Goal: Task Accomplishment & Management: Answer question/provide support

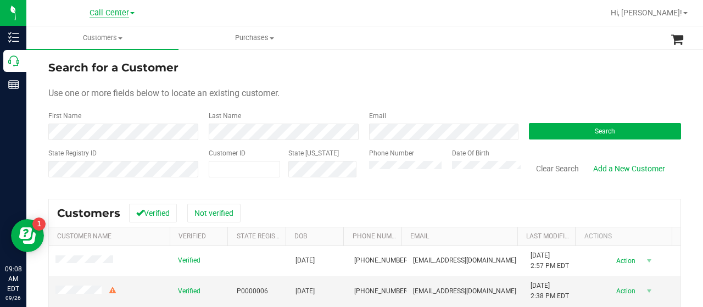
click at [101, 13] on span "Call Center" at bounding box center [110, 13] width 40 height 10
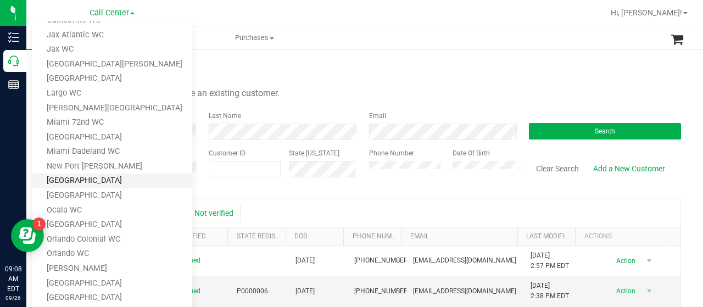
scroll to position [330, 0]
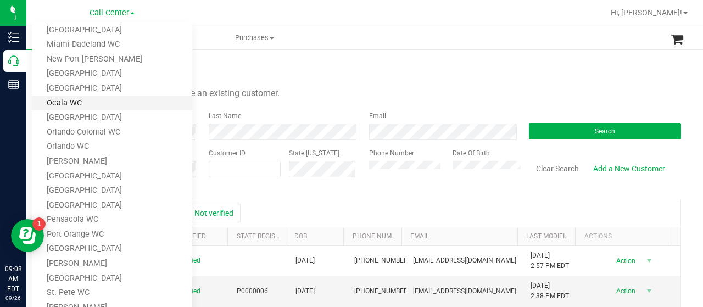
click at [134, 99] on link "Ocala WC" at bounding box center [112, 103] width 160 height 15
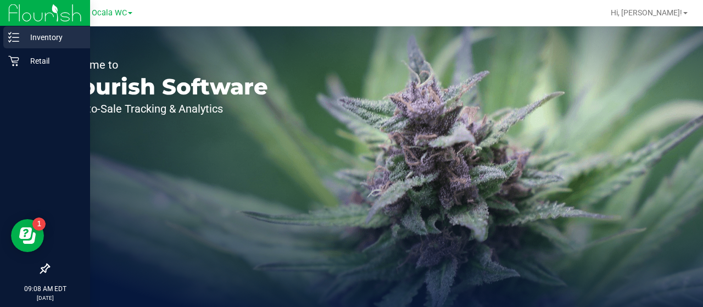
click at [23, 41] on p "Inventory" at bounding box center [52, 37] width 66 height 13
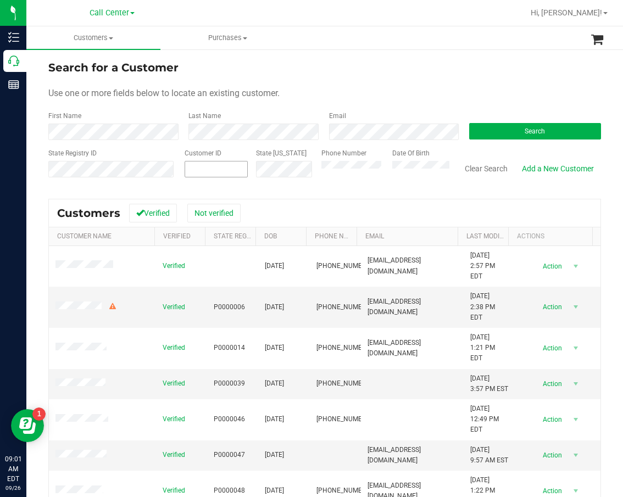
click at [195, 170] on span at bounding box center [216, 169] width 63 height 16
paste input "438301"
type input "438301"
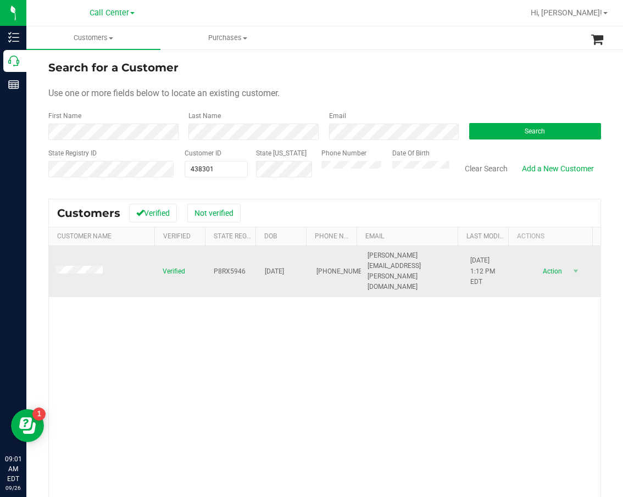
click at [229, 267] on span "P8RX5946" at bounding box center [230, 272] width 32 height 10
copy span "P8RX5946"
click at [265, 267] on span "06/30/1952" at bounding box center [274, 272] width 19 height 10
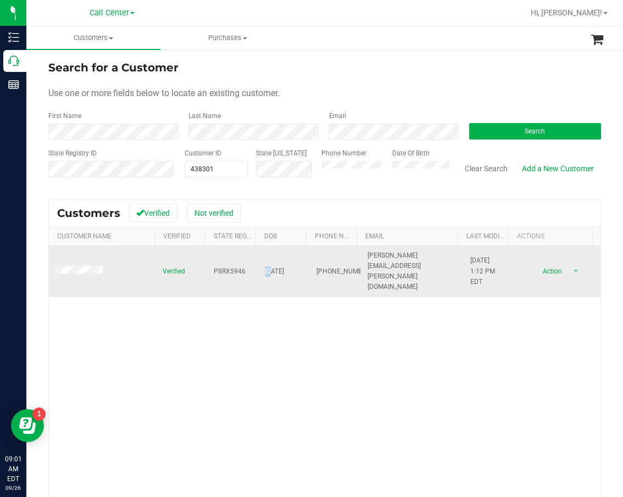
click at [265, 267] on span "06/30/1952" at bounding box center [274, 272] width 19 height 10
copy span "06/30/1952"
click at [317, 270] on span "(386) 566-3929" at bounding box center [344, 272] width 55 height 10
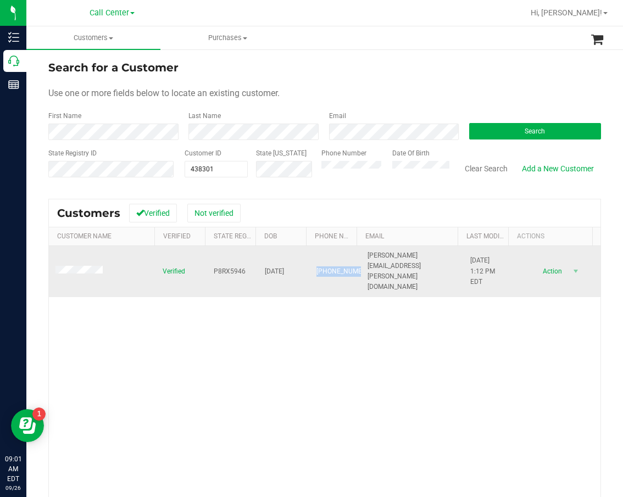
click at [317, 270] on span "(386) 566-3929" at bounding box center [344, 272] width 55 height 10
copy span "(386) 566-3929"
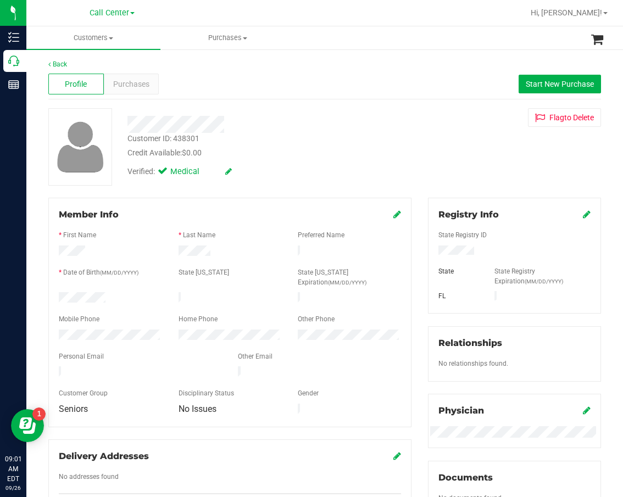
drag, startPoint x: 379, startPoint y: 161, endPoint x: 364, endPoint y: 151, distance: 17.4
click at [375, 158] on div "Customer ID: 438301 Credit Available: $0.00 Verified: Medical" at bounding box center [261, 145] width 285 height 75
click at [133, 86] on span "Purchases" at bounding box center [131, 85] width 36 height 12
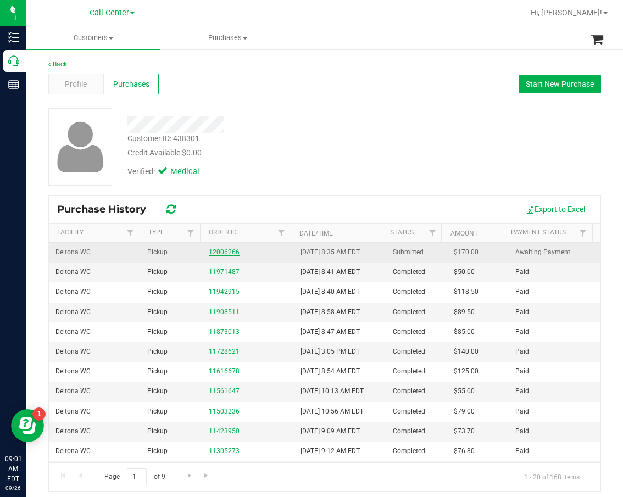
click at [224, 250] on link "12006266" at bounding box center [224, 252] width 31 height 8
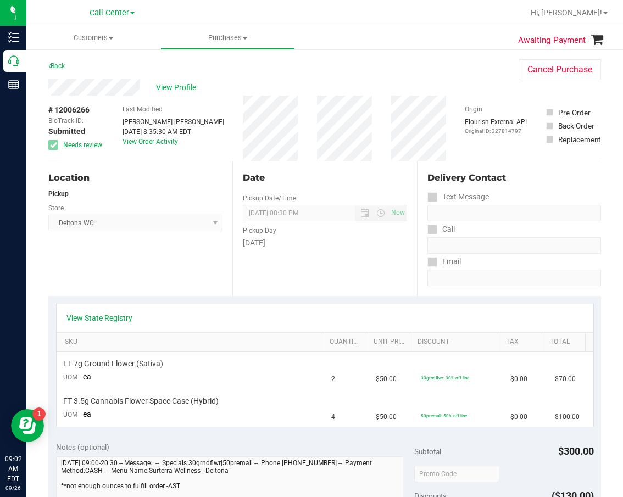
click at [201, 225] on span "Deltona WC Select Store [PERSON_NAME][GEOGRAPHIC_DATA] [PERSON_NAME][GEOGRAPHIC…" at bounding box center [135, 223] width 174 height 16
click at [181, 84] on span "View Profile" at bounding box center [178, 88] width 44 height 12
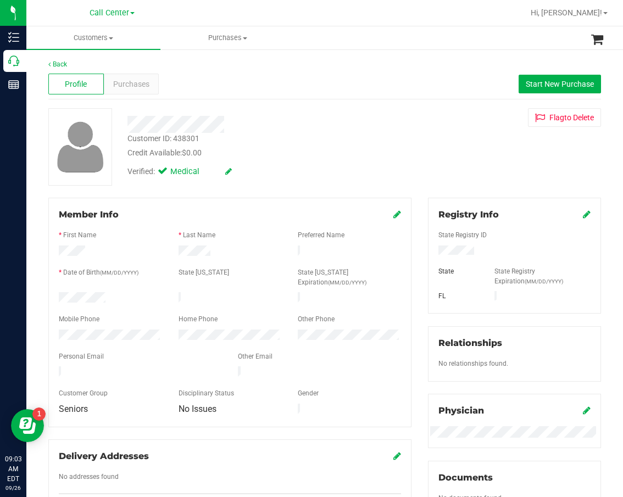
drag, startPoint x: 292, startPoint y: 106, endPoint x: 284, endPoint y: 106, distance: 8.2
click at [292, 106] on div "Back Profile Purchases Start New Purchase Customer ID: 438301 Credit Available:…" at bounding box center [324, 414] width 553 height 711
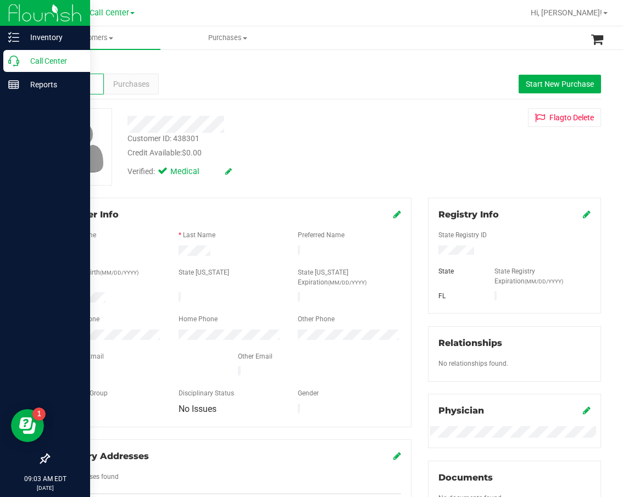
click at [1, 59] on link "Call Center" at bounding box center [45, 62] width 90 height 24
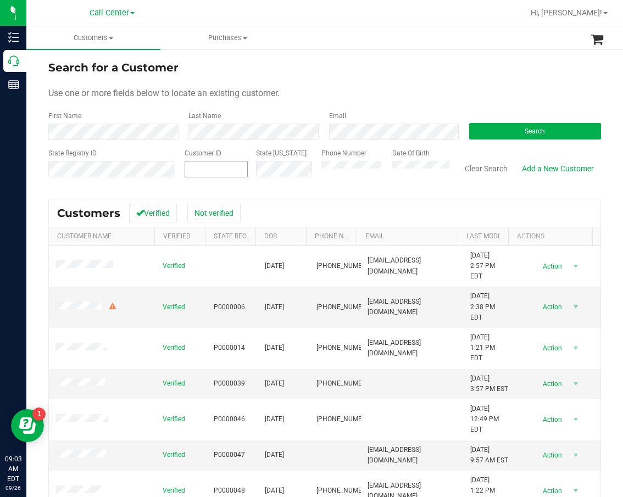
click at [231, 165] on span at bounding box center [216, 169] width 63 height 16
paste input "1556188"
type input "1556188"
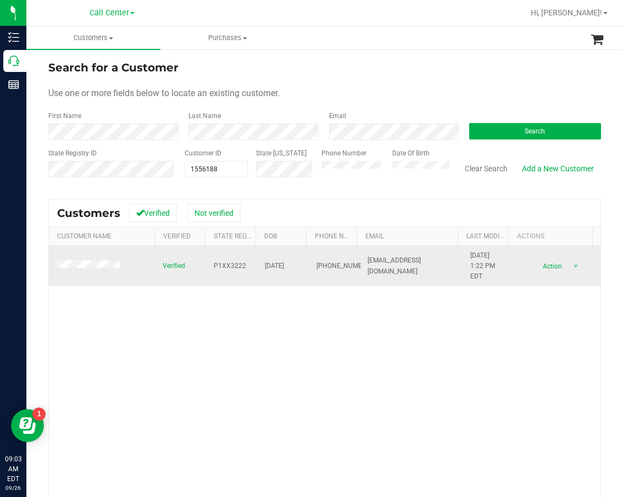
click at [217, 266] on span "P1XX3222" at bounding box center [230, 266] width 32 height 10
copy span "P1XX3222"
click at [283, 260] on td "04/30/1980" at bounding box center [283, 266] width 51 height 41
click at [284, 263] on span "04/30/1980" at bounding box center [274, 266] width 19 height 10
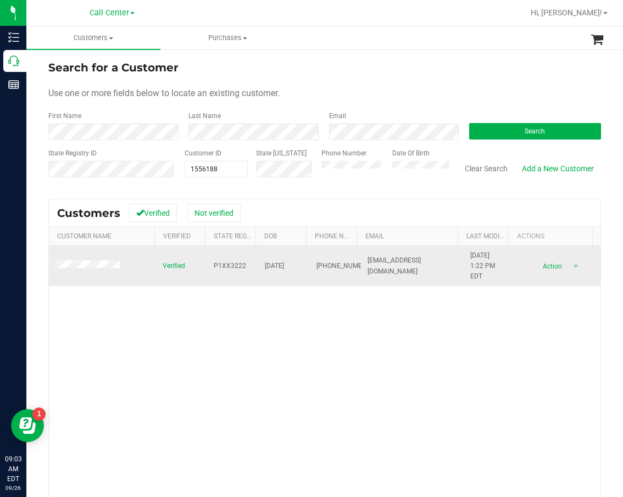
click at [284, 263] on span "04/30/1980" at bounding box center [274, 266] width 19 height 10
copy span "04/30/1980"
click at [321, 261] on span "(407) 280-6884" at bounding box center [344, 266] width 55 height 10
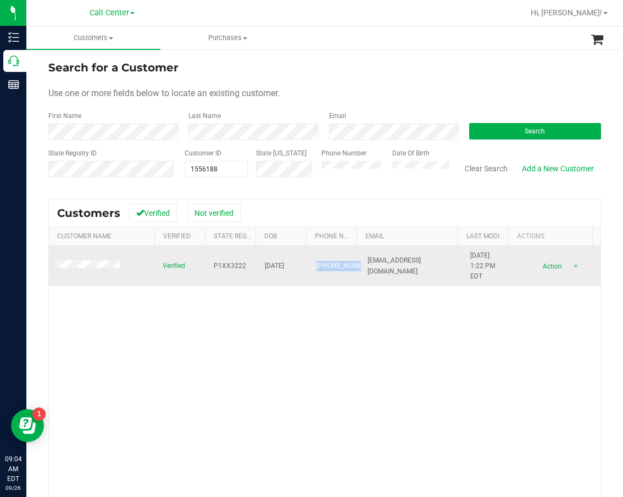
click at [321, 261] on span "(407) 280-6884" at bounding box center [344, 266] width 55 height 10
copy span "(407) 280-6884"
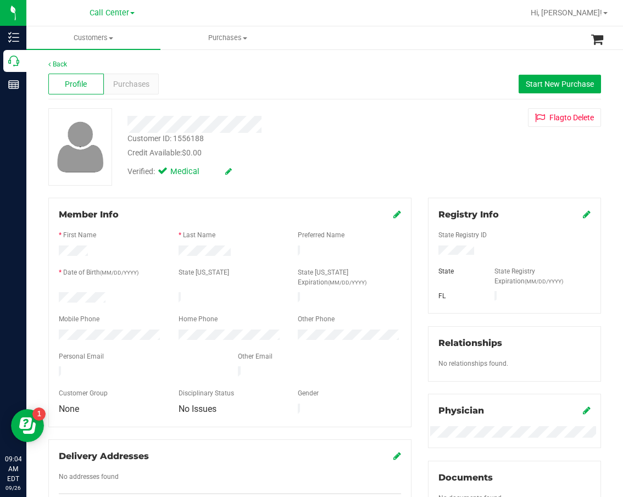
click at [288, 123] on div at bounding box center [261, 124] width 285 height 17
click at [145, 80] on span "Purchases" at bounding box center [131, 85] width 36 height 12
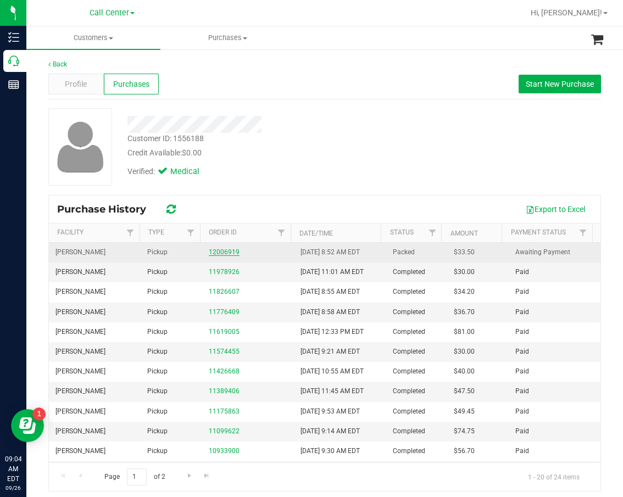
click at [230, 253] on link "12006919" at bounding box center [224, 252] width 31 height 8
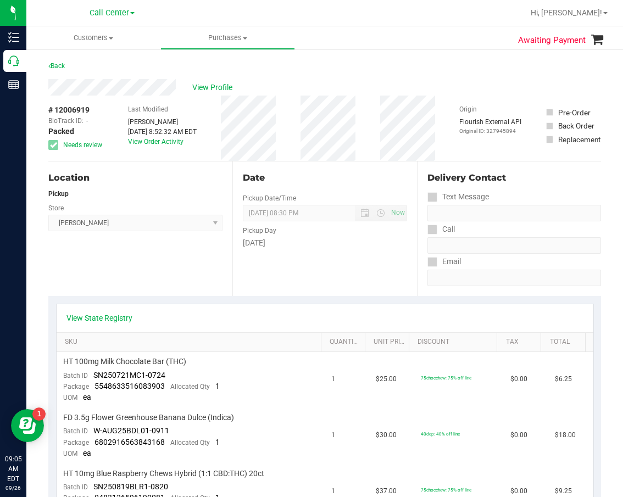
click at [186, 168] on div "Location Pickup Store [GEOGRAPHIC_DATA][PERSON_NAME] Select Store [PERSON_NAME]…" at bounding box center [140, 229] width 184 height 135
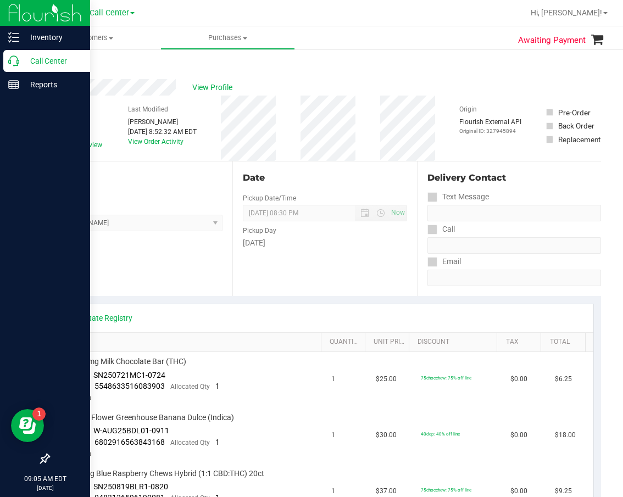
click at [19, 62] on p "Call Center" at bounding box center [52, 60] width 66 height 13
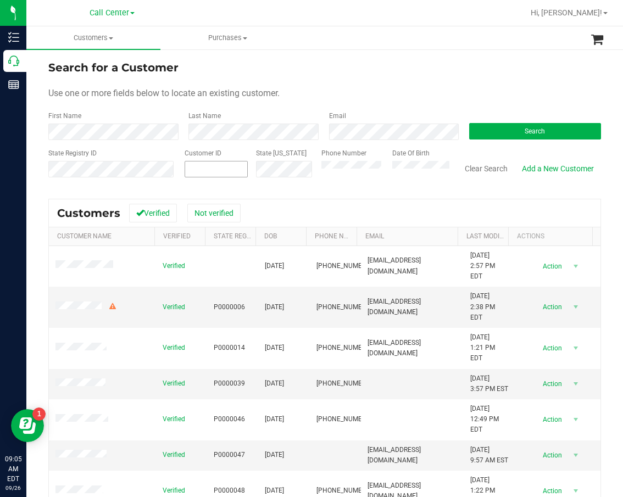
click at [188, 165] on span at bounding box center [216, 169] width 63 height 16
paste input "449001"
type input "449001"
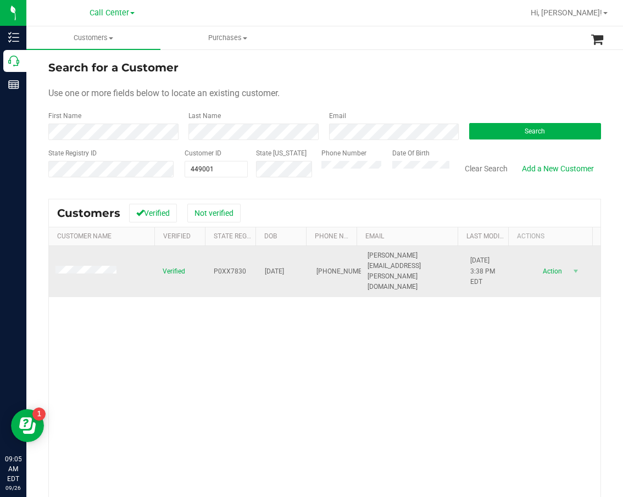
click at [217, 269] on span "P0XX7830" at bounding box center [230, 272] width 32 height 10
copy span "P0XX7830"
click at [299, 262] on td "04/22/1952" at bounding box center [283, 271] width 51 height 51
click at [284, 267] on span "04/22/1952" at bounding box center [274, 272] width 19 height 10
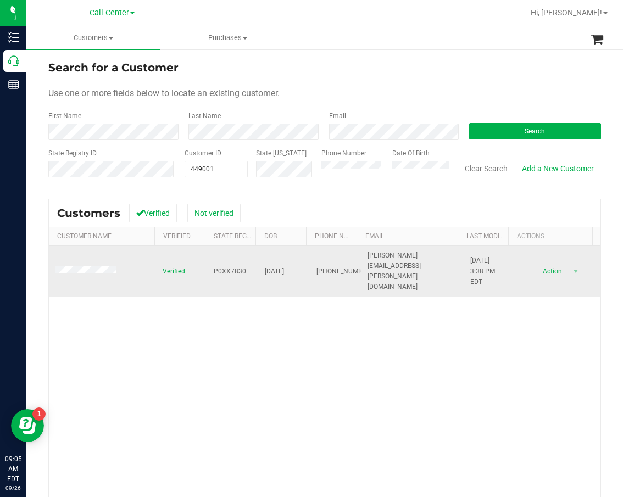
click at [284, 267] on span "04/22/1952" at bounding box center [274, 272] width 19 height 10
copy span "04/22/1952"
click at [317, 267] on span "(407) 383-4990" at bounding box center [344, 272] width 55 height 10
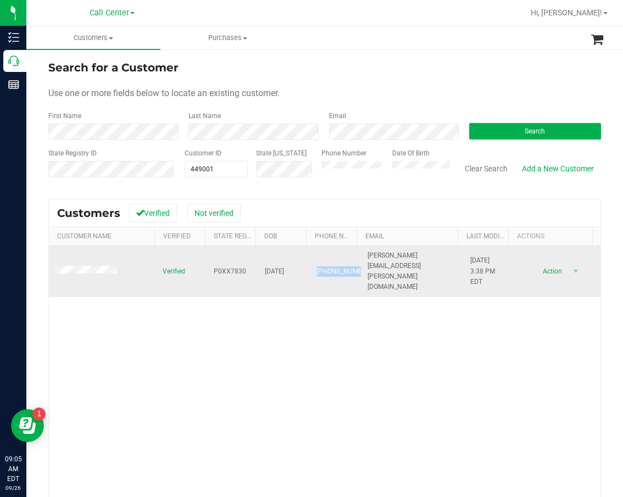
click at [317, 267] on span "(407) 383-4990" at bounding box center [344, 272] width 55 height 10
copy span "(407) 383-4990"
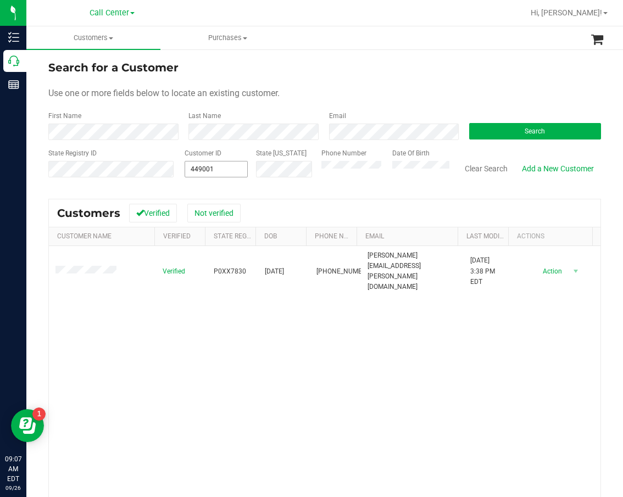
click at [230, 171] on span "449001 449001" at bounding box center [216, 169] width 63 height 16
click at [230, 171] on input "449001" at bounding box center [216, 169] width 62 height 15
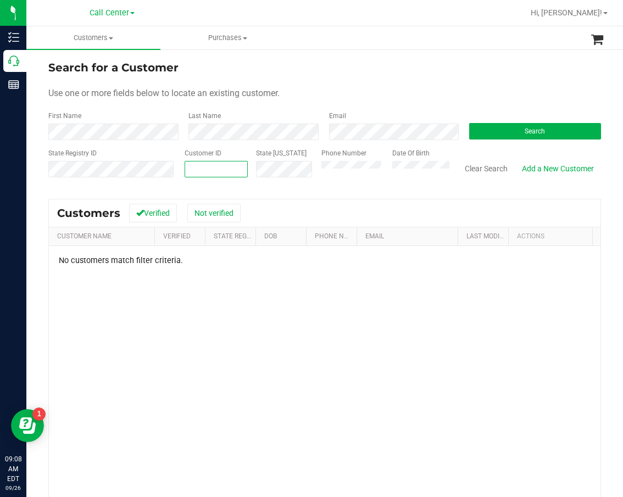
click at [219, 174] on span at bounding box center [216, 169] width 63 height 16
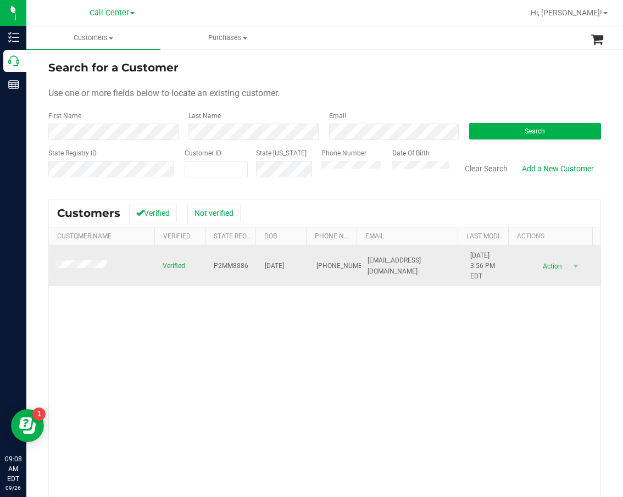
click at [226, 265] on span "P2MM8886" at bounding box center [231, 266] width 35 height 10
copy span "P2MM8886"
click at [281, 261] on span "01/24/1968" at bounding box center [274, 266] width 19 height 10
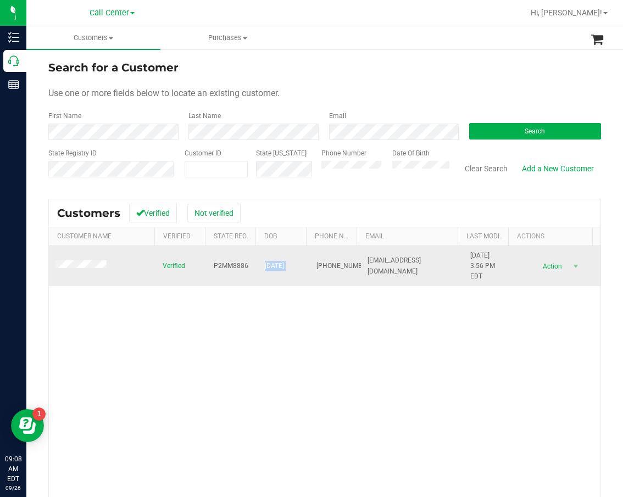
click at [281, 261] on span "01/24/1968" at bounding box center [274, 266] width 19 height 10
copy span "01/24/1968"
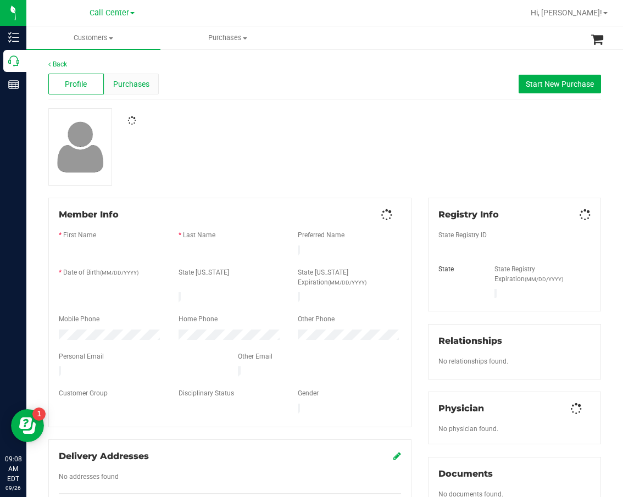
click at [135, 81] on span "Purchases" at bounding box center [131, 85] width 36 height 12
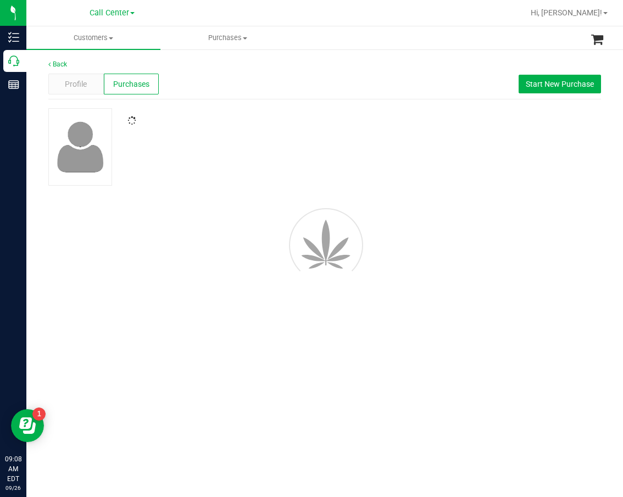
click at [264, 145] on div at bounding box center [324, 146] width 569 height 77
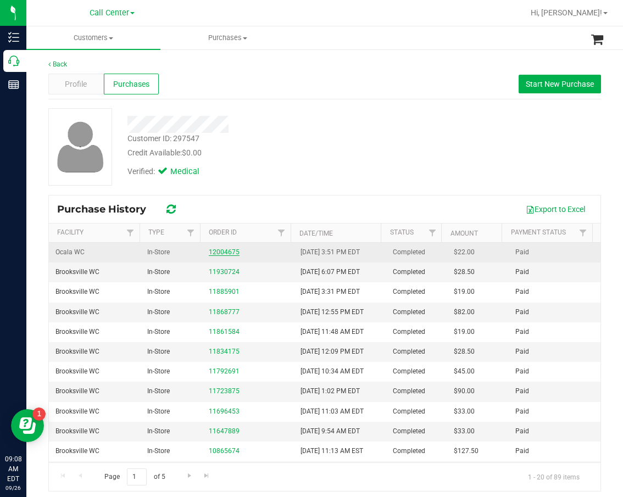
click at [222, 252] on link "12004675" at bounding box center [224, 252] width 31 height 8
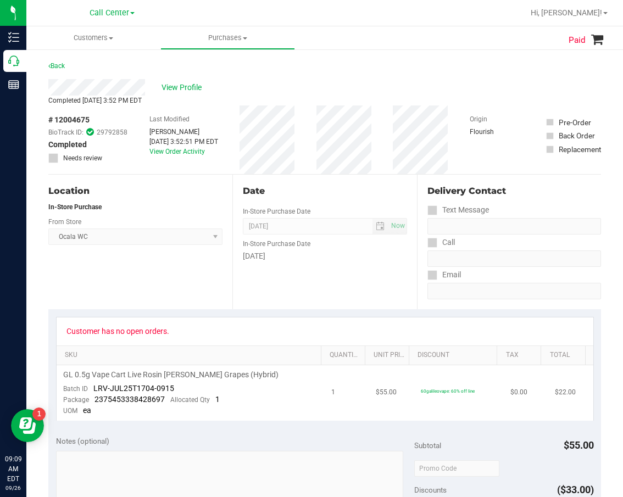
click at [182, 372] on span "GL 0.5g Vape Cart Live Rosin Gaspar's Grapes (Hybrid)" at bounding box center [170, 375] width 215 height 10
click at [168, 374] on span "GL 0.5g Vape Cart Live Rosin Gaspar's Grapes (Hybrid)" at bounding box center [170, 375] width 215 height 10
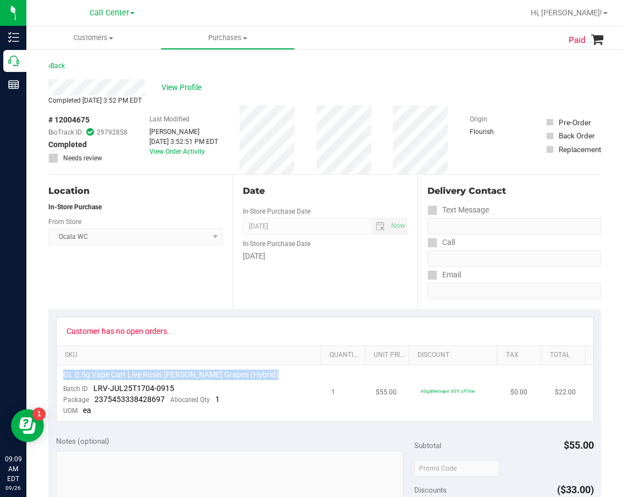
click at [168, 374] on span "GL 0.5g Vape Cart Live Rosin Gaspar's Grapes (Hybrid)" at bounding box center [170, 375] width 215 height 10
click at [232, 296] on div "Date In-Store Purchase Date Sep 25, 2025 Now In-Store Purchase Date Thursday" at bounding box center [324, 242] width 184 height 135
click at [215, 244] on span "Ocala WC Select Store Bonita Springs WC Boynton Beach WC Bradenton WC Brandon W…" at bounding box center [135, 237] width 174 height 16
click at [193, 87] on span "View Profile" at bounding box center [184, 88] width 44 height 12
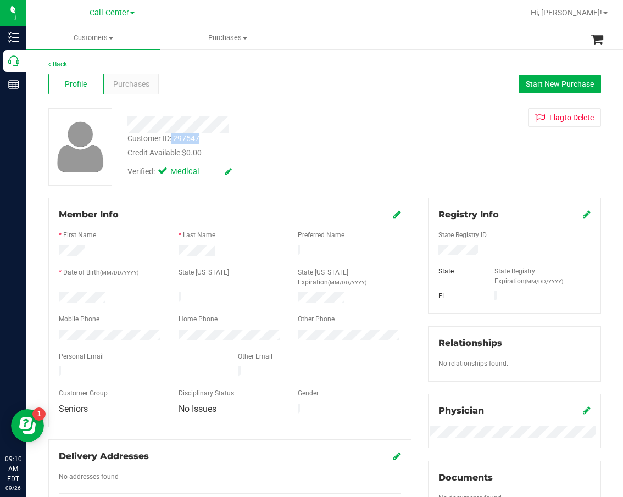
drag, startPoint x: 208, startPoint y: 141, endPoint x: 177, endPoint y: 137, distance: 30.4
click at [173, 138] on div "Customer ID: 297547 Credit Available: $0.00" at bounding box center [261, 146] width 285 height 26
copy div "297547"
click at [302, 148] on div "Credit Available: $0.00" at bounding box center [261, 153] width 268 height 12
click at [149, 90] on div "Purchases" at bounding box center [132, 84] width 56 height 21
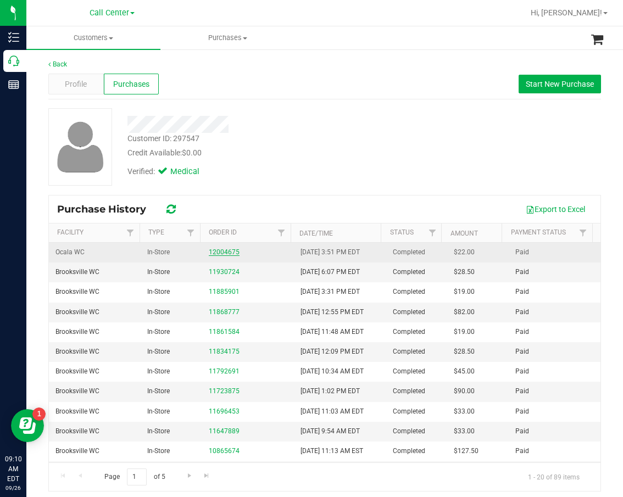
click at [220, 256] on link "12004675" at bounding box center [224, 252] width 31 height 8
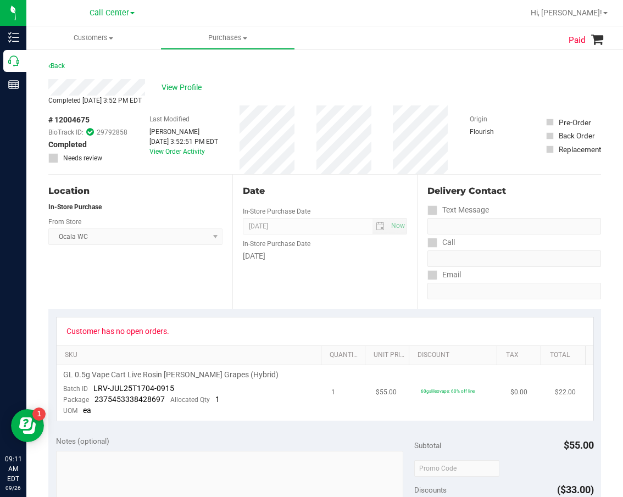
click at [215, 379] on span "GL 0.5g Vape Cart Live Rosin Gaspar's Grapes (Hybrid)" at bounding box center [170, 375] width 215 height 10
drag, startPoint x: 132, startPoint y: 385, endPoint x: 95, endPoint y: 387, distance: 36.9
click at [95, 387] on td "GL 0.5g Vape Cart Live Rosin Gaspar's Grapes (Hybrid) Batch ID LRV-JUL25T1704-0…" at bounding box center [191, 393] width 269 height 56
copy span "LRV-JUL25T1704-0915"
click at [127, 259] on div "Location In-Store Purchase From Store Ocala WC Select Store Bonita Springs WC B…" at bounding box center [140, 242] width 184 height 135
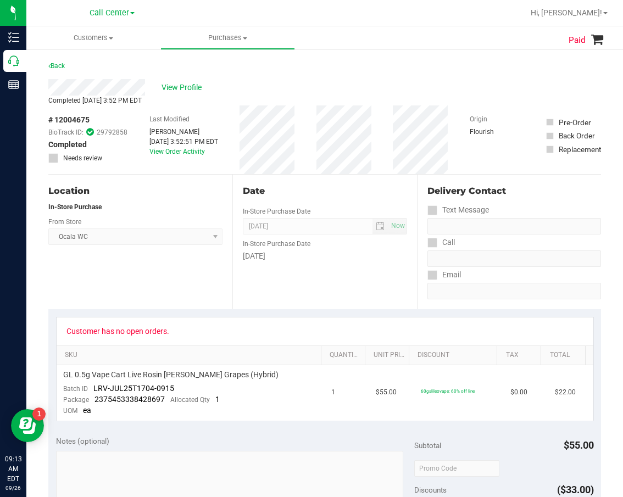
click at [81, 116] on span "# 12004675" at bounding box center [68, 120] width 41 height 12
click at [190, 415] on td "GL 0.5g Vape Cart Live Rosin Gaspar's Grapes (Hybrid) Batch ID LRV-JUL25T1704-0…" at bounding box center [191, 393] width 269 height 56
click at [181, 376] on span "GL 0.5g Vape Cart Live Rosin Gaspar's Grapes (Hybrid)" at bounding box center [170, 375] width 215 height 10
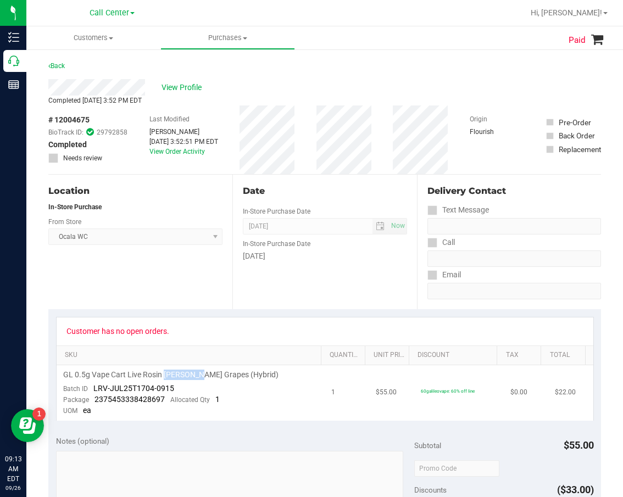
click at [181, 376] on span "GL 0.5g Vape Cart Live Rosin Gaspar's Grapes (Hybrid)" at bounding box center [170, 375] width 215 height 10
drag, startPoint x: 184, startPoint y: 390, endPoint x: 97, endPoint y: 390, distance: 87.4
click at [97, 390] on td "GL 0.5g Vape Cart Live Rosin Gaspar's Grapes (Hybrid) Batch ID LRV-JUL25T1704-0…" at bounding box center [191, 393] width 269 height 56
drag, startPoint x: 91, startPoint y: 388, endPoint x: 162, endPoint y: 386, distance: 70.4
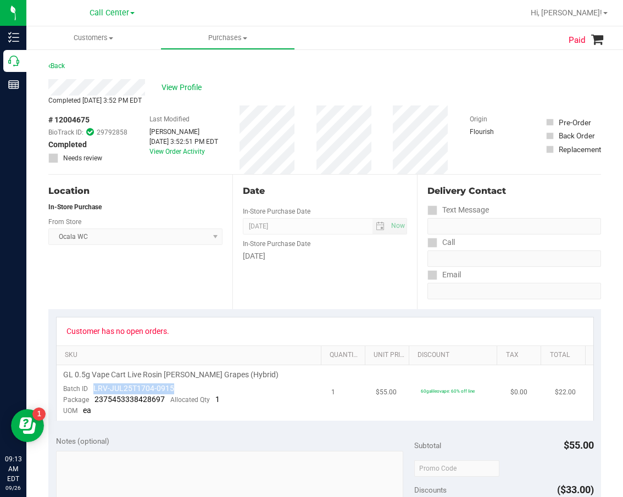
click at [181, 388] on td "GL 0.5g Vape Cart Live Rosin Gaspar's Grapes (Hybrid) Batch ID LRV-JUL25T1704-0…" at bounding box center [191, 393] width 269 height 56
drag, startPoint x: 167, startPoint y: 398, endPoint x: 95, endPoint y: 399, distance: 72.0
click at [95, 399] on div "Package 2375453338428697 Allocated Qty 1" at bounding box center [141, 400] width 157 height 11
click at [181, 87] on span "View Profile" at bounding box center [184, 88] width 44 height 12
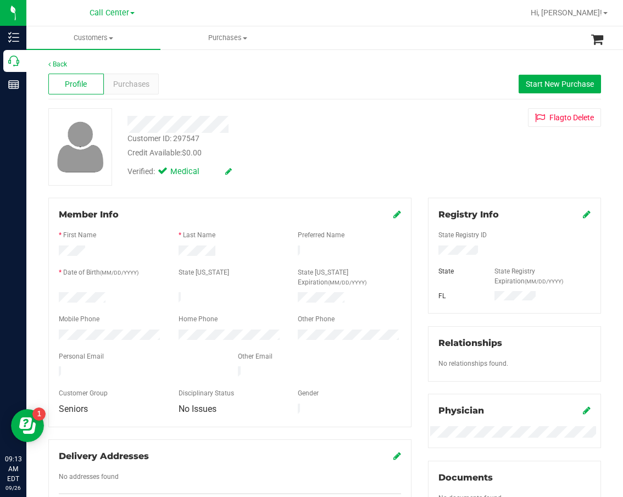
click at [246, 120] on div at bounding box center [261, 124] width 285 height 17
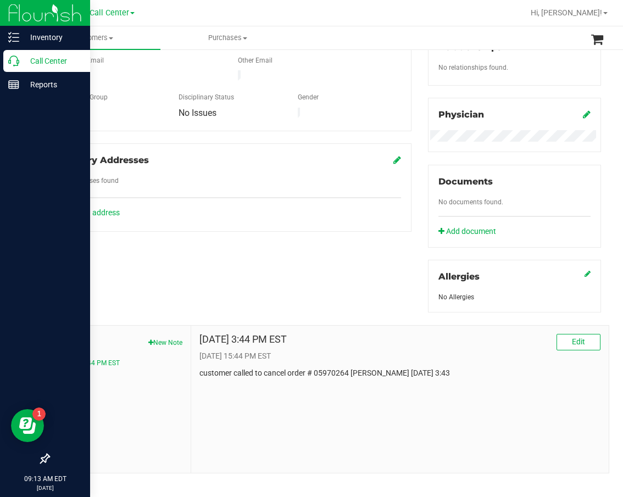
scroll to position [307, 0]
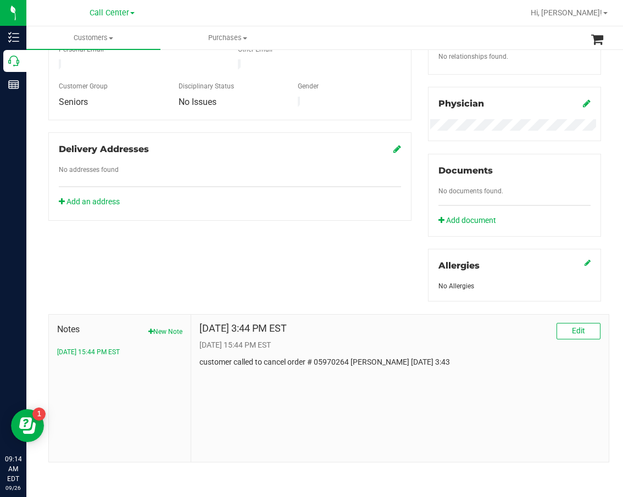
drag, startPoint x: 420, startPoint y: 408, endPoint x: 406, endPoint y: 405, distance: 14.1
click at [420, 408] on div "Nov 30, 2022 3:44 PM EST Edit 11/30/2022 15:44 PM EST customer called to cancel…" at bounding box center [400, 388] width 418 height 147
click at [158, 332] on button "New Note" at bounding box center [165, 332] width 34 height 10
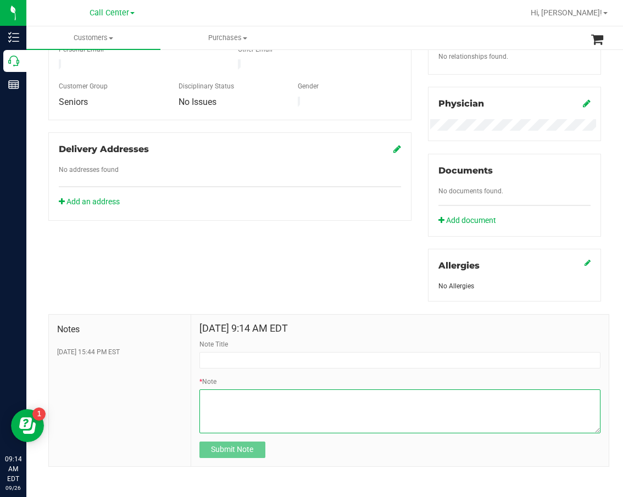
click at [250, 406] on textarea "* Note" at bounding box center [399, 412] width 401 height 44
paste textarea "Completed By: Daniela Ramos Montoya Contact Reasons: feedback.complaint.product…"
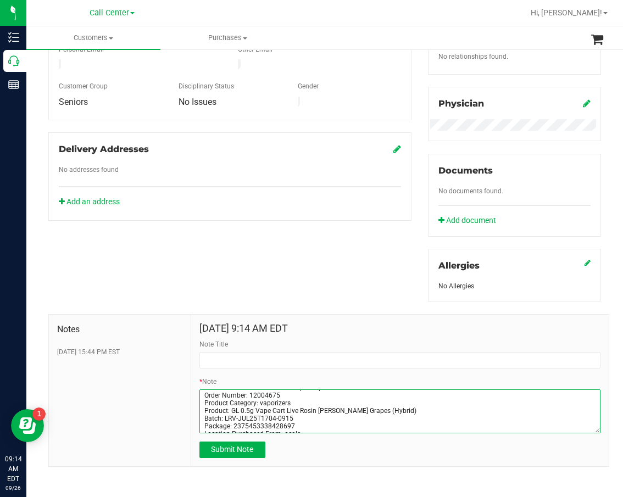
scroll to position [0, 0]
click at [251, 411] on textarea "* Note" at bounding box center [399, 412] width 401 height 44
type textarea "Completed By: Daniela Ramos Montoya Contact Reasons: feedback.complaint.product…"
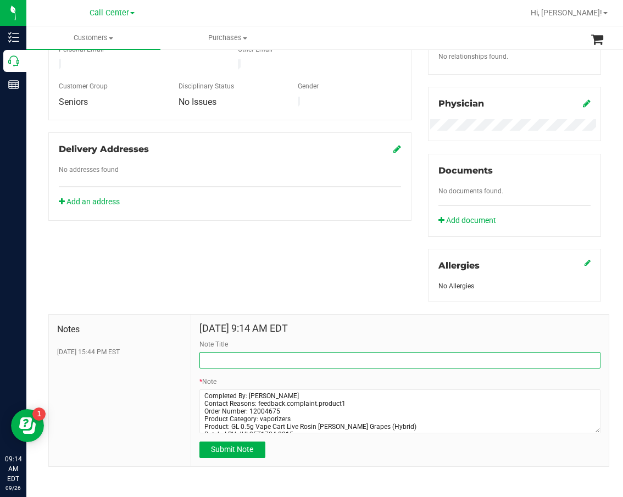
click at [233, 357] on input "Note Title" at bounding box center [399, 360] width 401 height 16
paste input "Order Number: 12004675"
type input "Order Number: 12004675"
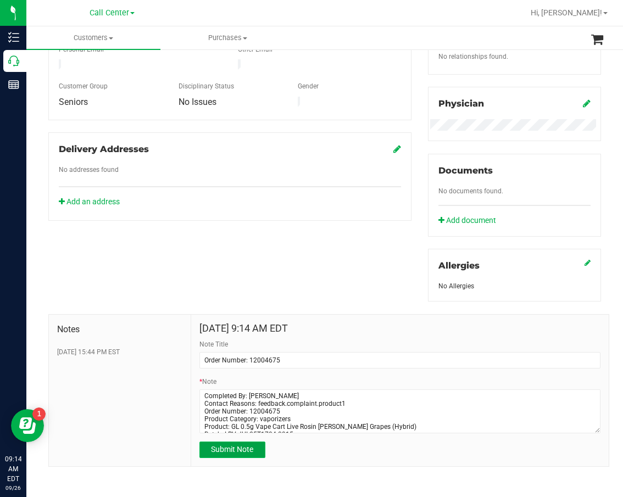
click at [244, 447] on span "Submit Note" at bounding box center [232, 449] width 42 height 9
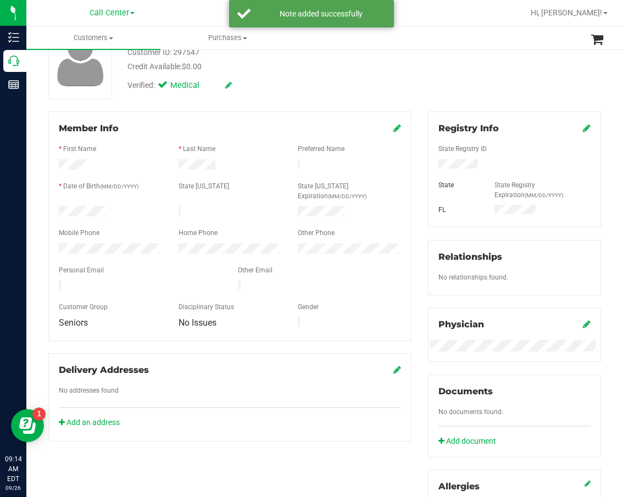
scroll to position [32, 0]
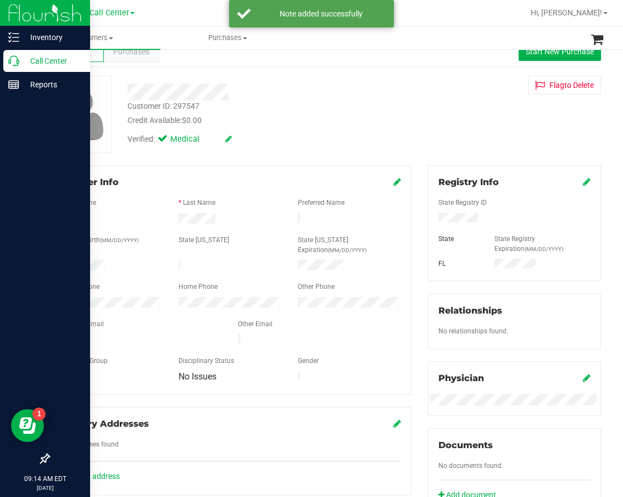
click at [25, 66] on p "Call Center" at bounding box center [52, 60] width 66 height 13
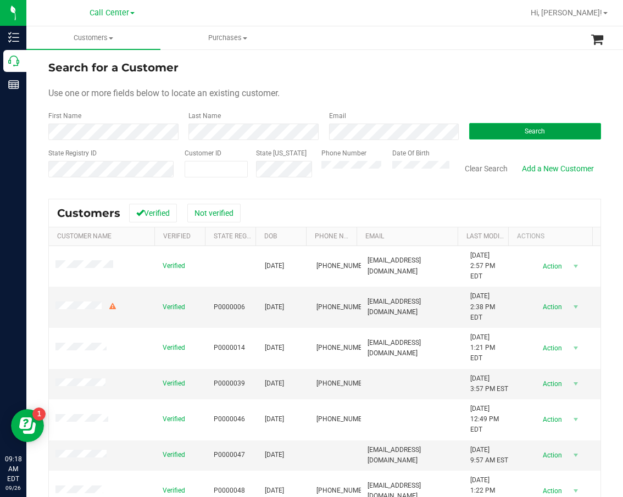
click at [542, 127] on button "Search" at bounding box center [535, 131] width 132 height 16
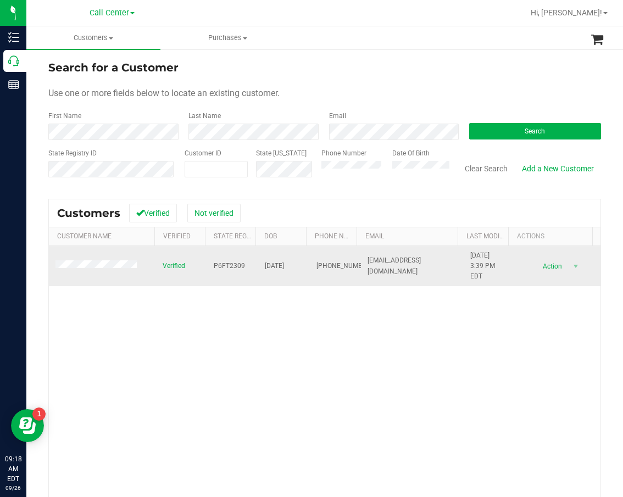
click at [226, 265] on span "P6FT2309" at bounding box center [229, 266] width 31 height 10
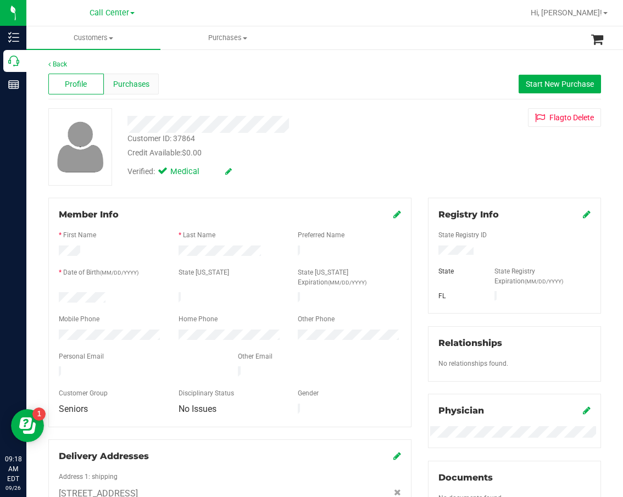
click at [134, 87] on span "Purchases" at bounding box center [131, 85] width 36 height 12
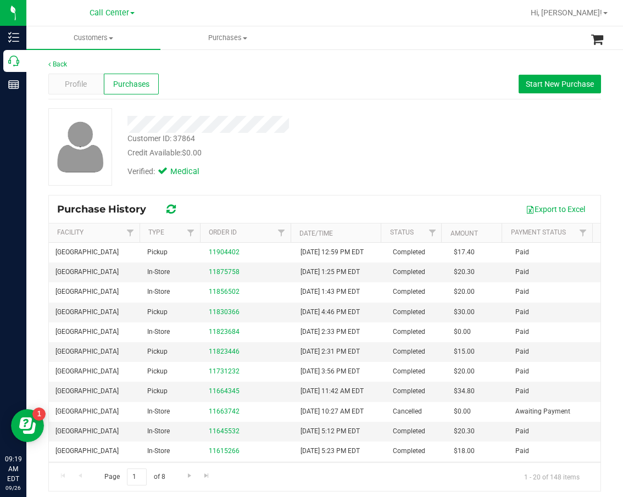
click at [369, 134] on div "Customer ID: 37864 Credit Available: $0.00" at bounding box center [261, 146] width 285 height 26
click at [79, 90] on span "Profile" at bounding box center [76, 85] width 22 height 12
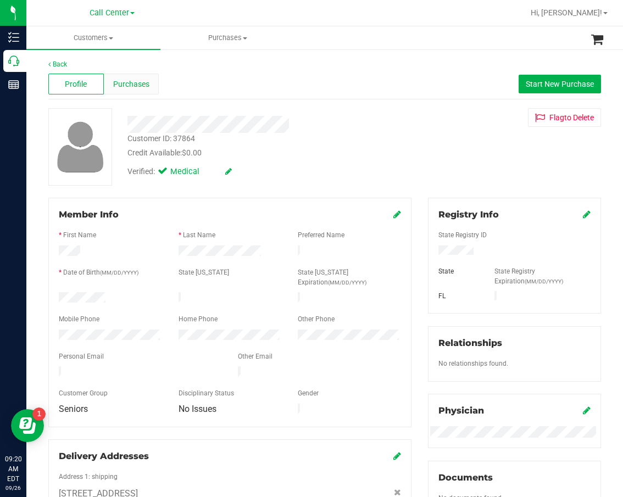
click at [155, 79] on div "Purchases" at bounding box center [132, 84] width 56 height 21
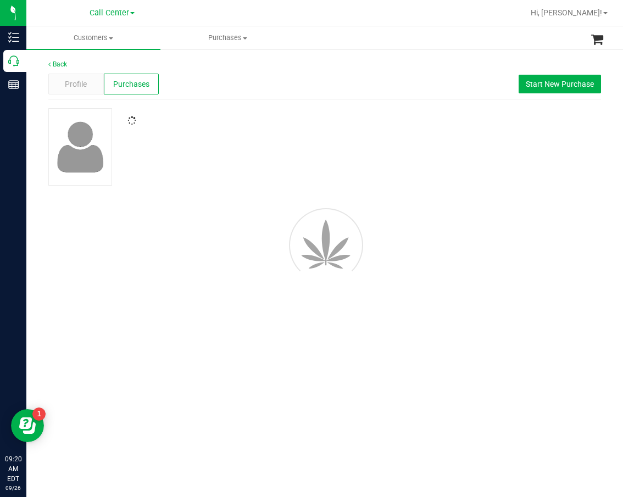
drag, startPoint x: 269, startPoint y: 99, endPoint x: 278, endPoint y: 102, distance: 9.1
click at [269, 100] on div "Back Profile Purchases Start New Purchase" at bounding box center [324, 176] width 553 height 234
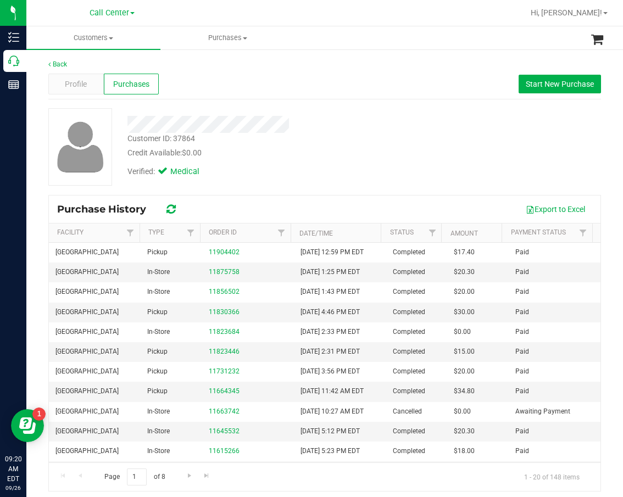
click at [318, 112] on div at bounding box center [261, 120] width 285 height 25
click at [417, 112] on div "Customer ID: 37864 Credit Available: $0.00 Verified: Medical" at bounding box center [324, 146] width 569 height 77
click at [486, 148] on div "Customer ID: 37864 Credit Available: $0.00 Verified: Medical" at bounding box center [324, 146] width 569 height 77
click at [559, 90] on button "Start New Purchase" at bounding box center [560, 84] width 82 height 19
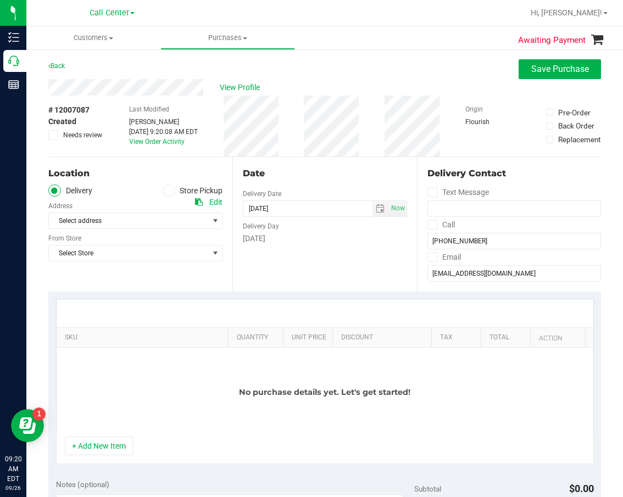
click at [183, 185] on div "Location Delivery Store Pickup Address Edit Select address Select address 5838 …" at bounding box center [140, 224] width 184 height 135
click at [182, 188] on label "Store Pickup" at bounding box center [193, 191] width 60 height 13
click at [0, 0] on input "Store Pickup" at bounding box center [0, 0] width 0 height 0
click at [171, 229] on span "Select Store" at bounding box center [135, 221] width 174 height 16
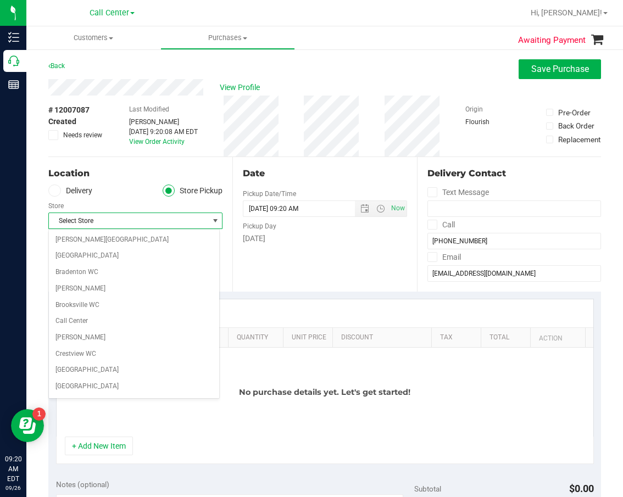
click at [171, 219] on span "Select Store" at bounding box center [128, 220] width 159 height 15
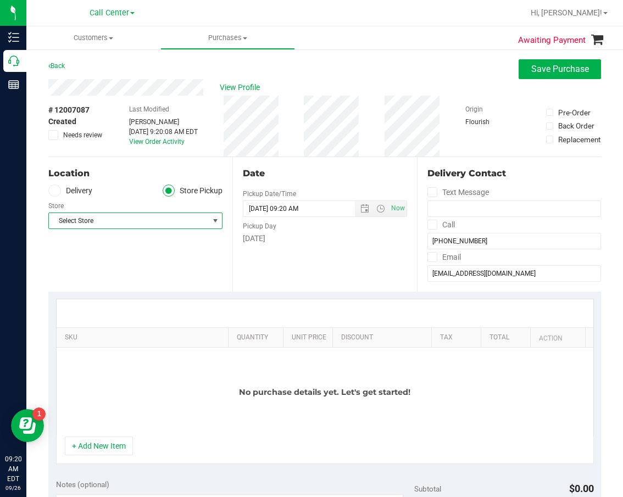
click at [171, 219] on span "Select Store" at bounding box center [128, 220] width 159 height 15
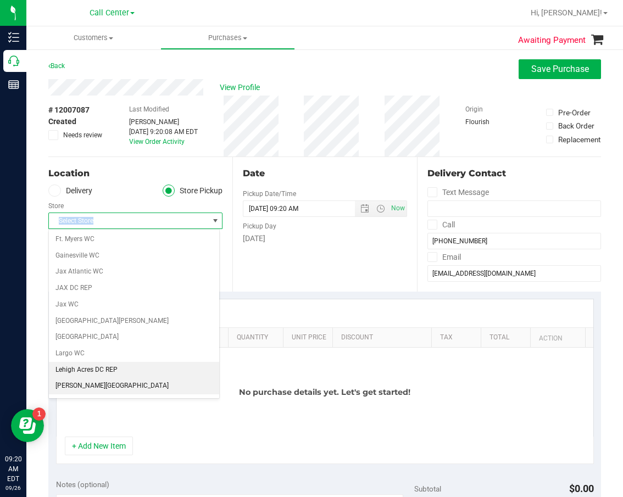
scroll to position [275, 0]
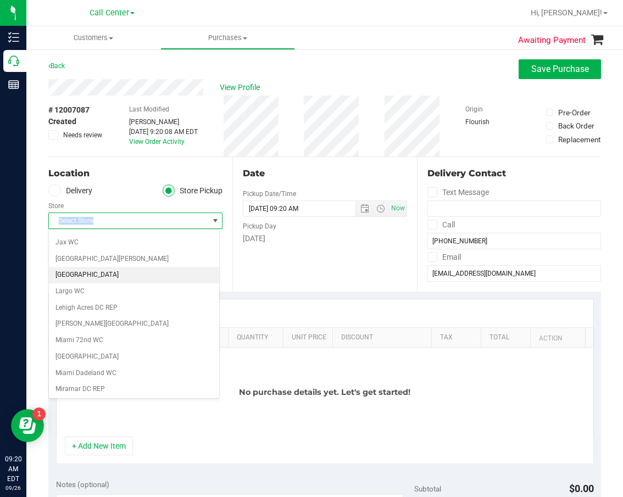
click at [132, 279] on li "[GEOGRAPHIC_DATA]" at bounding box center [134, 275] width 170 height 16
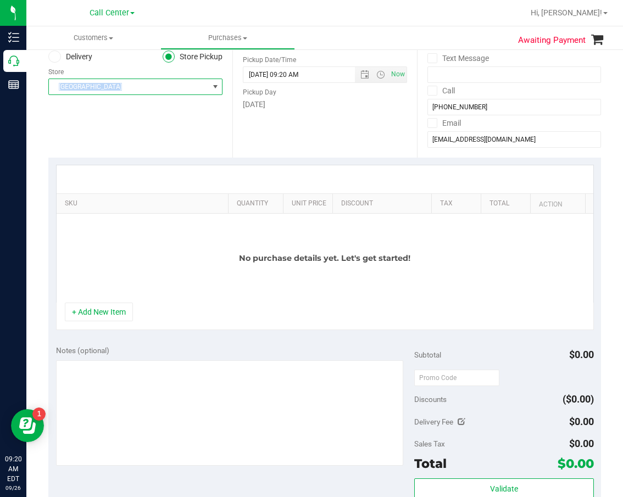
scroll to position [165, 0]
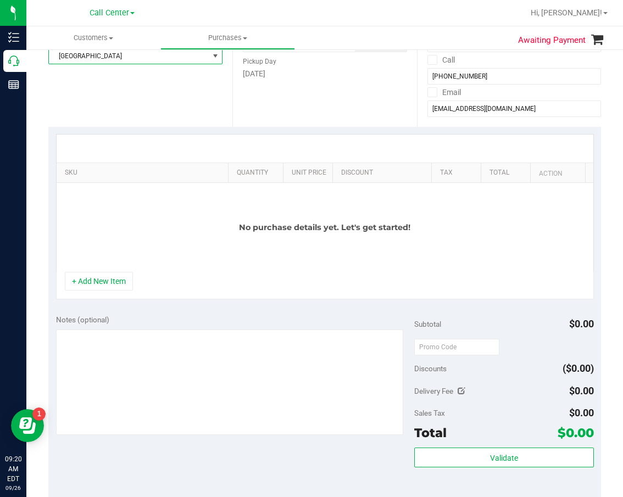
click at [141, 329] on div "Notes (optional)" at bounding box center [235, 375] width 359 height 123
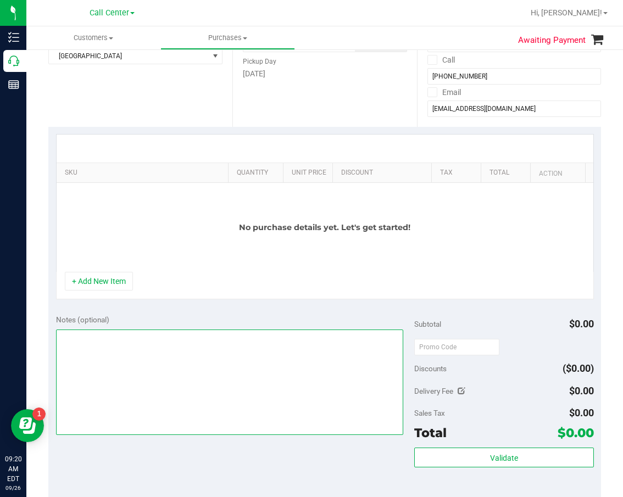
click at [123, 338] on textarea at bounding box center [230, 383] width 348 height 106
type textarea "cc dr 09/26"
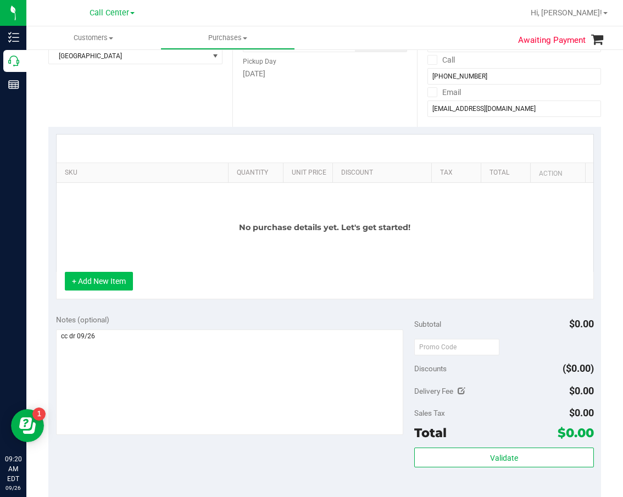
click at [114, 286] on button "+ Add New Item" at bounding box center [99, 281] width 68 height 19
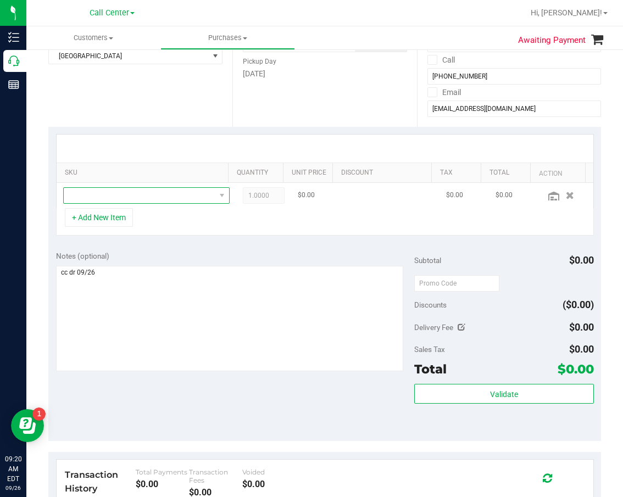
click at [147, 196] on span "NO DATA FOUND" at bounding box center [140, 195] width 152 height 15
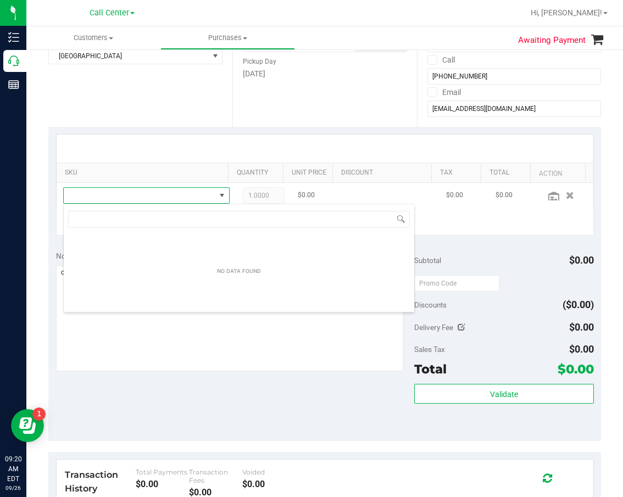
scroll to position [16, 150]
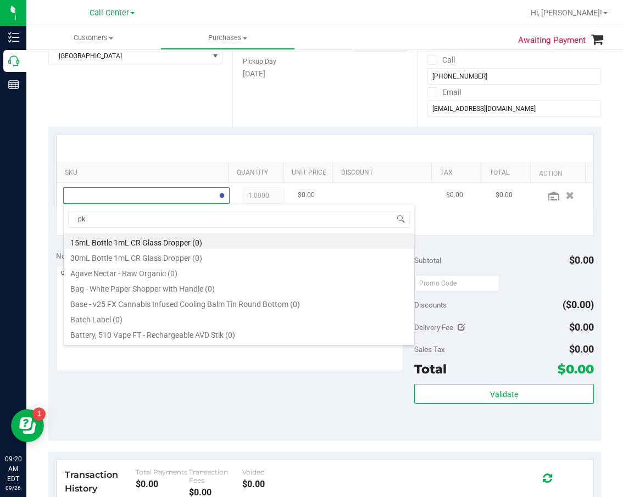
type input "pkt"
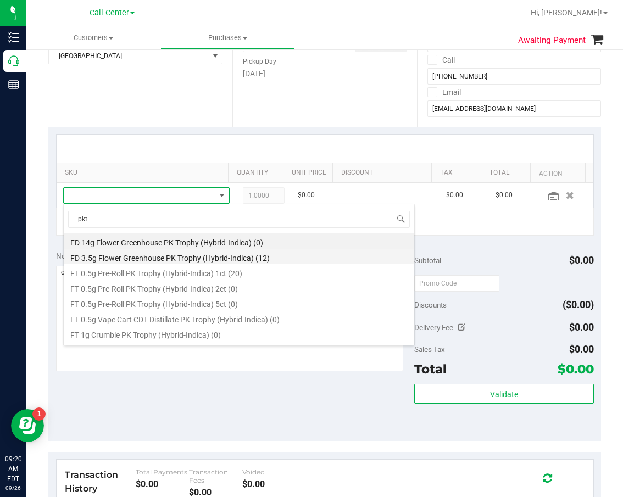
click at [205, 253] on li "FD 3.5g Flower Greenhouse PK Trophy (Hybrid-Indica) (12)" at bounding box center [239, 256] width 351 height 15
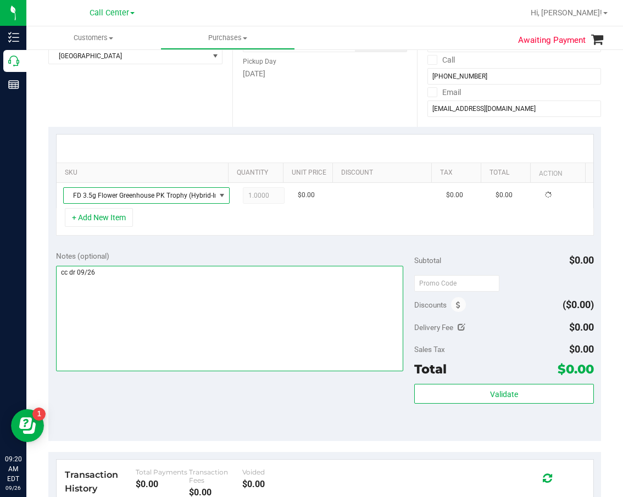
click at [220, 277] on textarea at bounding box center [230, 319] width 348 height 106
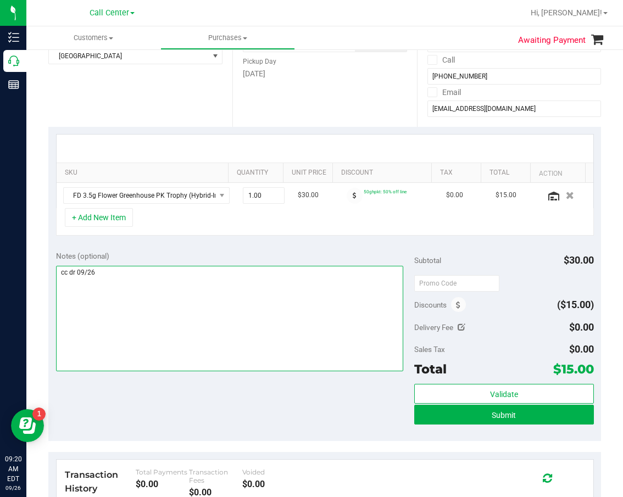
click at [211, 330] on textarea at bounding box center [230, 319] width 348 height 106
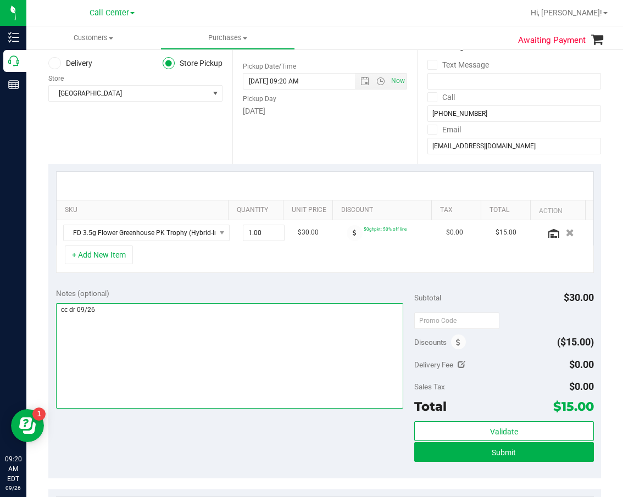
scroll to position [110, 0]
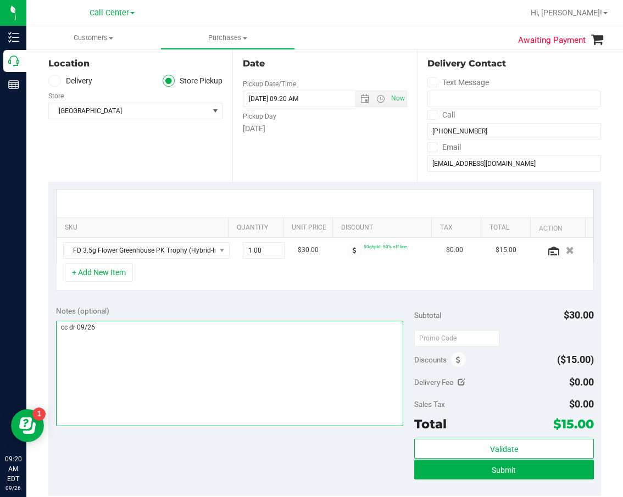
click at [221, 339] on textarea at bounding box center [230, 374] width 348 height 106
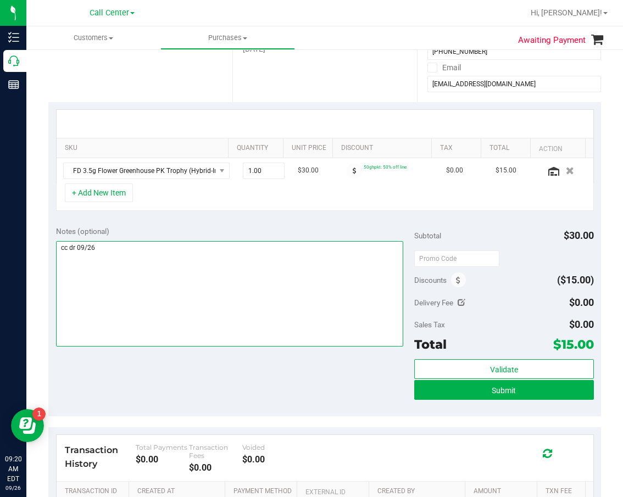
scroll to position [165, 0]
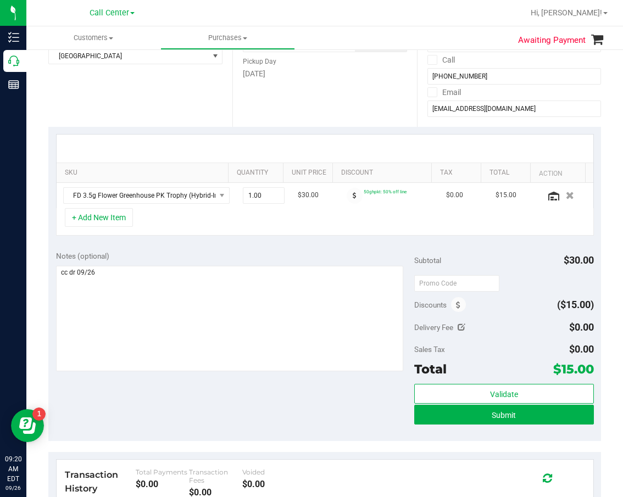
click at [359, 418] on div "Notes (optional) Subtotal $30.00 Discounts ($15.00) Delivery Fee $0.00 Sales Ta…" at bounding box center [324, 342] width 553 height 198
click at [312, 397] on div "Notes (optional) Subtotal $30.00 Discounts ($15.00) Delivery Fee $0.00 Sales Ta…" at bounding box center [324, 342] width 553 height 198
click at [425, 417] on button "Submit" at bounding box center [503, 415] width 179 height 20
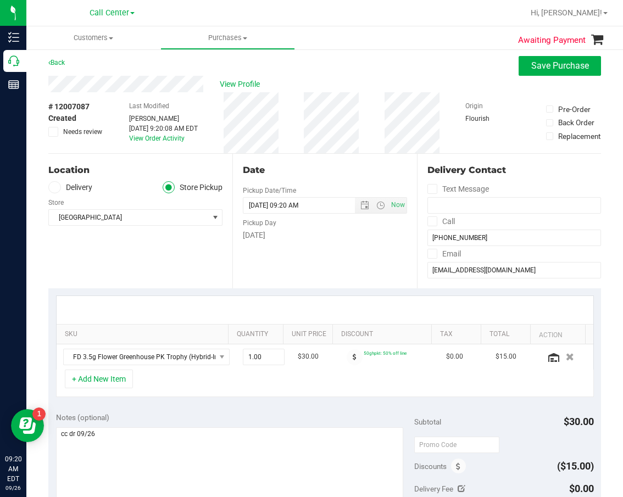
scroll to position [0, 0]
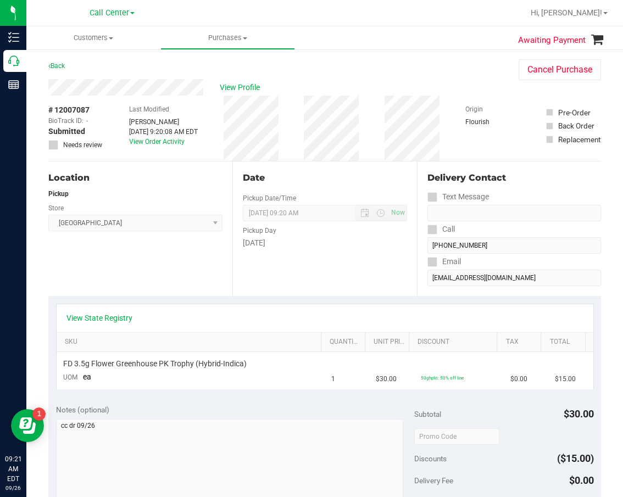
click at [304, 276] on div "Date Pickup Date/Time 09/26/2025 Now 09/26/2025 09:20 AM Now Pickup Day Friday" at bounding box center [324, 229] width 184 height 135
click at [192, 325] on div "View State Registry" at bounding box center [325, 318] width 537 height 28
click at [237, 89] on span "View Profile" at bounding box center [242, 88] width 44 height 12
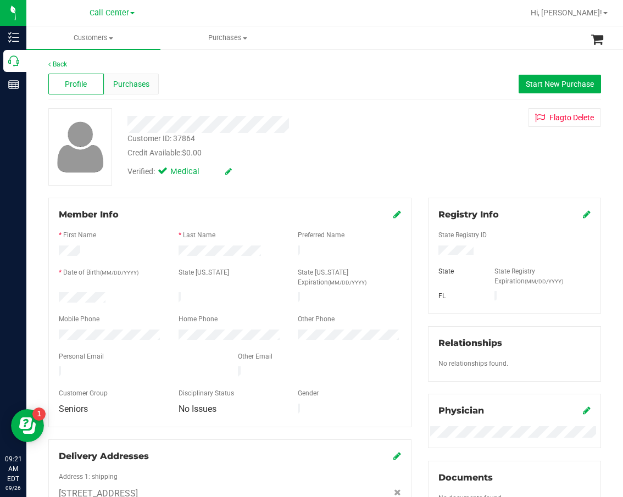
click at [129, 85] on span "Purchases" at bounding box center [131, 85] width 36 height 12
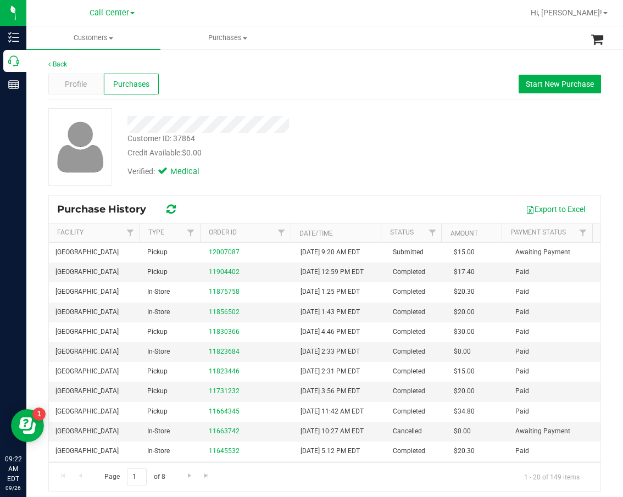
click at [326, 148] on div "Credit Available: $0.00" at bounding box center [261, 153] width 268 height 12
click at [373, 148] on div "Credit Available: $0.00" at bounding box center [261, 153] width 268 height 12
click at [526, 87] on span "Start New Purchase" at bounding box center [560, 84] width 68 height 9
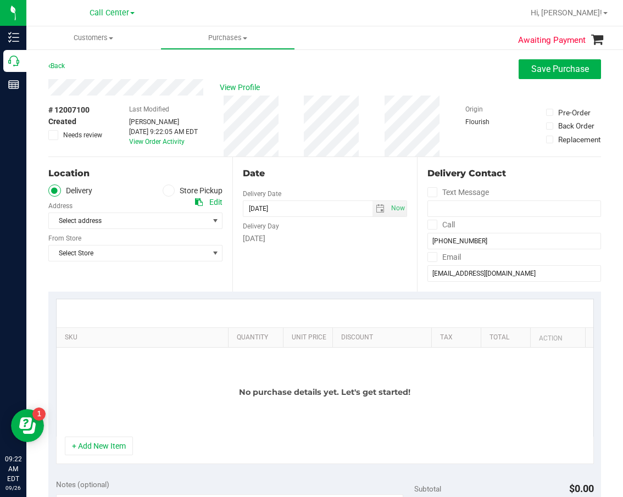
click at [171, 197] on div "Select address Select address 5838 Charloma Drive 5838 Charloma Drive" at bounding box center [135, 213] width 174 height 32
click at [172, 191] on label "Store Pickup" at bounding box center [193, 191] width 60 height 13
click at [0, 0] on input "Store Pickup" at bounding box center [0, 0] width 0 height 0
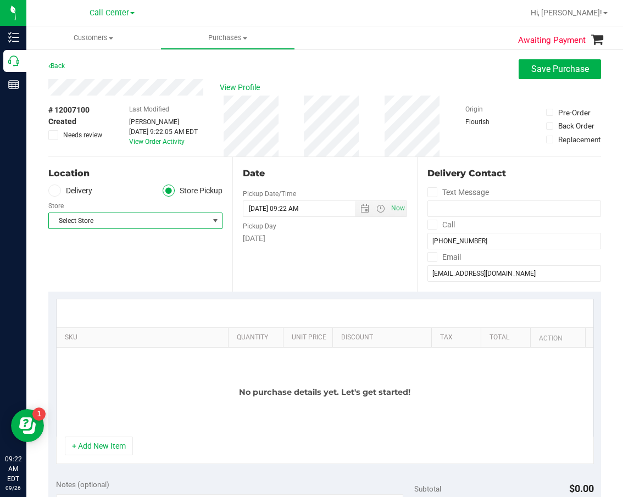
click at [163, 225] on span "Select Store" at bounding box center [128, 220] width 159 height 15
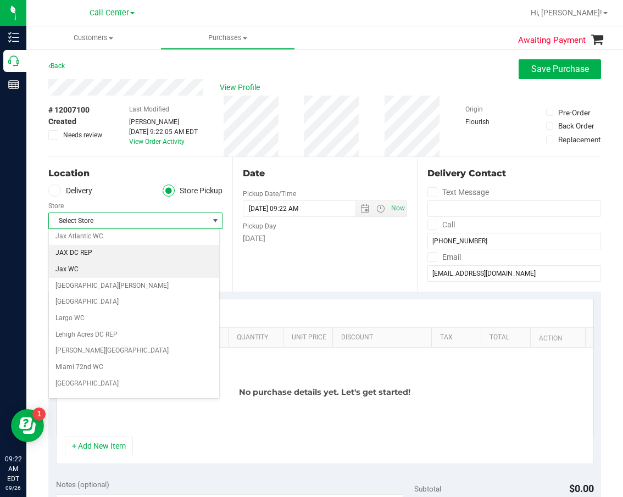
scroll to position [220, 0]
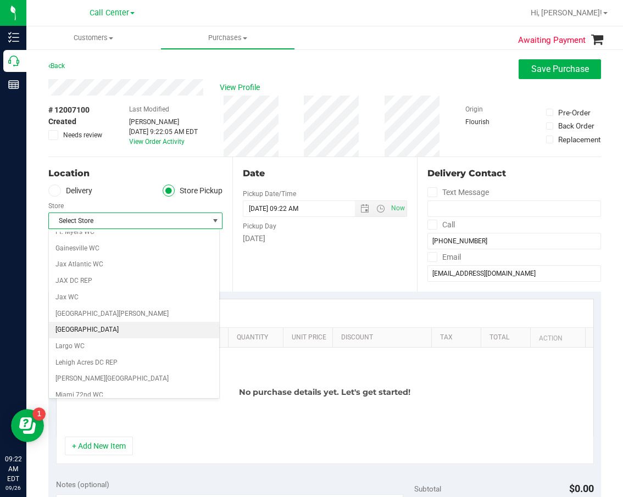
click at [106, 330] on li "[GEOGRAPHIC_DATA]" at bounding box center [134, 330] width 170 height 16
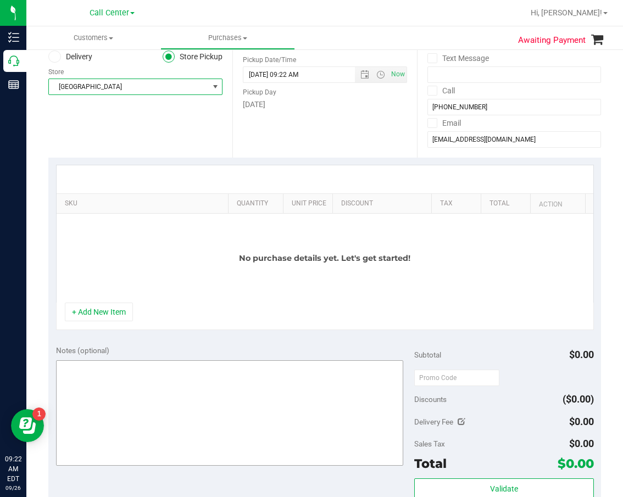
scroll to position [165, 0]
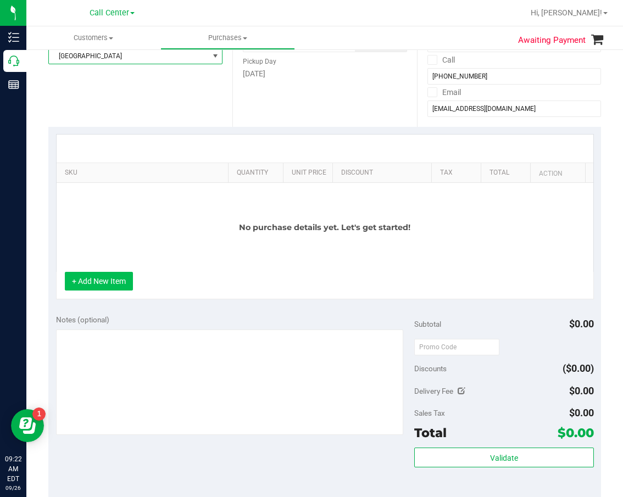
click at [110, 287] on button "+ Add New Item" at bounding box center [99, 281] width 68 height 19
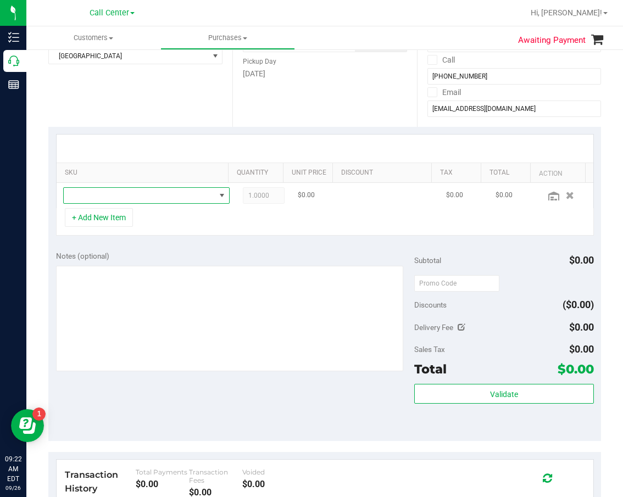
click at [141, 198] on span "NO DATA FOUND" at bounding box center [140, 195] width 152 height 15
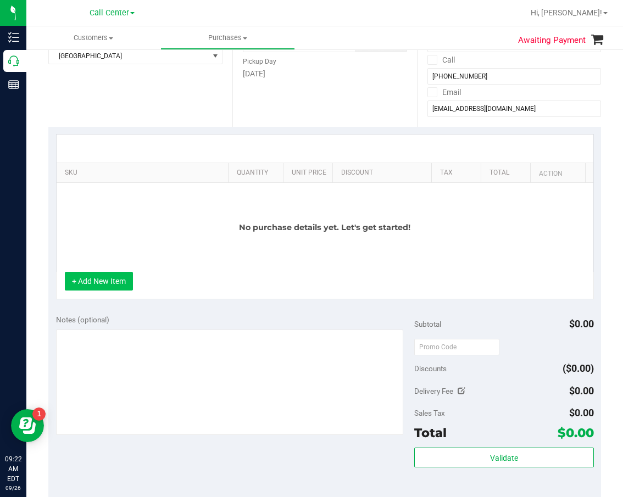
click at [109, 287] on button "+ Add New Item" at bounding box center [99, 281] width 68 height 19
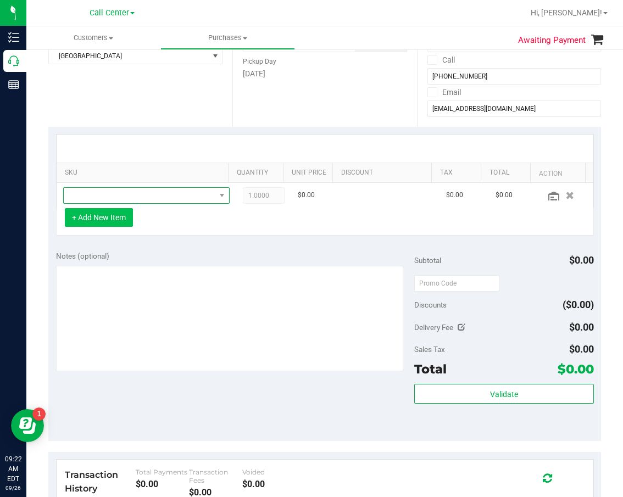
click at [130, 195] on span "NO DATA FOUND" at bounding box center [140, 195] width 152 height 15
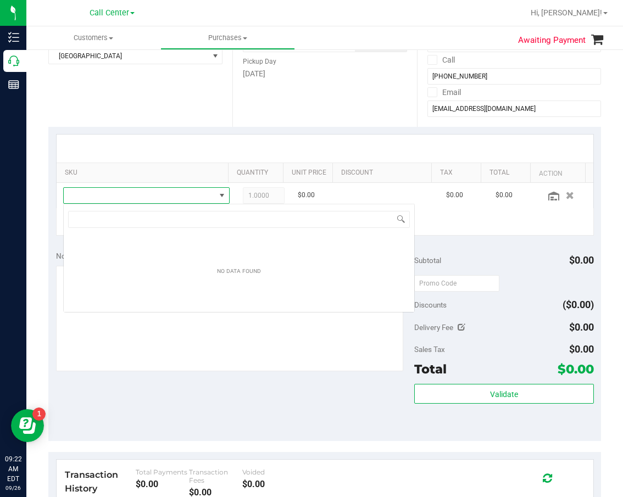
scroll to position [16, 150]
type input "rhb"
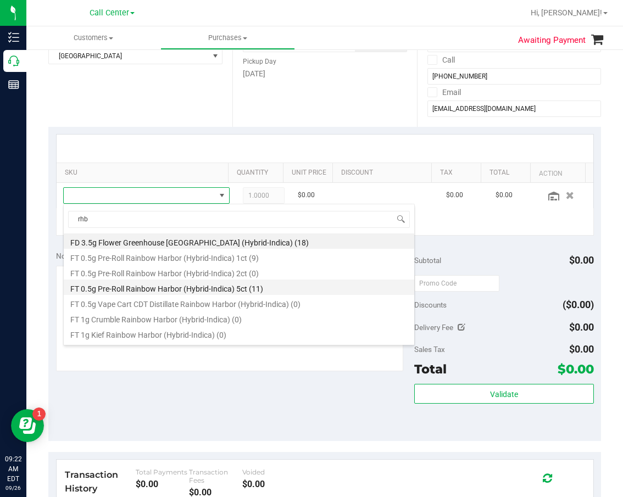
click at [144, 286] on li "FT 0.5g Pre-Roll Rainbow Harbor (Hybrid-Indica) 5ct (11)" at bounding box center [239, 287] width 351 height 15
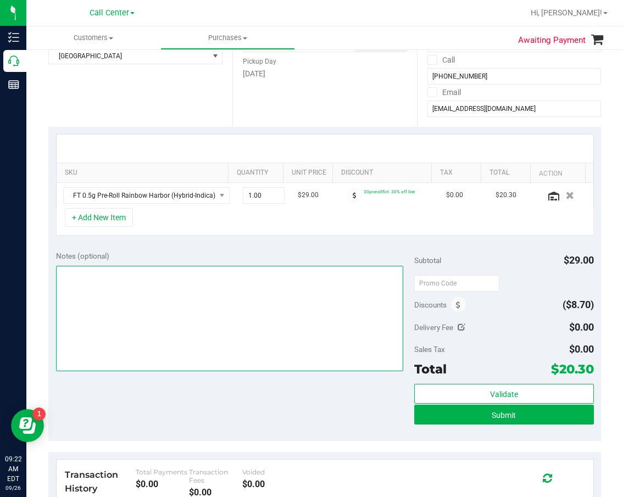
click at [171, 325] on textarea at bounding box center [230, 319] width 348 height 106
click at [237, 276] on textarea at bounding box center [230, 319] width 348 height 106
click at [299, 369] on textarea at bounding box center [230, 319] width 348 height 106
type textarea "cc dr please add to last order"
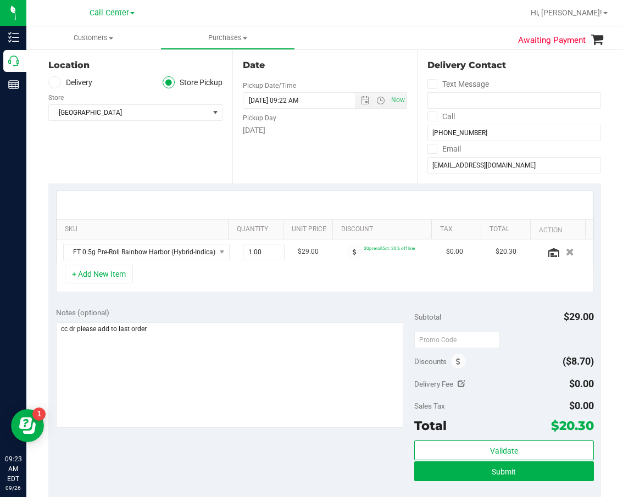
scroll to position [55, 0]
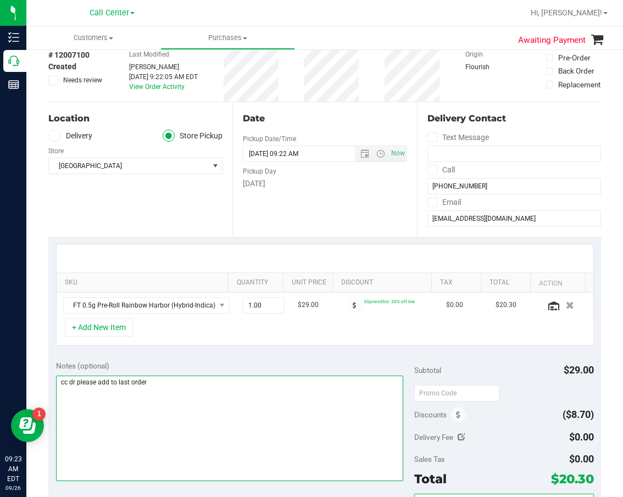
click at [301, 445] on textarea at bounding box center [230, 429] width 348 height 106
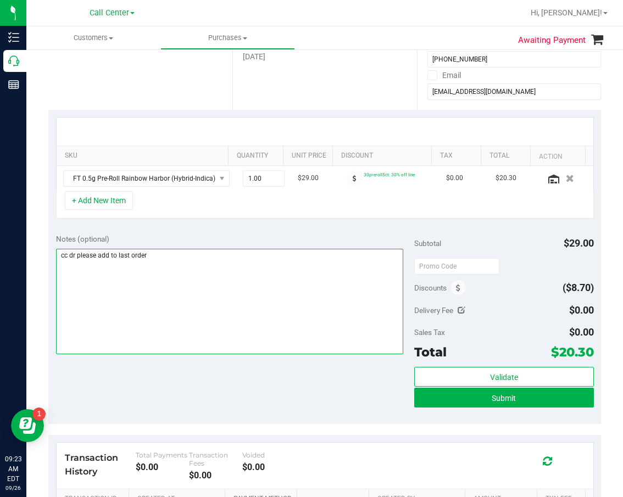
scroll to position [275, 0]
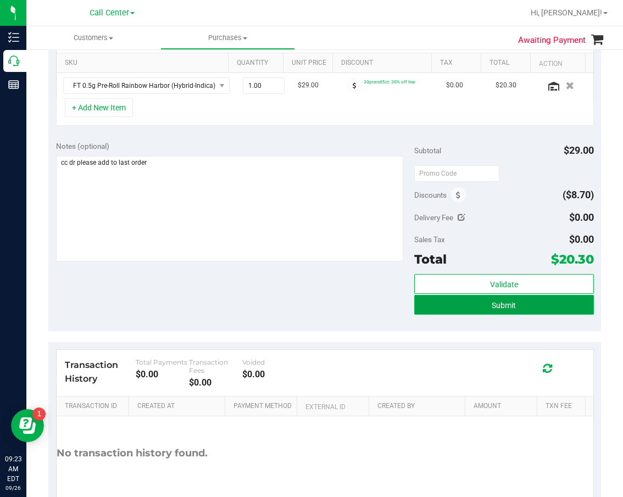
click at [445, 307] on button "Submit" at bounding box center [503, 305] width 179 height 20
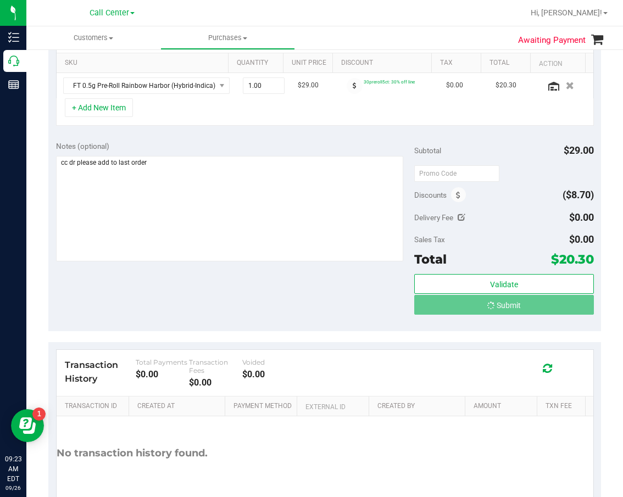
scroll to position [110, 0]
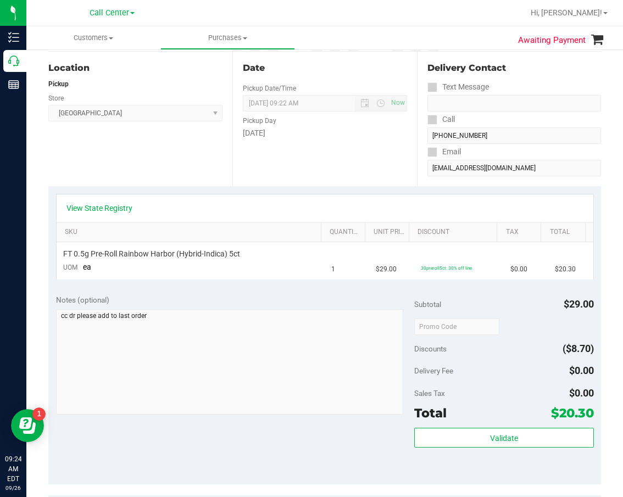
click at [319, 170] on div "Date Pickup Date/Time 09/26/2025 Now 09/26/2025 09:22 AM Now Pickup Day Friday" at bounding box center [324, 119] width 184 height 135
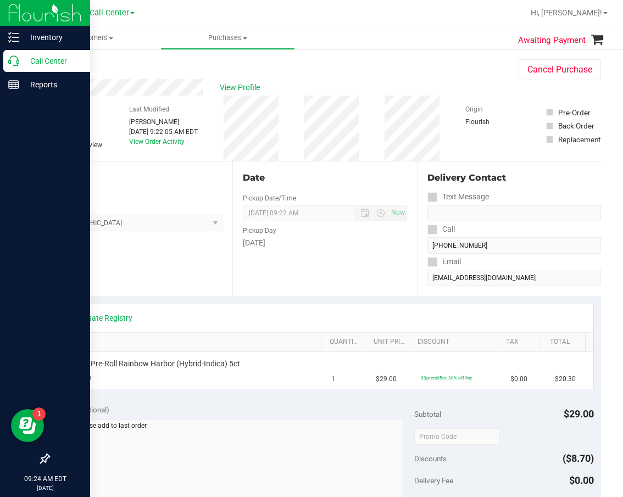
click at [20, 64] on p "Call Center" at bounding box center [52, 60] width 66 height 13
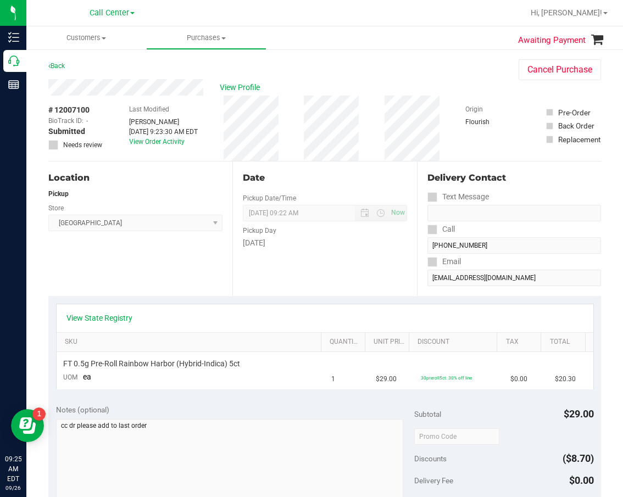
click at [346, 184] on div "Date" at bounding box center [325, 177] width 164 height 13
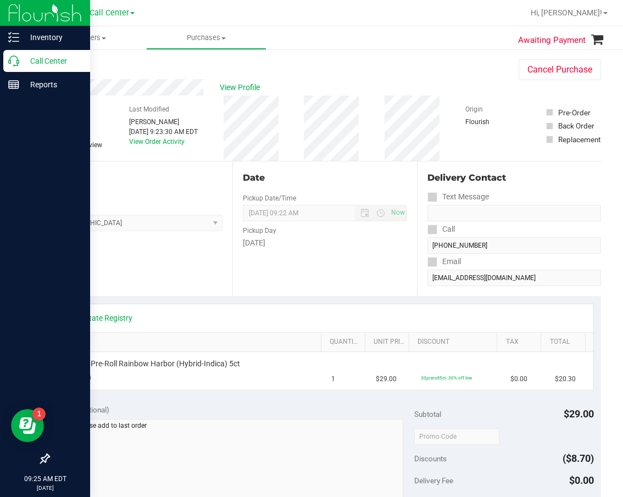
click at [14, 60] on icon at bounding box center [13, 61] width 11 height 11
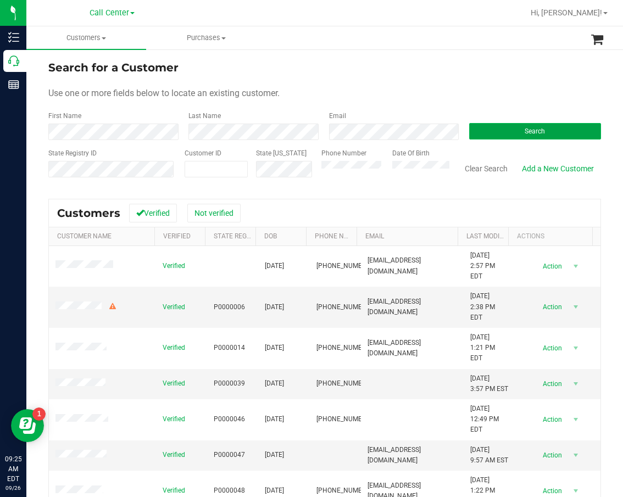
click at [518, 137] on button "Search" at bounding box center [535, 131] width 132 height 16
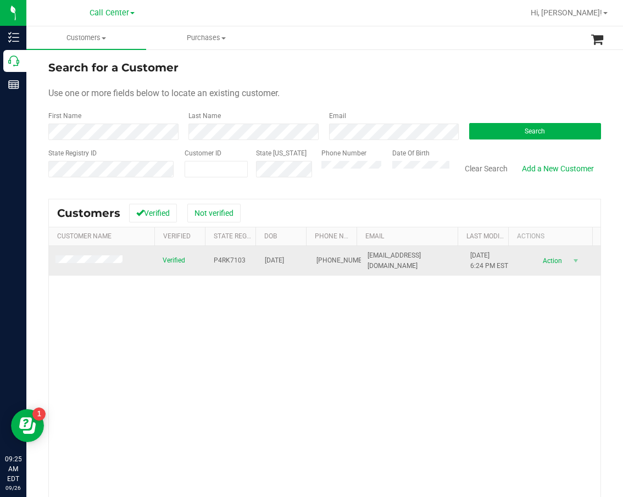
click at [223, 266] on span "P4RK7103" at bounding box center [230, 261] width 32 height 10
copy span "P4RK7103"
click at [268, 263] on span "12/31/1958" at bounding box center [274, 261] width 19 height 10
click at [273, 265] on span "12/31/1958" at bounding box center [274, 261] width 19 height 10
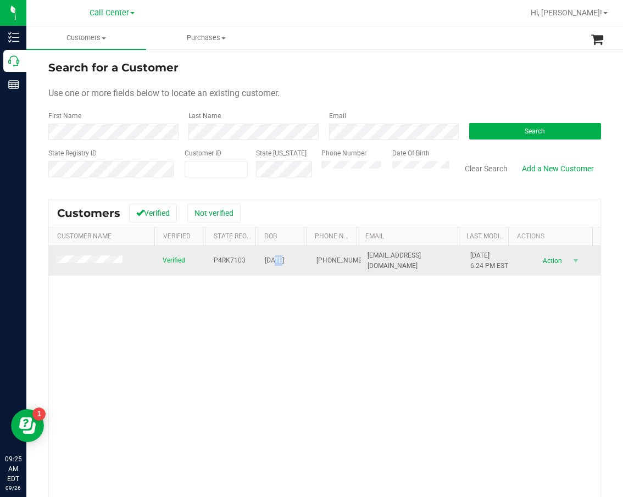
click at [273, 265] on span "12/31/1958" at bounding box center [274, 261] width 19 height 10
copy span "12/31/1958"
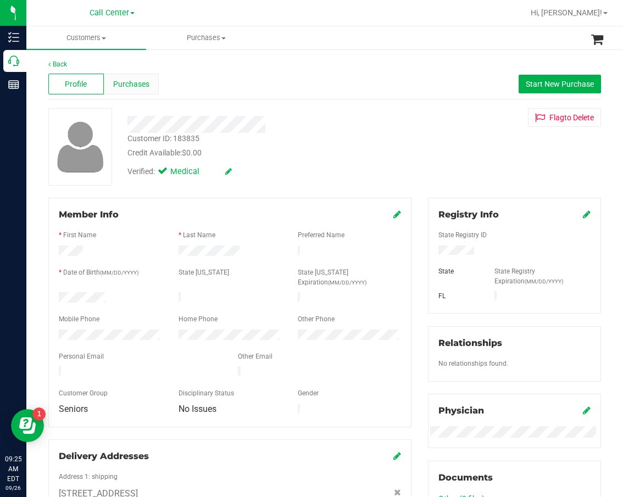
click at [126, 94] on div "Purchases" at bounding box center [132, 84] width 56 height 21
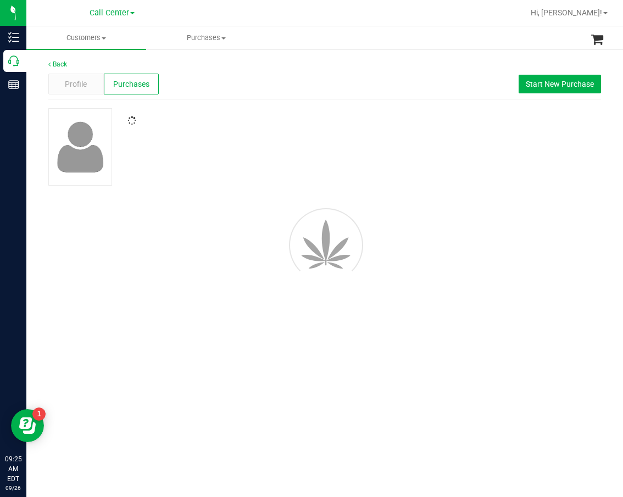
click at [358, 96] on div "Profile Purchases Start New Purchase" at bounding box center [324, 84] width 553 height 30
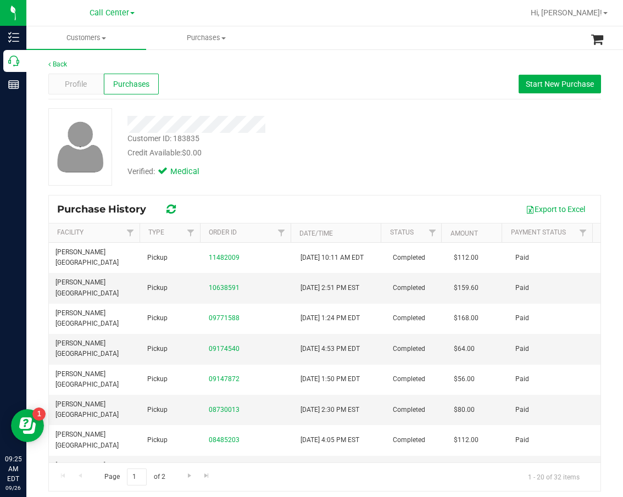
click at [326, 124] on div at bounding box center [261, 124] width 285 height 17
click at [537, 90] on button "Start New Purchase" at bounding box center [560, 84] width 82 height 19
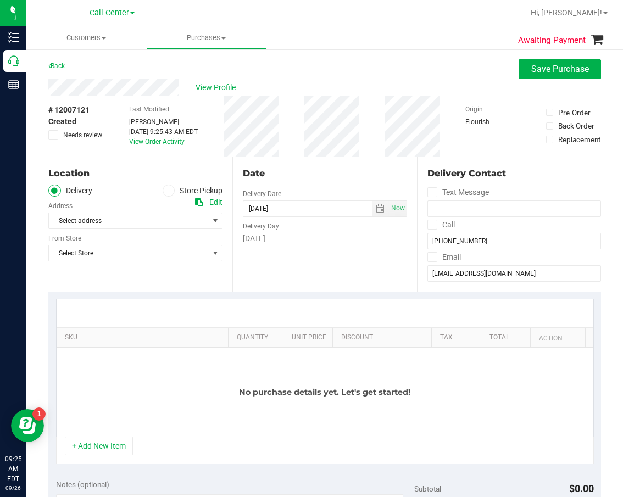
click at [168, 191] on icon at bounding box center [168, 191] width 7 height 0
click at [0, 0] on input "Store Pickup" at bounding box center [0, 0] width 0 height 0
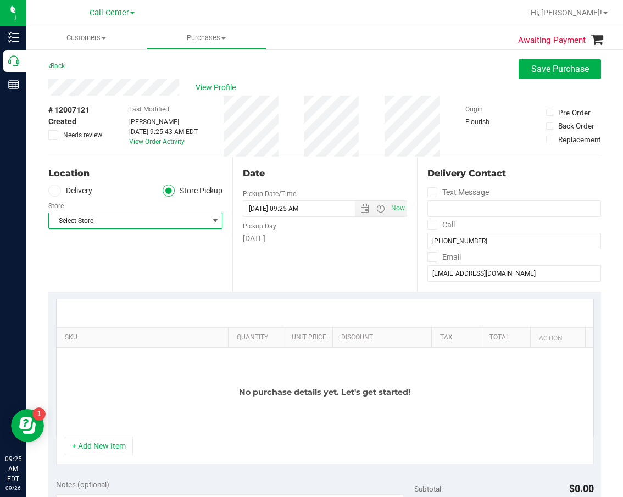
click at [147, 217] on span "Select Store" at bounding box center [128, 220] width 159 height 15
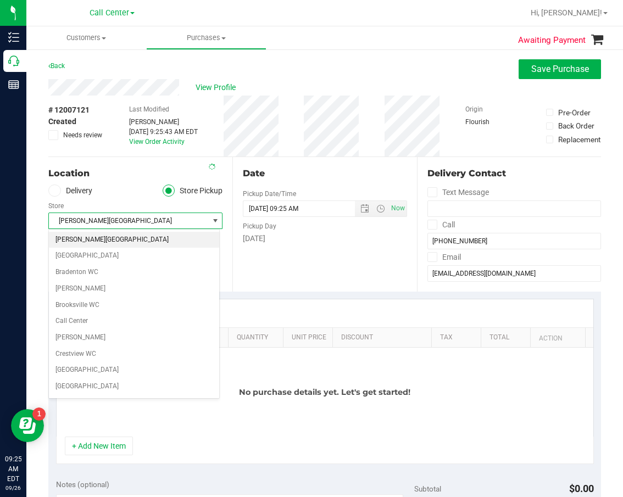
click at [147, 245] on li "[PERSON_NAME][GEOGRAPHIC_DATA]" at bounding box center [134, 240] width 170 height 16
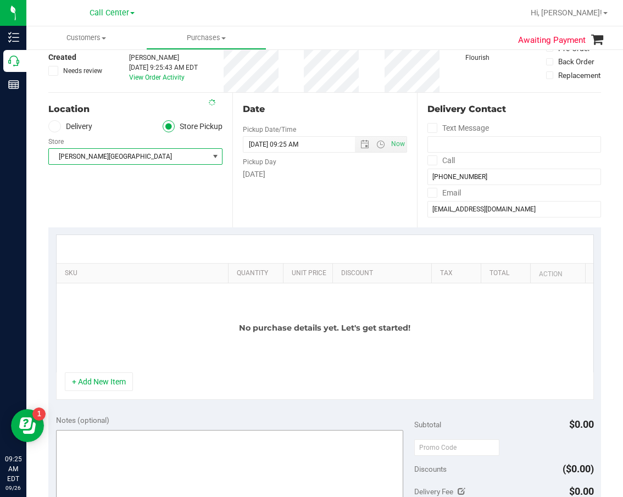
scroll to position [110, 0]
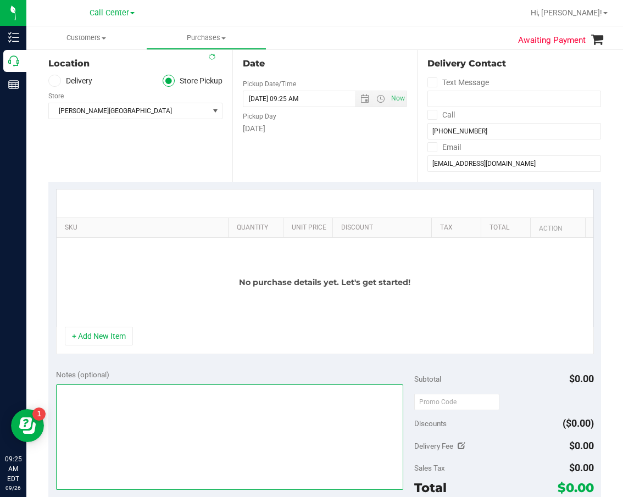
click at [143, 403] on textarea at bounding box center [230, 438] width 348 height 106
type textarea "cc dr 09/25"
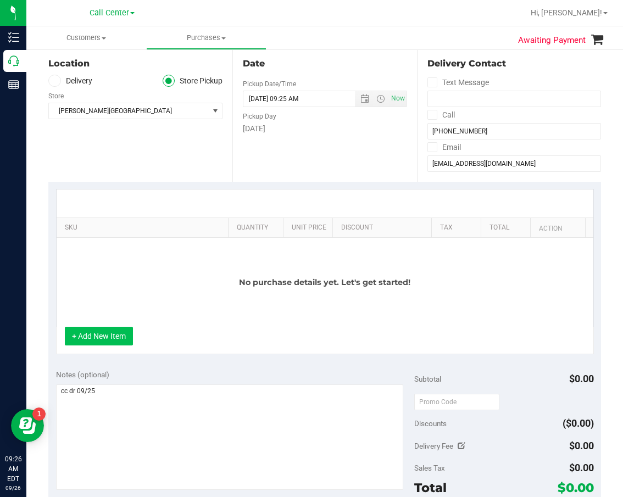
click at [107, 337] on button "+ Add New Item" at bounding box center [99, 336] width 68 height 19
click at [147, 247] on div "No purchase details yet. Let's get started!" at bounding box center [325, 282] width 537 height 89
click at [121, 335] on button "+ Add New Item" at bounding box center [99, 336] width 68 height 19
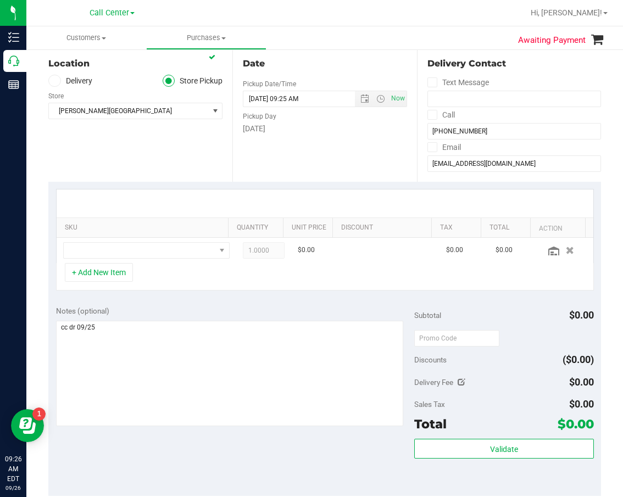
click at [161, 236] on th "SKU" at bounding box center [142, 228] width 171 height 20
click at [164, 249] on span "NO DATA FOUND" at bounding box center [140, 250] width 152 height 15
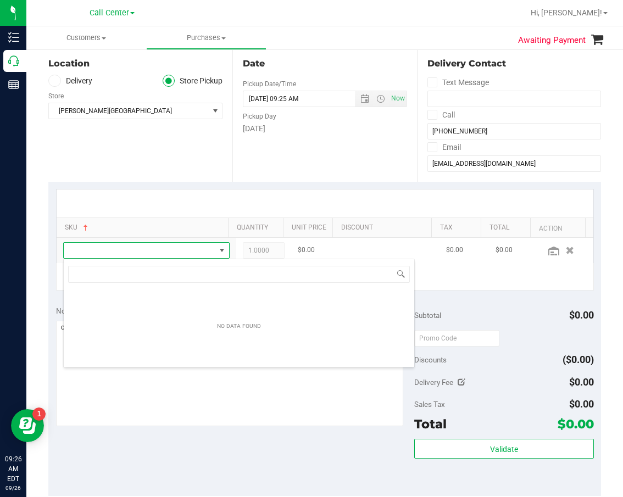
scroll to position [16, 150]
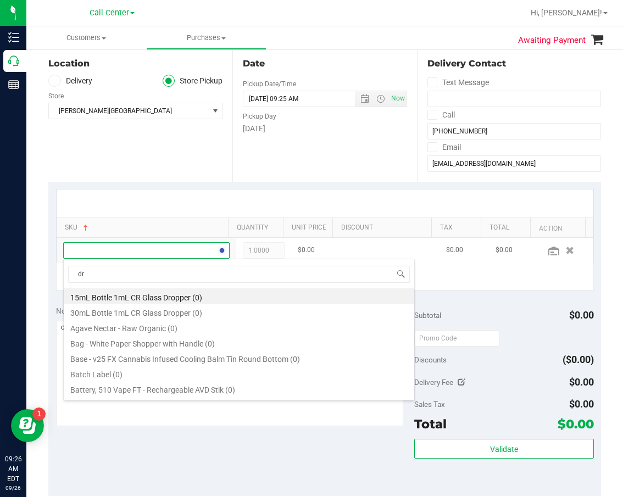
type input "drm"
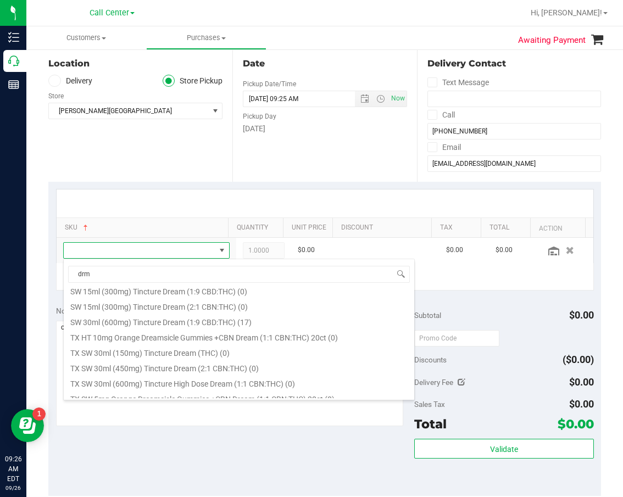
scroll to position [330, 0]
click at [160, 318] on li "SW 30ml (600mg) Tincture Dream (1:9 CBD:THC) (17)" at bounding box center [239, 320] width 351 height 15
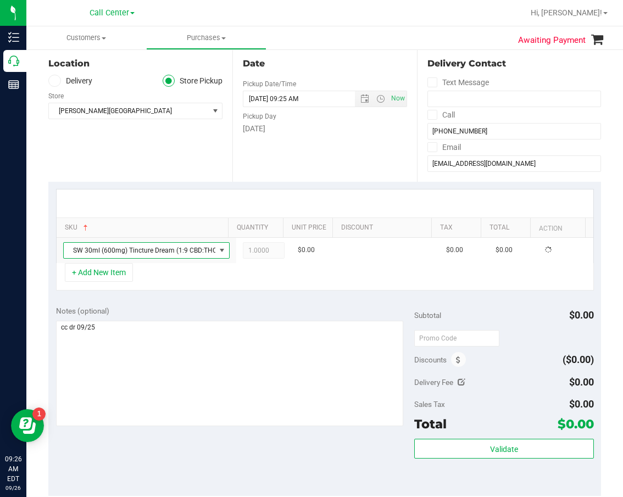
click at [160, 318] on div "Notes (optional)" at bounding box center [235, 367] width 359 height 123
click at [76, 281] on button "+ Add New Item" at bounding box center [99, 272] width 68 height 19
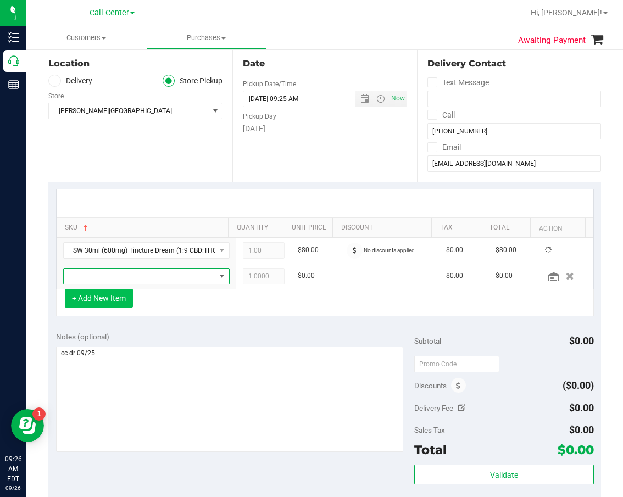
click at [76, 281] on span "NO DATA FOUND" at bounding box center [140, 276] width 152 height 15
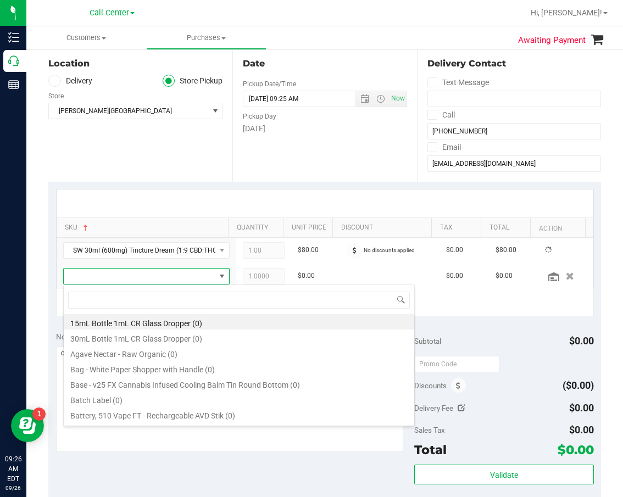
scroll to position [16, 142]
type input "drm"
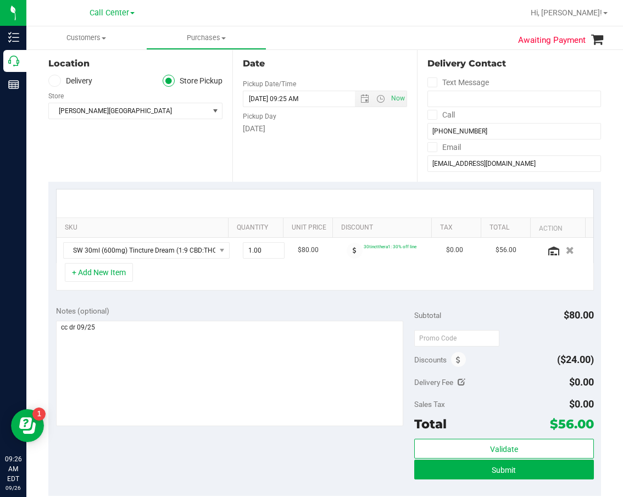
click at [79, 283] on div "+ Add New Item" at bounding box center [325, 276] width 538 height 27
click at [86, 282] on button "+ Add New Item" at bounding box center [99, 272] width 68 height 19
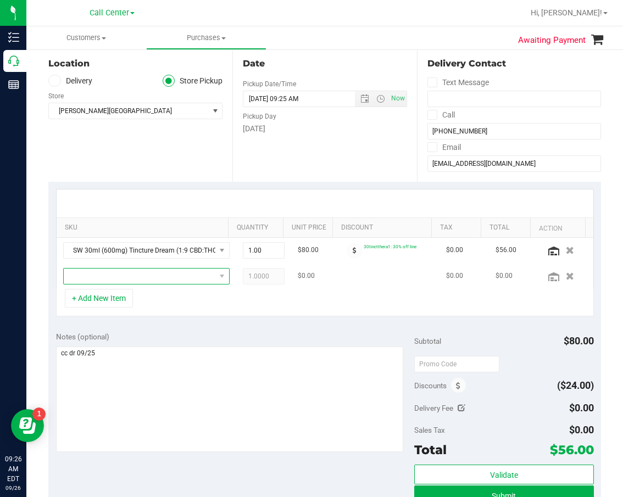
click at [90, 279] on span "NO DATA FOUND" at bounding box center [140, 276] width 152 height 15
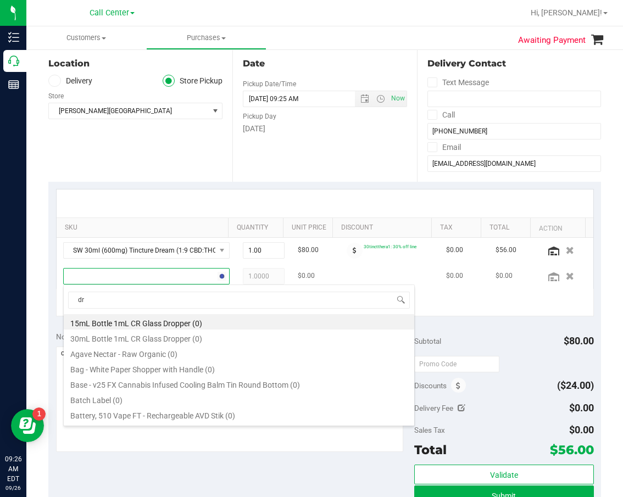
type input "drm"
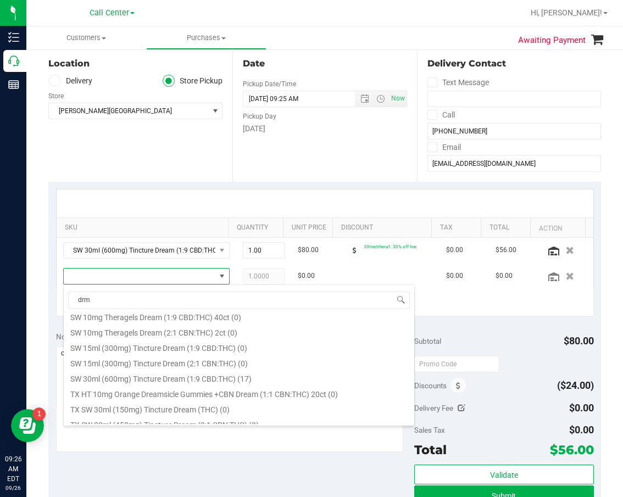
scroll to position [243, 0]
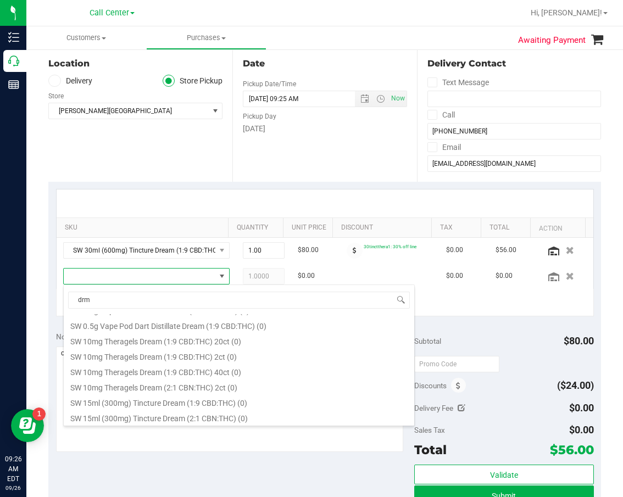
click at [198, 368] on li "SW 10mg Theragels Dream (1:9 CBD:THC) 40ct (0)" at bounding box center [239, 370] width 351 height 15
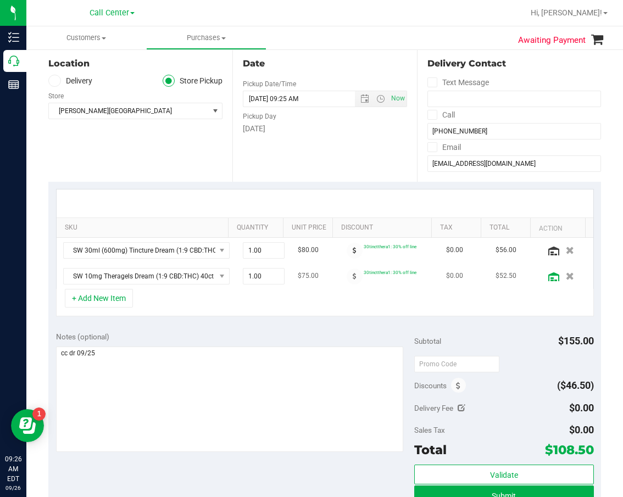
click at [548, 279] on icon at bounding box center [553, 277] width 11 height 9
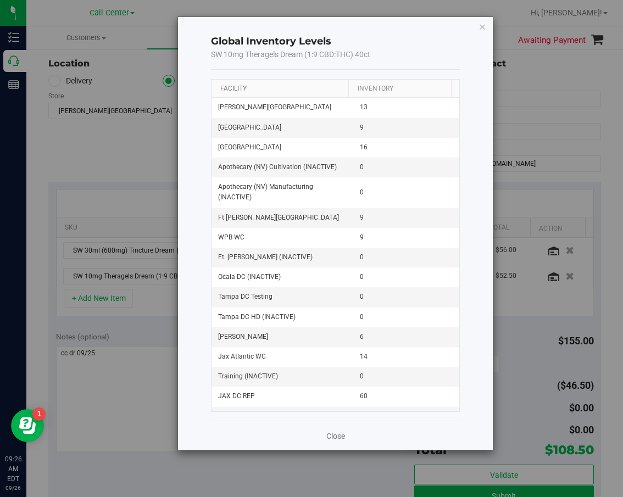
click at [236, 87] on link "Facility" at bounding box center [233, 89] width 26 height 8
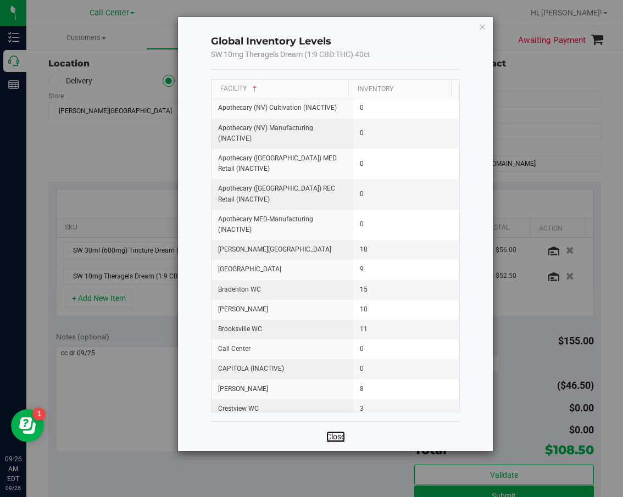
click at [336, 432] on link "Close" at bounding box center [335, 436] width 19 height 11
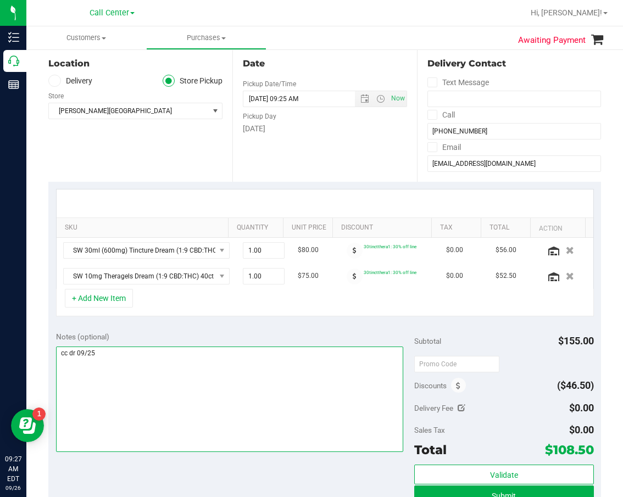
click at [172, 397] on textarea at bounding box center [230, 400] width 348 height 106
click at [142, 364] on textarea at bounding box center [230, 400] width 348 height 106
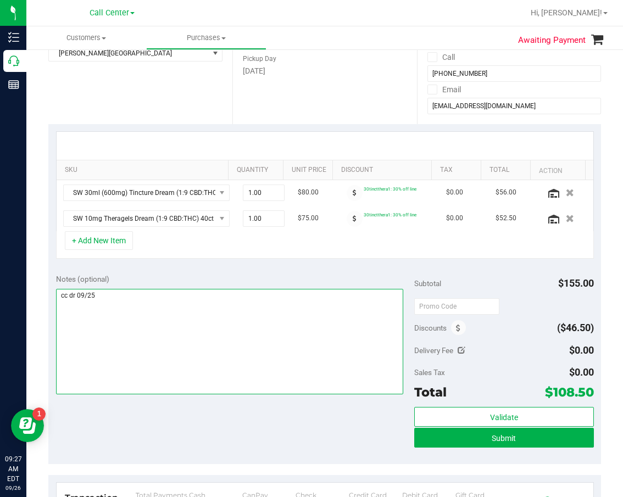
scroll to position [165, 0]
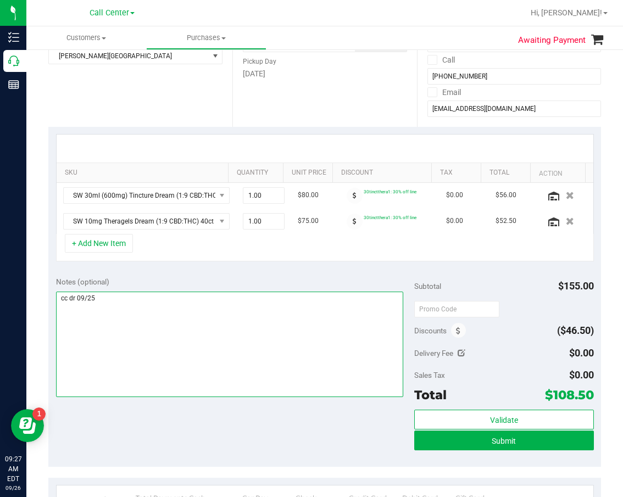
click at [157, 348] on textarea at bounding box center [230, 345] width 348 height 106
click at [188, 305] on textarea at bounding box center [230, 345] width 348 height 106
click at [191, 305] on textarea at bounding box center [230, 345] width 348 height 106
click at [208, 316] on textarea at bounding box center [230, 345] width 348 height 106
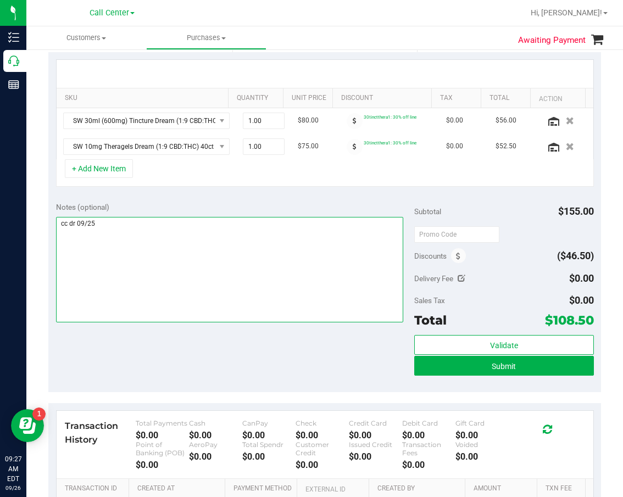
scroll to position [220, 0]
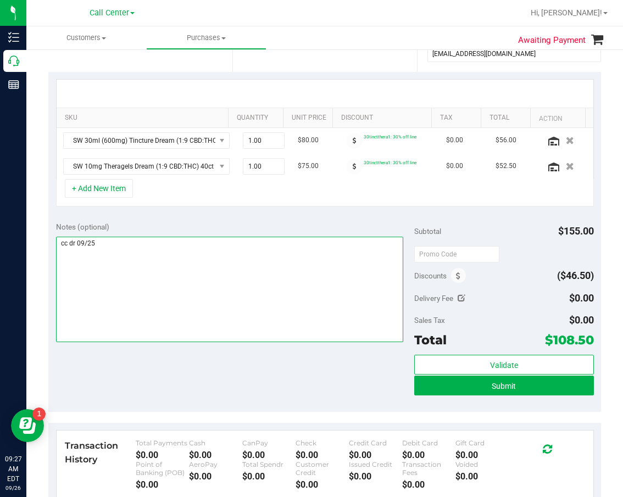
click at [208, 317] on textarea at bounding box center [230, 290] width 348 height 106
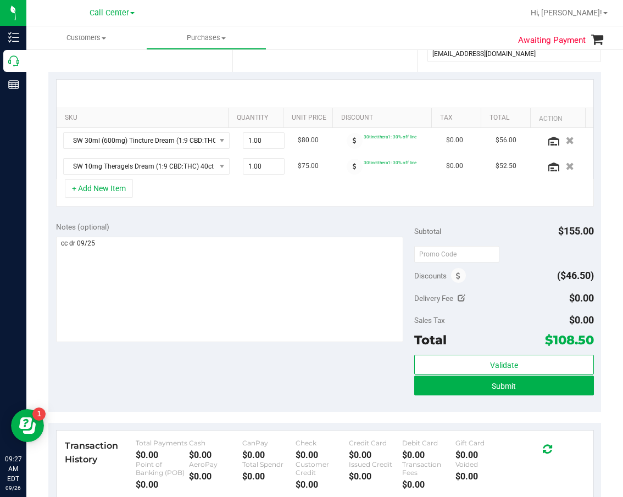
click at [207, 351] on div "Notes (optional) Subtotal $155.00 Discounts ($46.50) Delivery Fee $0.00 Sales T…" at bounding box center [324, 313] width 553 height 198
click at [213, 374] on div "Notes (optional) Subtotal $155.00 Discounts ($46.50) Delivery Fee $0.00 Sales T…" at bounding box center [324, 313] width 553 height 198
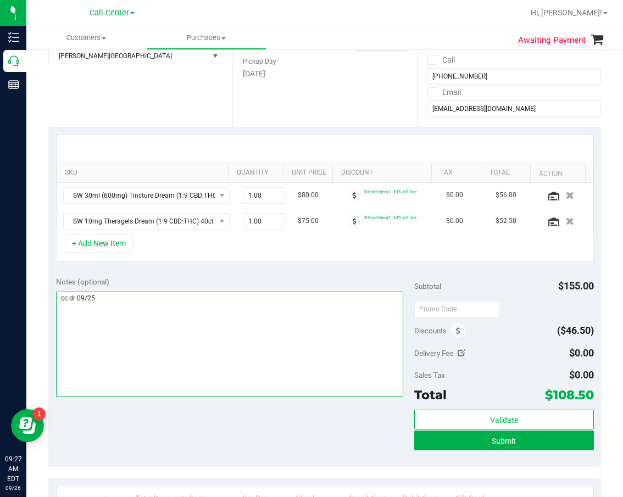
click at [283, 392] on textarea at bounding box center [230, 345] width 348 height 106
click at [290, 370] on textarea at bounding box center [230, 345] width 348 height 106
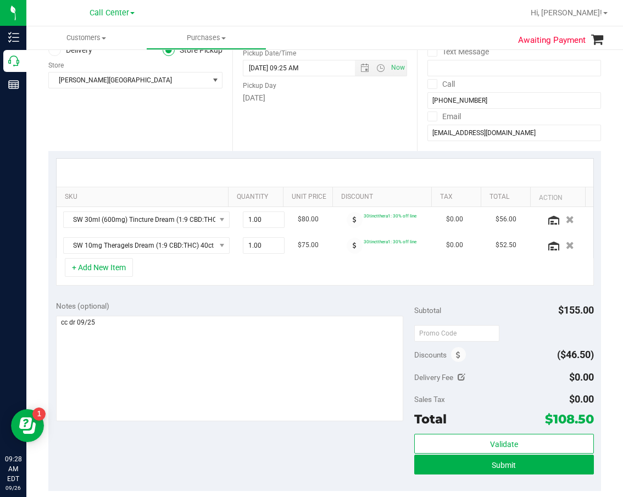
scroll to position [165, 0]
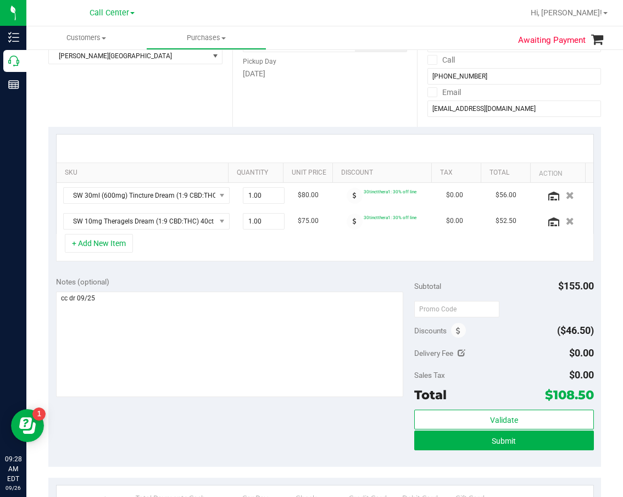
click at [304, 404] on div "Notes (optional) Subtotal $155.00 Discounts ($46.50) Delivery Fee $0.00 Sales T…" at bounding box center [324, 368] width 553 height 198
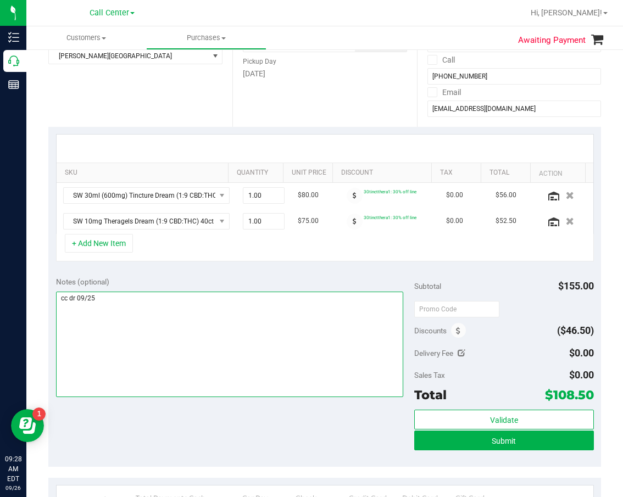
click at [235, 331] on textarea at bounding box center [230, 345] width 348 height 106
click at [221, 347] on textarea at bounding box center [230, 345] width 348 height 106
click at [295, 341] on textarea at bounding box center [230, 345] width 348 height 106
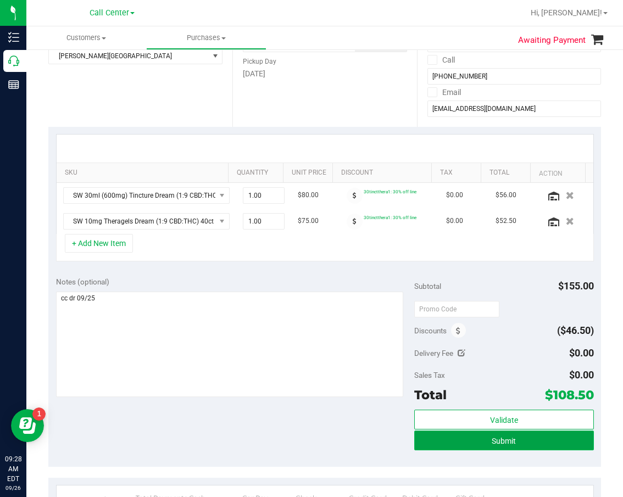
click at [479, 439] on button "Submit" at bounding box center [503, 441] width 179 height 20
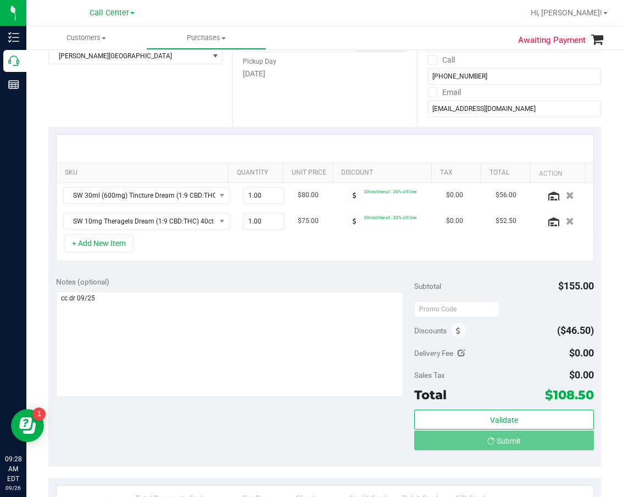
scroll to position [0, 0]
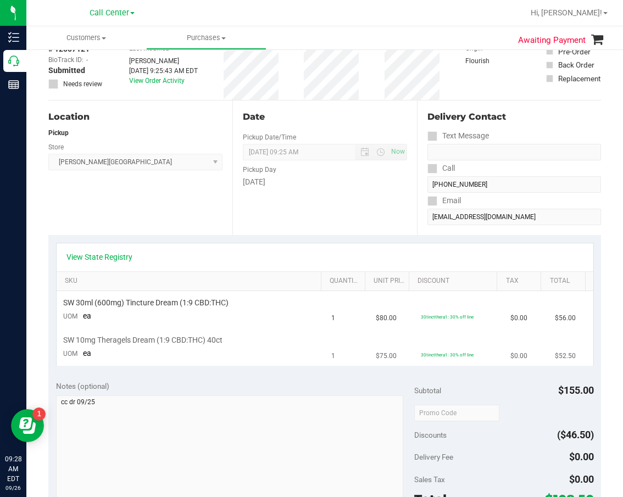
scroll to position [165, 0]
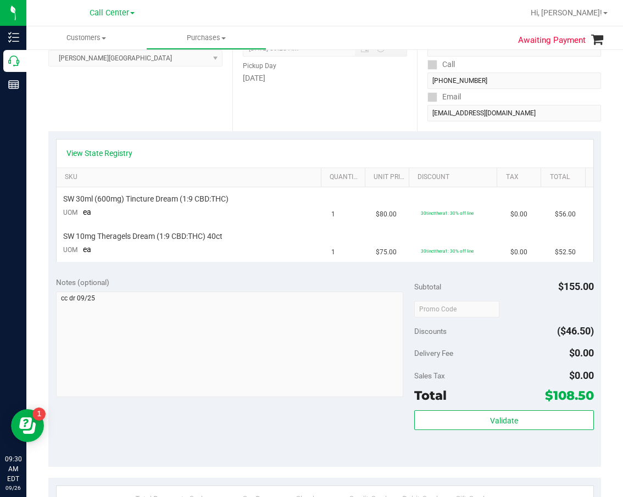
click at [259, 148] on div "View State Registry" at bounding box center [324, 153] width 517 height 11
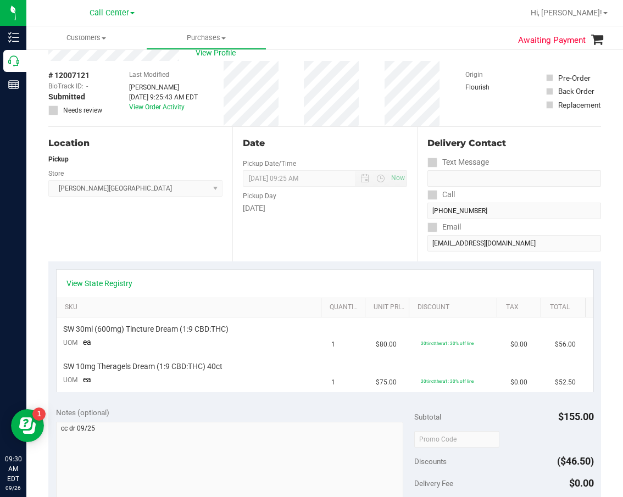
scroll to position [0, 0]
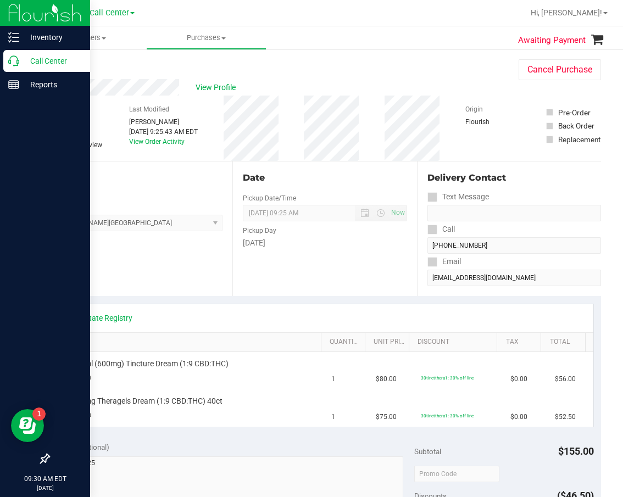
click at [14, 60] on icon at bounding box center [13, 61] width 11 height 11
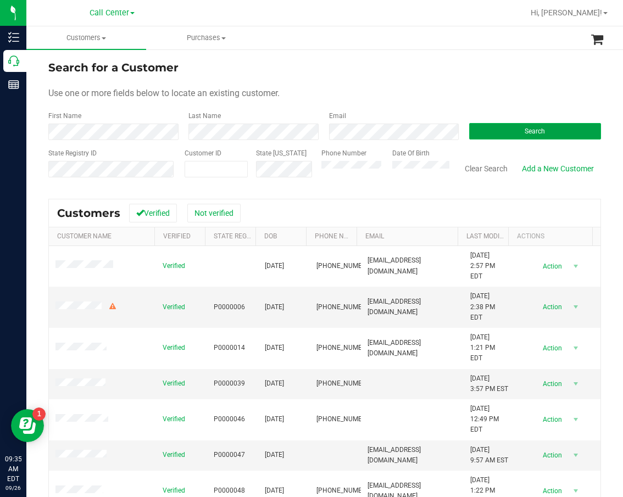
click at [510, 136] on button "Search" at bounding box center [535, 131] width 132 height 16
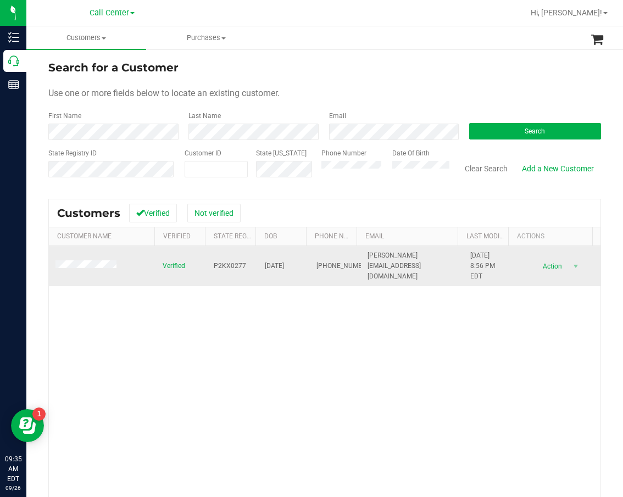
click at [221, 271] on span "P2KX0277" at bounding box center [230, 266] width 32 height 10
click at [223, 267] on span "P2KX0277" at bounding box center [230, 266] width 32 height 10
copy span "P2KX0277"
click at [270, 263] on span "09/27/1992" at bounding box center [274, 266] width 19 height 10
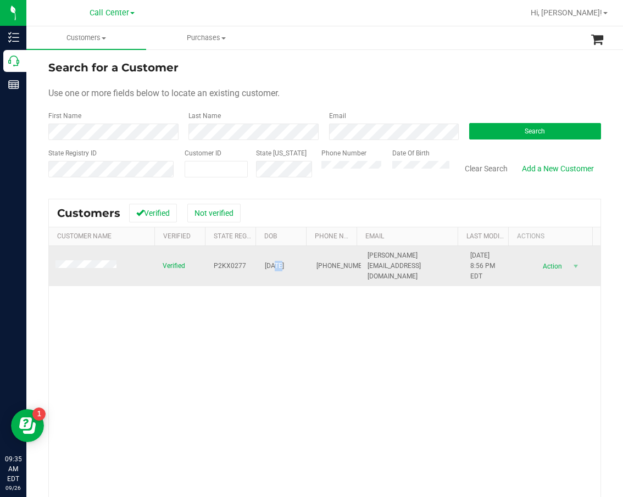
click at [270, 263] on span "09/27/1992" at bounding box center [274, 266] width 19 height 10
copy span "09/27/1992"
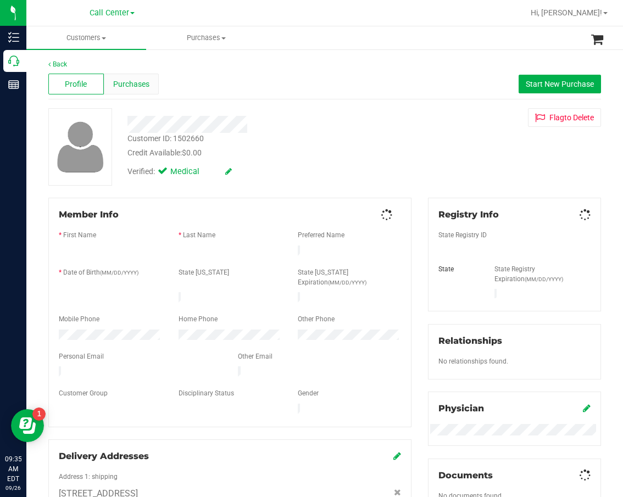
click at [136, 81] on span "Purchases" at bounding box center [131, 85] width 36 height 12
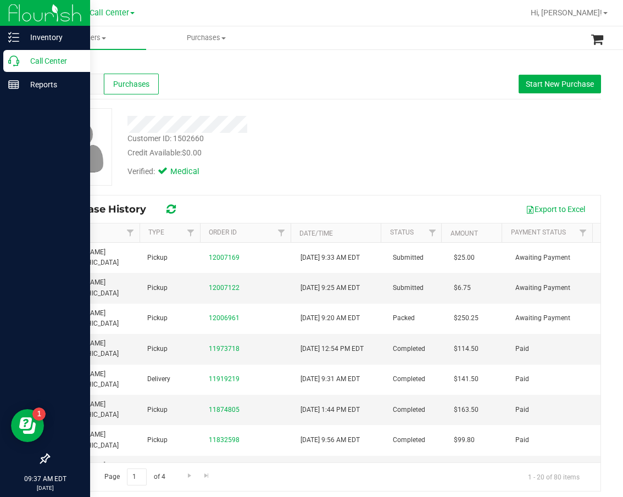
click at [45, 59] on p "Call Center" at bounding box center [52, 60] width 66 height 13
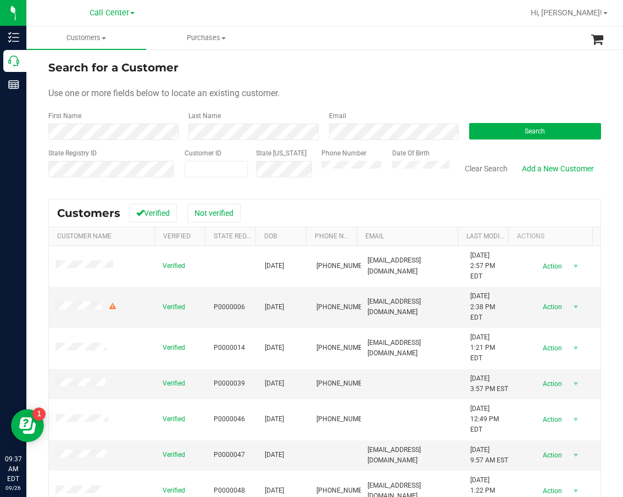
click at [382, 75] on div "Search for a Customer" at bounding box center [324, 67] width 553 height 16
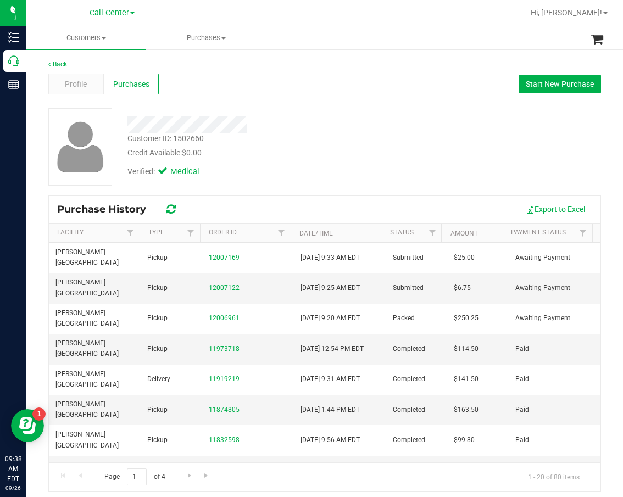
click at [145, 142] on div "Customer ID: 1502660" at bounding box center [165, 139] width 76 height 12
copy div "Customer ID: 1502660"
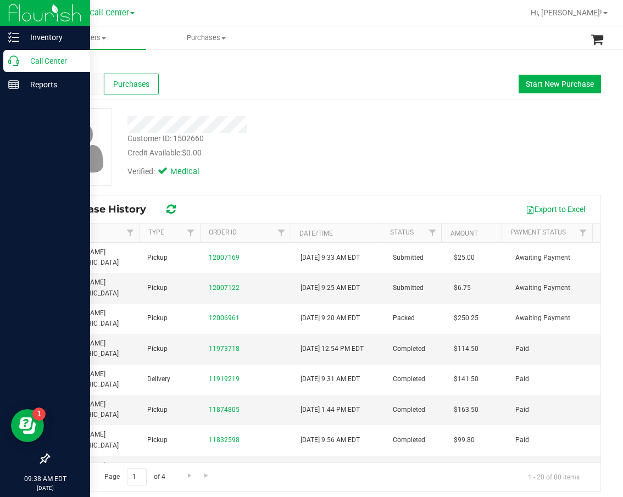
click at [14, 58] on icon at bounding box center [13, 61] width 11 height 11
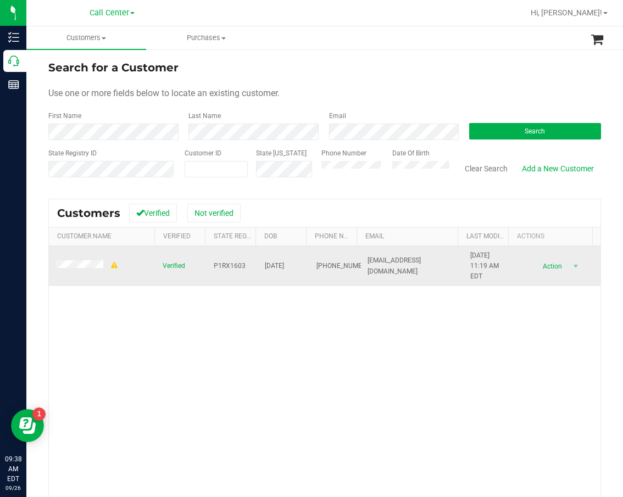
drag, startPoint x: 241, startPoint y: 291, endPoint x: 229, endPoint y: 275, distance: 20.4
click at [240, 291] on div "Verified P1RX1603 03/29/1985 (407) 394-5478 jacquelinekeel85@gmail.com 7/12/202…" at bounding box center [325, 402] width 552 height 313
click at [224, 263] on span "P1RX1603" at bounding box center [230, 266] width 32 height 10
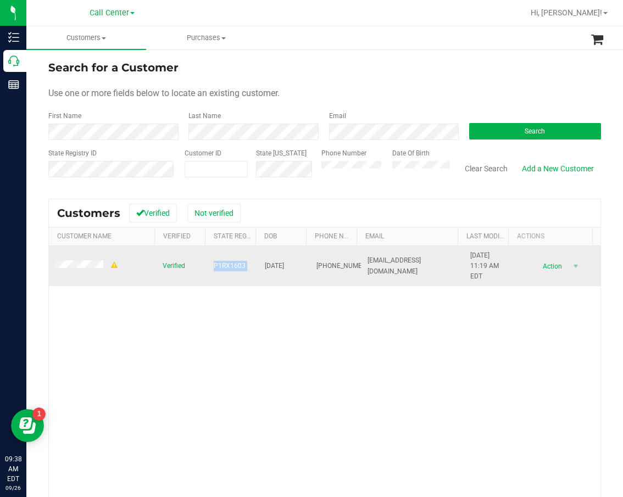
copy span "P1RX1603"
click at [281, 265] on span "03/29/1985" at bounding box center [274, 266] width 19 height 10
click at [282, 265] on span "03/29/1985" at bounding box center [274, 266] width 19 height 10
copy span "03/29/1985"
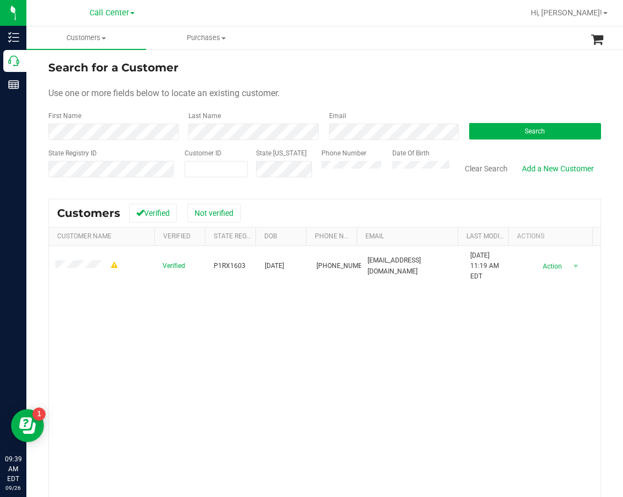
click at [317, 305] on div "Verified P1RX1603 03/29/1985 (407) 394-5478 jacquelinekeel85@gmail.com 7/12/202…" at bounding box center [325, 402] width 552 height 313
click at [516, 386] on div "Verified P1RX1603 03/29/1985 (407) 394-5478 jacquelinekeel85@gmail.com 7/12/202…" at bounding box center [325, 402] width 552 height 313
click at [278, 377] on div "Verified P1RX1603 03/29/1985 (407) 394-5478 jacquelinekeel85@gmail.com 7/12/202…" at bounding box center [325, 402] width 552 height 313
drag, startPoint x: 502, startPoint y: 337, endPoint x: 373, endPoint y: 321, distance: 130.2
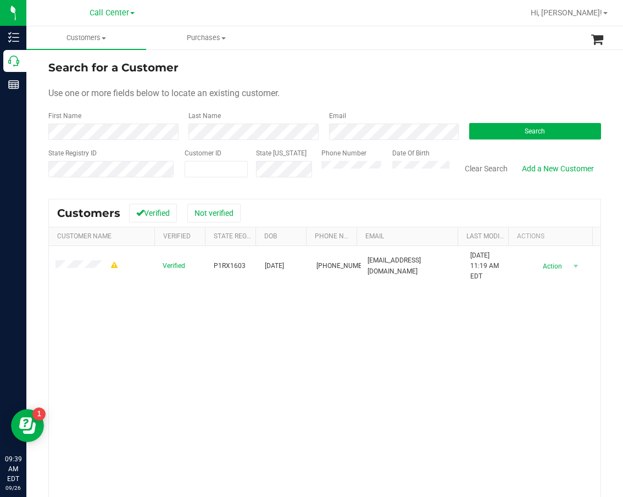
click at [501, 338] on div "Verified P1RX1603 03/29/1985 (407) 394-5478 jacquelinekeel85@gmail.com 7/12/202…" at bounding box center [325, 402] width 552 height 313
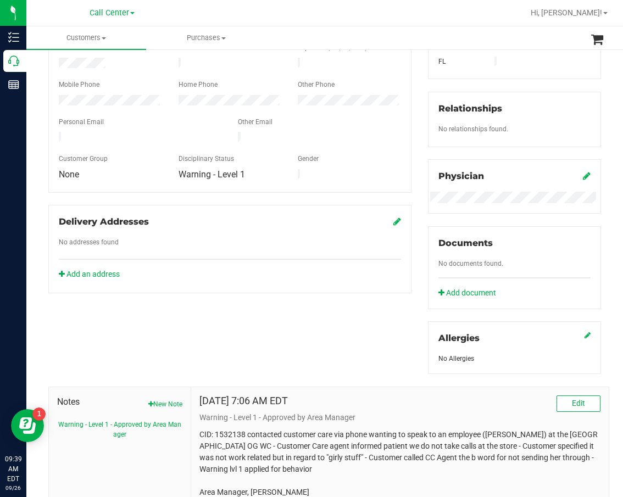
scroll to position [307, 0]
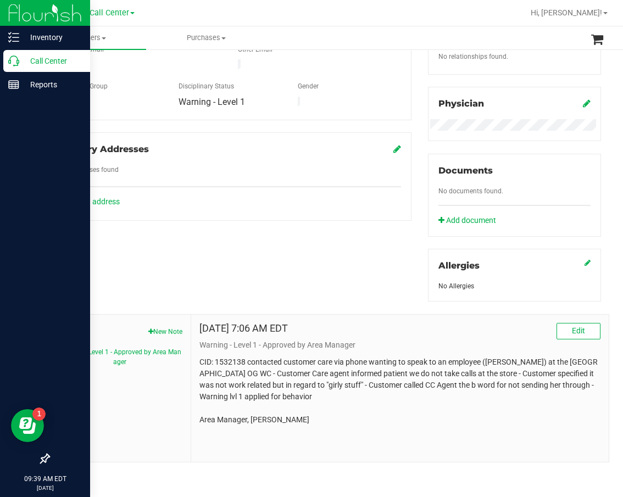
click at [22, 62] on p "Call Center" at bounding box center [52, 60] width 66 height 13
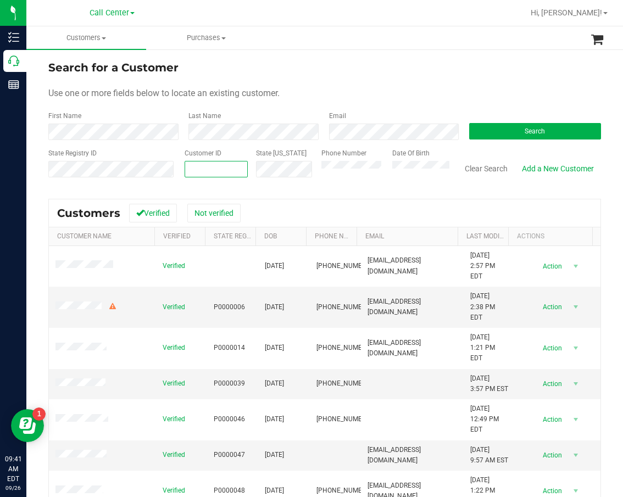
click at [214, 169] on span at bounding box center [216, 169] width 63 height 16
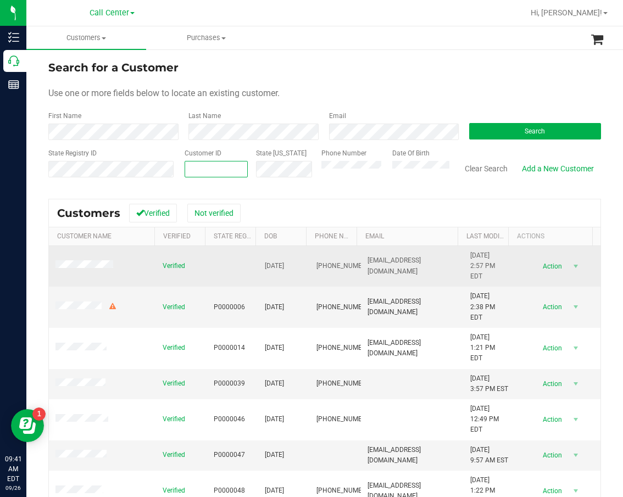
paste input "659953"
type input "659953"
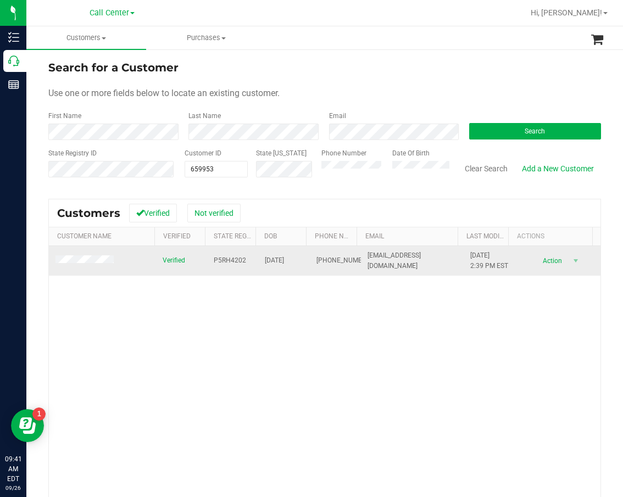
click at [236, 260] on span "P5RH4202" at bounding box center [230, 261] width 32 height 10
click at [235, 264] on span "P5RH4202" at bounding box center [230, 261] width 32 height 10
copy span "P5RH4202"
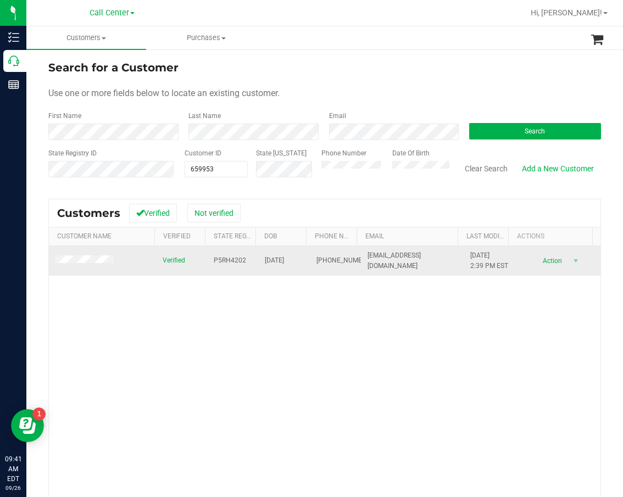
click at [268, 261] on span "01/24/1994" at bounding box center [274, 261] width 19 height 10
copy span "01/24/1994"
click at [319, 258] on span "(618) 499-5650" at bounding box center [344, 261] width 55 height 10
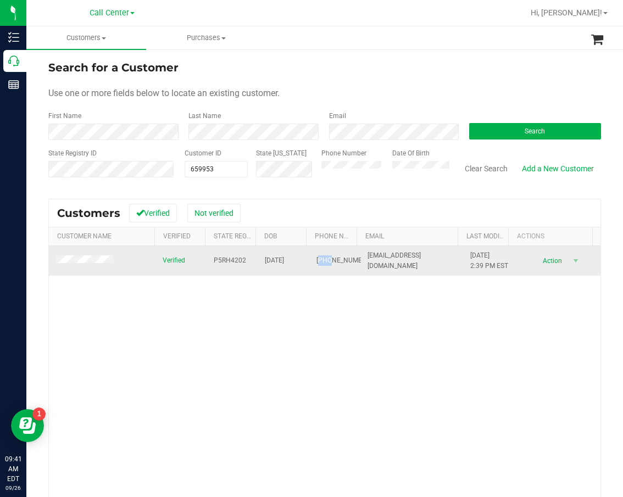
click at [319, 258] on span "(618) 499-5650" at bounding box center [344, 261] width 55 height 10
copy span "(618) 499-5650"
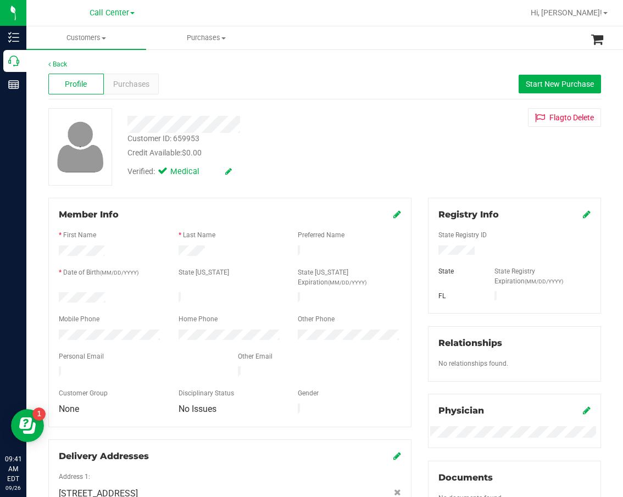
click at [281, 130] on div at bounding box center [261, 124] width 285 height 17
click at [136, 81] on span "Purchases" at bounding box center [131, 85] width 36 height 12
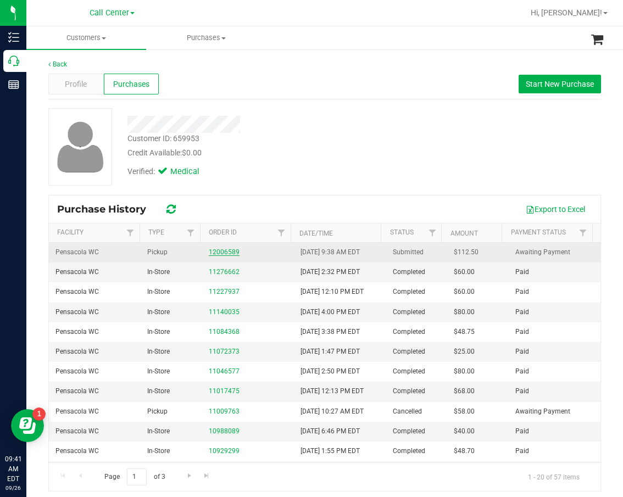
click at [221, 254] on link "12006589" at bounding box center [224, 252] width 31 height 8
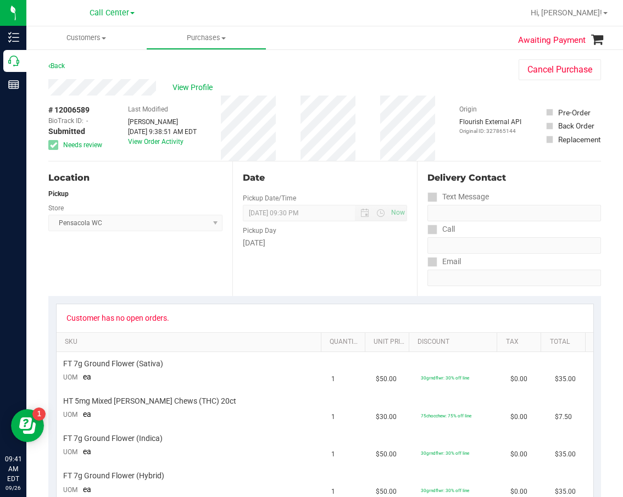
click at [223, 254] on div "Location Pickup Store Pensacola WC Select Store Bonita Springs WC Boynton Beach…" at bounding box center [140, 229] width 184 height 135
click at [335, 280] on div "Date Pickup Date/Time 09/26/2025 Now 09/26/2025 09:30 PM Now Pickup Day Friday" at bounding box center [324, 229] width 184 height 135
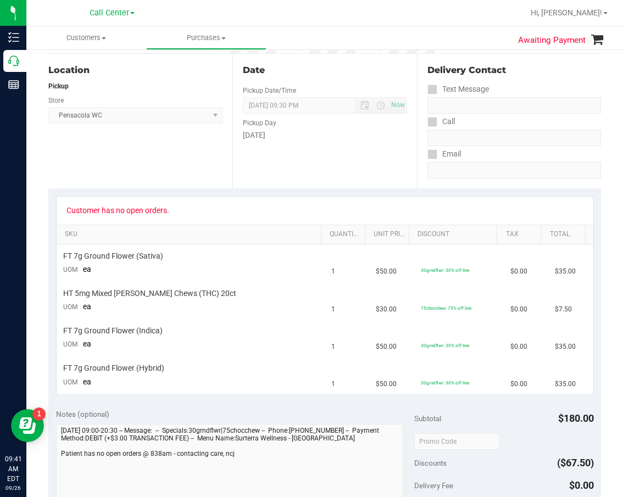
scroll to position [55, 0]
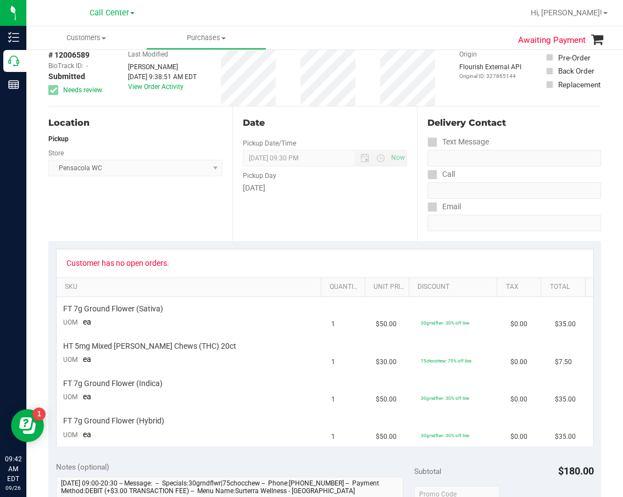
click at [324, 263] on div "Customer has no open orders." at bounding box center [324, 263] width 517 height 9
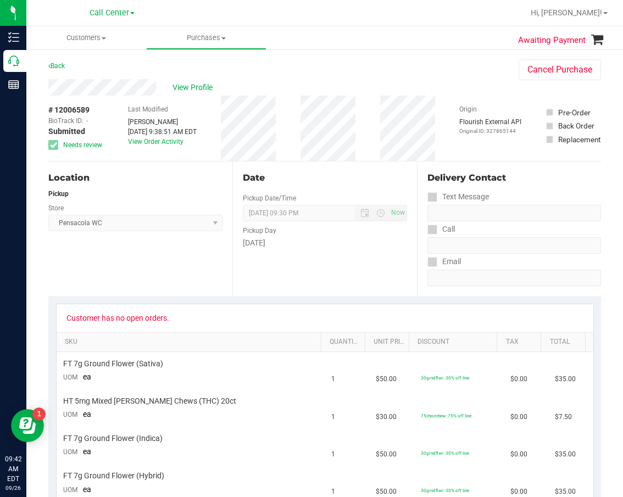
click at [320, 299] on div "Customer has no open orders. SKU Quantity Unit Price Discount Tax Total FT 7g G…" at bounding box center [324, 402] width 553 height 213
click at [74, 108] on span "# 12006589" at bounding box center [68, 110] width 41 height 12
click at [312, 173] on div "Date" at bounding box center [325, 177] width 164 height 13
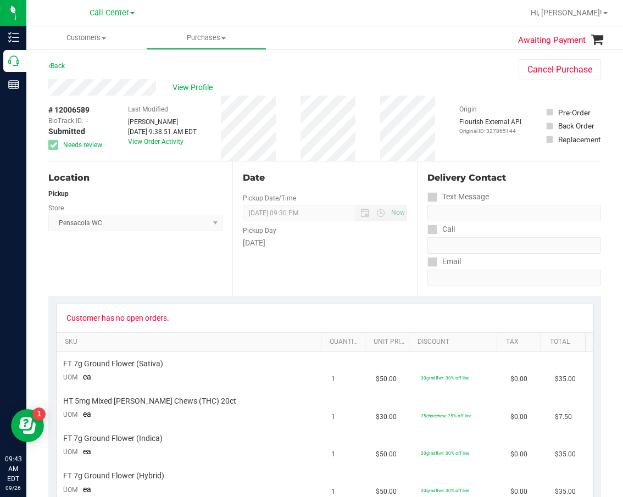
click at [352, 87] on div "View Profile" at bounding box center [272, 87] width 448 height 16
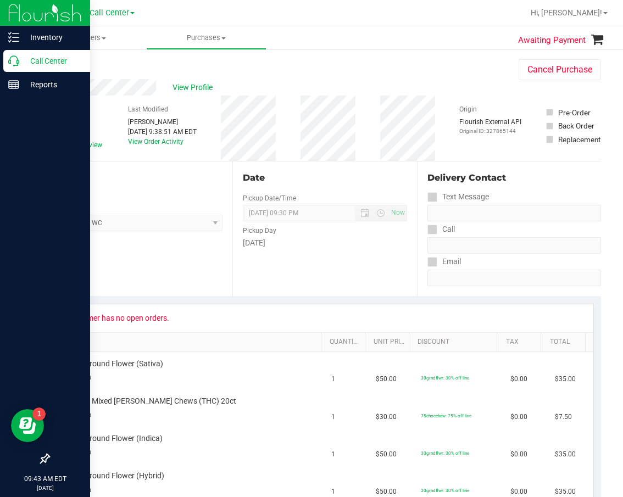
click at [25, 69] on div "Call Center" at bounding box center [46, 61] width 87 height 22
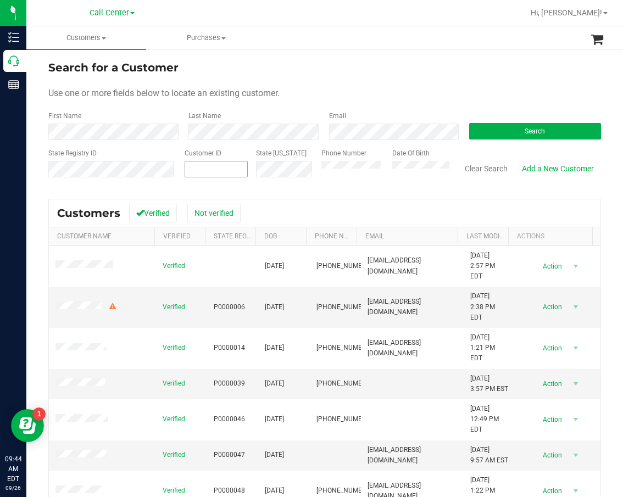
click at [209, 164] on span at bounding box center [216, 169] width 63 height 16
paste input "1538427"
type input "1538427"
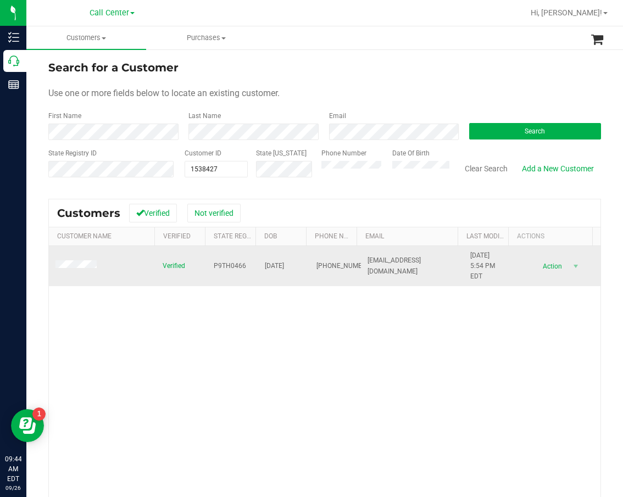
click at [237, 265] on span "P9TH0466" at bounding box center [230, 266] width 32 height 10
click at [273, 264] on span "01/11/1984" at bounding box center [274, 266] width 19 height 10
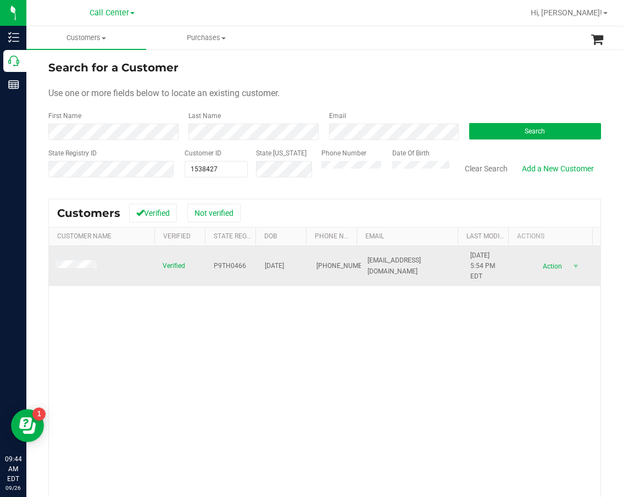
click at [321, 263] on span "(904) 887-8283" at bounding box center [344, 266] width 55 height 10
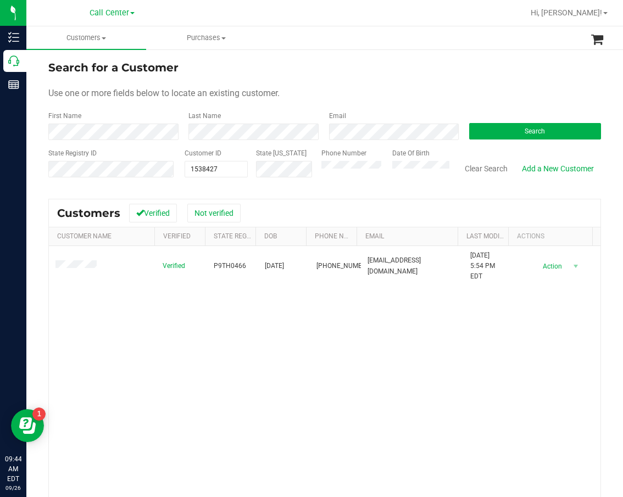
click at [496, 376] on div "Verified P9TH0466 01/11/1984 (904) 887-8283 colejesse84@gmail.com 7/12/2024 5:5…" at bounding box center [325, 402] width 552 height 313
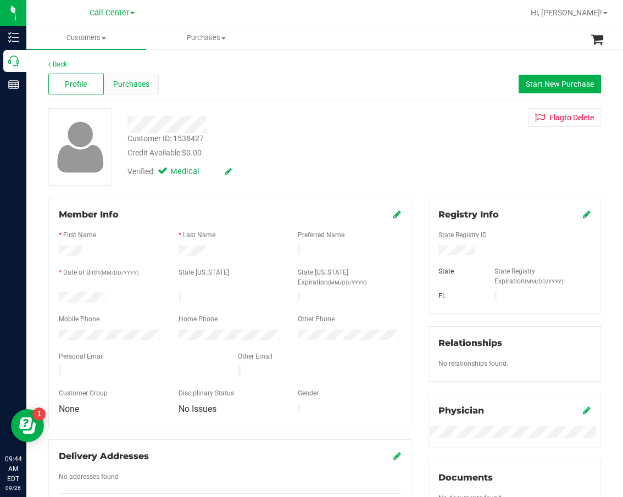
click at [146, 81] on span "Purchases" at bounding box center [131, 85] width 36 height 12
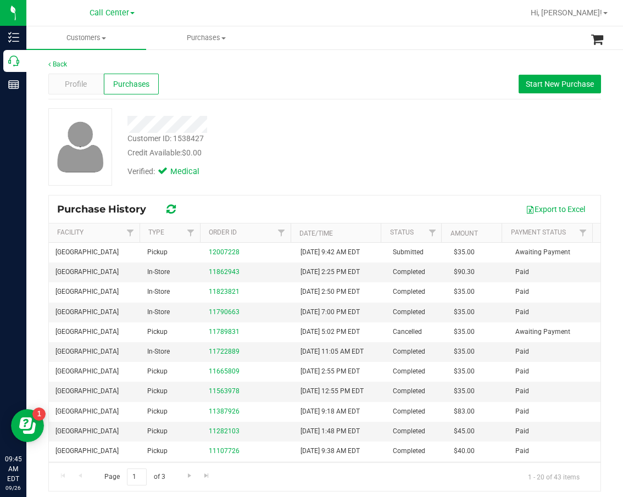
drag, startPoint x: 306, startPoint y: 113, endPoint x: 270, endPoint y: 109, distance: 36.5
click at [306, 113] on div at bounding box center [261, 120] width 285 height 25
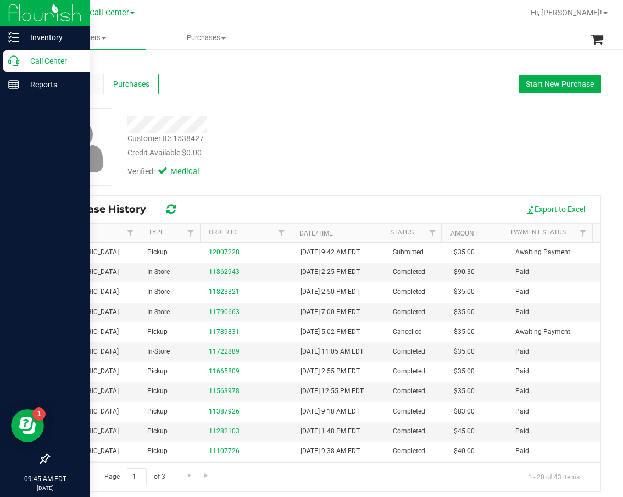
click at [25, 61] on p "Call Center" at bounding box center [52, 60] width 66 height 13
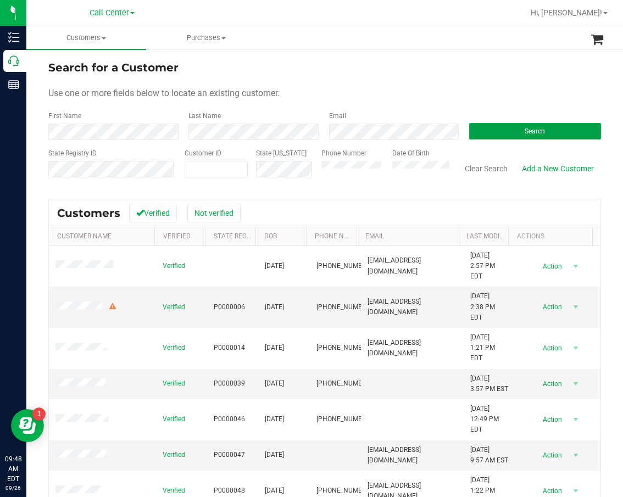
click at [525, 135] on span "Search" at bounding box center [535, 131] width 20 height 8
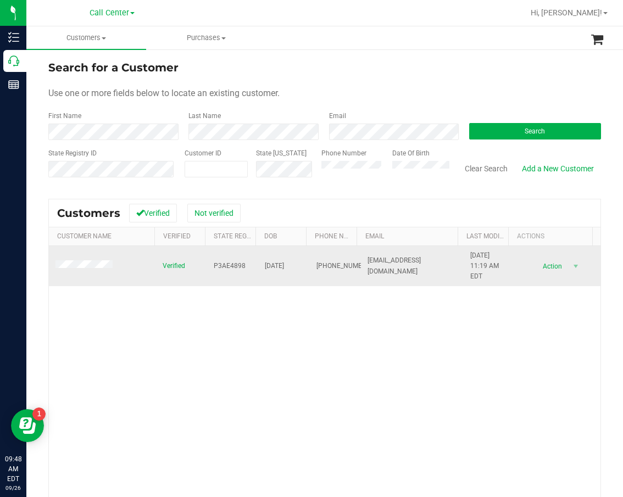
click at [221, 262] on span "P3AE4898" at bounding box center [230, 266] width 32 height 10
click at [284, 261] on span "04/12/1964" at bounding box center [274, 266] width 19 height 10
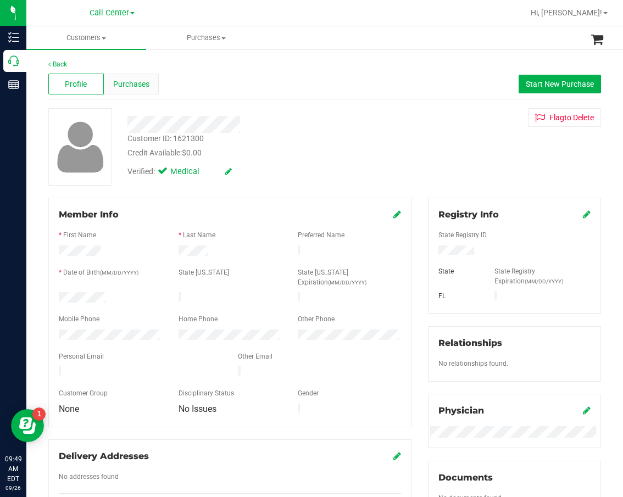
click at [133, 86] on span "Purchases" at bounding box center [131, 85] width 36 height 12
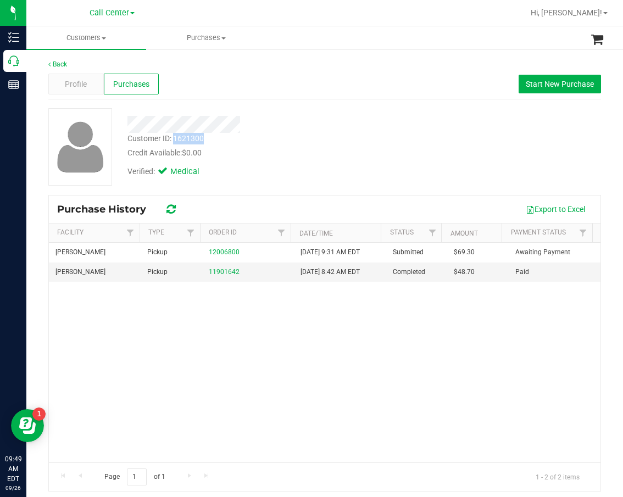
drag, startPoint x: 210, startPoint y: 137, endPoint x: 174, endPoint y: 136, distance: 35.7
click at [174, 136] on div "Customer ID: 1621300 Credit Available: $0.00" at bounding box center [261, 146] width 285 height 26
drag, startPoint x: 231, startPoint y: 323, endPoint x: 226, endPoint y: 293, distance: 30.1
click at [231, 322] on div "Brandon WC Pickup 12006800 9/26/2025 9:31 AM EDT Submitted $69.30 Awaiting Paym…" at bounding box center [325, 353] width 552 height 220
click at [228, 368] on div "Brandon WC Pickup 12006800 9/26/2025 9:31 AM EDT Submitted $69.30 Awaiting Paym…" at bounding box center [325, 353] width 552 height 220
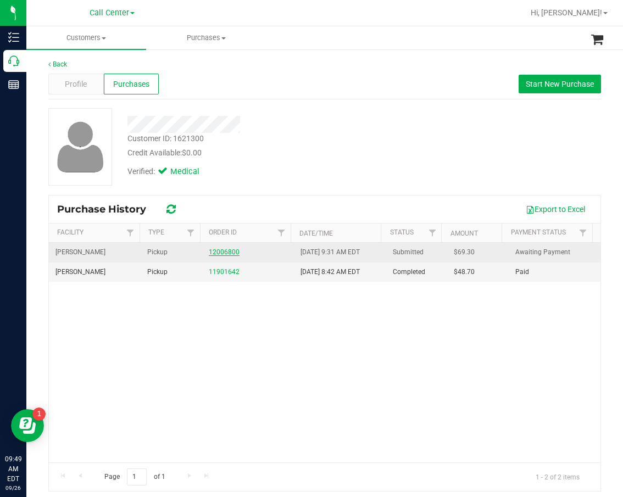
click at [225, 251] on link "12006800" at bounding box center [224, 252] width 31 height 8
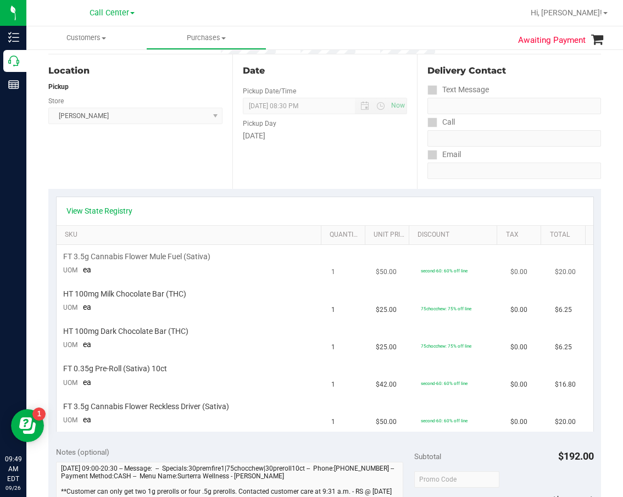
scroll to position [110, 0]
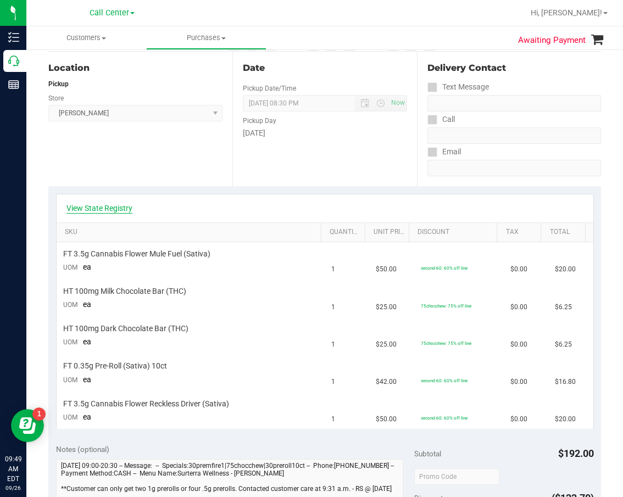
click at [85, 213] on link "View State Registry" at bounding box center [99, 208] width 66 height 11
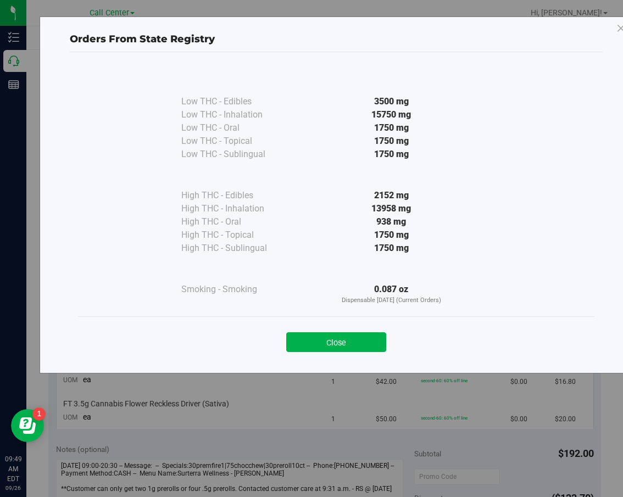
click at [331, 355] on div "Close" at bounding box center [336, 339] width 517 height 45
click at [340, 344] on button "Close" at bounding box center [336, 342] width 100 height 20
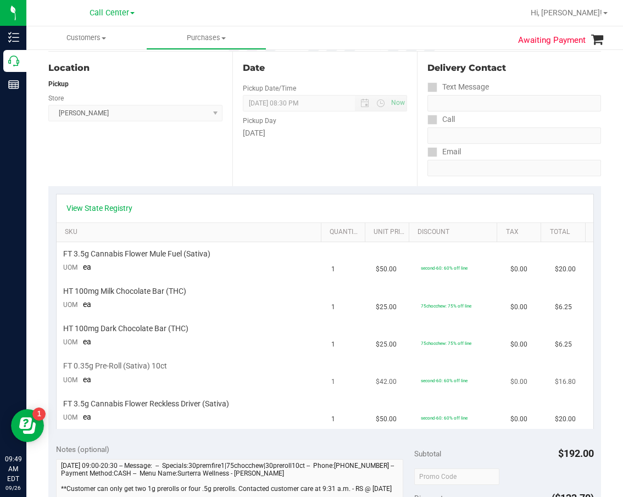
scroll to position [0, 0]
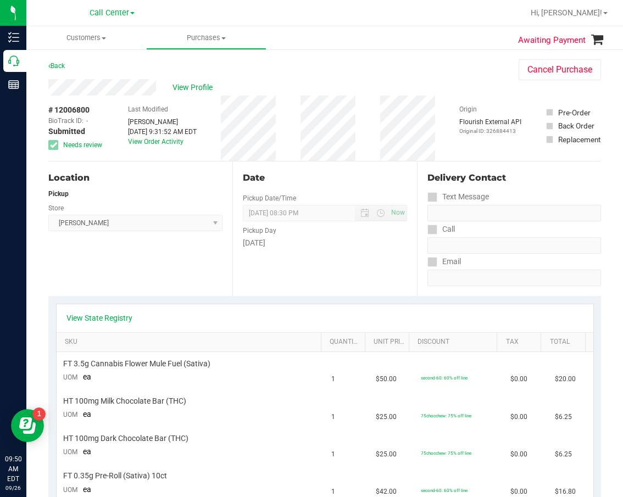
drag, startPoint x: 254, startPoint y: 272, endPoint x: 213, endPoint y: 287, distance: 43.5
click at [254, 272] on div "Date Pickup Date/Time 09/26/2025 Now 09/26/2025 08:30 PM Now Pickup Day Friday" at bounding box center [324, 229] width 184 height 135
click at [107, 320] on link "View State Registry" at bounding box center [99, 318] width 66 height 11
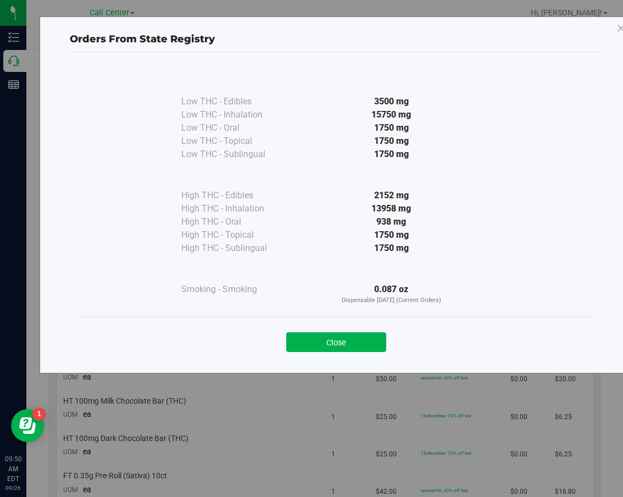
click at [320, 342] on button "Close" at bounding box center [336, 342] width 100 height 20
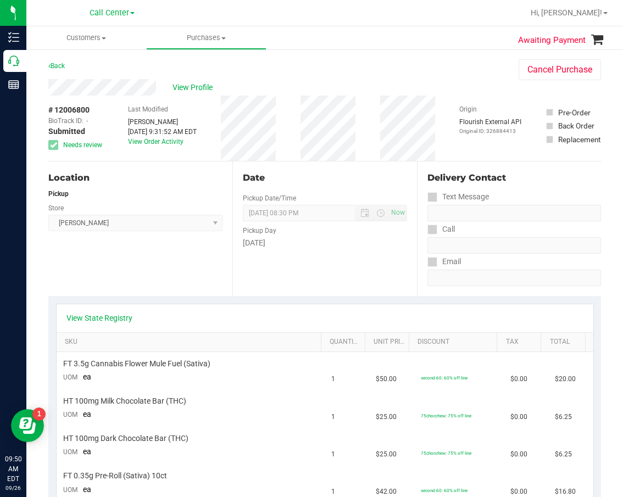
click at [171, 304] on div "View State Registry" at bounding box center [325, 318] width 537 height 28
click at [232, 259] on div "Date Pickup Date/Time 09/26/2025 Now 09/26/2025 08:30 PM Now Pickup Day Friday" at bounding box center [324, 229] width 184 height 135
click at [116, 320] on link "View State Registry" at bounding box center [99, 318] width 66 height 11
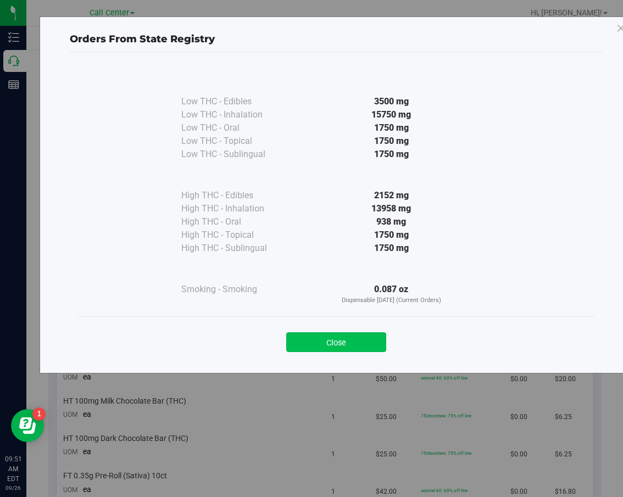
click at [352, 342] on button "Close" at bounding box center [336, 342] width 100 height 20
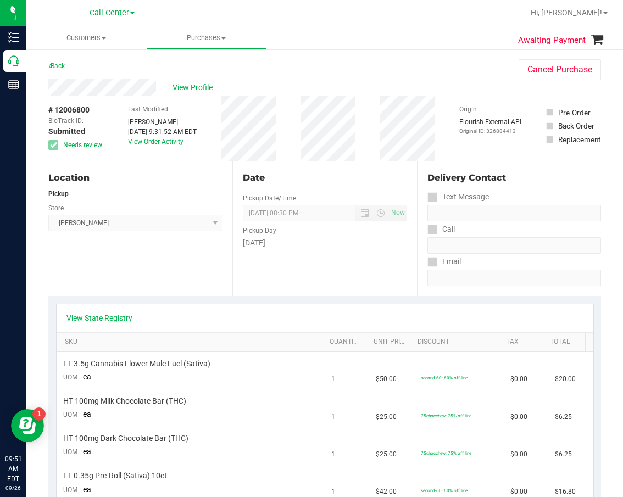
click at [144, 280] on div "Location Pickup Store Brandon WC Select Store Bonita Springs WC Boynton Beach W…" at bounding box center [140, 229] width 184 height 135
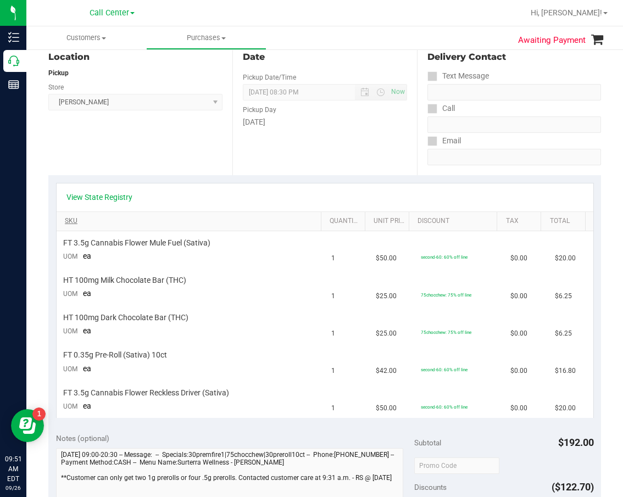
scroll to position [55, 0]
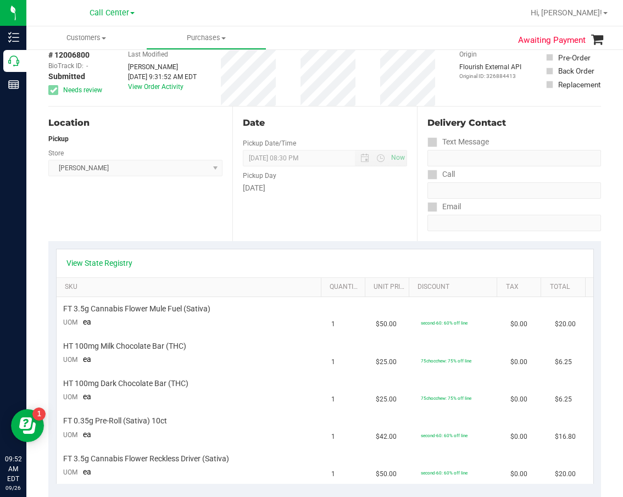
click at [243, 170] on div "Pickup Day" at bounding box center [325, 175] width 164 height 16
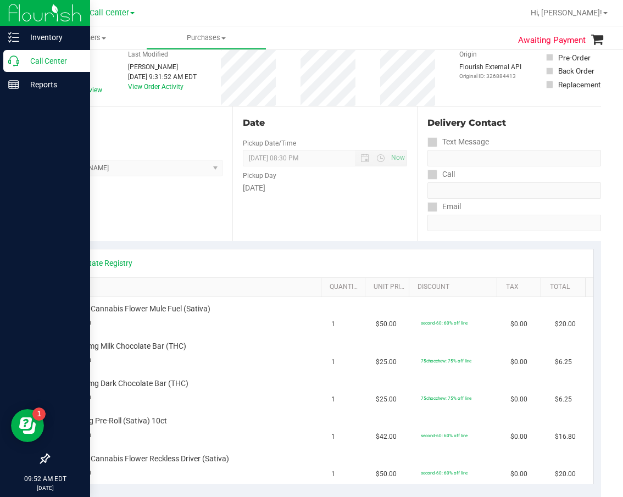
click at [11, 57] on icon at bounding box center [13, 61] width 11 height 11
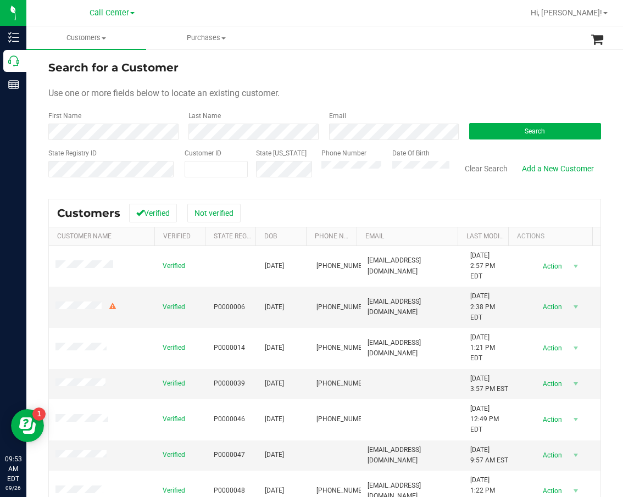
click at [510, 141] on form "Search for a Customer Use one or more fields below to locate an existing custom…" at bounding box center [324, 123] width 553 height 128
click at [525, 134] on span "Search" at bounding box center [535, 131] width 20 height 8
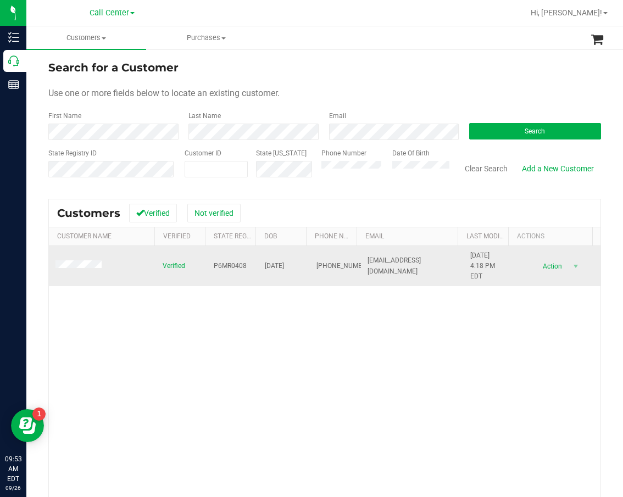
click at [221, 264] on span "P6MR0408" at bounding box center [230, 266] width 33 height 10
click at [272, 267] on span "06/14/1960" at bounding box center [274, 266] width 19 height 10
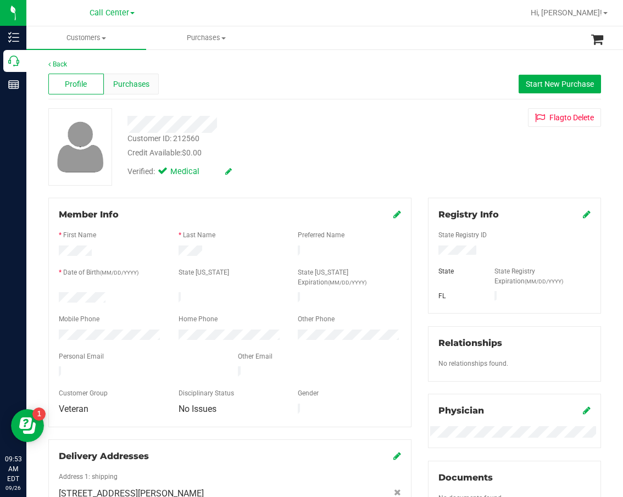
click at [132, 90] on div "Purchases" at bounding box center [132, 84] width 56 height 21
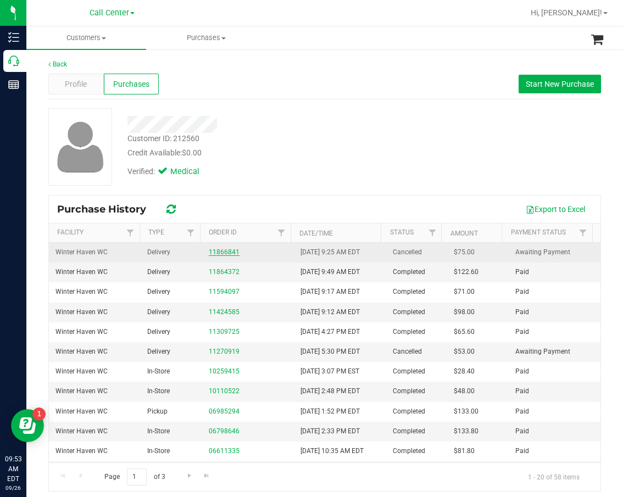
click at [216, 253] on link "11866841" at bounding box center [224, 252] width 31 height 8
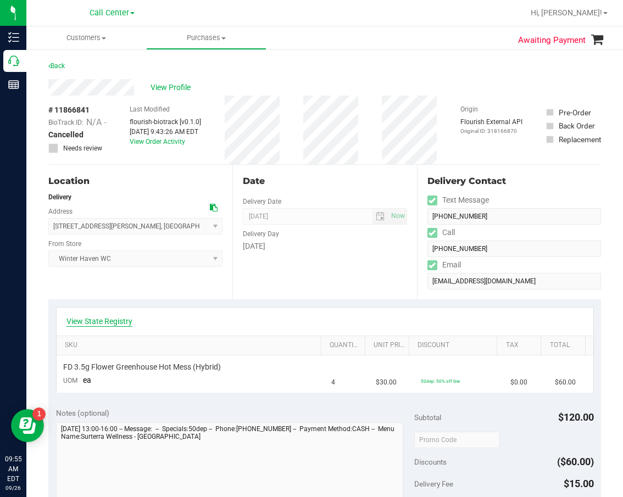
click at [126, 320] on link "View State Registry" at bounding box center [99, 321] width 66 height 11
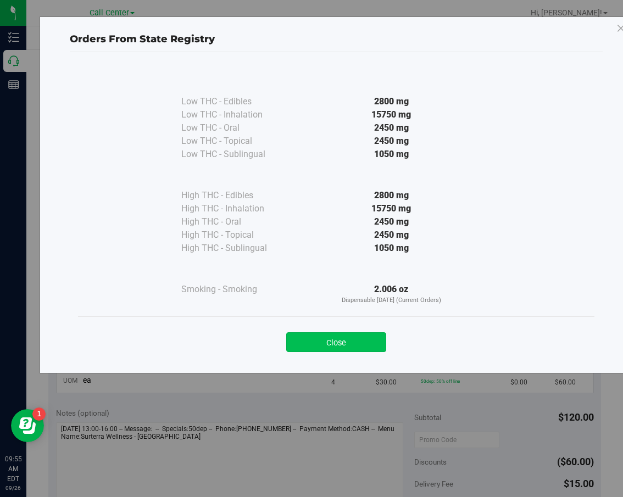
click at [320, 335] on button "Close" at bounding box center [336, 342] width 100 height 20
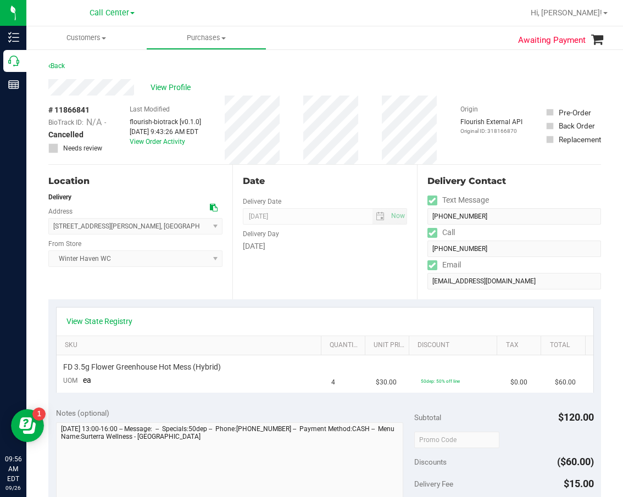
click at [285, 275] on div "Date Delivery Date 08/29/2025 Now 08/29/2025 08:00 AM Now Delivery Day Friday" at bounding box center [324, 232] width 184 height 135
click at [161, 88] on span "View Profile" at bounding box center [173, 88] width 44 height 12
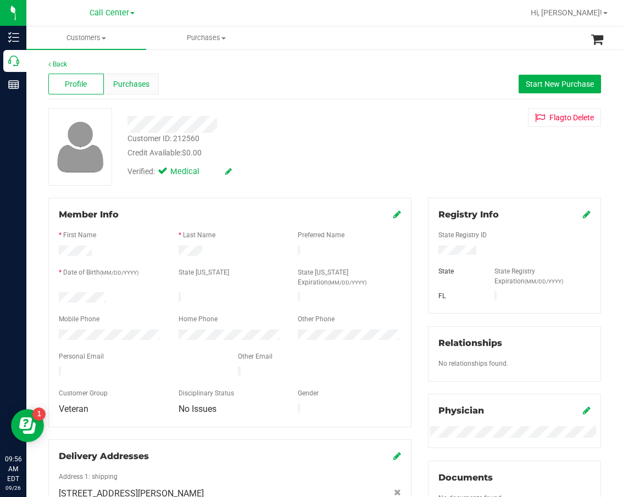
click at [132, 82] on span "Purchases" at bounding box center [131, 85] width 36 height 12
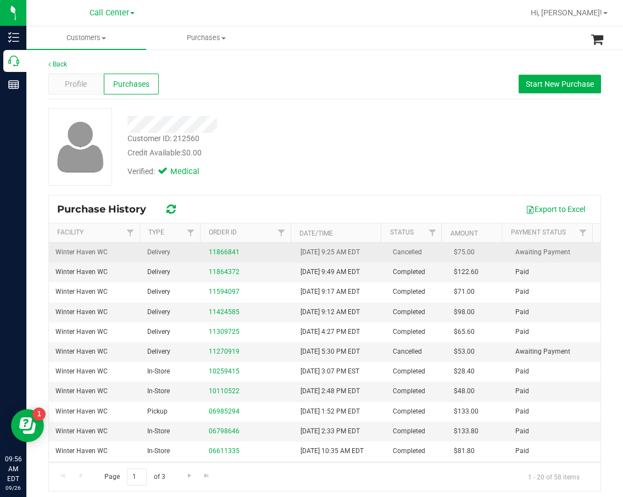
click at [222, 243] on div "Purchase History Export to Excel Facility Type Order ID Date/Time Status Amount…" at bounding box center [324, 343] width 553 height 297
click at [225, 249] on link "11866841" at bounding box center [224, 252] width 31 height 8
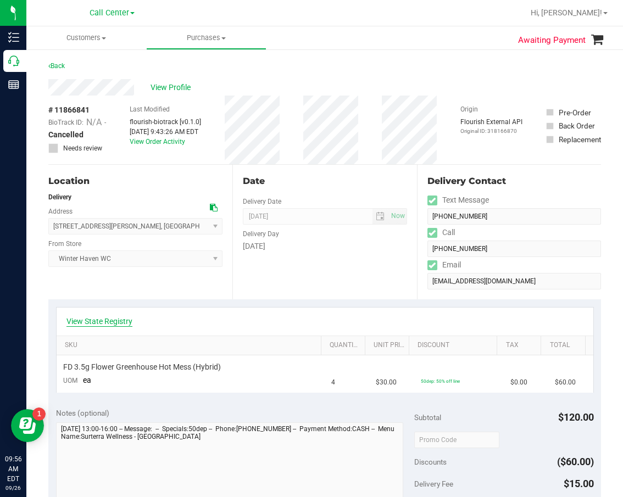
click at [104, 324] on link "View State Registry" at bounding box center [99, 321] width 66 height 11
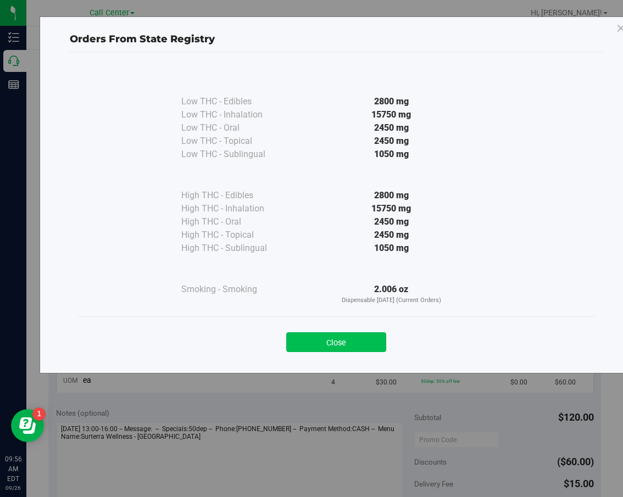
click at [357, 334] on button "Close" at bounding box center [336, 342] width 100 height 20
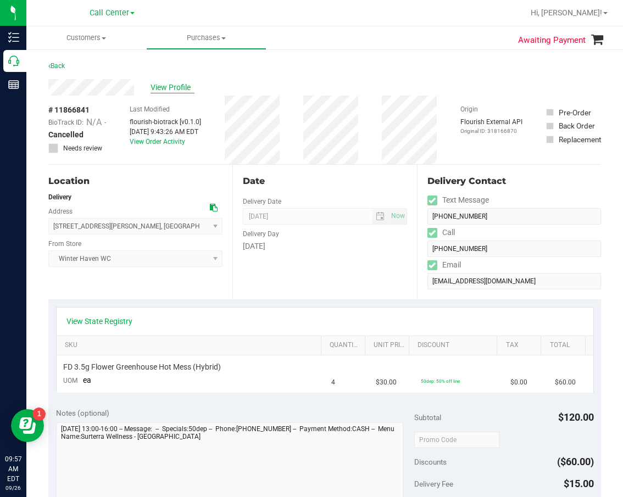
click at [173, 91] on span "View Profile" at bounding box center [173, 88] width 44 height 12
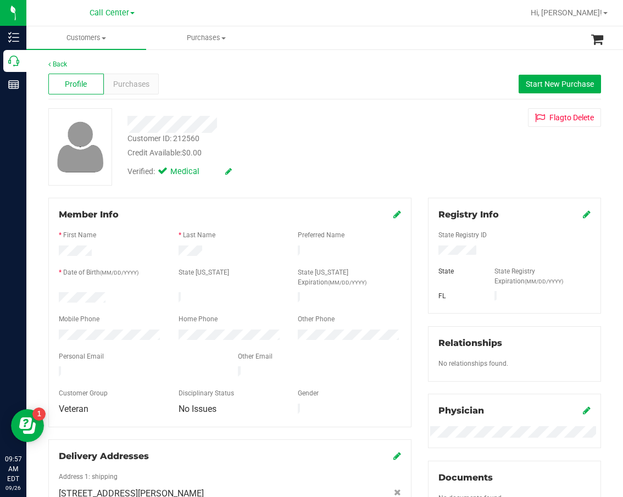
click at [106, 327] on div at bounding box center [230, 328] width 342 height 3
click at [93, 292] on div at bounding box center [111, 298] width 120 height 13
click at [341, 152] on div "Credit Available: $0.00" at bounding box center [261, 153] width 268 height 12
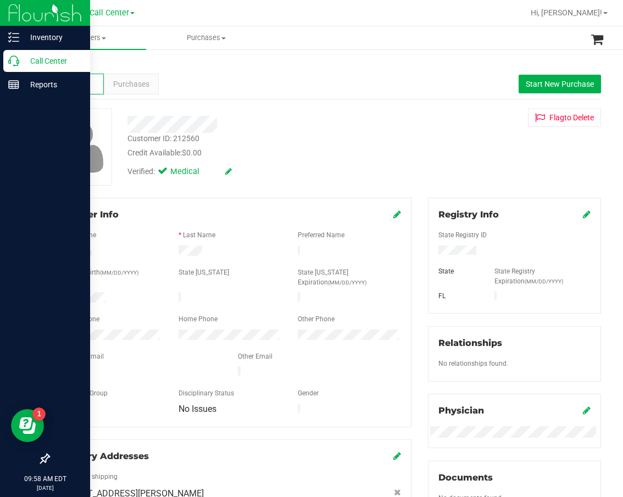
click at [23, 61] on p "Call Center" at bounding box center [52, 60] width 66 height 13
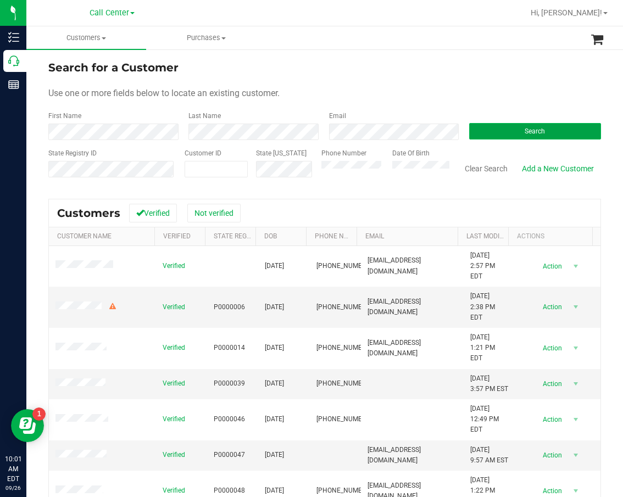
click at [529, 135] on span "Search" at bounding box center [535, 131] width 20 height 8
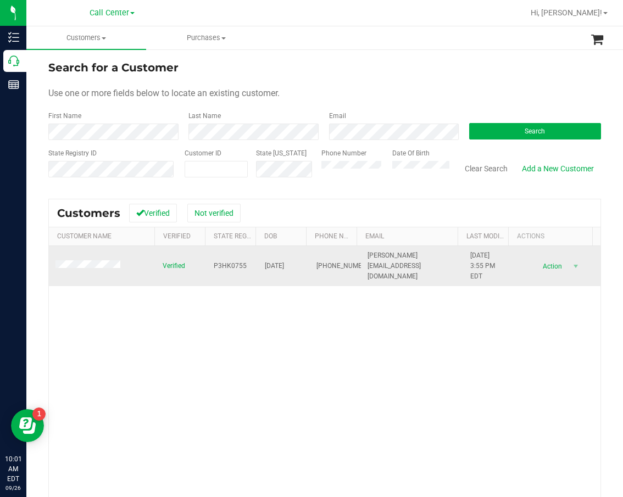
click at [227, 267] on span "P3HK0755" at bounding box center [230, 266] width 33 height 10
click at [283, 270] on span "05/28/1999" at bounding box center [274, 266] width 19 height 10
click at [284, 267] on span "05/28/1999" at bounding box center [274, 266] width 19 height 10
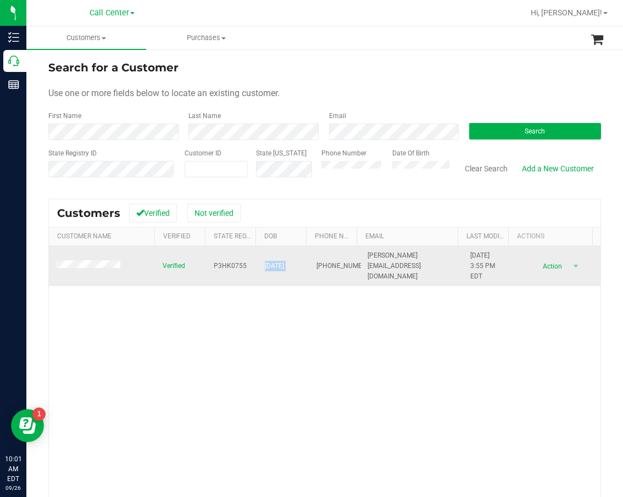
click at [284, 267] on span "05/28/1999" at bounding box center [274, 266] width 19 height 10
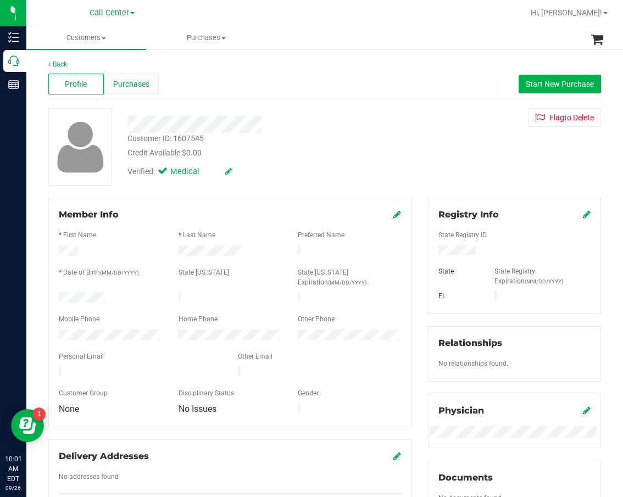
click at [135, 85] on span "Purchases" at bounding box center [131, 85] width 36 height 12
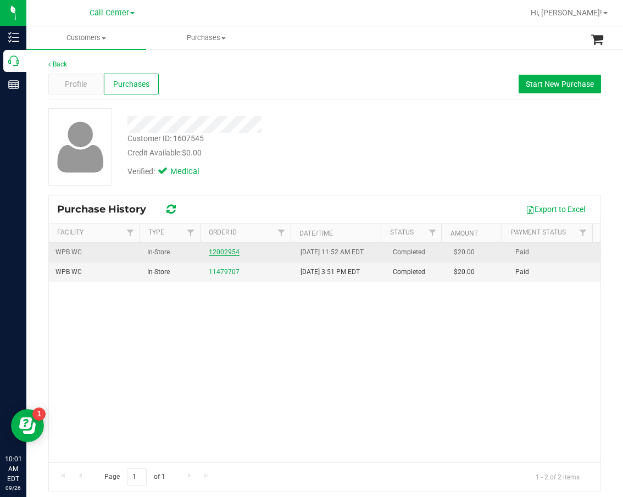
click at [224, 252] on link "12002954" at bounding box center [224, 252] width 31 height 8
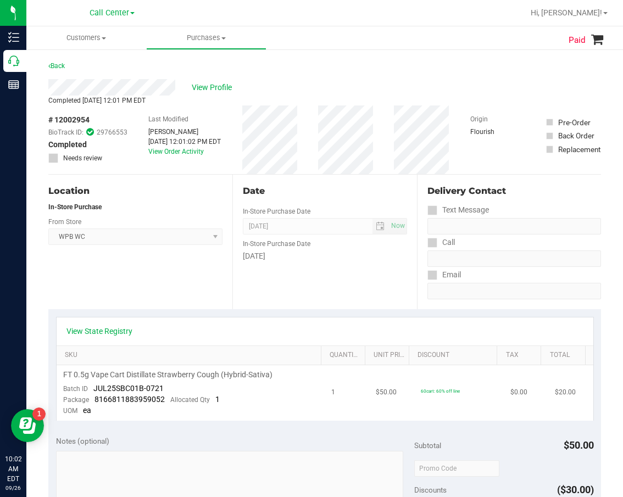
click at [273, 406] on td "FT 0.5g Vape Cart Distillate Strawberry Cough (Hybrid-Sativa) Batch ID JUL25SBC…" at bounding box center [191, 393] width 269 height 56
drag, startPoint x: 118, startPoint y: 340, endPoint x: 125, endPoint y: 328, distance: 13.8
click at [119, 337] on div "View State Registry" at bounding box center [325, 332] width 537 height 28
click at [125, 328] on link "View State Registry" at bounding box center [99, 331] width 66 height 11
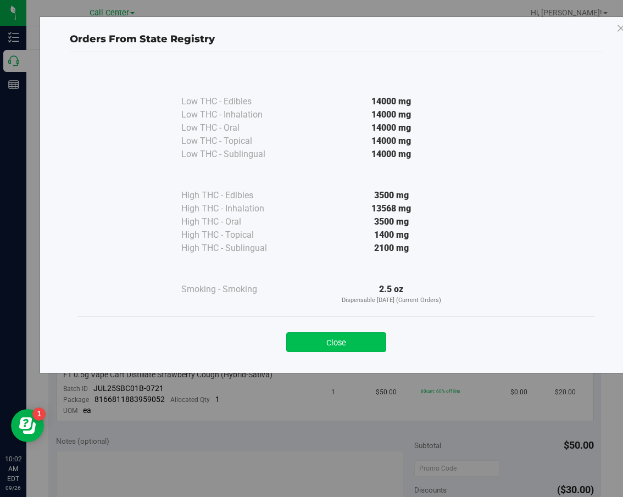
click at [351, 342] on button "Close" at bounding box center [336, 342] width 100 height 20
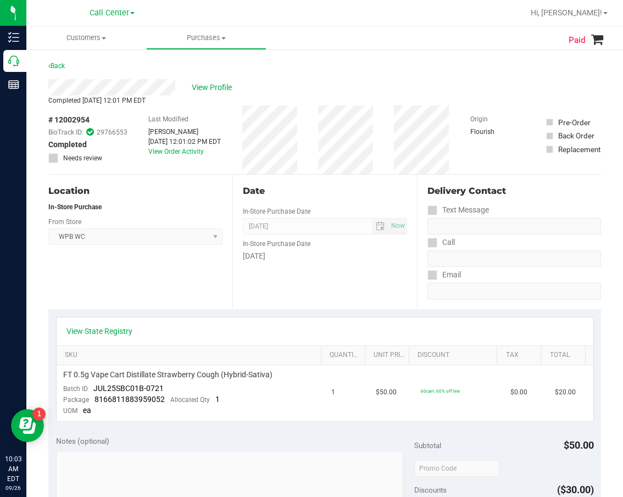
click at [420, 250] on div "Delivery Contact Text Message Call Email" at bounding box center [509, 242] width 184 height 135
click at [232, 248] on div "Date In-Store Purchase Date Sep 25, 2025 Now In-Store Purchase Date Thursday" at bounding box center [324, 242] width 184 height 135
click at [234, 138] on div "# 12002954 BioTrack ID: 29766553 Completed Needs review Last Modified Audrey Be…" at bounding box center [324, 140] width 553 height 69
click at [208, 169] on div "Last Modified Audrey Beesch Sep 25, 2025 12:01:02 PM EDT View Order Activity" at bounding box center [184, 140] width 73 height 69
click at [218, 375] on span "FT 0.5g Vape Cart Distillate Strawberry Cough (Hybrid-Sativa)" at bounding box center [167, 375] width 209 height 10
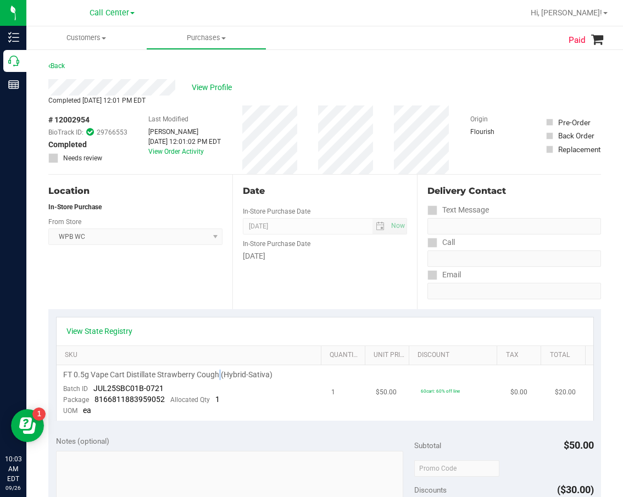
click at [218, 375] on span "FT 0.5g Vape Cart Distillate Strawberry Cough (Hybrid-Sativa)" at bounding box center [167, 375] width 209 height 10
click at [256, 267] on div "Date In-Store Purchase Date Sep 25, 2025 Now In-Store Purchase Date Thursday" at bounding box center [324, 242] width 184 height 135
click at [210, 85] on span "View Profile" at bounding box center [214, 88] width 44 height 12
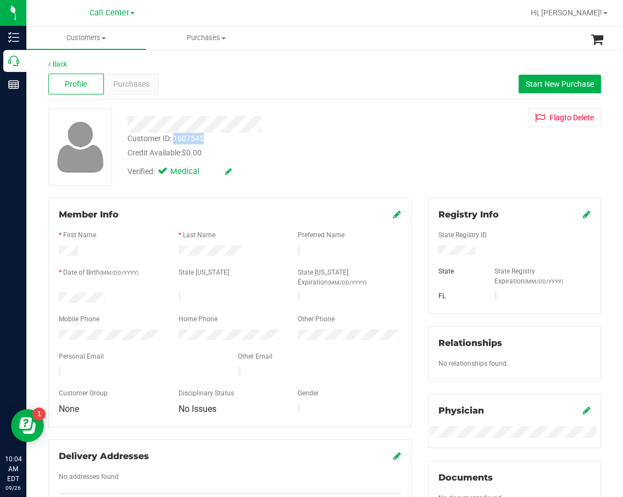
drag, startPoint x: 209, startPoint y: 136, endPoint x: 175, endPoint y: 138, distance: 33.6
click at [175, 138] on div "Customer ID: 1607545 Credit Available: $0.00" at bounding box center [261, 146] width 285 height 26
click at [135, 75] on div "Purchases" at bounding box center [132, 84] width 56 height 21
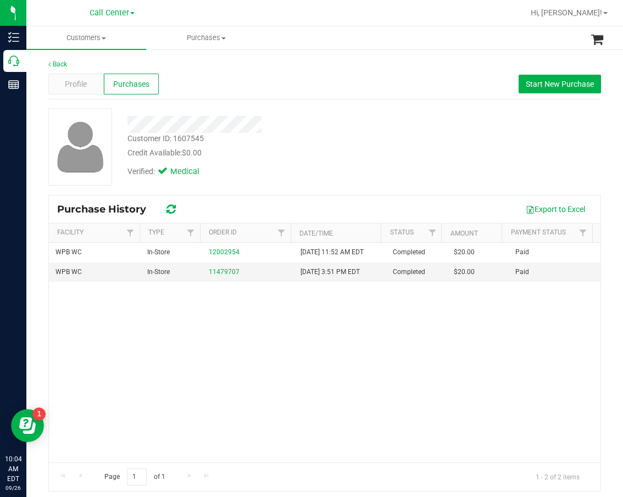
drag, startPoint x: 334, startPoint y: 375, endPoint x: 253, endPoint y: 304, distance: 107.8
click at [333, 374] on div "WPB WC In-Store 12002954 9/25/2025 11:52 AM EDT Completed $20.00 Paid WPB WC In…" at bounding box center [325, 353] width 552 height 220
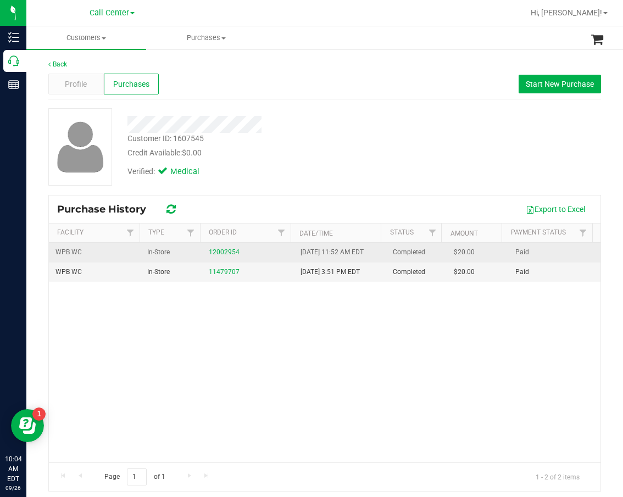
click at [234, 252] on div "12002954" at bounding box center [248, 252] width 79 height 10
click at [228, 252] on link "12002954" at bounding box center [224, 252] width 31 height 8
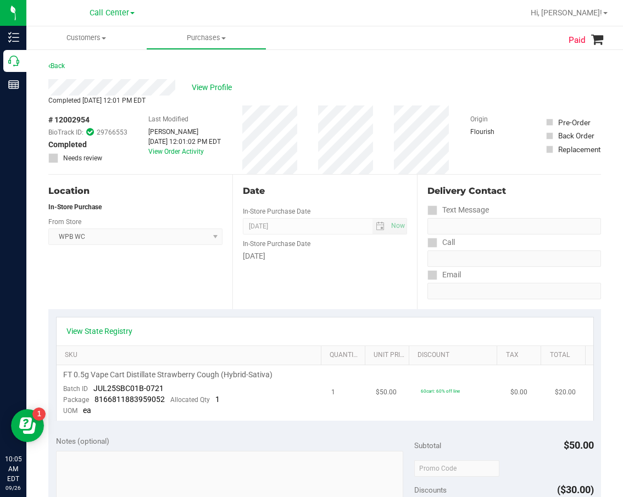
click at [265, 376] on span "FT 0.5g Vape Cart Distillate Strawberry Cough (Hybrid-Sativa)" at bounding box center [167, 375] width 209 height 10
drag, startPoint x: 171, startPoint y: 389, endPoint x: 91, endPoint y: 388, distance: 80.2
click at [91, 388] on td "FT 0.5g Vape Cart Distillate Strawberry Cough (Hybrid-Sativa) Batch ID JUL25SBC…" at bounding box center [191, 393] width 269 height 56
click at [81, 119] on span "# 12002954" at bounding box center [68, 120] width 41 height 12
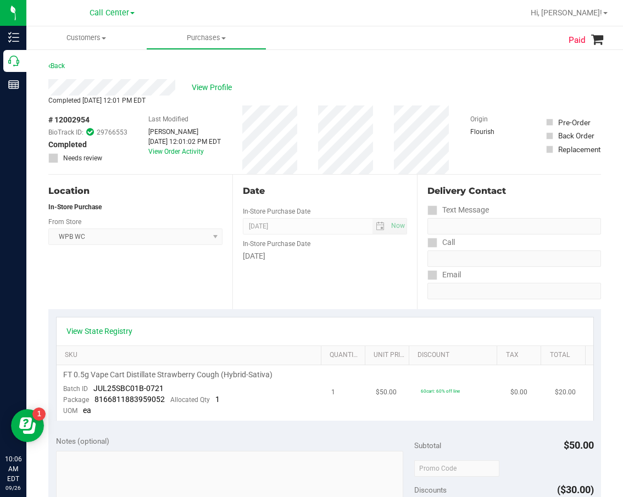
click at [104, 368] on td "FT 0.5g Vape Cart Distillate Strawberry Cough (Hybrid-Sativa) Batch ID JUL25SBC…" at bounding box center [191, 393] width 269 height 56
click at [120, 373] on span "FT 0.5g Vape Cart Distillate Strawberry Cough (Hybrid-Sativa)" at bounding box center [167, 375] width 209 height 10
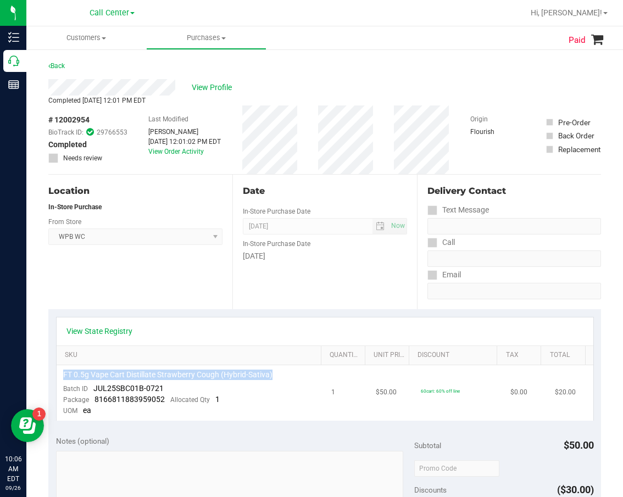
click at [120, 373] on span "FT 0.5g Vape Cart Distillate Strawberry Cough (Hybrid-Sativa)" at bounding box center [167, 375] width 209 height 10
drag, startPoint x: 173, startPoint y: 391, endPoint x: 93, endPoint y: 386, distance: 79.3
click at [93, 386] on td "FT 0.5g Vape Cart Distillate Strawberry Cough (Hybrid-Sativa) Batch ID JUL25SBC…" at bounding box center [191, 393] width 269 height 56
drag, startPoint x: 158, startPoint y: 402, endPoint x: 91, endPoint y: 396, distance: 67.3
click at [91, 396] on div "Package 8166811883959052 Allocated Qty 1" at bounding box center [141, 400] width 157 height 11
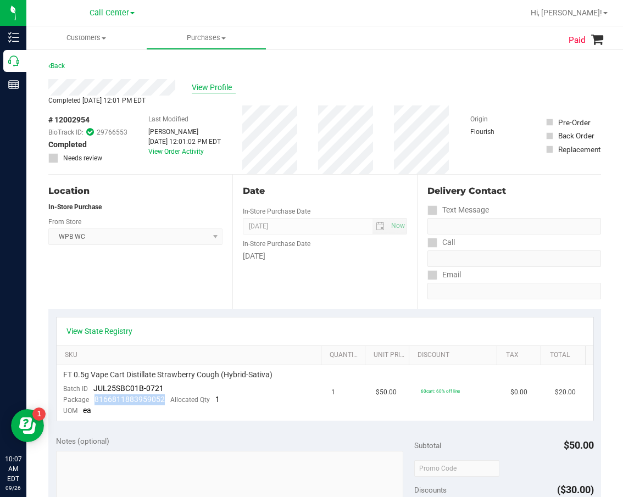
click at [211, 87] on span "View Profile" at bounding box center [214, 88] width 44 height 12
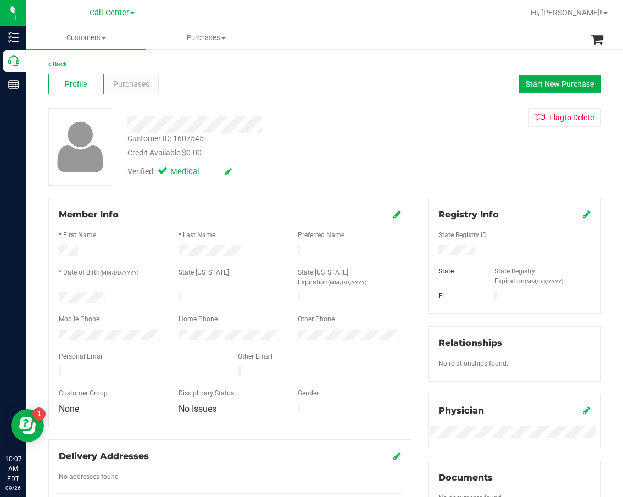
click at [322, 157] on div "Credit Available: $0.00" at bounding box center [261, 153] width 268 height 12
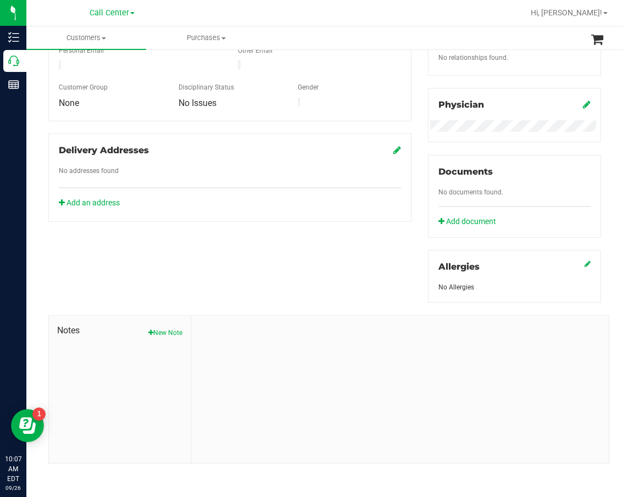
scroll to position [307, 0]
click at [153, 324] on span "Notes" at bounding box center [119, 329] width 125 height 13
click at [155, 329] on button "New Note" at bounding box center [165, 332] width 34 height 10
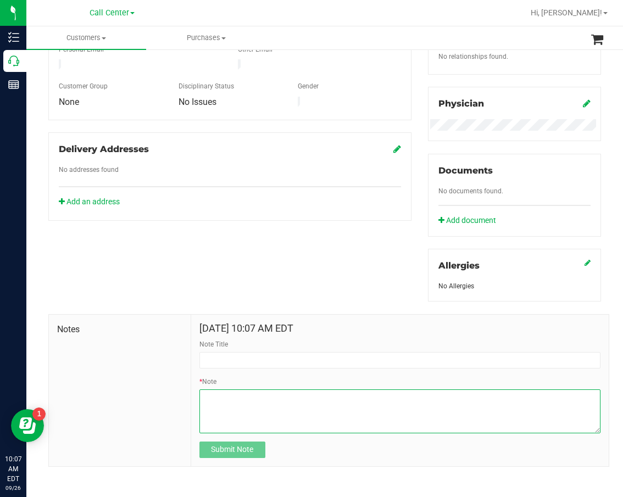
click at [237, 398] on textarea "* Note" at bounding box center [399, 412] width 401 height 44
paste textarea "Completed By: Daniela Ramos Montoya Contact Reasons: feedback.complaint.product…"
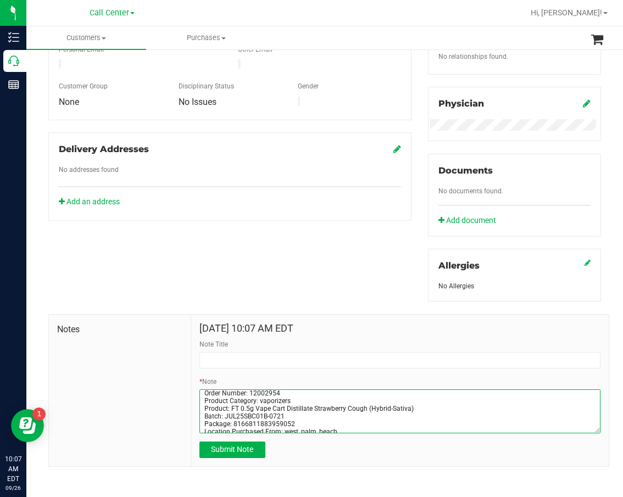
scroll to position [0, 0]
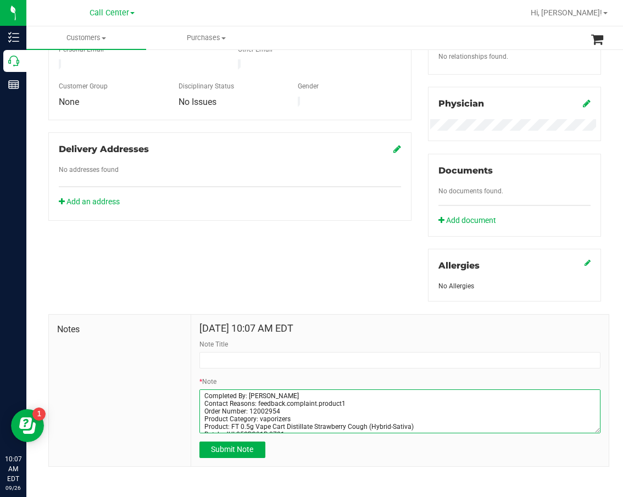
click at [248, 411] on textarea "* Note" at bounding box center [399, 412] width 401 height 44
type textarea "Completed By: Daniela Ramos Montoya Contact Reasons: feedback.complaint.product…"
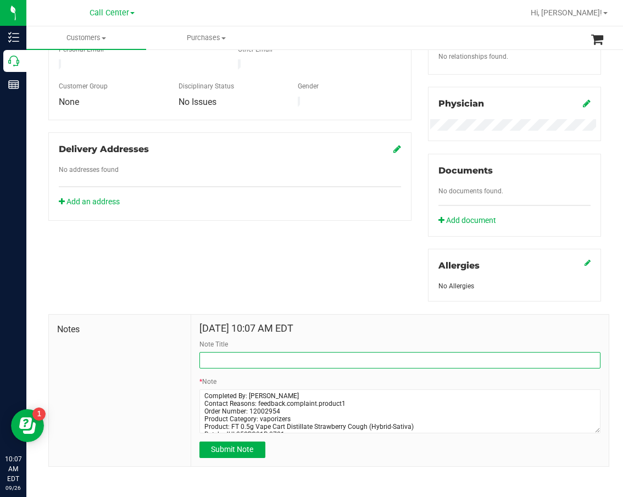
click at [244, 356] on input "Note Title" at bounding box center [399, 360] width 401 height 16
paste input "Order Number: 12002954"
type input "Order Number: 12002954"
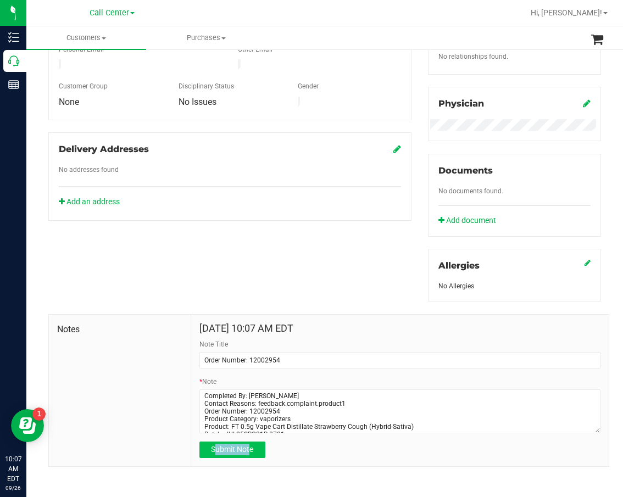
click at [243, 442] on form "Sep 26, 2025 10:07 AM EDT Note Title Order Number: 12002954 * Note Submit Note" at bounding box center [399, 390] width 401 height 135
click at [244, 443] on button "Submit Note" at bounding box center [232, 450] width 66 height 16
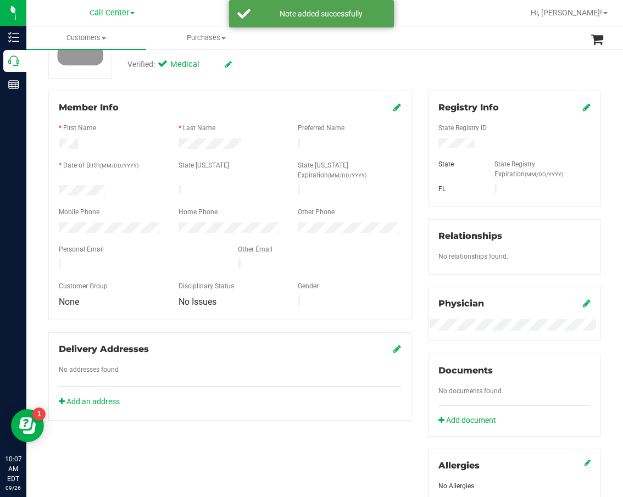
scroll to position [87, 0]
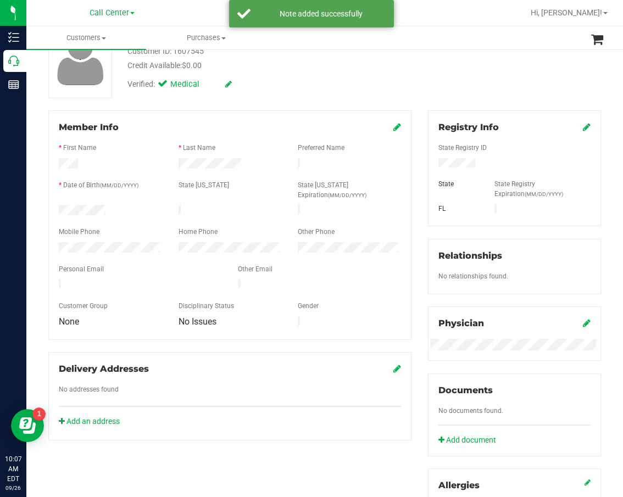
click at [26, 64] on div "Back Profile Purchases Start New Purchase Customer ID: 1607545 Credit Available…" at bounding box center [324, 360] width 597 height 798
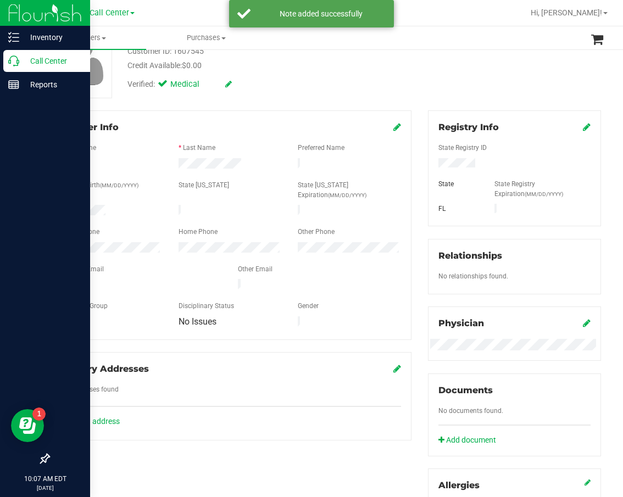
click at [18, 65] on icon at bounding box center [13, 61] width 11 height 11
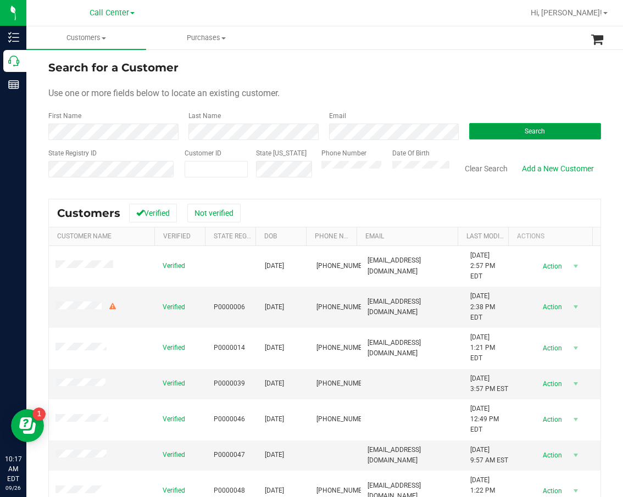
click at [500, 127] on button "Search" at bounding box center [535, 131] width 132 height 16
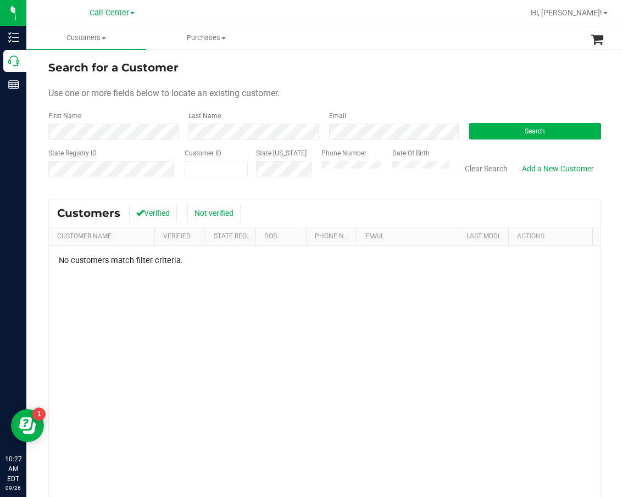
click at [293, 70] on div "Search for a Customer" at bounding box center [324, 67] width 553 height 16
paste input "657357"
type input "657357"
click at [480, 141] on form "Search for a Customer Use one or more fields below to locate an existing custom…" at bounding box center [324, 123] width 553 height 128
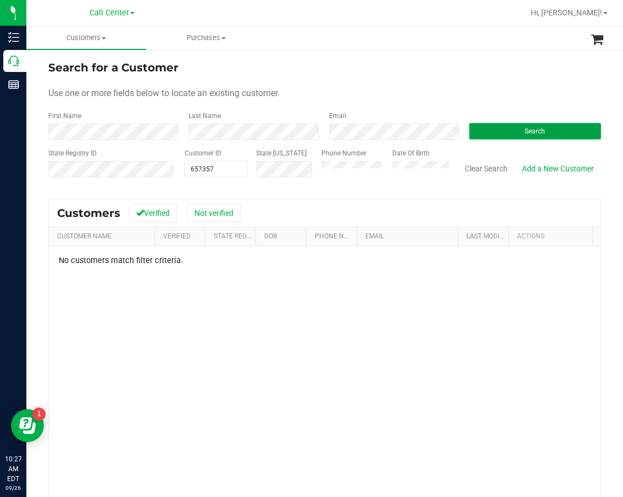
drag, startPoint x: 484, startPoint y: 137, endPoint x: 474, endPoint y: 137, distance: 9.9
click at [484, 137] on button "Search" at bounding box center [535, 131] width 132 height 16
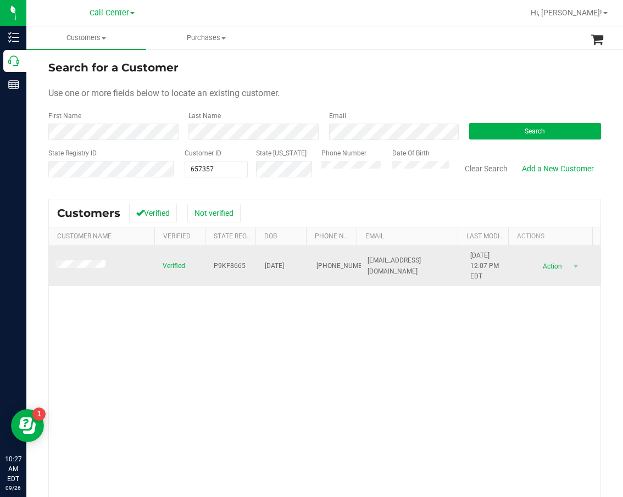
click at [227, 257] on td "P9KF8665" at bounding box center [232, 266] width 51 height 41
click at [229, 261] on span "P9KF8665" at bounding box center [230, 266] width 32 height 10
click at [281, 264] on span "06/02/1958" at bounding box center [274, 266] width 19 height 10
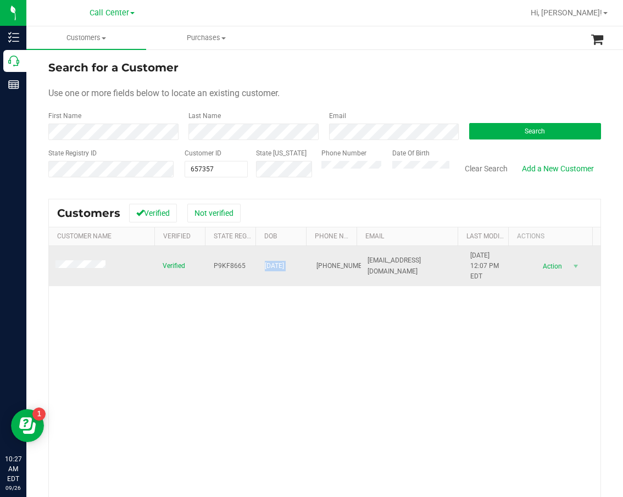
click at [281, 264] on span "06/02/1958" at bounding box center [274, 266] width 19 height 10
click at [329, 254] on td "(863) 280-8064" at bounding box center [335, 266] width 51 height 41
click at [321, 261] on span "(863) 280-8064" at bounding box center [344, 266] width 55 height 10
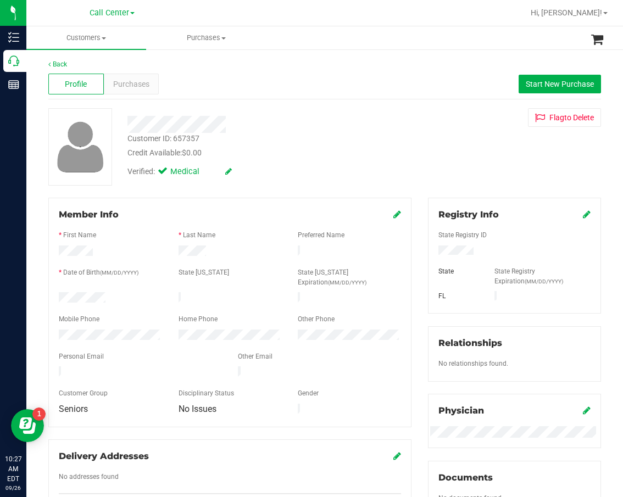
click at [364, 85] on div "Profile Purchases Start New Purchase" at bounding box center [324, 84] width 553 height 30
click at [135, 85] on span "Purchases" at bounding box center [131, 85] width 36 height 12
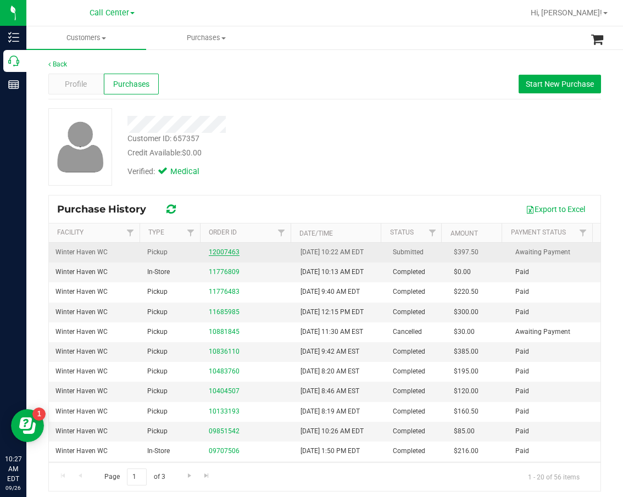
click at [224, 253] on link "12007463" at bounding box center [224, 252] width 31 height 8
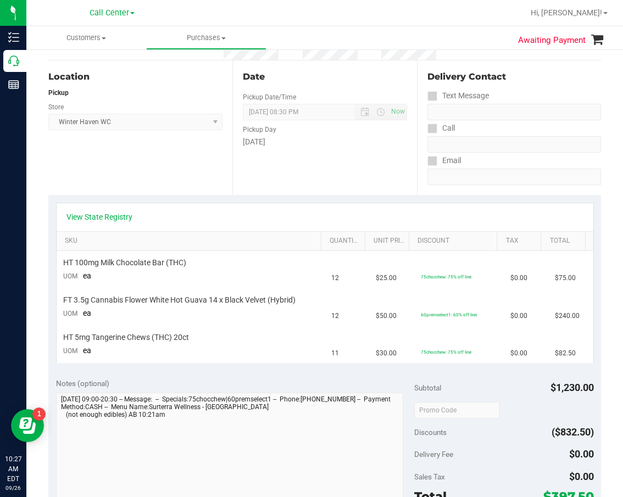
scroll to position [110, 0]
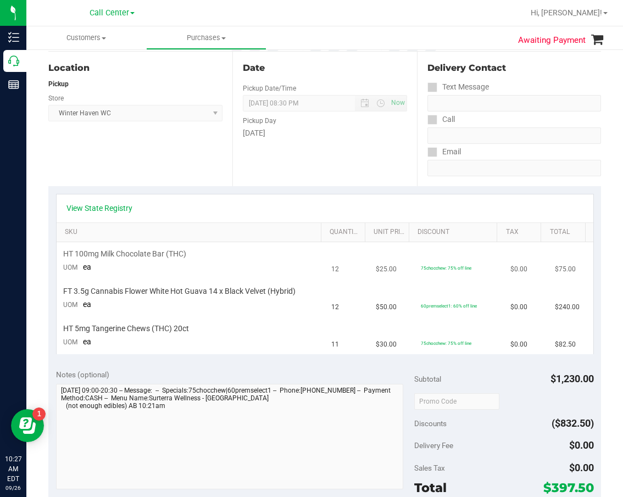
click at [162, 257] on span "HT 100mg Milk Chocolate Bar (THC)" at bounding box center [124, 254] width 123 height 10
click at [163, 256] on span "HT 100mg Milk Chocolate Bar (THC)" at bounding box center [124, 254] width 123 height 10
click at [126, 327] on span "HT 5mg Tangerine Chews (THC) 20ct" at bounding box center [126, 329] width 126 height 10
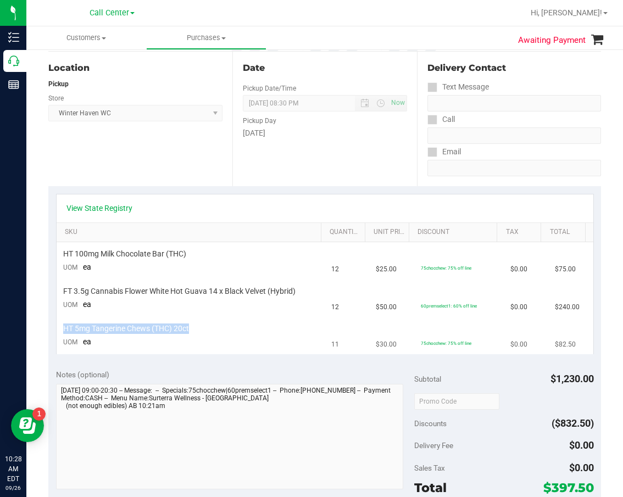
click at [126, 327] on span "HT 5mg Tangerine Chews (THC) 20ct" at bounding box center [126, 329] width 126 height 10
click at [109, 212] on link "View State Registry" at bounding box center [99, 208] width 66 height 11
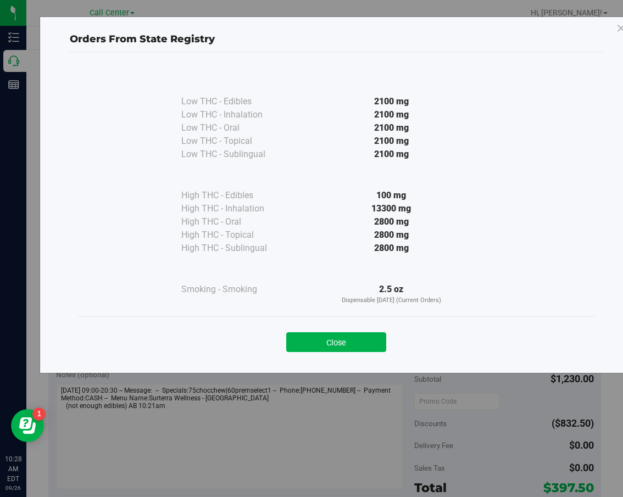
click at [357, 353] on div "Close" at bounding box center [336, 339] width 517 height 45
click at [358, 347] on button "Close" at bounding box center [336, 342] width 100 height 20
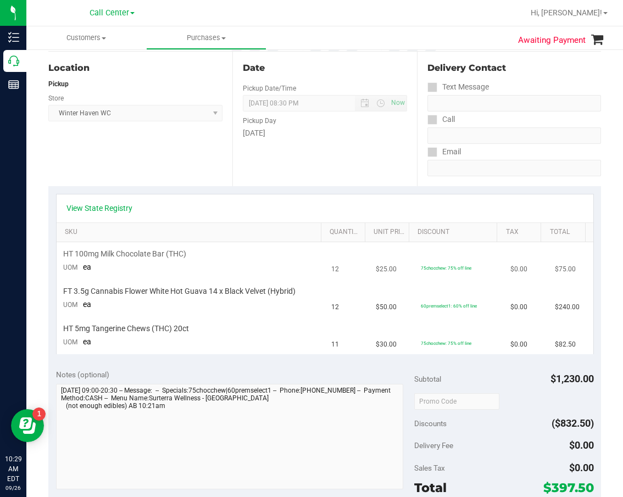
click at [349, 276] on td "12" at bounding box center [347, 260] width 45 height 37
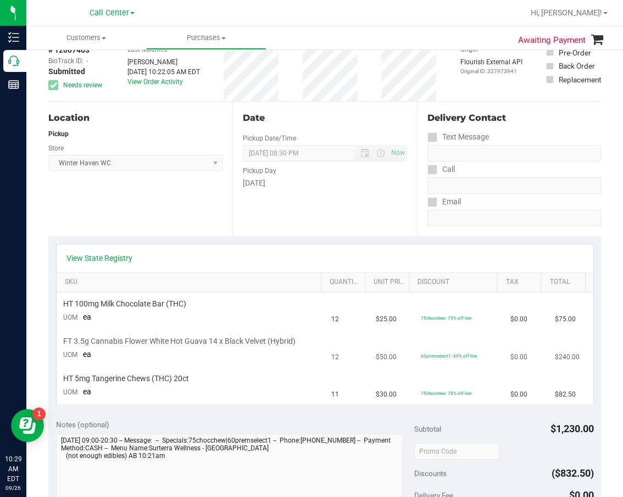
scroll to position [0, 0]
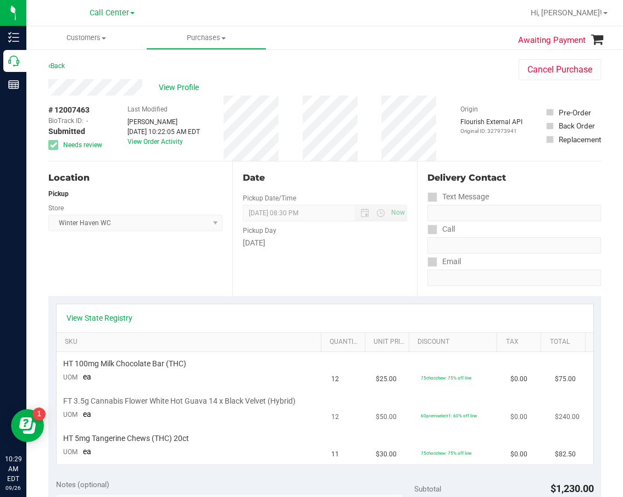
click at [188, 402] on span "FT 3.5g Cannabis Flower White Hot Guava 14 x Black Velvet (Hybrid)" at bounding box center [179, 401] width 232 height 10
click at [210, 402] on span "FT 3.5g Cannabis Flower White Hot Guava 14 x Black Velvet (Hybrid)" at bounding box center [179, 401] width 232 height 10
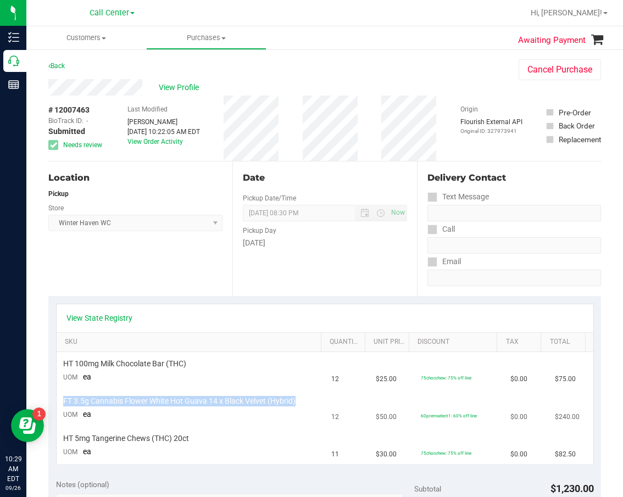
click at [210, 402] on span "FT 3.5g Cannabis Flower White Hot Guava 14 x Black Velvet (Hybrid)" at bounding box center [179, 401] width 232 height 10
click at [254, 397] on span "FT 3.5g Cannabis Flower White Hot Guava 14 x Black Velvet (Hybrid)" at bounding box center [179, 401] width 232 height 10
click at [255, 397] on span "FT 3.5g Cannabis Flower White Hot Guava 14 x Black Velvet (Hybrid)" at bounding box center [179, 401] width 232 height 10
click at [256, 396] on span "FT 3.5g Cannabis Flower White Hot Guava 14 x Black Velvet (Hybrid)" at bounding box center [179, 401] width 232 height 10
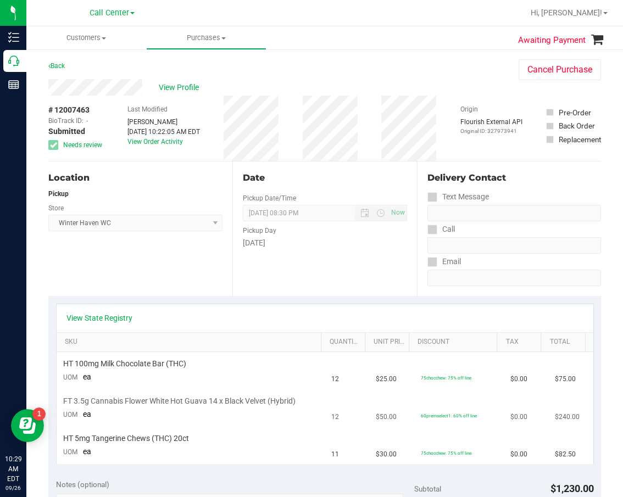
click at [258, 399] on span "FT 3.5g Cannabis Flower White Hot Guava 14 x Black Velvet (Hybrid)" at bounding box center [179, 401] width 232 height 10
click at [123, 320] on link "View State Registry" at bounding box center [99, 318] width 66 height 11
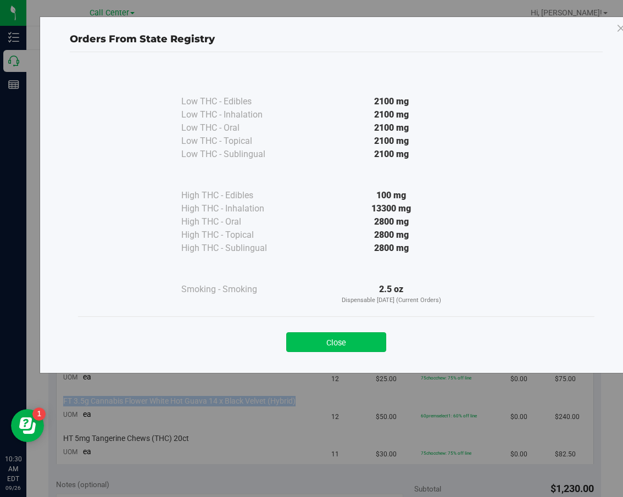
click at [365, 340] on button "Close" at bounding box center [336, 342] width 100 height 20
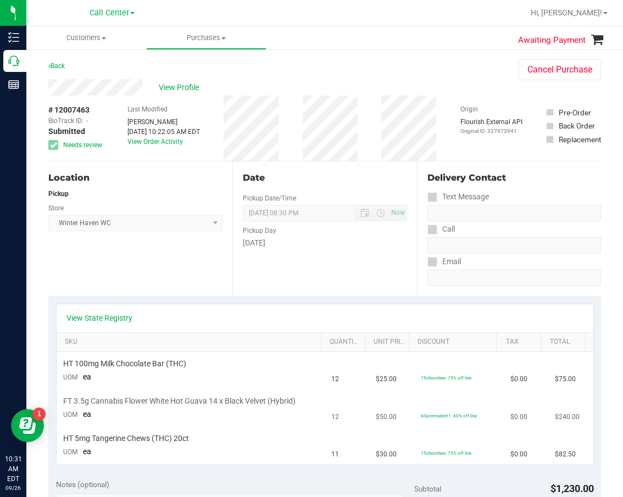
click at [419, 390] on td "60premselect1: 60% off line" at bounding box center [459, 408] width 90 height 37
click at [254, 161] on div "View Profile # 12007463 BioTrack ID: - Submitted Needs review Last Modified Abi…" at bounding box center [324, 120] width 553 height 82
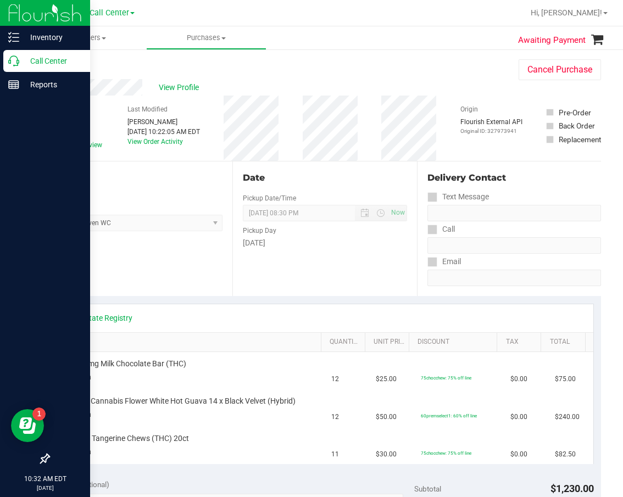
click at [12, 72] on link "Call Center" at bounding box center [45, 62] width 90 height 24
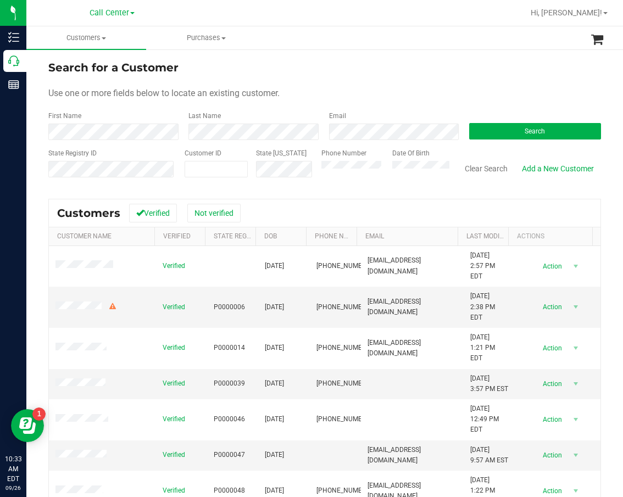
click at [305, 173] on div "State Registry ID Customer ID State ID Phone Number Date Of Birth Clear Search …" at bounding box center [324, 167] width 553 height 39
click at [207, 165] on span at bounding box center [216, 169] width 63 height 16
paste input "1598587"
type input "1598587"
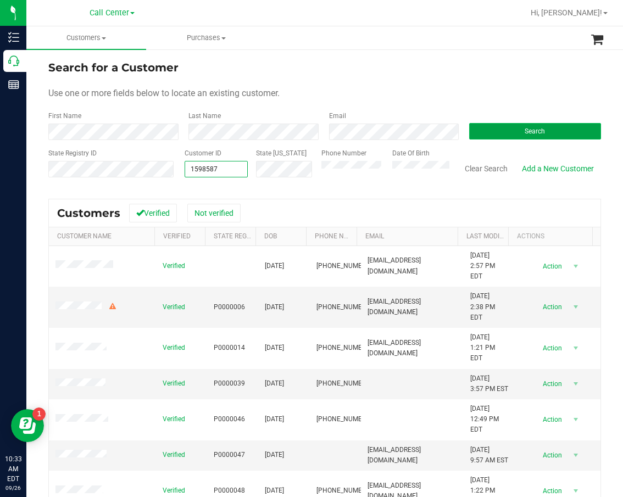
click at [553, 137] on button "Search" at bounding box center [535, 131] width 132 height 16
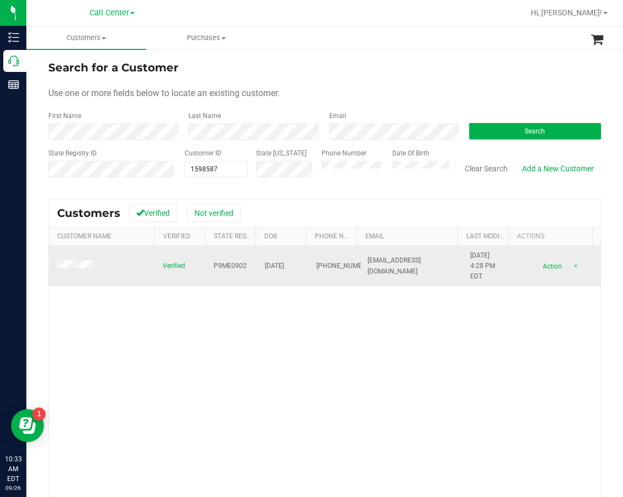
click at [230, 267] on span "P9ME0902" at bounding box center [230, 266] width 33 height 10
click at [284, 266] on span "06/03/2004" at bounding box center [274, 266] width 19 height 10
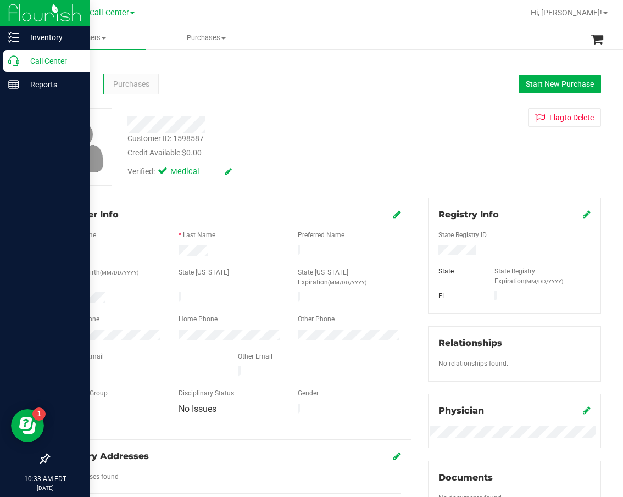
click at [14, 62] on icon at bounding box center [13, 61] width 11 height 11
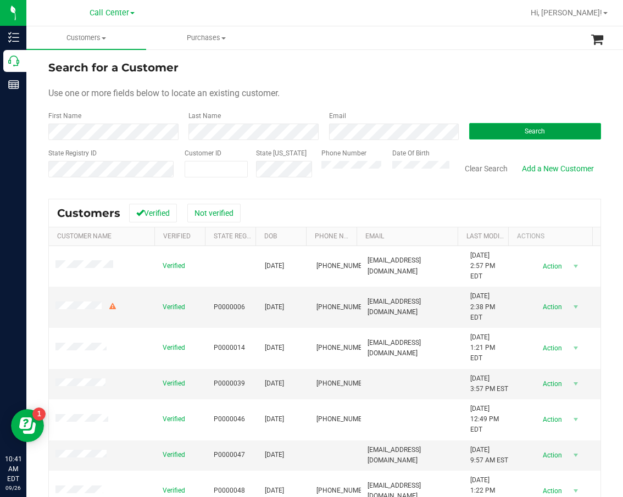
click at [541, 130] on button "Search" at bounding box center [535, 131] width 132 height 16
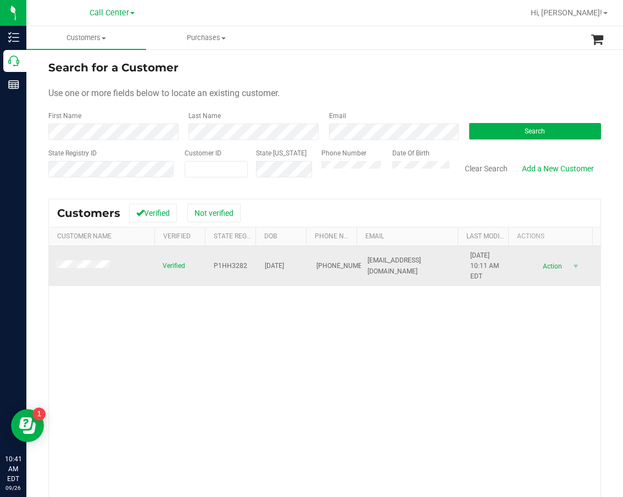
click at [231, 267] on span "P1HH3282" at bounding box center [231, 266] width 34 height 10
click at [274, 264] on span "10/16/1944" at bounding box center [274, 266] width 19 height 10
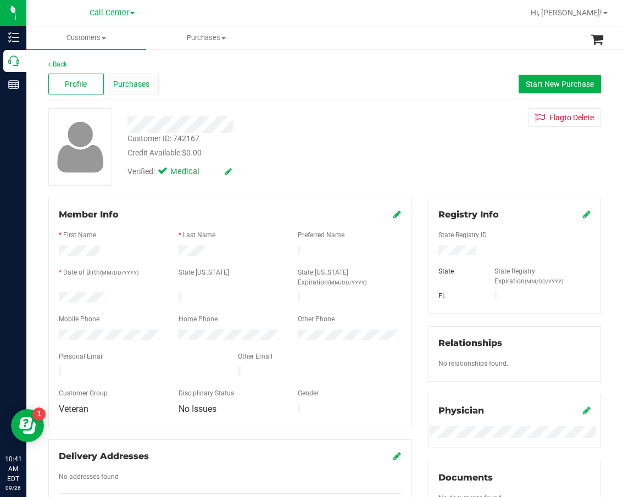
click at [151, 85] on div "Purchases" at bounding box center [132, 84] width 56 height 21
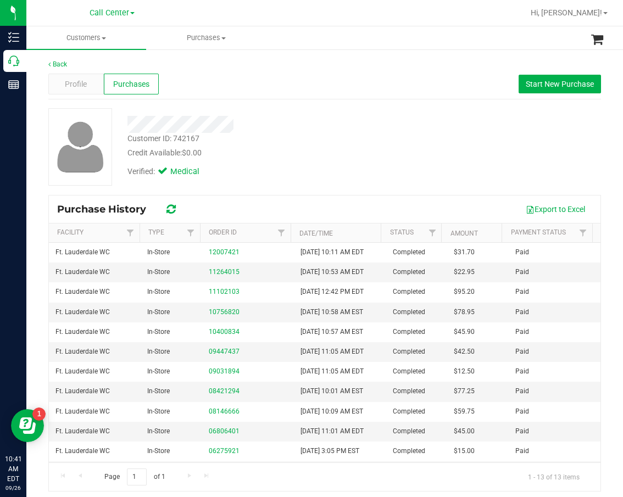
click at [296, 159] on div "Verified: Medical" at bounding box center [261, 171] width 285 height 24
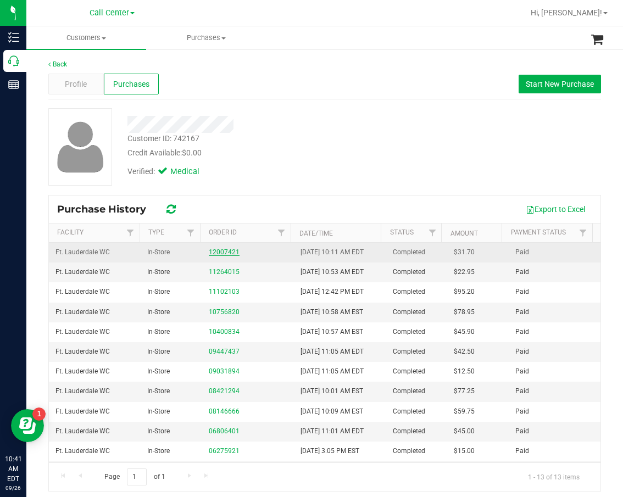
click at [214, 251] on link "12007421" at bounding box center [224, 252] width 31 height 8
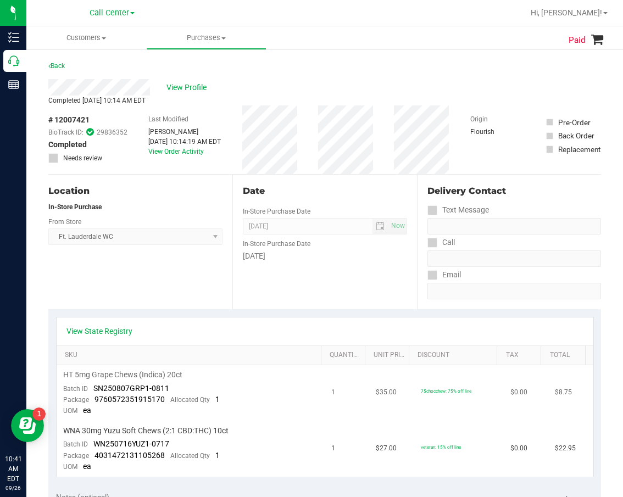
click at [151, 375] on span "HT 5mg Grape Chews (Indica) 20ct" at bounding box center [122, 375] width 119 height 10
click at [150, 375] on span "HT 5mg Grape Chews (Indica) 20ct" at bounding box center [122, 375] width 119 height 10
click at [149, 375] on span "HT 5mg Grape Chews (Indica) 20ct" at bounding box center [122, 375] width 119 height 10
click at [148, 375] on span "HT 5mg Grape Chews (Indica) 20ct" at bounding box center [122, 375] width 119 height 10
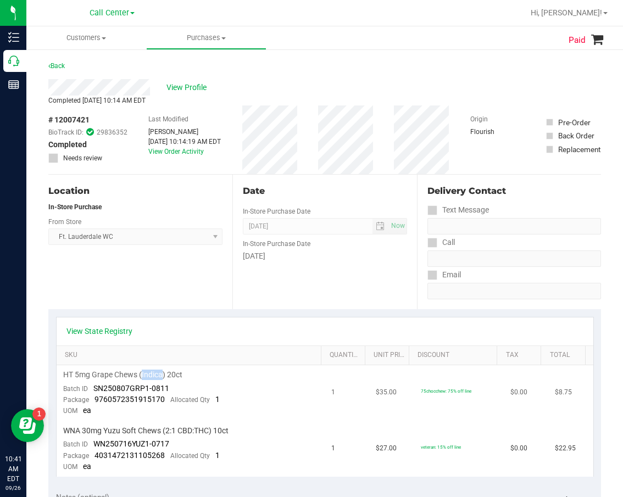
click at [148, 375] on span "HT 5mg Grape Chews (Indica) 20ct" at bounding box center [122, 375] width 119 height 10
drag, startPoint x: 155, startPoint y: 381, endPoint x: 125, endPoint y: 376, distance: 30.6
click at [125, 376] on span "HT 5mg Grape Chews (Indica) 20ct" at bounding box center [122, 375] width 119 height 10
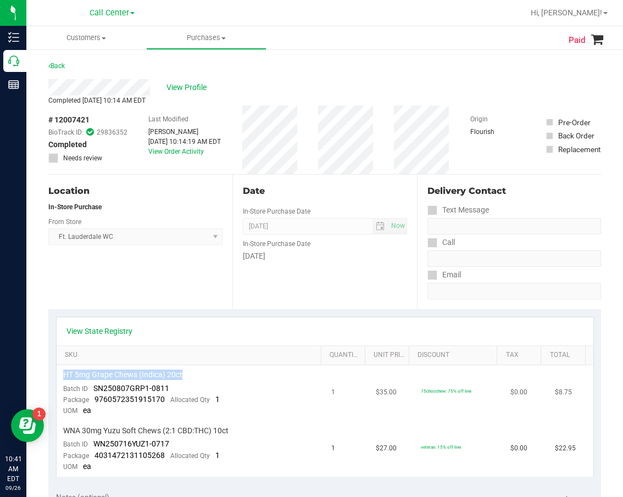
click at [125, 376] on span "HT 5mg Grape Chews (Indica) 20ct" at bounding box center [122, 375] width 119 height 10
drag, startPoint x: 125, startPoint y: 376, endPoint x: 115, endPoint y: 399, distance: 24.9
click at [115, 399] on span "9760572351915170" at bounding box center [130, 399] width 70 height 9
click at [129, 390] on span "SN250807GRP1-0811" at bounding box center [131, 388] width 76 height 9
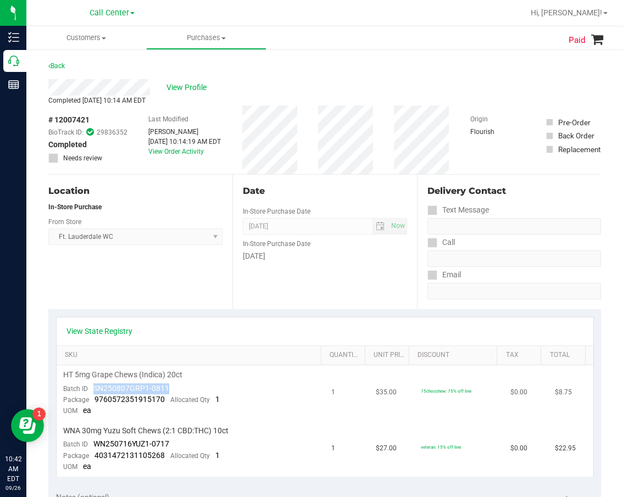
drag, startPoint x: 183, startPoint y: 390, endPoint x: 94, endPoint y: 389, distance: 89.0
click at [94, 389] on td "HT 5mg Grape Chews (Indica) 20ct Batch ID SN250807GRP1-0811 Package 97605723519…" at bounding box center [191, 393] width 269 height 56
click at [199, 431] on span "WNA 30mg Yuzu Soft Chews (2:1 CBD:THC) 10ct" at bounding box center [145, 431] width 165 height 10
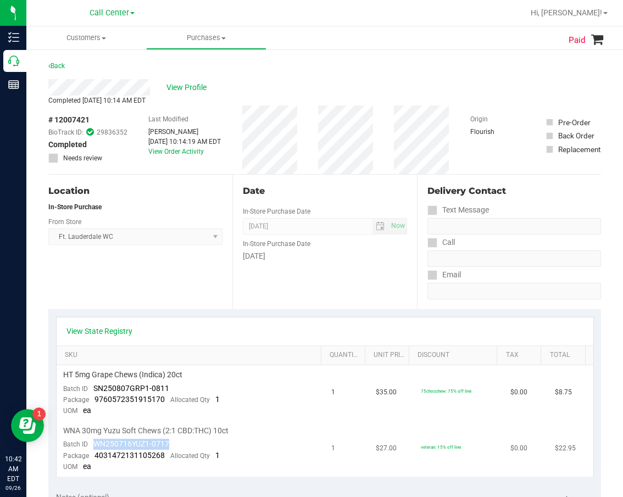
drag, startPoint x: 173, startPoint y: 443, endPoint x: 94, endPoint y: 443, distance: 78.6
click at [94, 443] on td "WNA 30mg Yuzu Soft Chews (2:1 CBD:THC) 10ct Batch ID WN250716YUZ1-0717 Package …" at bounding box center [191, 449] width 269 height 56
click at [198, 85] on span "View Profile" at bounding box center [189, 88] width 44 height 12
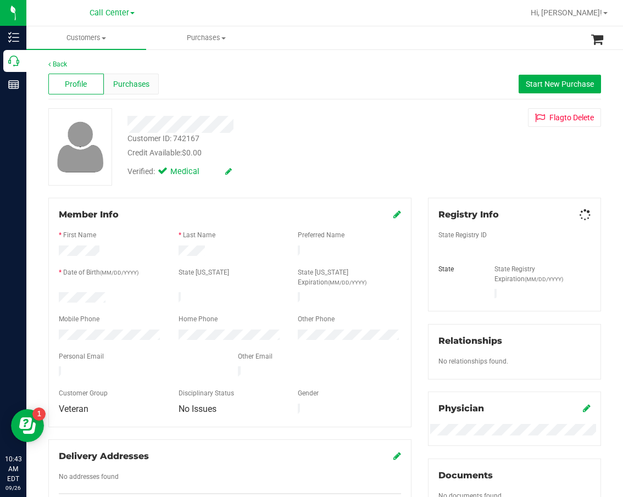
click at [126, 87] on span "Purchases" at bounding box center [131, 85] width 36 height 12
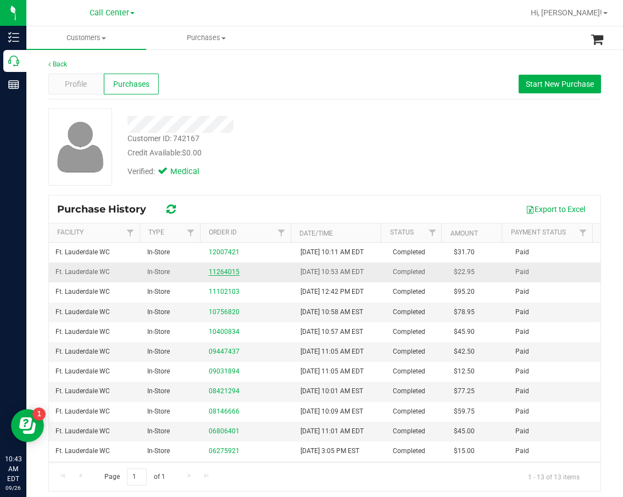
click at [219, 275] on link "11264015" at bounding box center [224, 272] width 31 height 8
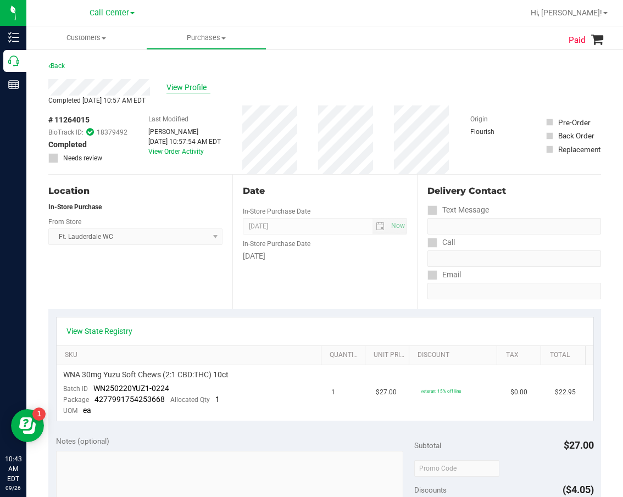
click at [186, 86] on span "View Profile" at bounding box center [189, 88] width 44 height 12
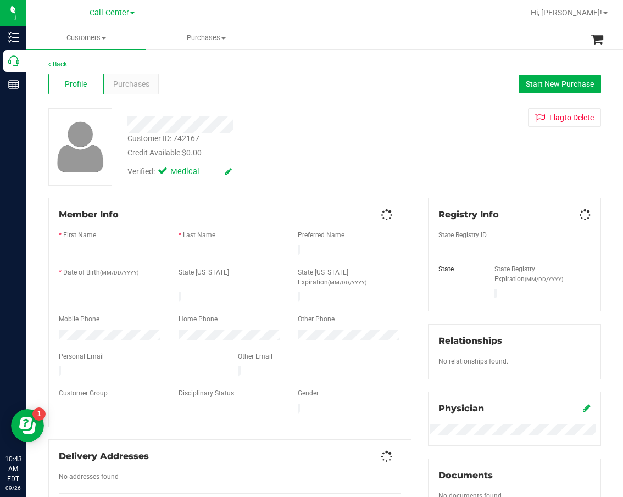
click at [126, 86] on span "Purchases" at bounding box center [131, 85] width 36 height 12
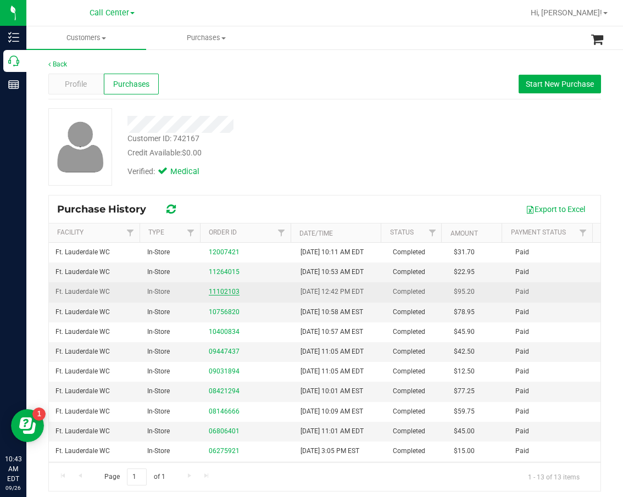
click at [217, 293] on link "11102103" at bounding box center [224, 292] width 31 height 8
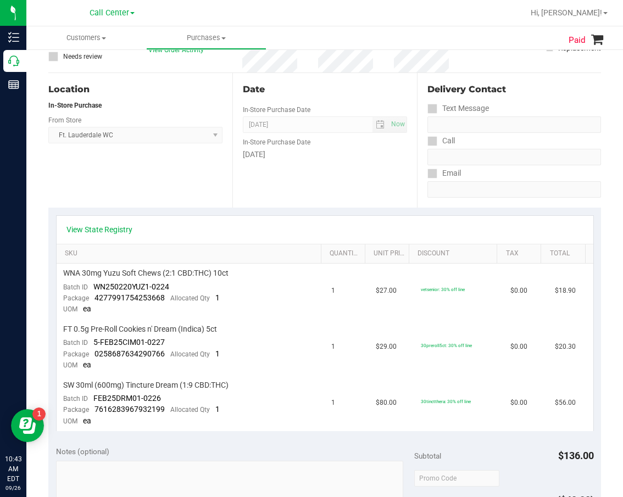
scroll to position [110, 0]
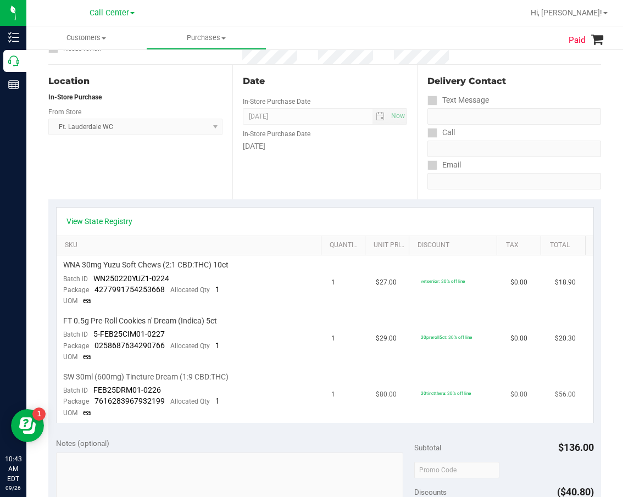
click at [154, 376] on span "SW 30ml (600mg) Tincture Dream (1:9 CBD:THC)" at bounding box center [145, 377] width 165 height 10
drag, startPoint x: 154, startPoint y: 376, endPoint x: 121, endPoint y: 396, distance: 38.7
click at [121, 396] on td "SW 30ml (600mg) Tincture Dream (1:9 CBD:THC) Batch ID FEB25DRM01-0226 Package 7…" at bounding box center [191, 396] width 269 height 56
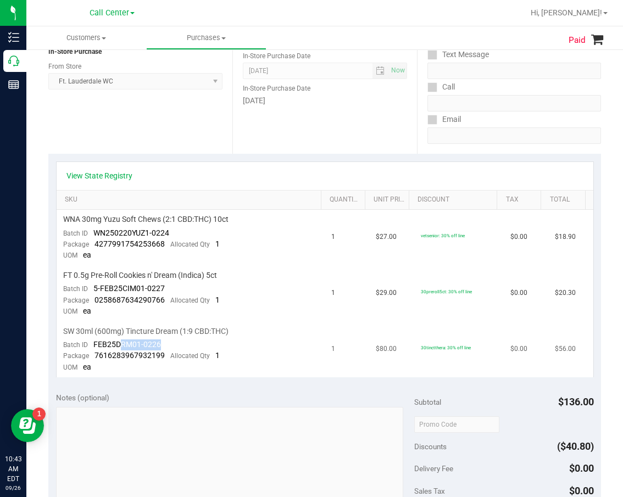
scroll to position [165, 0]
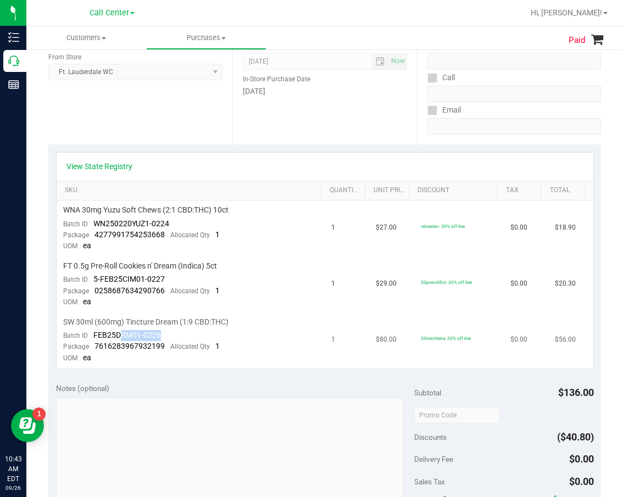
click at [151, 333] on span "FEB25DRM01-0226" at bounding box center [127, 335] width 68 height 9
click at [162, 335] on td "SW 30ml (600mg) Tincture Dream (1:9 CBD:THC) Batch ID FEB25DRM01-0226 Package 7…" at bounding box center [191, 341] width 269 height 56
drag, startPoint x: 165, startPoint y: 336, endPoint x: 97, endPoint y: 336, distance: 68.7
click at [93, 336] on td "SW 30ml (600mg) Tincture Dream (1:9 CBD:THC) Batch ID FEB25DRM01-0226 Package 7…" at bounding box center [191, 341] width 269 height 56
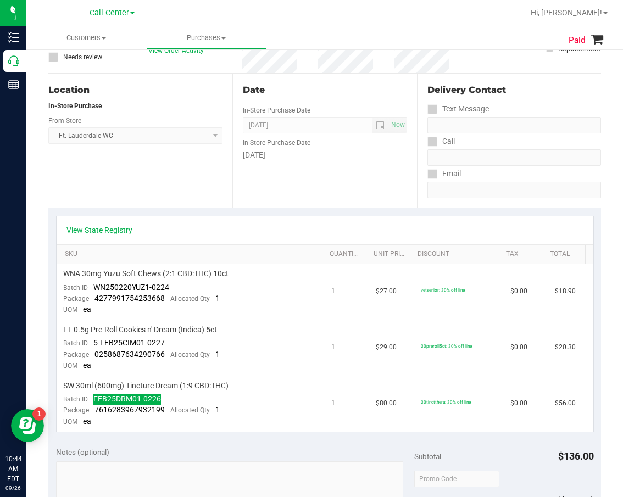
scroll to position [110, 0]
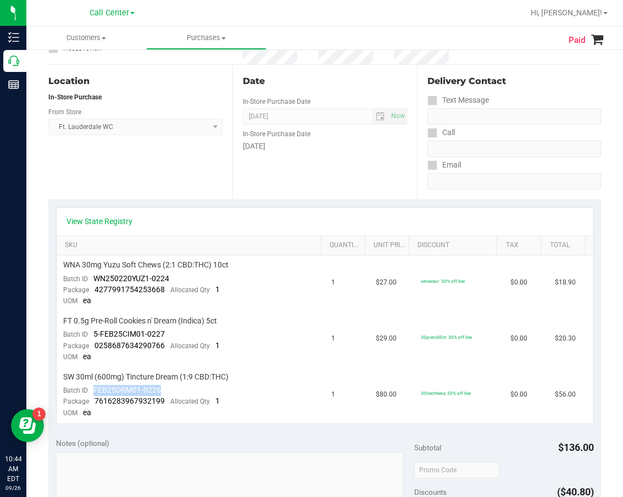
click at [328, 204] on div "View State Registry SKU Quantity Unit Price Discount Tax Total WNA 30mg Yuzu So…" at bounding box center [324, 314] width 553 height 231
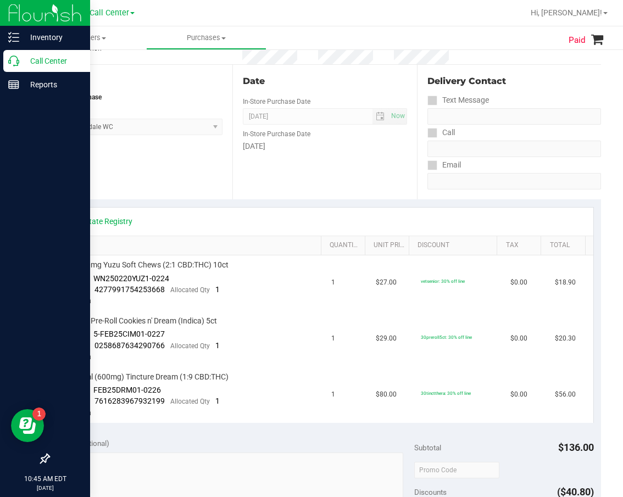
click at [6, 66] on div "Call Center" at bounding box center [46, 61] width 87 height 22
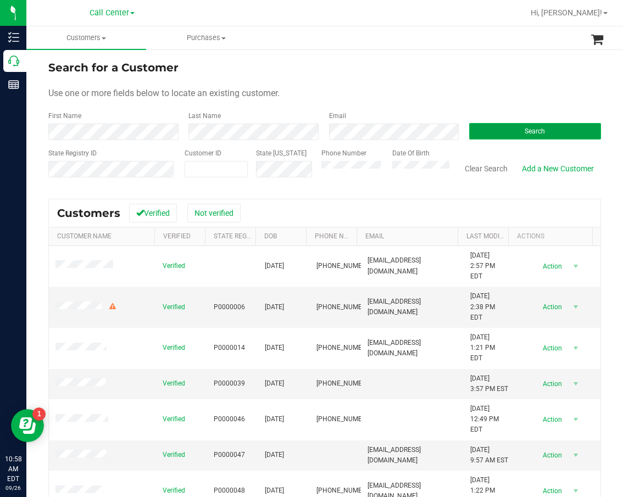
click at [520, 137] on button "Search" at bounding box center [535, 131] width 132 height 16
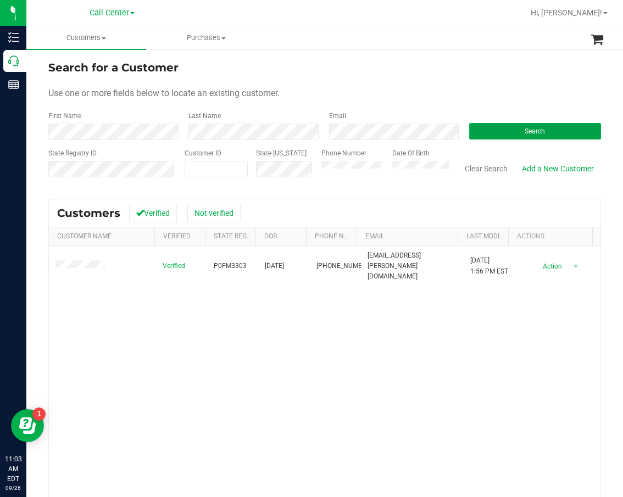
click at [504, 130] on button "Search" at bounding box center [535, 131] width 132 height 16
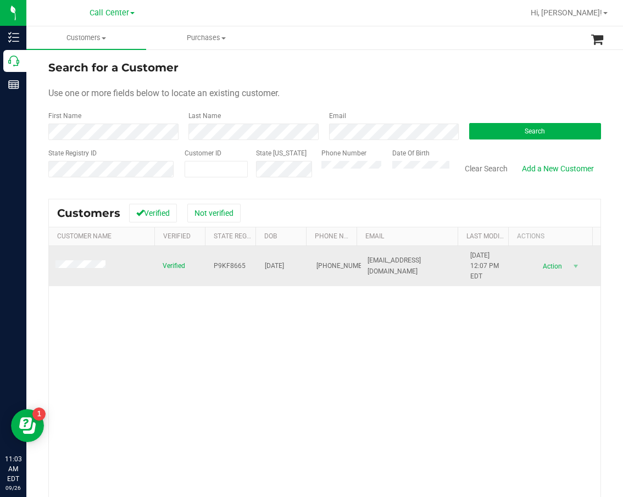
click at [223, 263] on span "P9KF8665" at bounding box center [230, 266] width 32 height 10
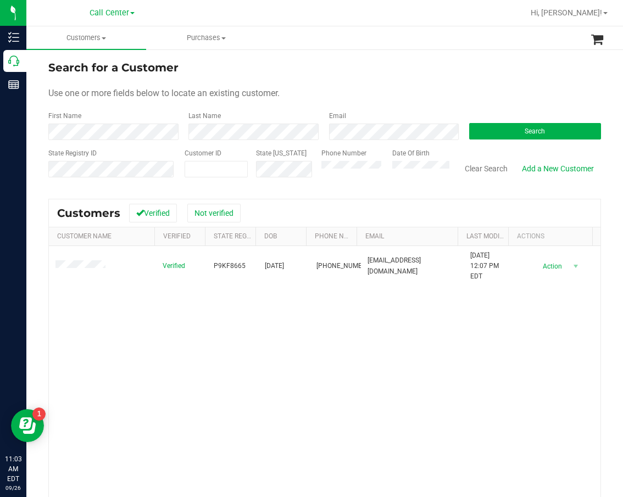
click at [288, 312] on div "Verified P9KF8665 06/02/1958 (863) 280-8064 sandraheath28@gmail.com 5/26/2022 1…" at bounding box center [325, 402] width 552 height 313
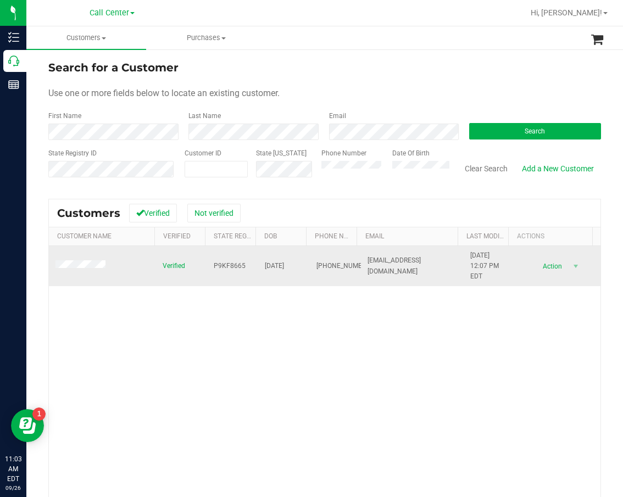
click at [224, 266] on span "P9KF8665" at bounding box center [230, 266] width 32 height 10
click at [268, 267] on span "06/02/1958" at bounding box center [274, 266] width 19 height 10
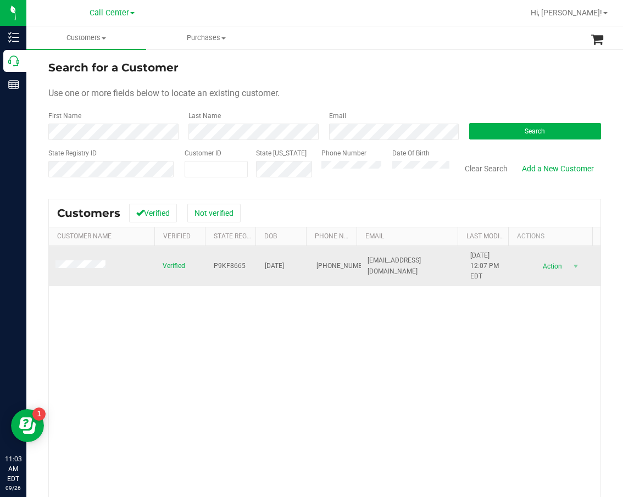
click at [140, 249] on td at bounding box center [102, 266] width 107 height 41
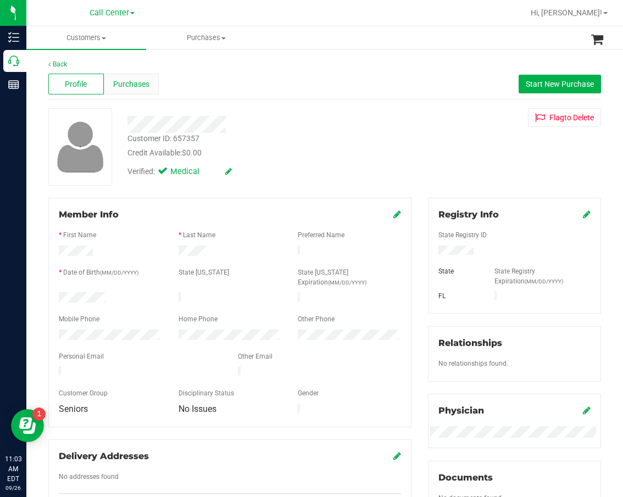
click at [121, 85] on span "Purchases" at bounding box center [131, 85] width 36 height 12
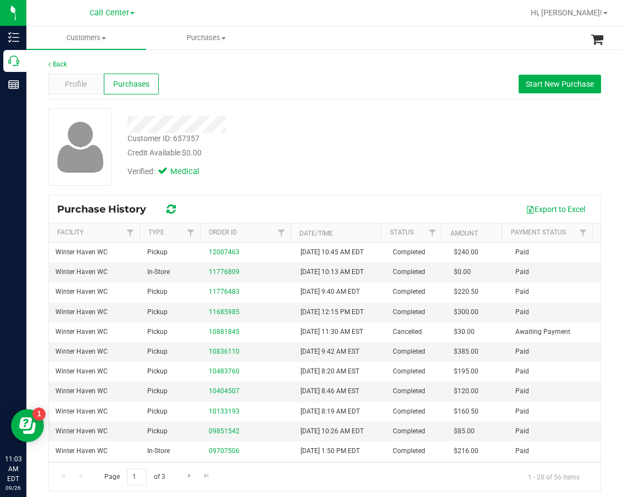
click at [297, 113] on div at bounding box center [261, 120] width 285 height 25
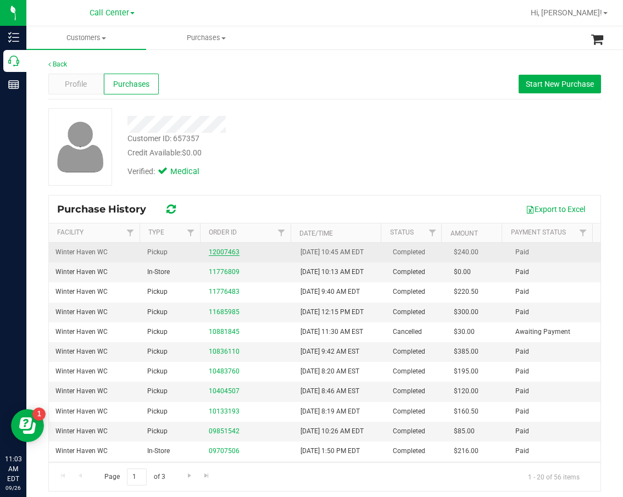
click at [221, 252] on link "12007463" at bounding box center [224, 252] width 31 height 8
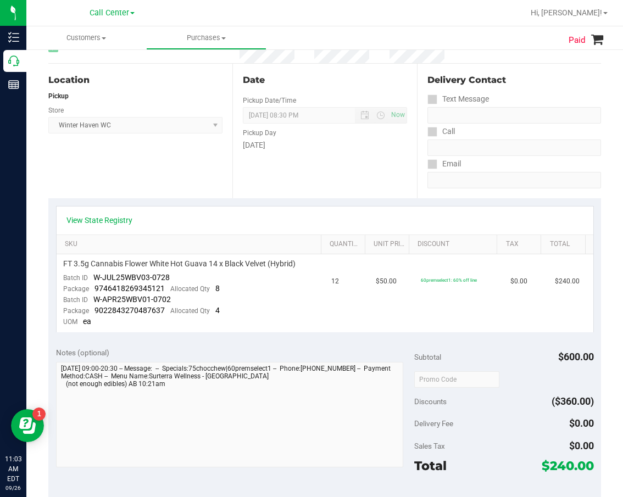
scroll to position [110, 0]
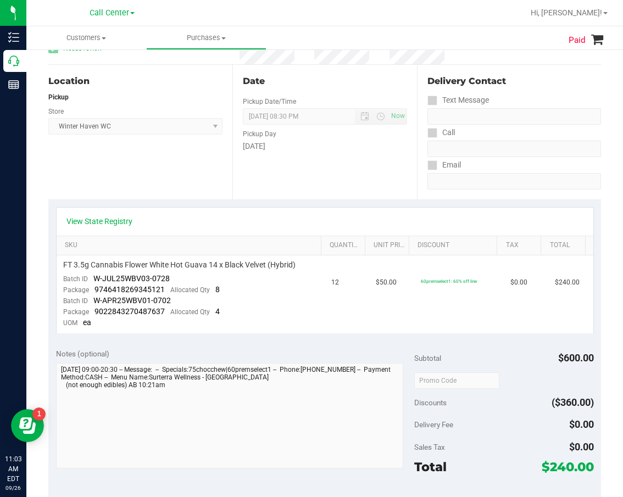
click at [120, 215] on div "View State Registry" at bounding box center [325, 222] width 537 height 28
click at [122, 219] on link "View State Registry" at bounding box center [99, 221] width 66 height 11
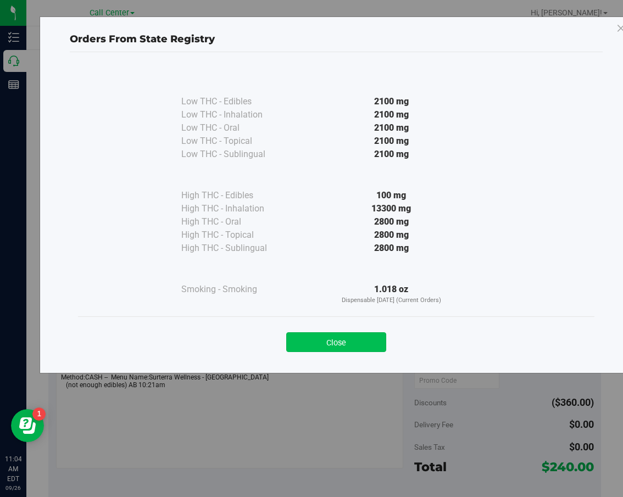
click at [332, 348] on button "Close" at bounding box center [336, 342] width 100 height 20
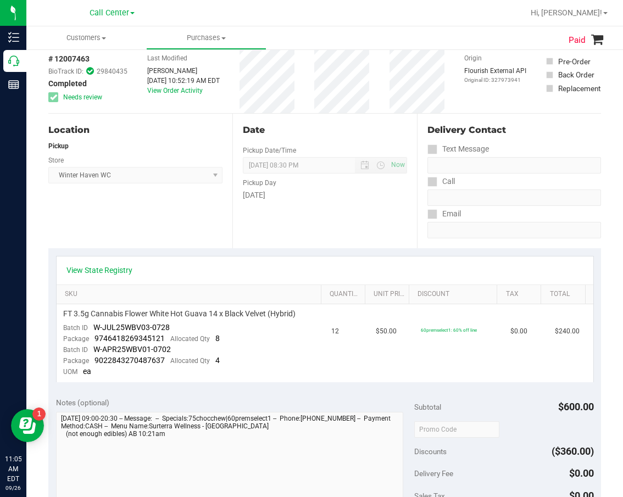
scroll to position [0, 0]
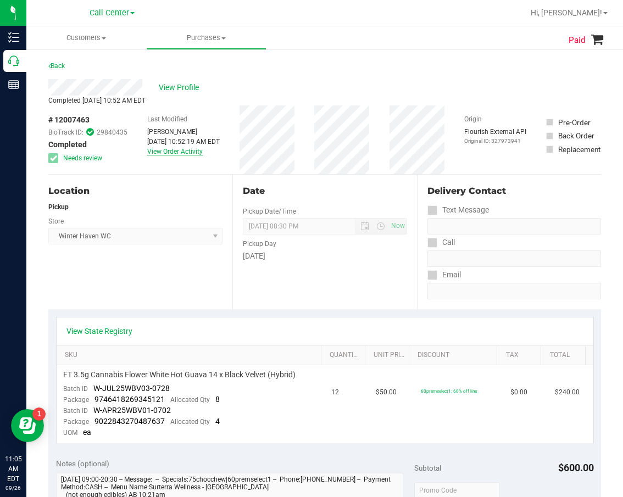
click at [190, 152] on link "View Order Activity" at bounding box center [175, 152] width 56 height 8
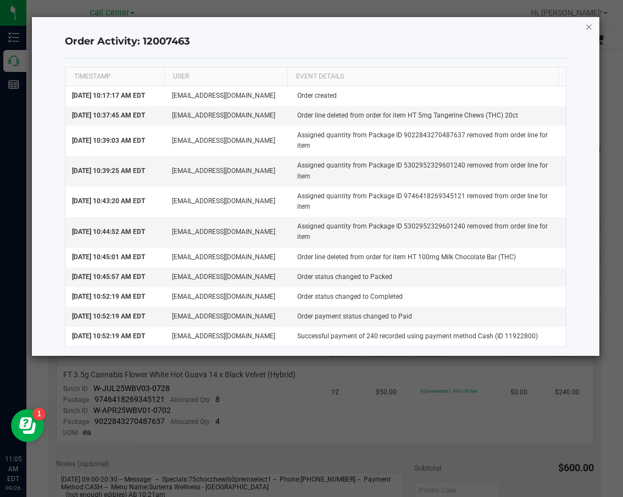
click at [589, 27] on icon "button" at bounding box center [589, 26] width 8 height 13
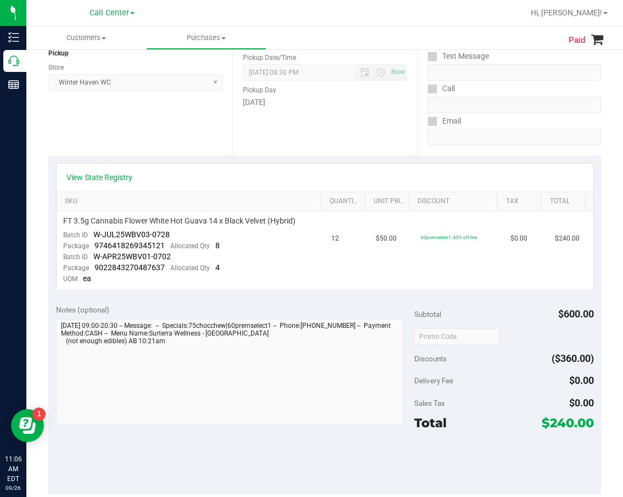
scroll to position [165, 0]
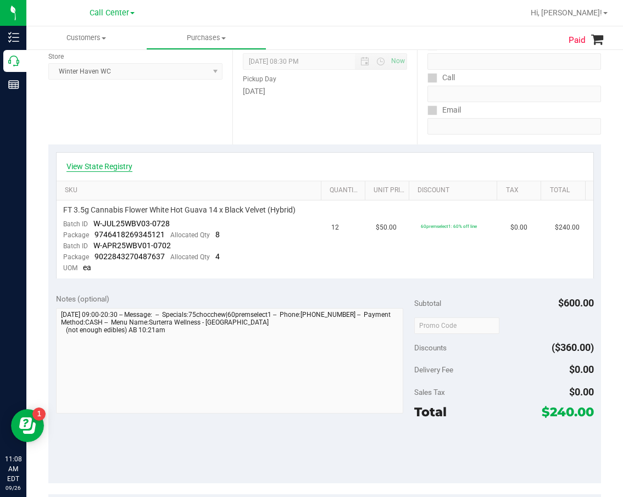
click at [120, 164] on link "View State Registry" at bounding box center [99, 166] width 66 height 11
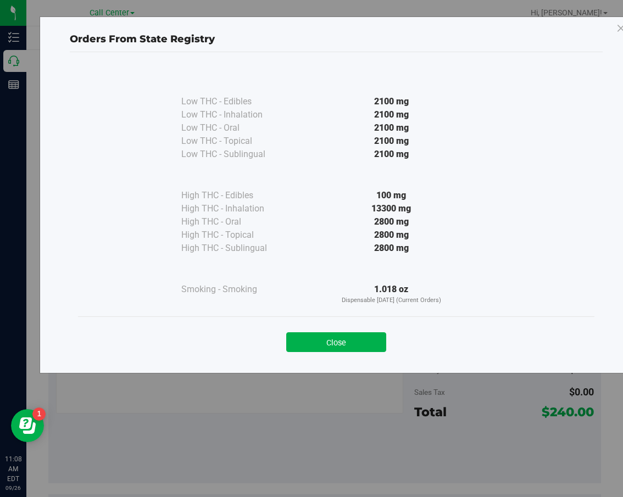
click at [380, 326] on div "Close" at bounding box center [336, 338] width 500 height 27
click at [374, 330] on div "Close" at bounding box center [336, 338] width 500 height 27
click at [371, 335] on button "Close" at bounding box center [336, 342] width 100 height 20
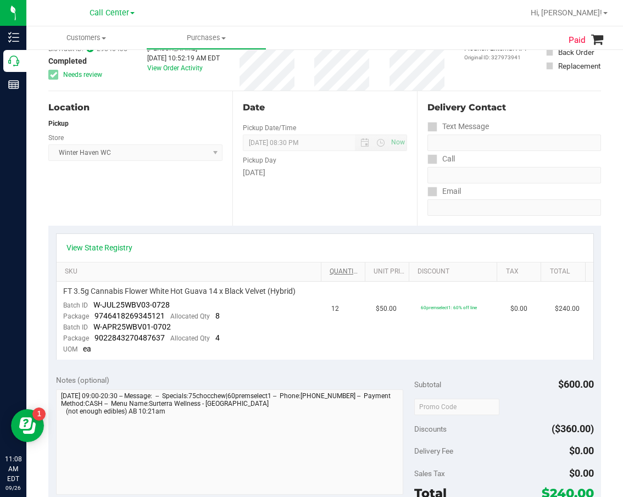
scroll to position [0, 0]
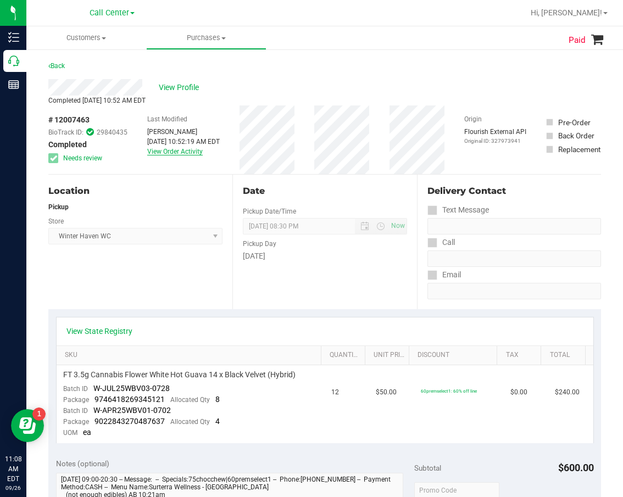
click at [179, 154] on link "View Order Activity" at bounding box center [175, 152] width 56 height 8
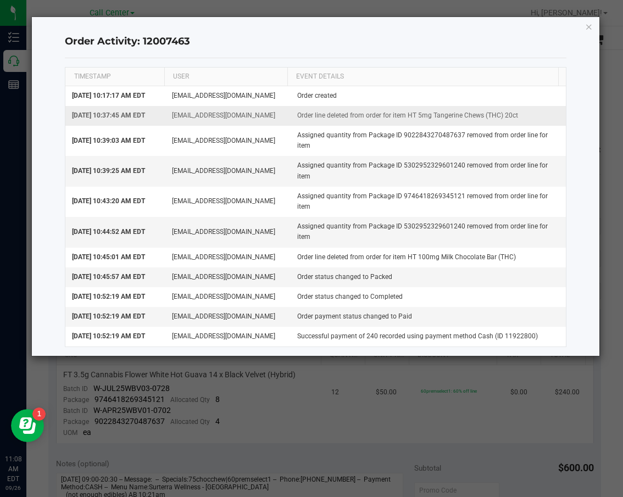
click at [429, 126] on td "Order line deleted from order for item HT 5mg Tangerine Chews (THC) 20ct" at bounding box center [428, 116] width 275 height 20
click at [438, 126] on td "Order line deleted from order for item HT 5mg Tangerine Chews (THC) 20ct" at bounding box center [428, 116] width 275 height 20
click at [586, 31] on icon "button" at bounding box center [589, 26] width 8 height 13
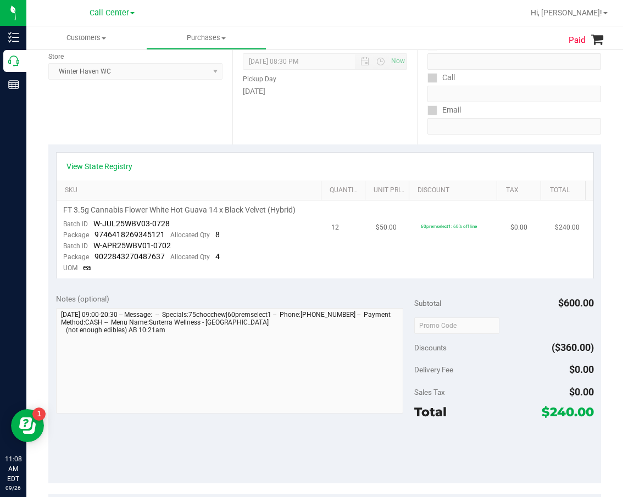
click at [241, 267] on td "FT 3.5g Cannabis Flower White Hot Guava 14 x Black Velvet (Hybrid) Batch ID W-J…" at bounding box center [191, 239] width 269 height 77
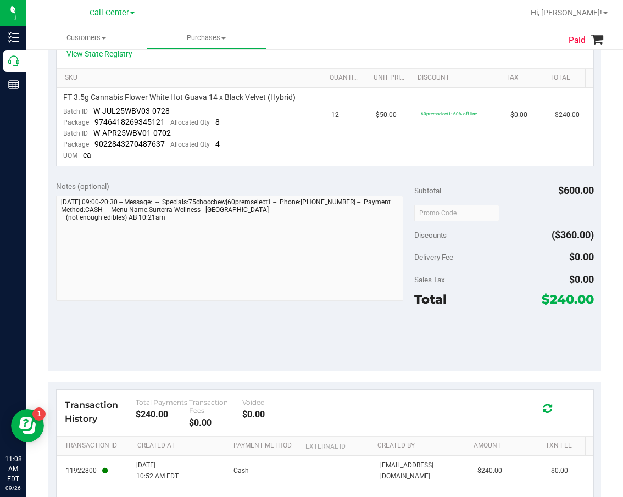
scroll to position [165, 0]
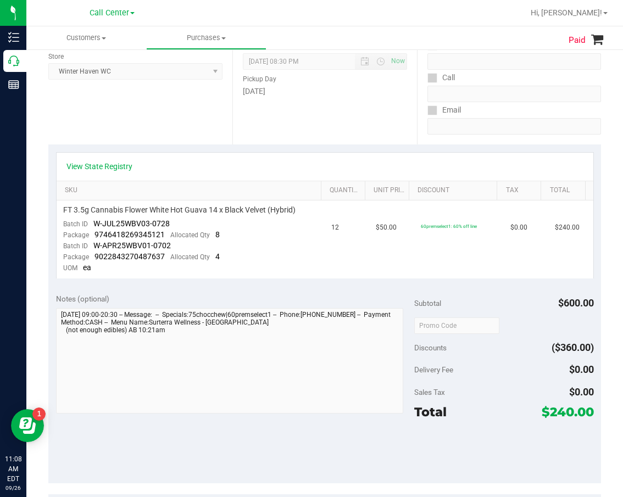
click at [241, 269] on td "FT 3.5g Cannabis Flower White Hot Guava 14 x Black Velvet (Hybrid) Batch ID W-J…" at bounding box center [191, 239] width 269 height 77
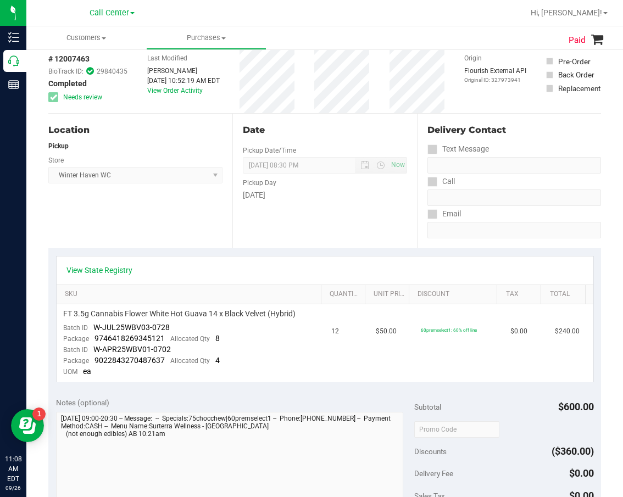
scroll to position [55, 0]
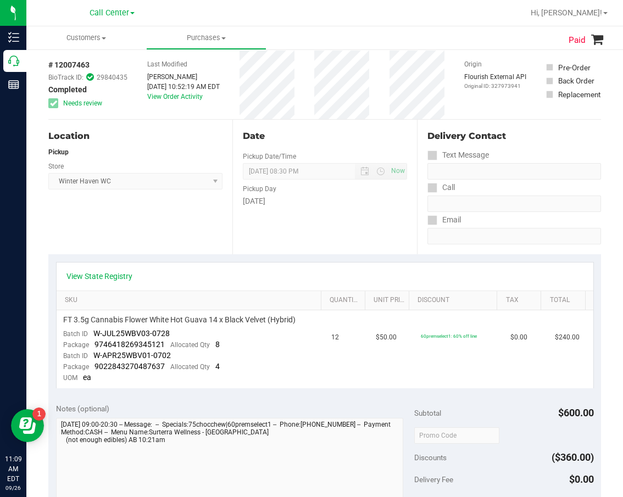
click at [218, 282] on div "View State Registry" at bounding box center [325, 277] width 537 height 28
click at [228, 347] on td "FT 3.5g Cannabis Flower White Hot Guava 14 x Black Velvet (Hybrid) Batch ID W-J…" at bounding box center [191, 348] width 269 height 77
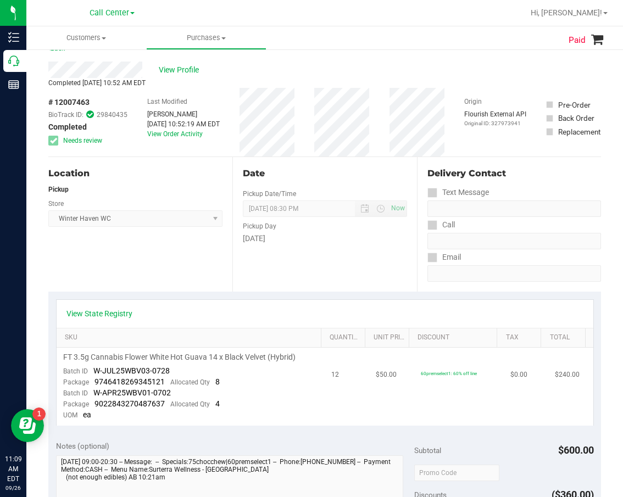
scroll to position [0, 0]
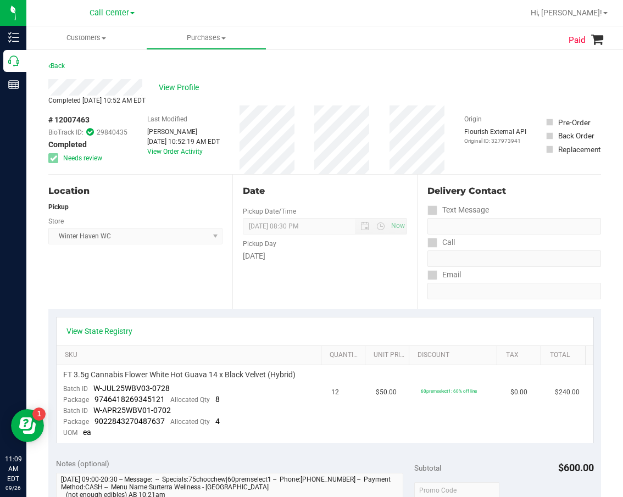
click at [282, 276] on div "Date Pickup Date/Time [DATE] Now [DATE] 08:30 PM Now Pickup Day [DATE]" at bounding box center [324, 242] width 184 height 135
click at [389, 236] on div "Pickup Day" at bounding box center [325, 243] width 164 height 16
click at [291, 237] on div "Pickup Day" at bounding box center [325, 243] width 164 height 16
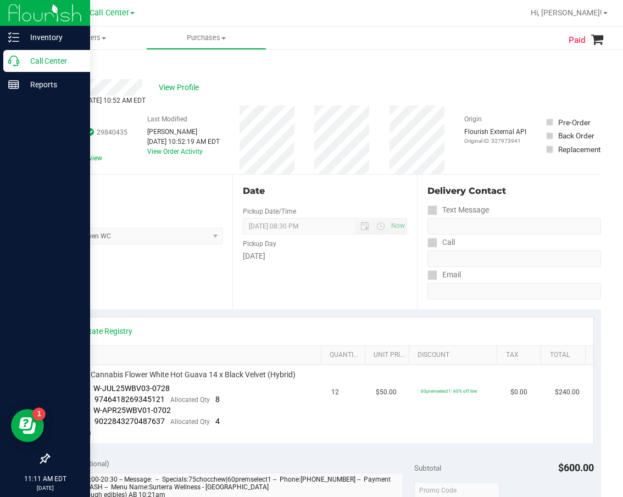
click at [15, 64] on icon at bounding box center [13, 61] width 11 height 11
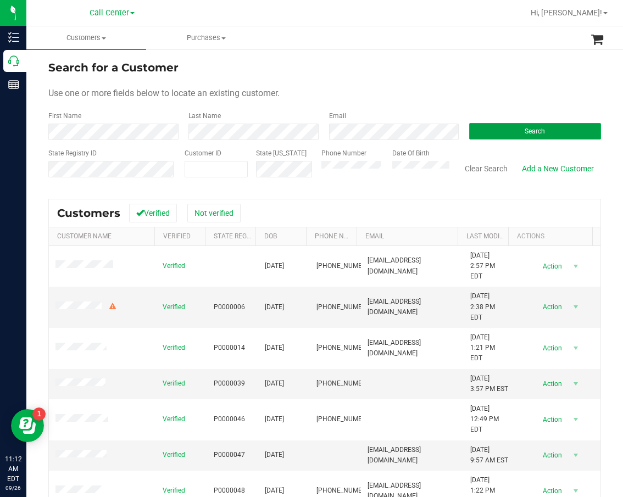
click at [507, 126] on button "Search" at bounding box center [535, 131] width 132 height 16
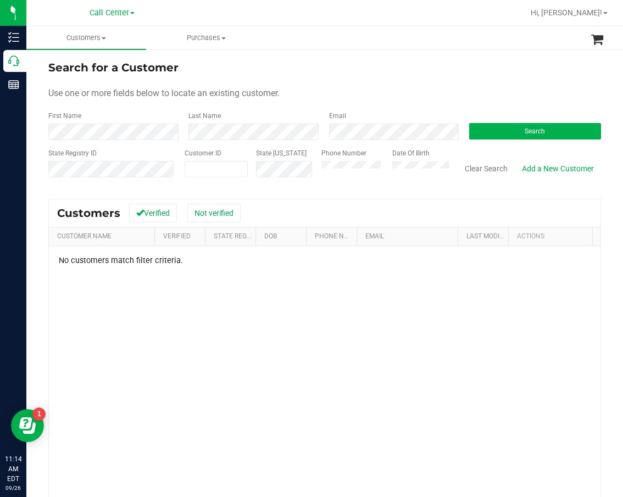
click at [508, 149] on div "Clear Search Add a New Customer" at bounding box center [526, 167] width 152 height 39
click at [525, 134] on span "Search" at bounding box center [535, 131] width 20 height 8
click at [368, 161] on div "Phone Number" at bounding box center [352, 167] width 63 height 39
click at [271, 183] on div "State [US_STATE]" at bounding box center [280, 167] width 65 height 39
click at [118, 179] on input "text" at bounding box center [85, 182] width 75 height 10
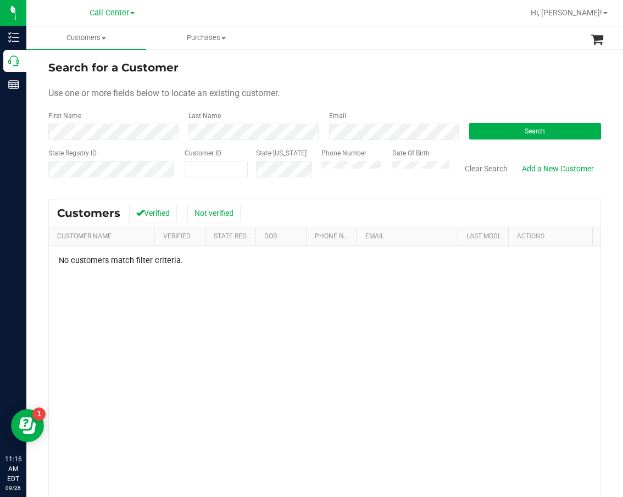
click at [86, 158] on div "State Registry ID" at bounding box center [112, 167] width 128 height 39
click at [313, 165] on div "Phone Number Date Of Birth" at bounding box center [381, 167] width 136 height 39
click at [543, 136] on button "Search" at bounding box center [535, 131] width 132 height 16
click at [350, 371] on div "No customers match filter criteria." at bounding box center [325, 407] width 552 height 323
click at [540, 170] on link "Add a New Customer" at bounding box center [558, 168] width 86 height 19
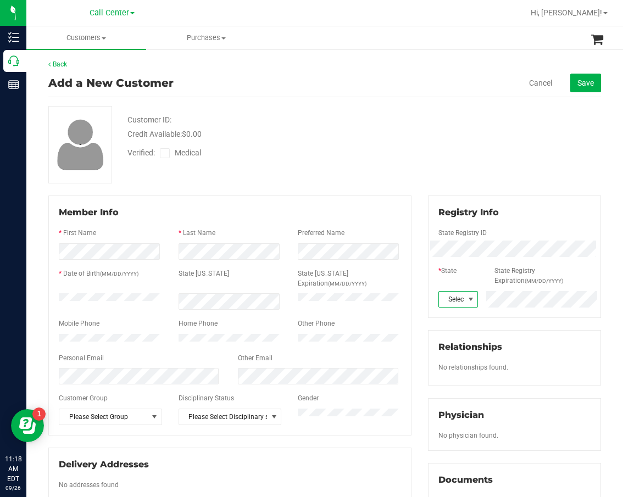
click at [467, 298] on span at bounding box center [471, 299] width 9 height 9
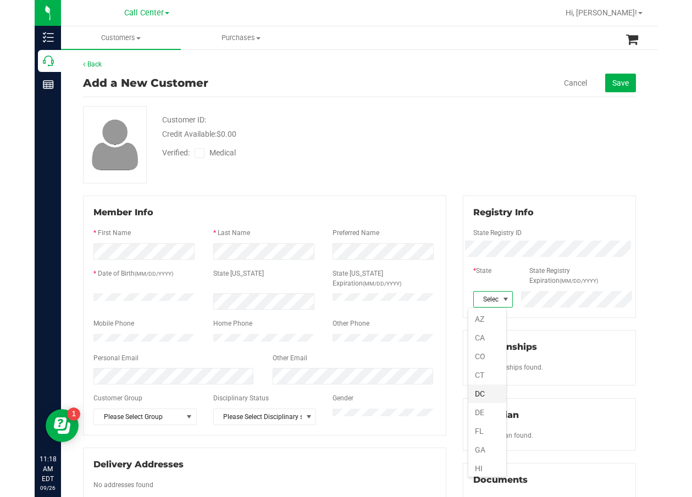
scroll to position [110, 0]
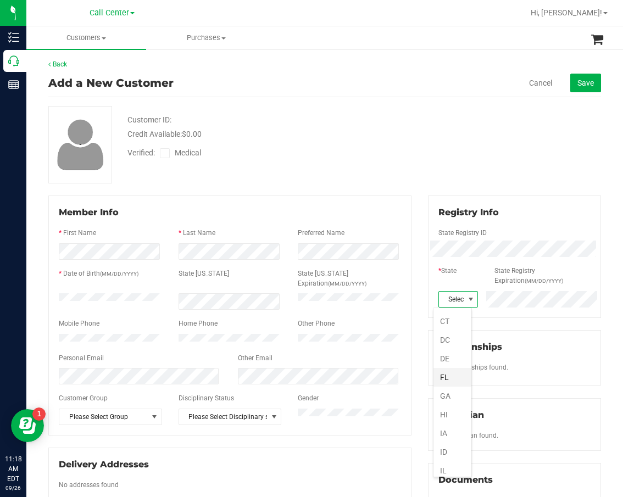
click at [447, 380] on li "FL" at bounding box center [453, 377] width 38 height 19
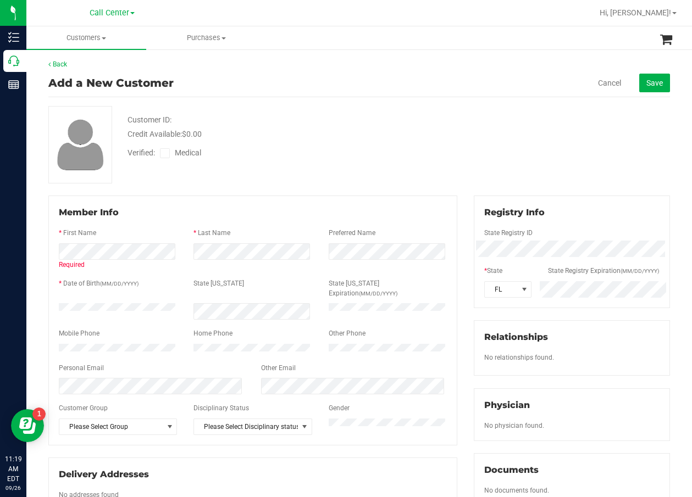
click at [437, 154] on div "Customer ID: Credit Available: $0.00 Verified: Medical" at bounding box center [359, 144] width 638 height 77
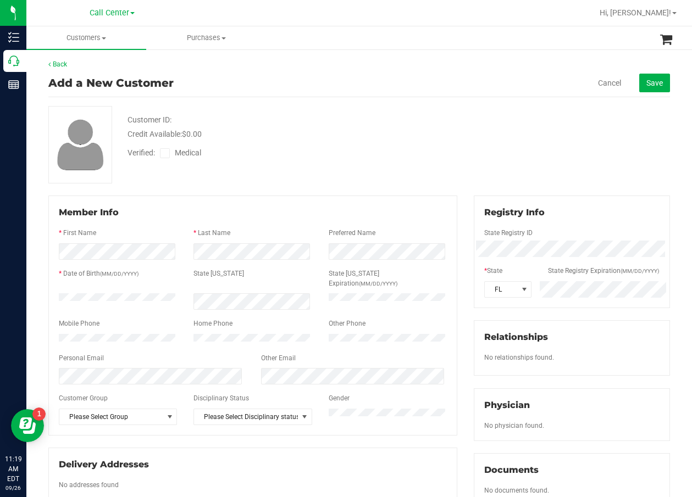
click at [98, 278] on label "Date of Birth (MM/DD/YYYY)" at bounding box center [100, 274] width 75 height 10
click at [171, 156] on label "Medical" at bounding box center [183, 153] width 46 height 12
click at [0, 0] on input "Medical" at bounding box center [0, 0] width 0 height 0
click at [623, 85] on button "Save" at bounding box center [654, 83] width 31 height 19
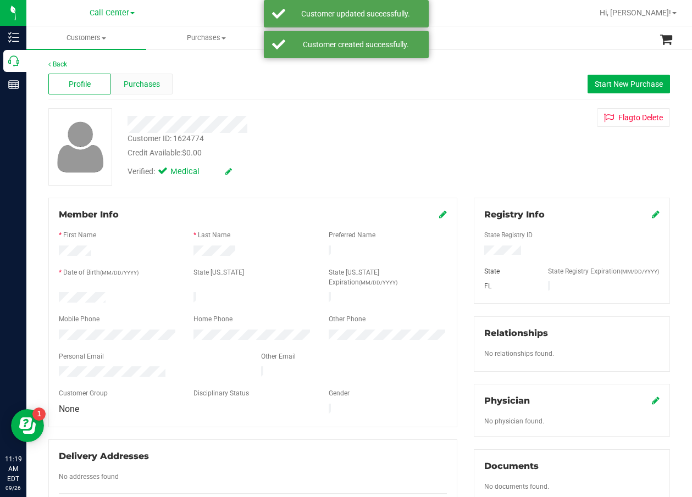
click at [155, 85] on span "Purchases" at bounding box center [142, 85] width 36 height 12
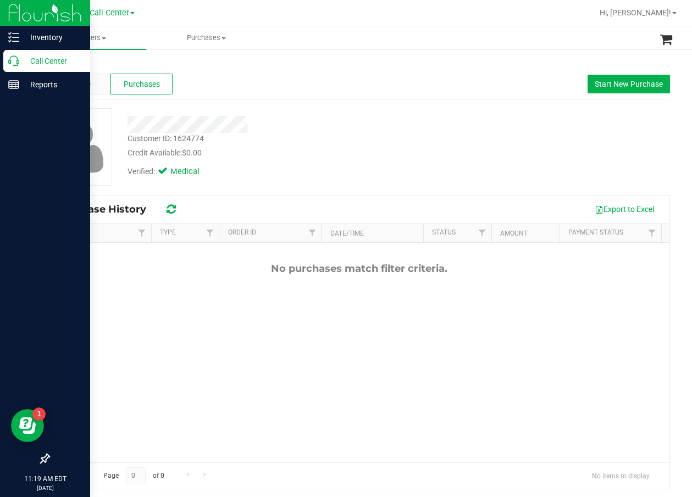
click at [42, 64] on p "Call Center" at bounding box center [52, 60] width 66 height 13
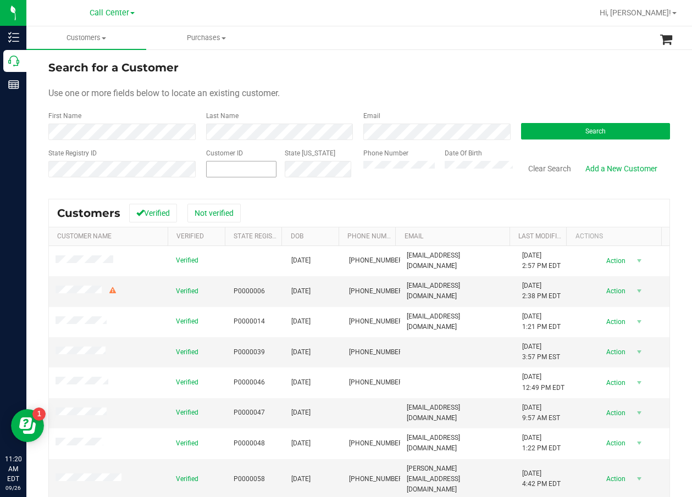
click at [254, 176] on span at bounding box center [241, 169] width 70 height 16
paste input "1562285"
type input "1562285"
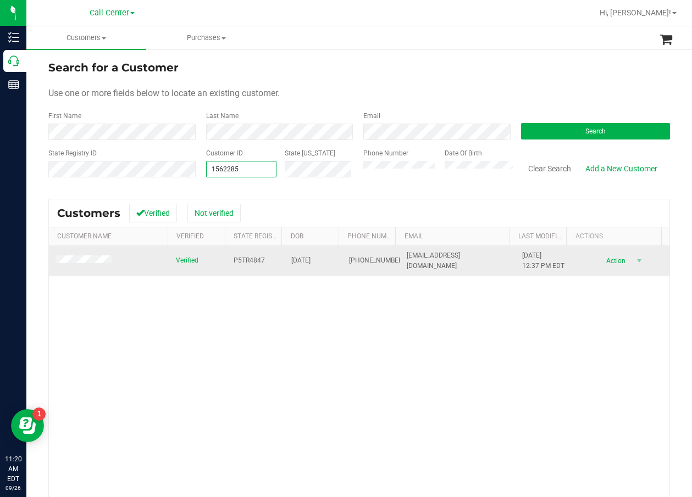
click at [257, 258] on span "P5TR4847" at bounding box center [249, 261] width 31 height 10
click at [252, 258] on span "P5TR4847" at bounding box center [249, 261] width 31 height 10
click at [253, 258] on span "P5TR4847" at bounding box center [249, 261] width 31 height 10
click at [307, 260] on span "09/30/1966" at bounding box center [300, 261] width 19 height 10
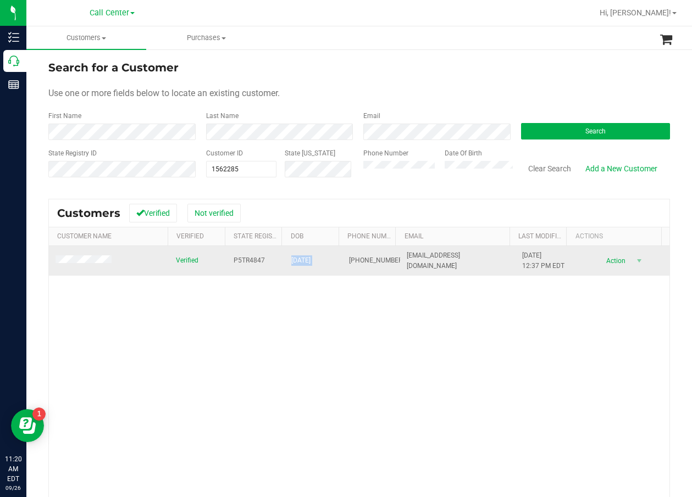
click at [307, 260] on span "09/30/1966" at bounding box center [300, 261] width 19 height 10
click at [355, 262] on span "(401) 261-9609" at bounding box center [376, 261] width 55 height 10
click at [106, 265] on span at bounding box center [85, 261] width 59 height 11
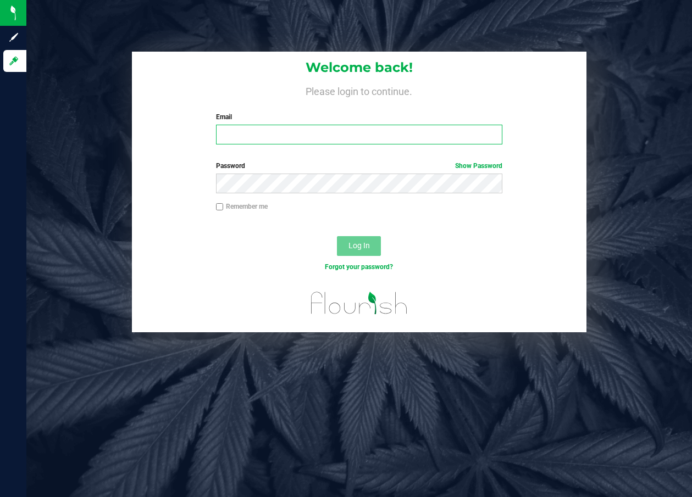
type input "[EMAIL_ADDRESS][DOMAIN_NAME]"
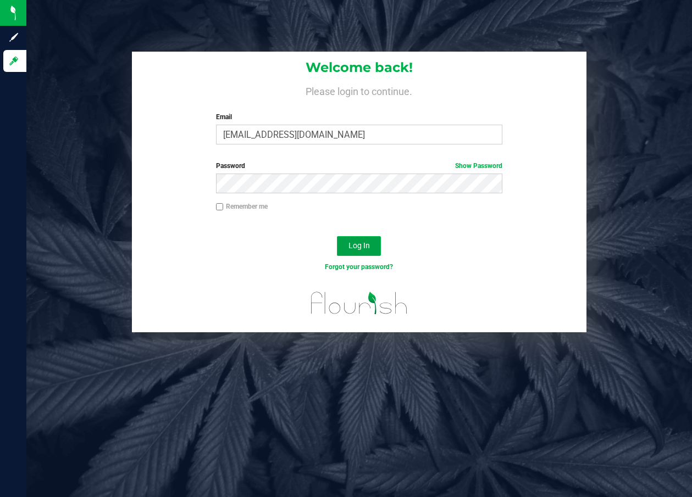
click at [374, 247] on button "Log In" at bounding box center [359, 246] width 44 height 20
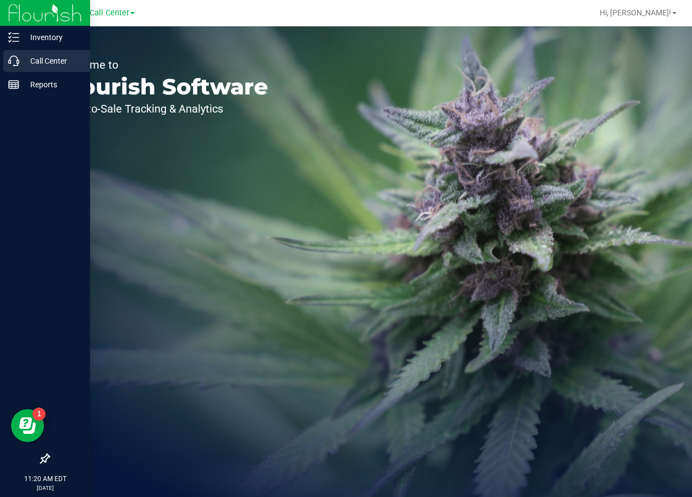
click at [26, 57] on p "Call Center" at bounding box center [52, 60] width 66 height 13
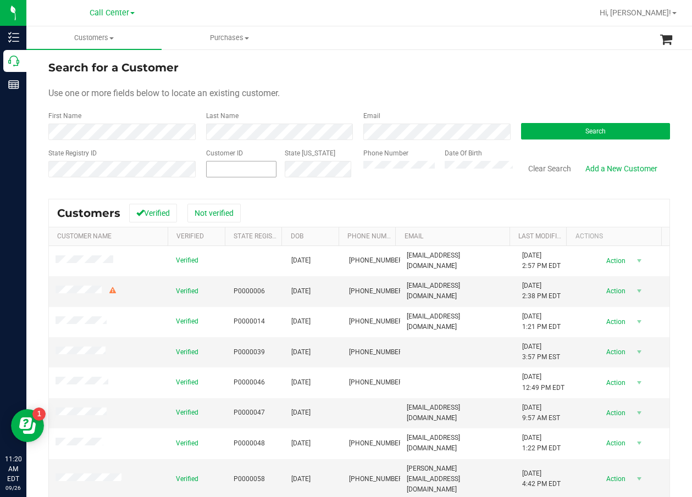
click at [265, 170] on span at bounding box center [241, 169] width 70 height 16
paste input "1562285"
type input "1562285"
click at [587, 126] on button "Search" at bounding box center [595, 131] width 149 height 16
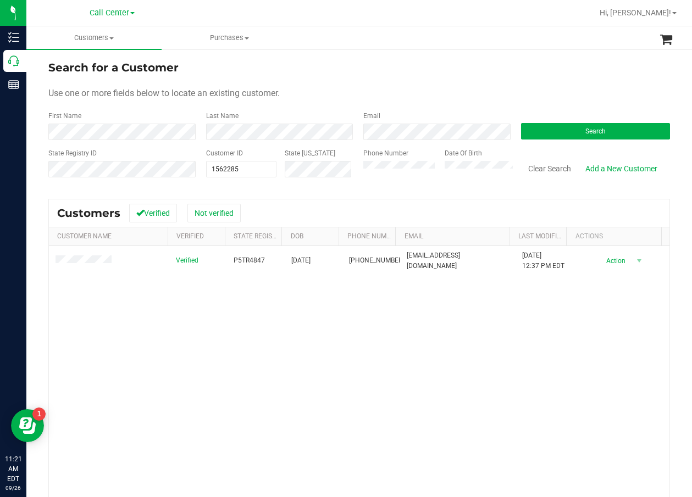
click at [205, 315] on div "Verified P5TR4847 09/30/1966 (401) 261-9609 tdpsav@yahoo.com 10/19/2024 12:37 P…" at bounding box center [359, 402] width 620 height 313
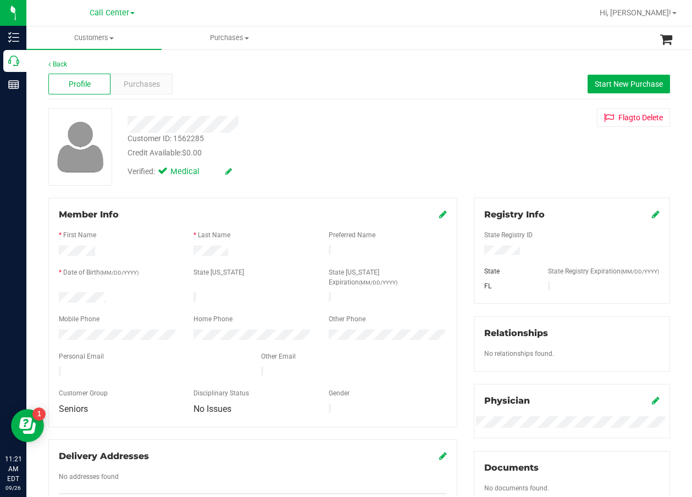
click at [412, 176] on div "Verified: Medical" at bounding box center [278, 171] width 319 height 24
click at [141, 91] on div "Purchases" at bounding box center [141, 84] width 62 height 21
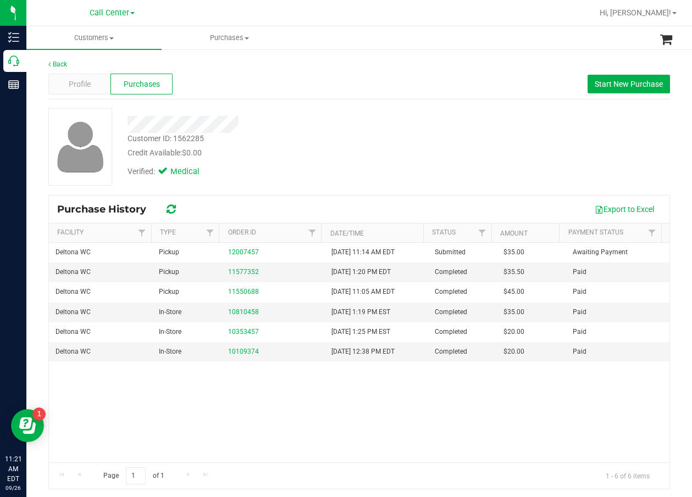
click at [344, 182] on div "Verified: Medical" at bounding box center [278, 171] width 319 height 24
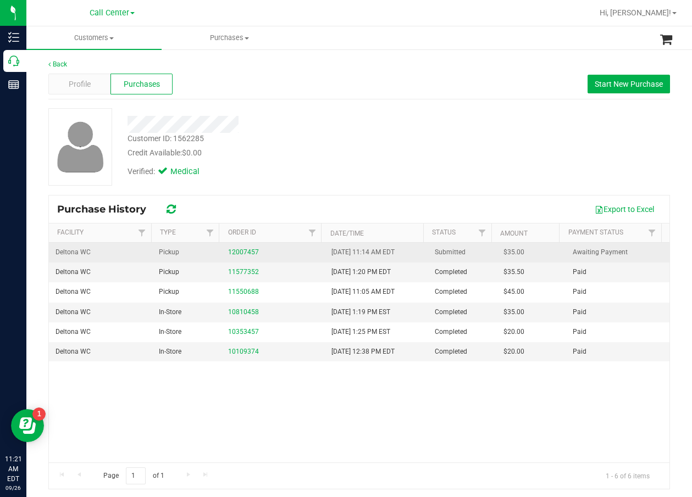
click at [228, 246] on td "12007457" at bounding box center [272, 253] width 103 height 20
click at [232, 249] on link "12007457" at bounding box center [243, 252] width 31 height 8
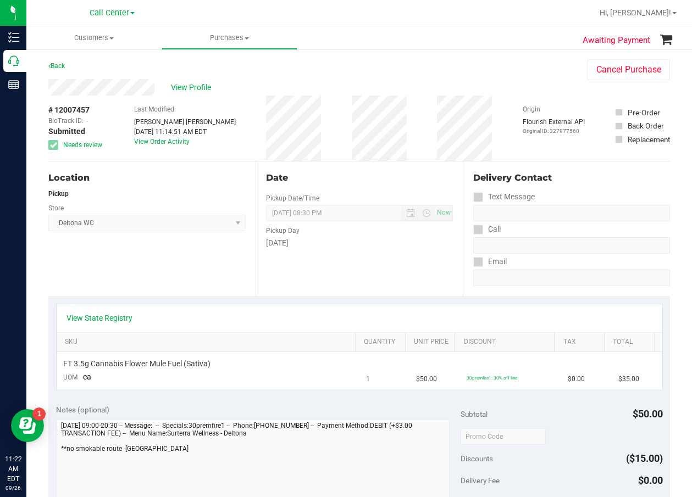
click at [484, 126] on div "# 12007457 BioTrack ID: - Submitted Needs review Last Modified Ashley Smith Ter…" at bounding box center [358, 128] width 621 height 65
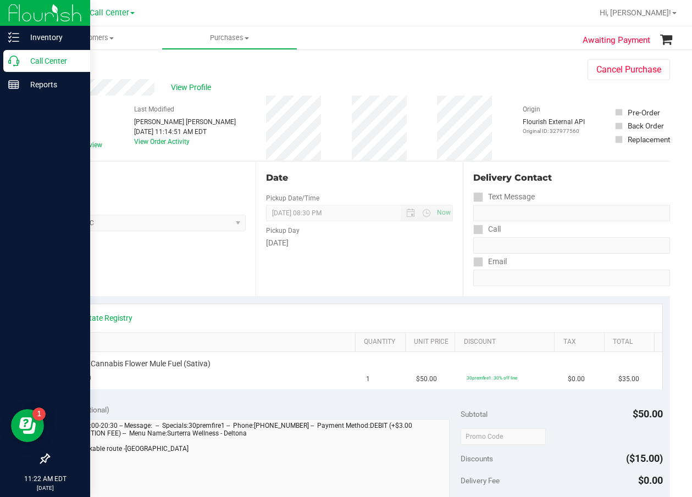
click at [24, 60] on p "Call Center" at bounding box center [52, 60] width 66 height 13
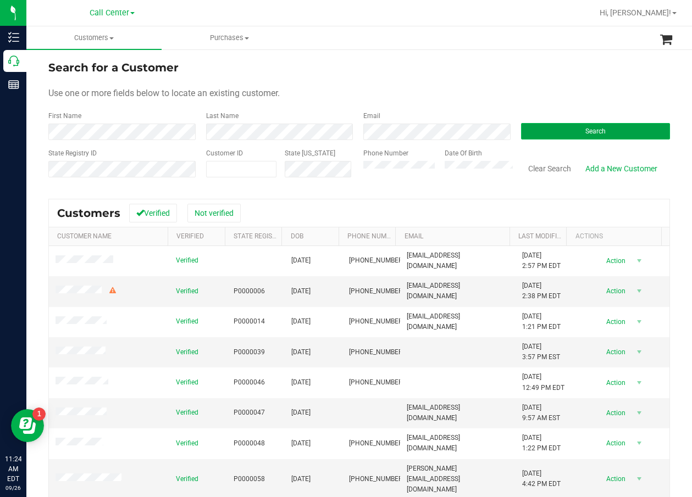
click at [558, 137] on button "Search" at bounding box center [595, 131] width 149 height 16
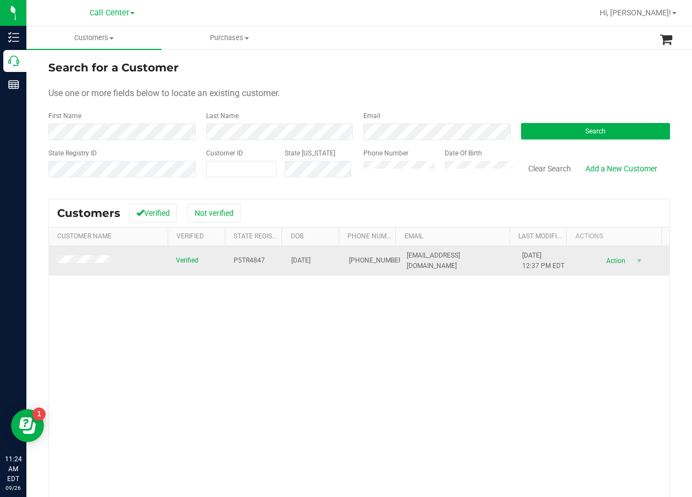
click at [246, 260] on span "P5TR4847" at bounding box center [249, 261] width 31 height 10
click at [246, 259] on span "P5TR4847" at bounding box center [249, 261] width 31 height 10
click at [298, 256] on span "09/30/1966" at bounding box center [300, 261] width 19 height 10
click at [299, 258] on span "09/30/1966" at bounding box center [300, 261] width 19 height 10
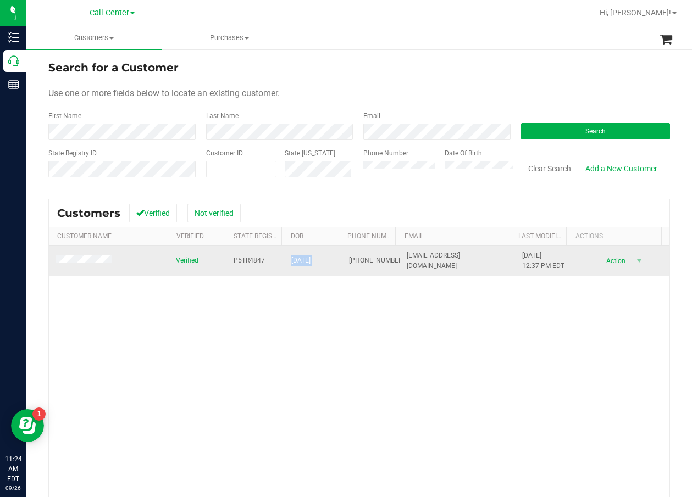
click at [299, 258] on span "09/30/1966" at bounding box center [300, 261] width 19 height 10
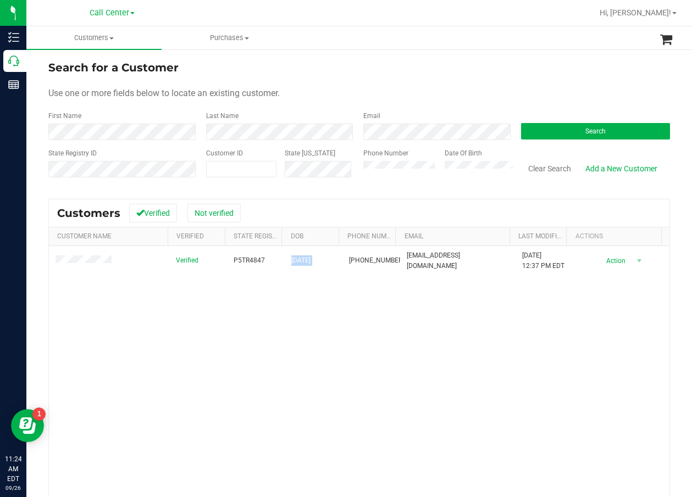
click at [411, 293] on div "Verified P5TR4847 09/30/1966 (401) 261-9609 tdpsav@yahoo.com 10/19/2024 12:37 P…" at bounding box center [359, 402] width 620 height 313
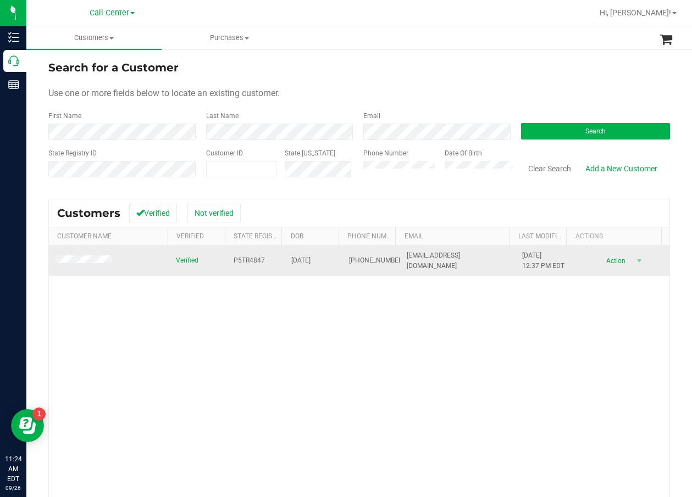
drag, startPoint x: 228, startPoint y: 281, endPoint x: 250, endPoint y: 267, distance: 26.2
click at [229, 281] on div "Verified P5TR4847 09/30/1966 (401) 261-9609 tdpsav@yahoo.com 10/19/2024 12:37 P…" at bounding box center [359, 402] width 620 height 313
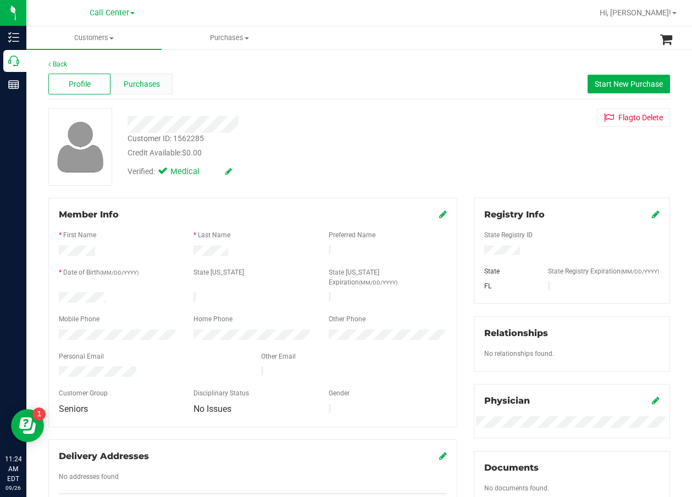
click at [151, 88] on span "Purchases" at bounding box center [142, 85] width 36 height 12
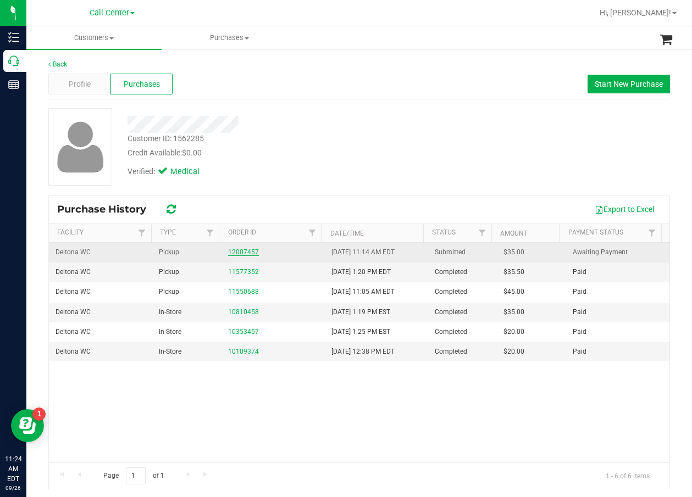
click at [243, 251] on link "12007457" at bounding box center [243, 252] width 31 height 8
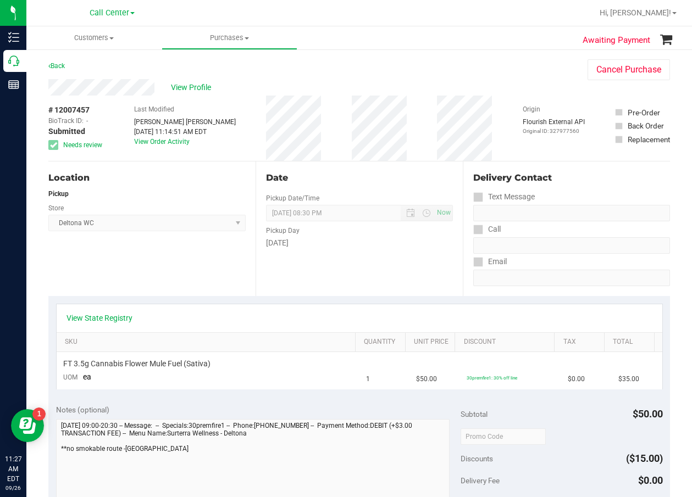
click at [429, 269] on div "Date Pickup Date/Time [DATE] Now [DATE] 08:30 PM Now Pickup Day [DATE]" at bounding box center [359, 229] width 207 height 135
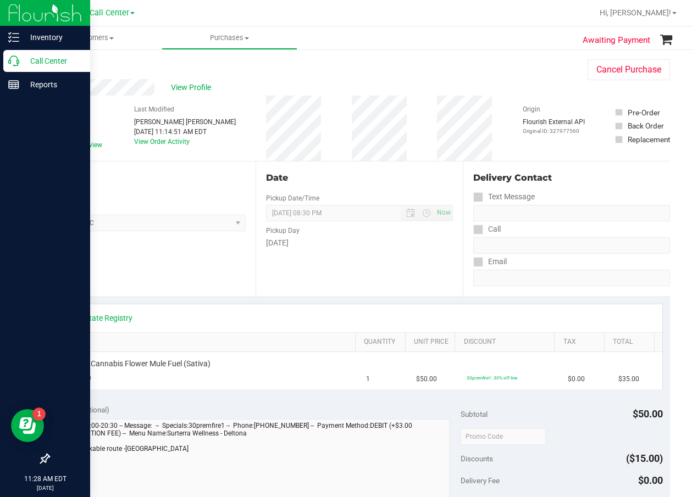
click at [16, 59] on icon at bounding box center [13, 61] width 11 height 11
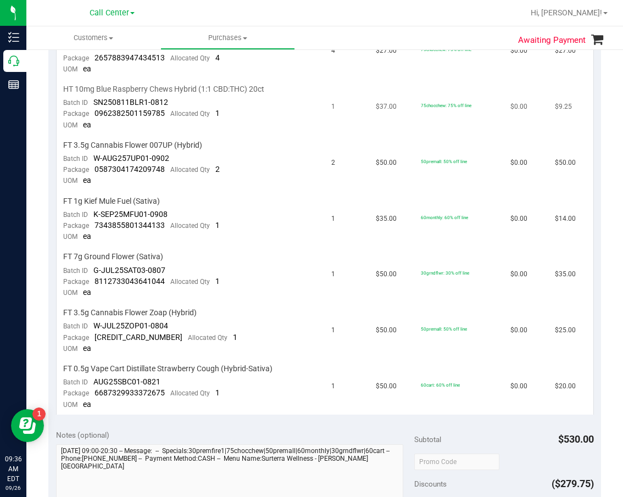
scroll to position [220, 0]
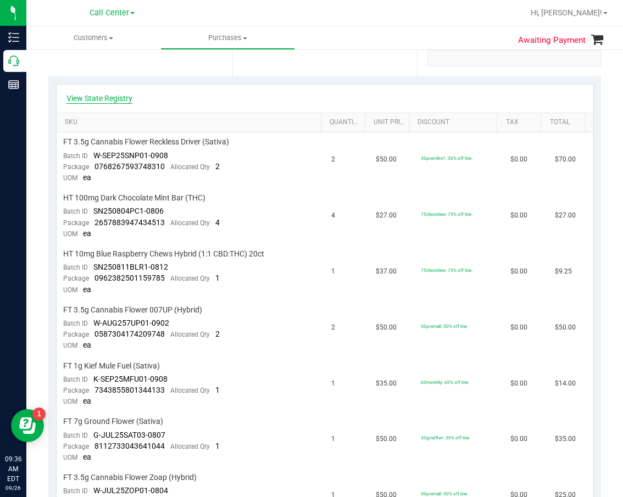
click at [115, 103] on link "View State Registry" at bounding box center [99, 98] width 66 height 11
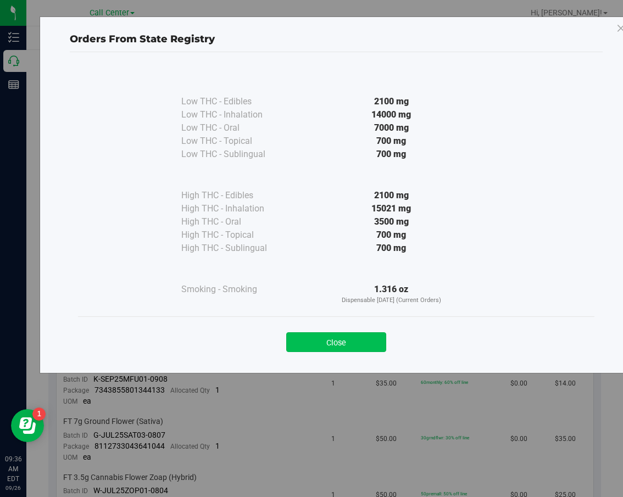
click at [325, 337] on button "Close" at bounding box center [336, 342] width 100 height 20
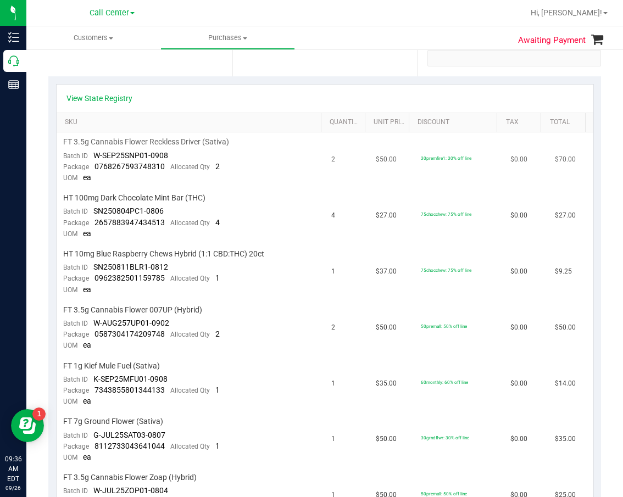
click at [193, 160] on td "FT 3.5g Cannabis Flower Reckless Driver (Sativa) Batch ID W-SEP25SNP01-0908 Pac…" at bounding box center [191, 160] width 269 height 56
click at [164, 329] on div "Batch ID W-AUG257UP01-0902" at bounding box center [116, 323] width 106 height 11
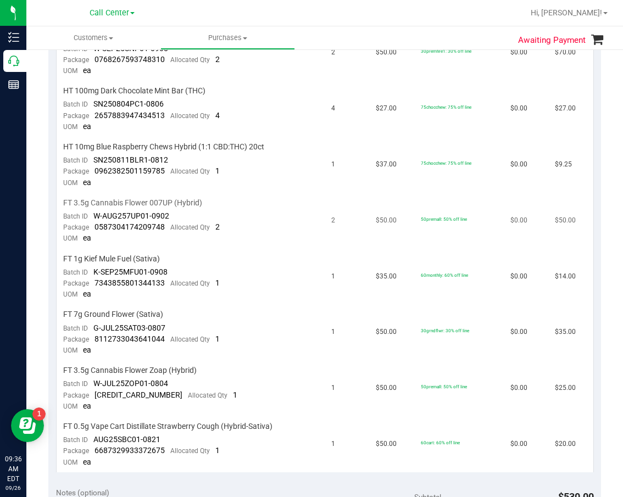
scroll to position [330, 0]
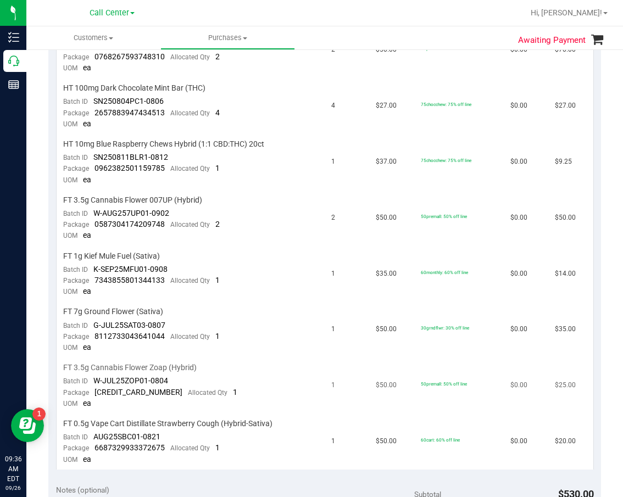
drag, startPoint x: 114, startPoint y: 396, endPoint x: 114, endPoint y: 375, distance: 21.4
click at [114, 396] on span "2367280059173717" at bounding box center [139, 392] width 88 height 9
click at [153, 206] on td "FT 3.5g Cannabis Flower 007UP (Hybrid) Batch ID W-AUG257UP01-0902 Package 05873…" at bounding box center [191, 219] width 269 height 56
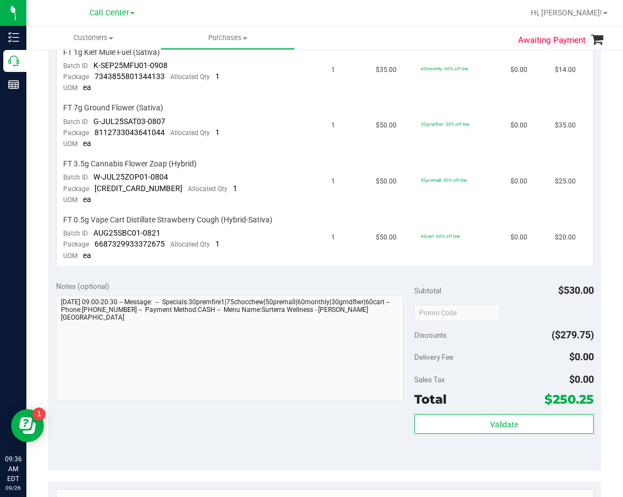
scroll to position [550, 0]
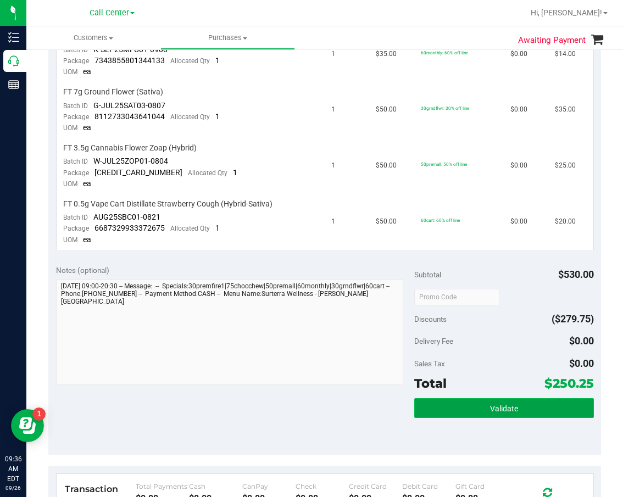
click at [458, 402] on button "Validate" at bounding box center [503, 408] width 179 height 20
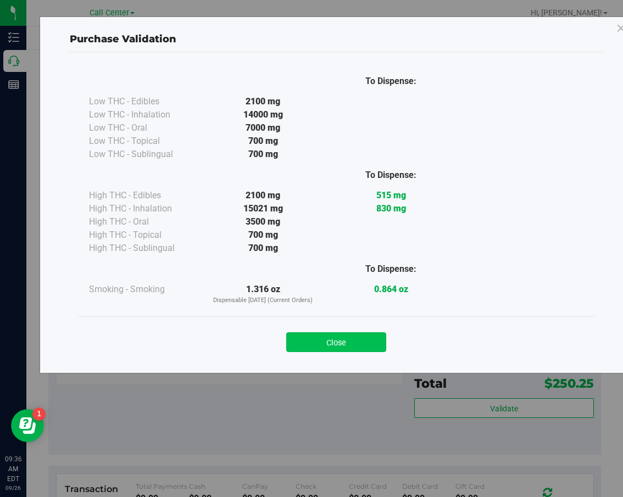
click at [373, 337] on button "Close" at bounding box center [336, 342] width 100 height 20
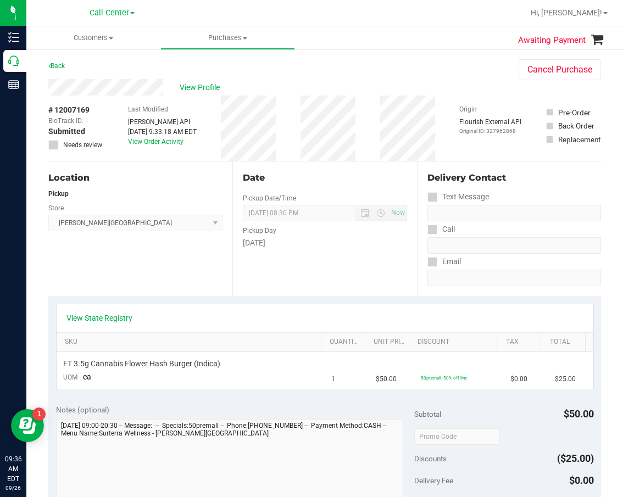
click at [78, 241] on div "Location Pickup Store [PERSON_NAME][GEOGRAPHIC_DATA] WC Select Store [PERSON_NA…" at bounding box center [140, 229] width 184 height 135
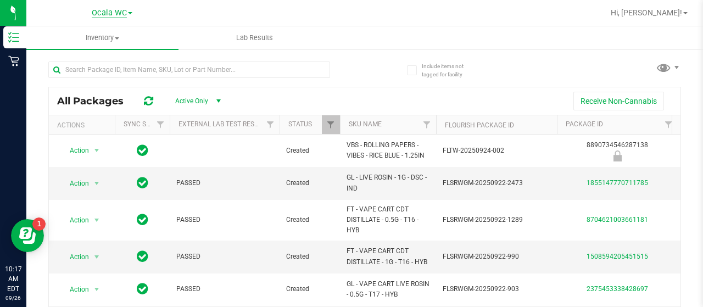
click at [114, 11] on span "Ocala WC" at bounding box center [109, 13] width 35 height 10
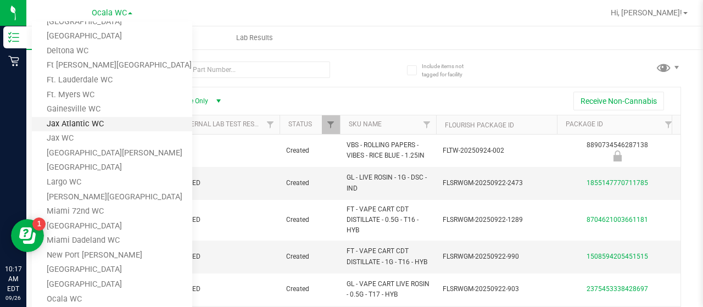
scroll to position [110, 0]
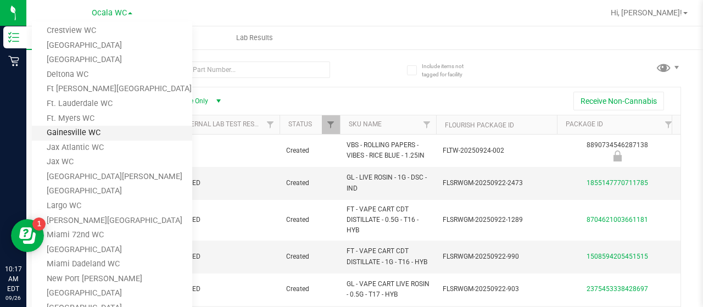
click at [109, 128] on link "Gainesville WC" at bounding box center [112, 133] width 160 height 15
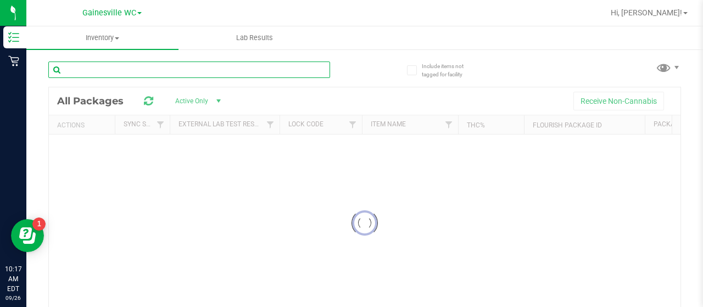
click at [86, 69] on input "text" at bounding box center [189, 70] width 282 height 16
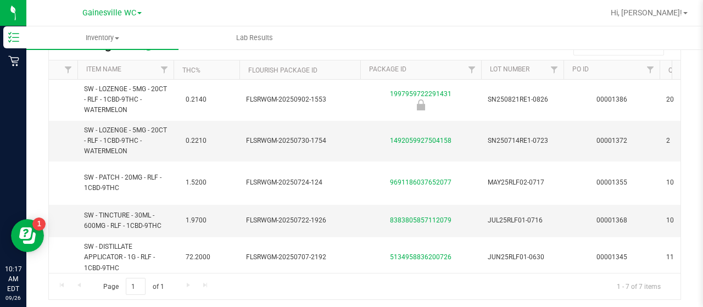
scroll to position [0, 179]
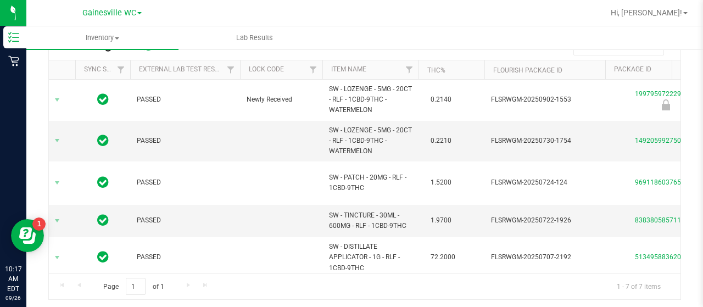
type input "rlf"
click at [99, 9] on span "Gainesville WC" at bounding box center [109, 13] width 54 height 10
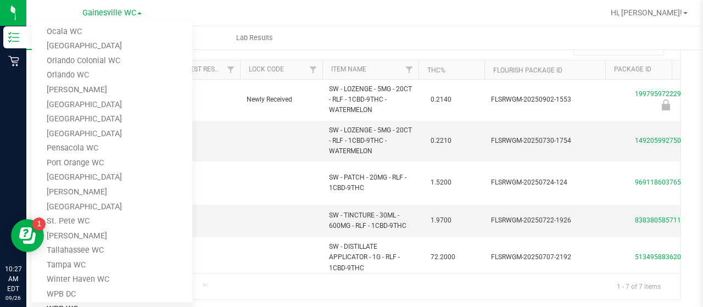
scroll to position [409, 0]
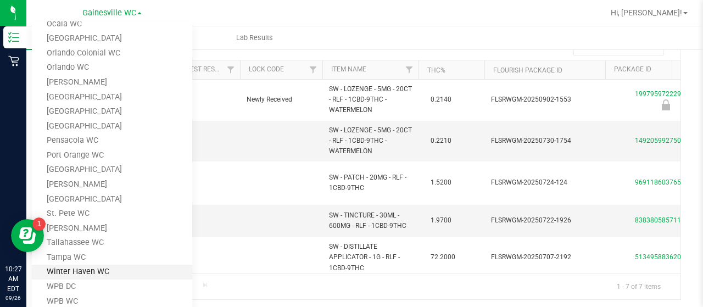
click at [108, 275] on link "Winter Haven WC" at bounding box center [112, 272] width 160 height 15
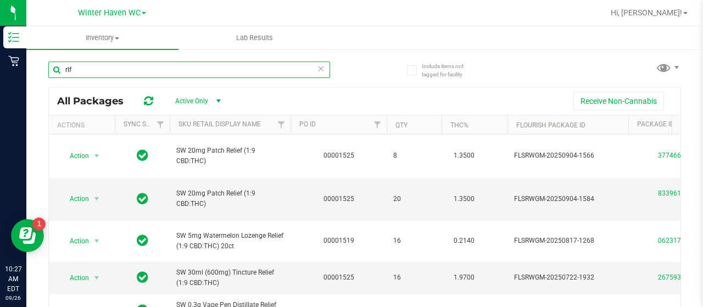
click at [274, 72] on input "rlf" at bounding box center [189, 70] width 282 height 16
paste input "HT 100mg Milk Chocolate Bar (THC)"
type input "rlfHT 100mg Milk Chocolate Bar (THC)"
drag, startPoint x: 275, startPoint y: 72, endPoint x: 47, endPoint y: 74, distance: 228.1
click at [47, 74] on div "Include items not tagged for facility rlfHT 100mg Milk Chocolate Bar (THC) All …" at bounding box center [364, 215] width 677 height 335
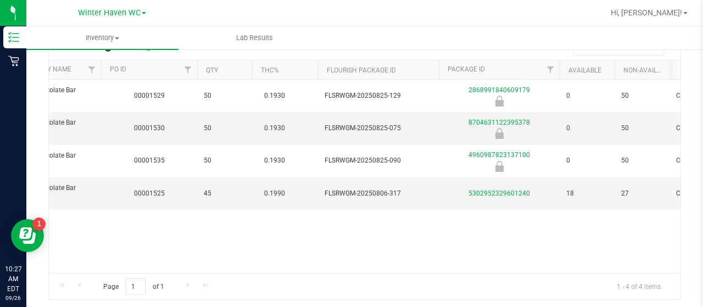
scroll to position [0, 191]
type input "HT 100mg Milk Chocolate Bar (THC)"
click at [502, 190] on link "5302952329601240" at bounding box center [498, 194] width 62 height 8
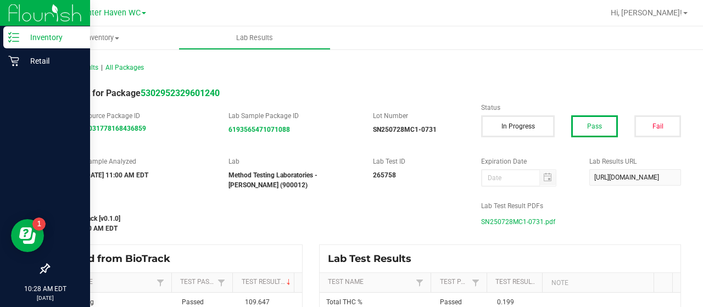
click at [63, 39] on p "Inventory" at bounding box center [52, 37] width 66 height 13
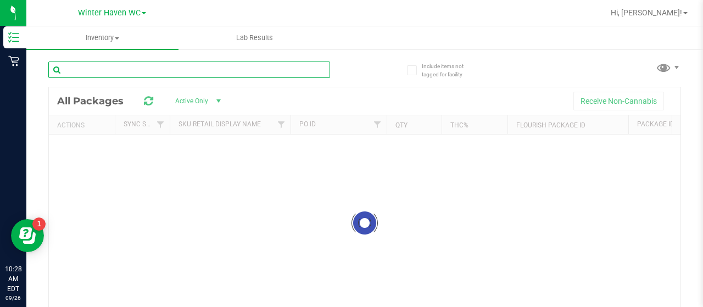
click at [164, 73] on input "text" at bounding box center [189, 70] width 282 height 16
type input "v"
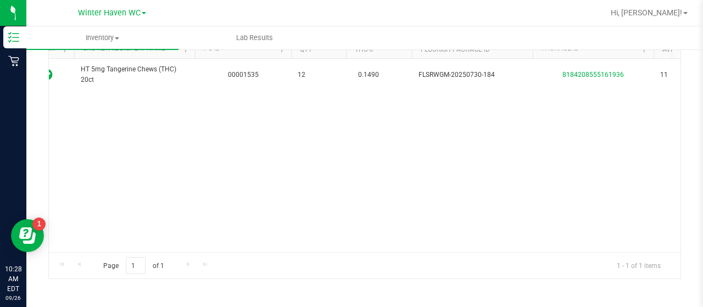
scroll to position [0, 208]
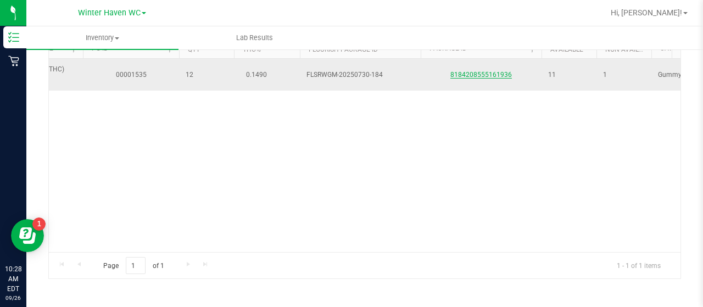
type input "HT 5mg Tangerine Chews (THC) 20ct"
click at [460, 76] on link "8184208555161936" at bounding box center [482, 75] width 62 height 8
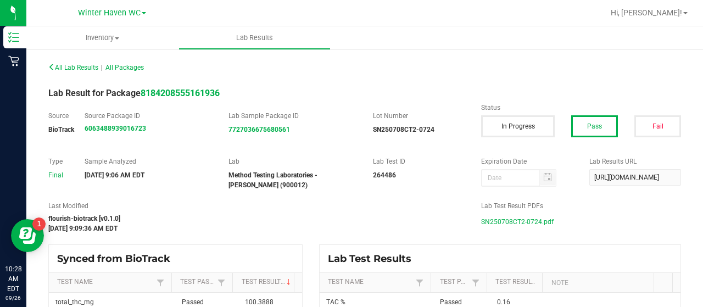
scroll to position [33, 0]
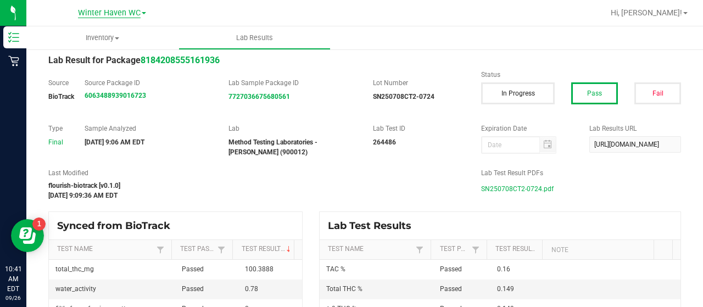
click at [105, 15] on span "Winter Haven WC" at bounding box center [109, 13] width 63 height 10
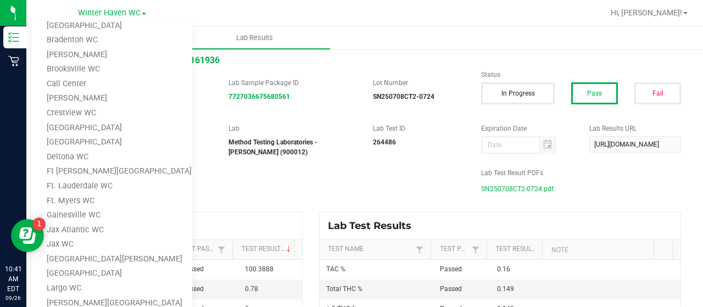
scroll to position [24, 0]
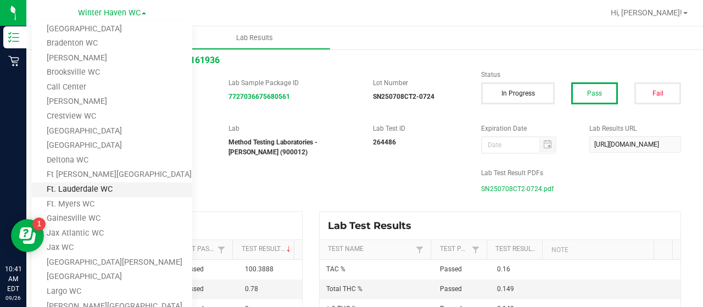
click at [102, 190] on link "Ft. Lauderdale WC" at bounding box center [112, 189] width 160 height 15
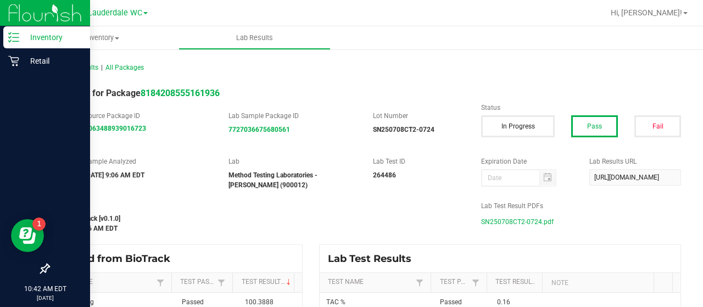
click at [43, 42] on p "Inventory" at bounding box center [52, 37] width 66 height 13
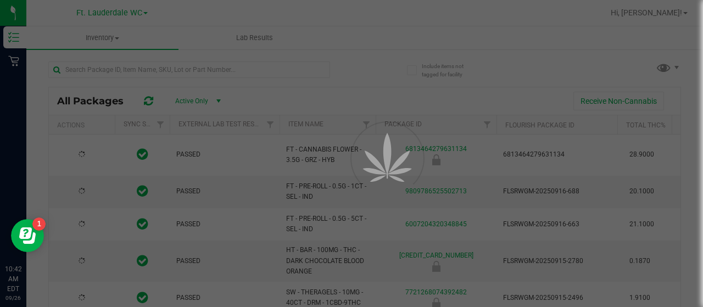
drag, startPoint x: 174, startPoint y: 56, endPoint x: 143, endPoint y: 66, distance: 32.5
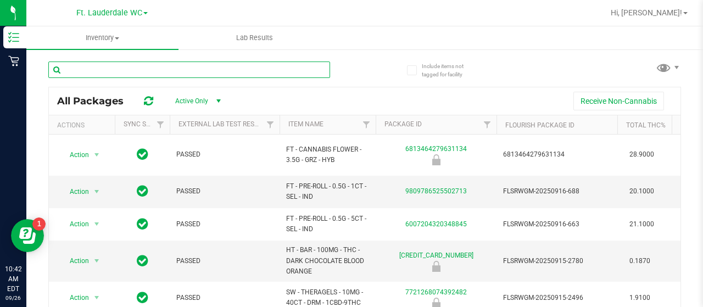
drag, startPoint x: 143, startPoint y: 66, endPoint x: 98, endPoint y: 68, distance: 45.1
paste input "SN250807GRP1-0811"
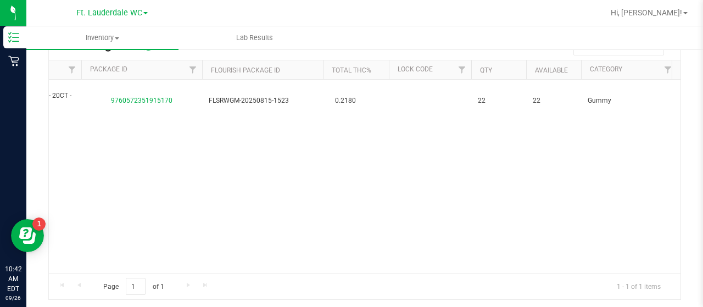
scroll to position [0, 309]
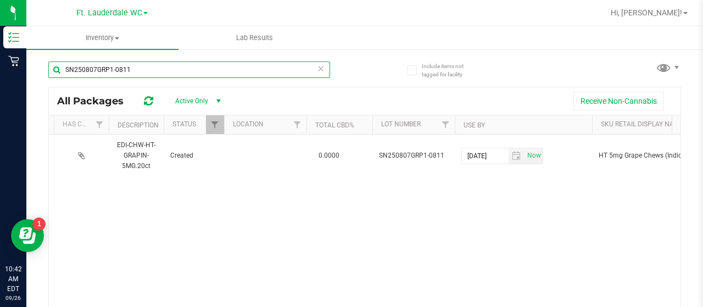
type input "SN250807GRP1-0811"
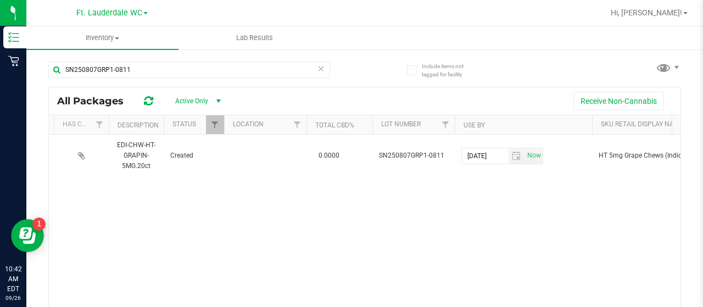
click at [318, 73] on icon at bounding box center [321, 68] width 8 height 13
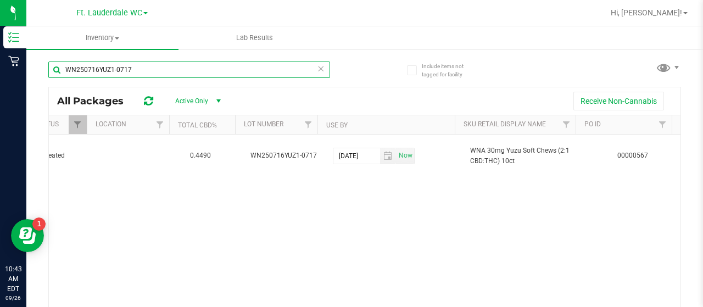
type input "WN250716YUZ1-0717"
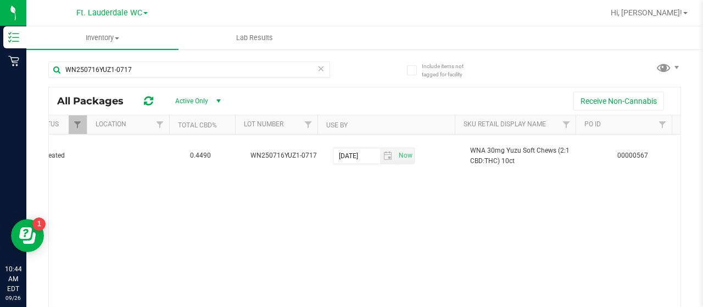
click at [318, 69] on icon at bounding box center [321, 68] width 8 height 13
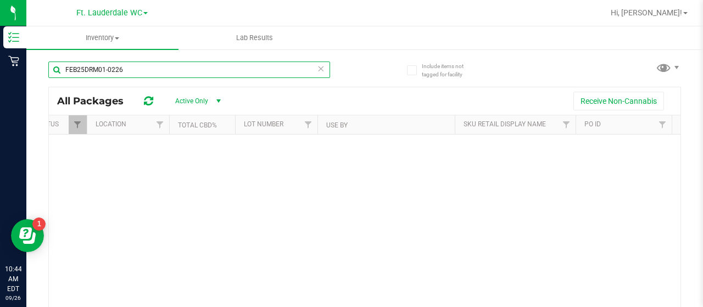
type input "FEB25DRM01-0226"
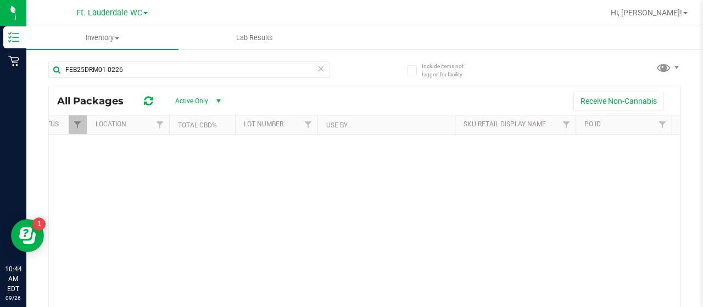
click at [190, 99] on span "Active Only" at bounding box center [195, 100] width 60 height 15
click at [207, 169] on li "All" at bounding box center [195, 168] width 59 height 16
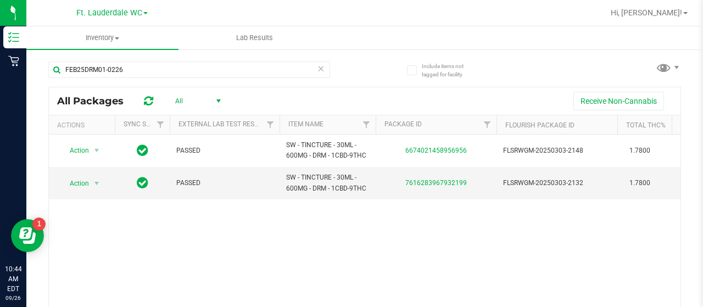
scroll to position [55, 0]
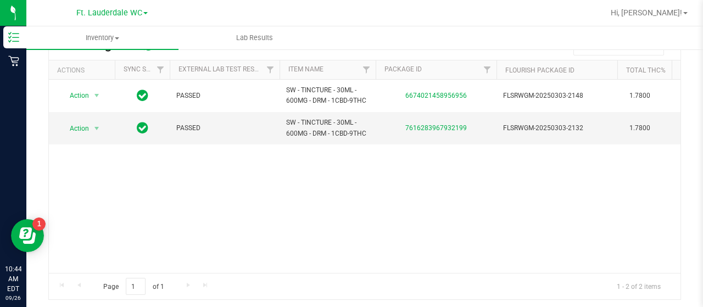
drag, startPoint x: 219, startPoint y: 262, endPoint x: 237, endPoint y: 262, distance: 18.1
click at [237, 262] on div "Action Action Global inventory Package audit log Print package label Print prod…" at bounding box center [365, 176] width 632 height 193
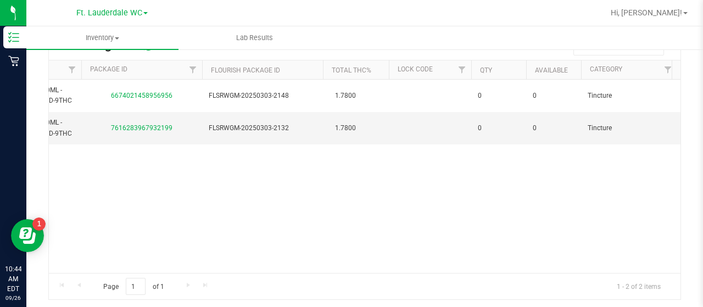
scroll to position [0, 335]
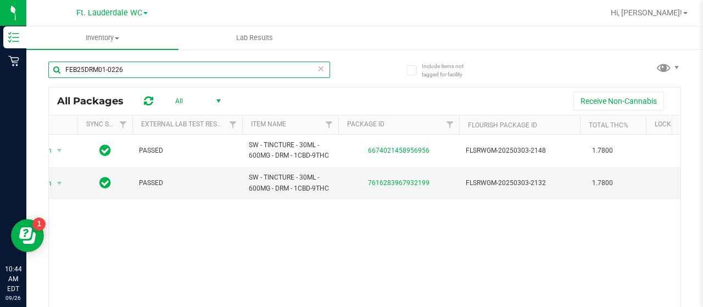
click at [252, 68] on input "FEB25DRM01-0226" at bounding box center [189, 70] width 282 height 16
click at [249, 69] on input "FEB25DRM01-0226" at bounding box center [189, 70] width 282 height 16
click at [312, 69] on input "FEB25DRM01-0226" at bounding box center [189, 70] width 282 height 16
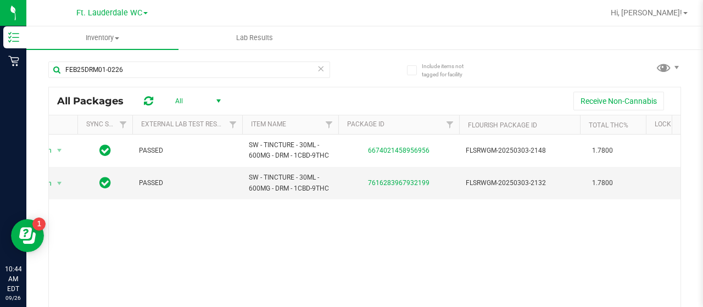
click at [317, 69] on icon at bounding box center [321, 68] width 8 height 13
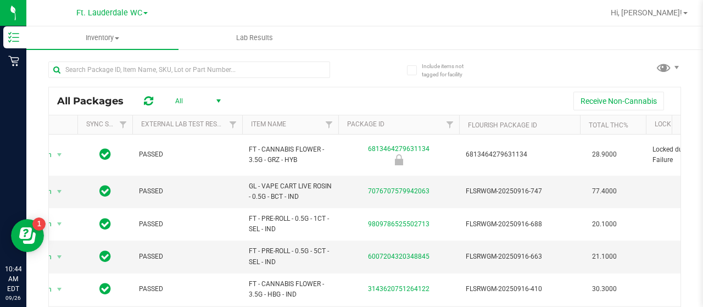
click at [207, 100] on span "All" at bounding box center [195, 100] width 60 height 15
click at [191, 122] on li "Active Only" at bounding box center [195, 119] width 59 height 16
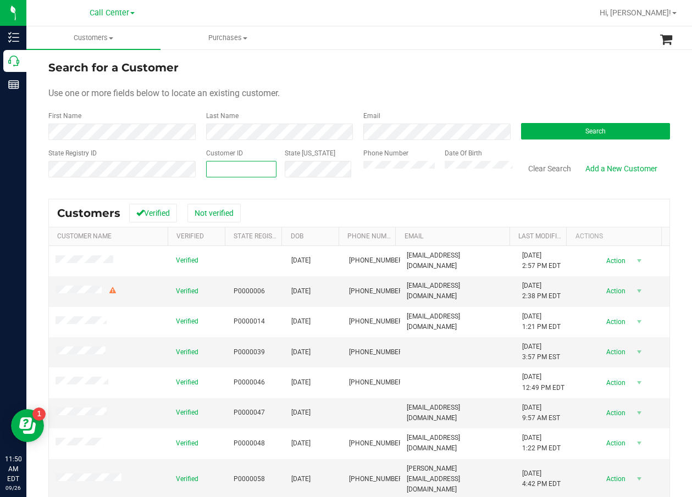
click at [248, 163] on span at bounding box center [241, 169] width 70 height 16
paste input "55749"
type input "55749"
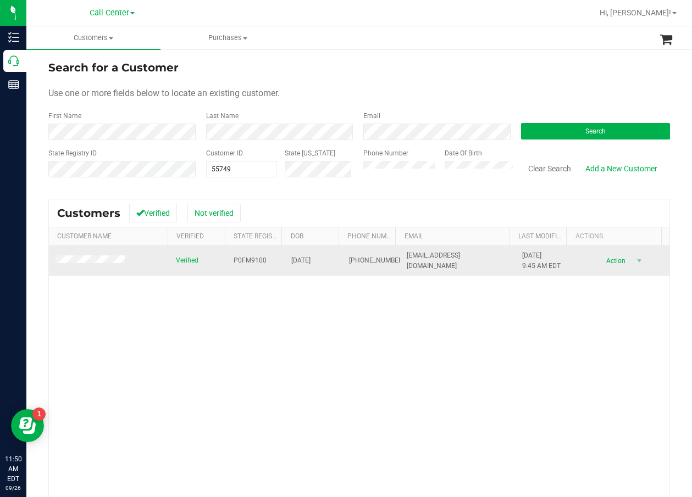
click at [234, 262] on span "P0FM9100" at bounding box center [250, 261] width 33 height 10
copy span "P0FM9100"
click at [299, 264] on span "[DATE]" at bounding box center [300, 261] width 19 height 10
click at [301, 263] on span "[DATE]" at bounding box center [300, 261] width 19 height 10
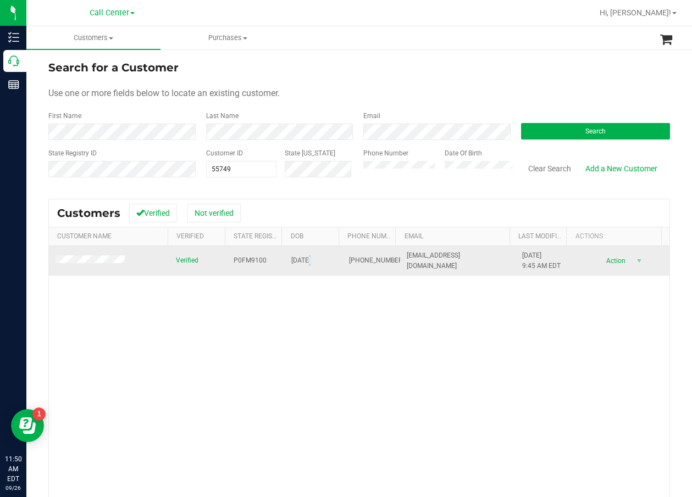
click at [301, 263] on span "[DATE]" at bounding box center [300, 261] width 19 height 10
copy span "[DATE]"
click at [352, 256] on span "[PHONE_NUMBER]" at bounding box center [376, 261] width 55 height 10
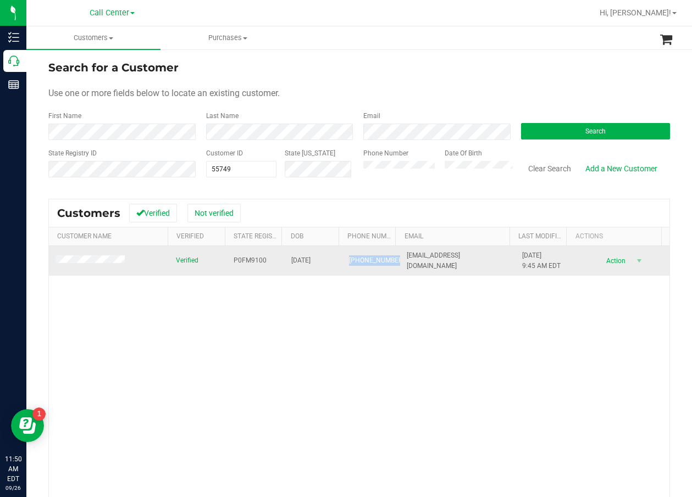
click at [352, 256] on span "[PHONE_NUMBER]" at bounding box center [376, 261] width 55 height 10
copy span "[PHONE_NUMBER]"
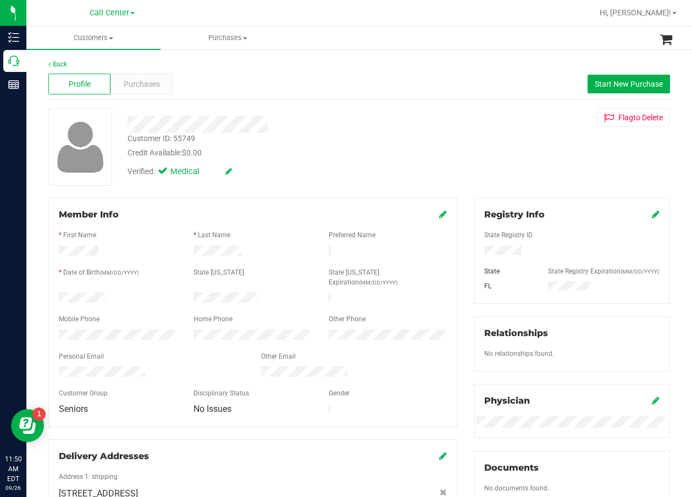
click at [431, 126] on div at bounding box center [278, 124] width 319 height 17
click at [142, 91] on div "Purchases" at bounding box center [141, 84] width 62 height 21
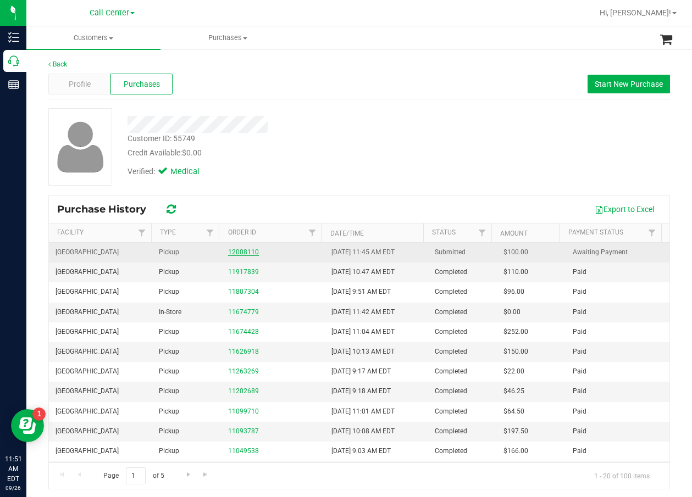
click at [242, 256] on link "12008110" at bounding box center [243, 252] width 31 height 8
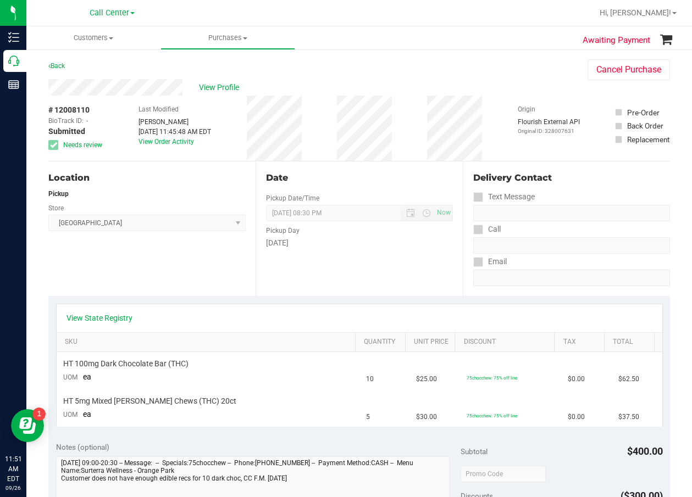
click at [124, 326] on div "View State Registry" at bounding box center [360, 318] width 606 height 28
click at [127, 321] on link "View State Registry" at bounding box center [99, 318] width 66 height 11
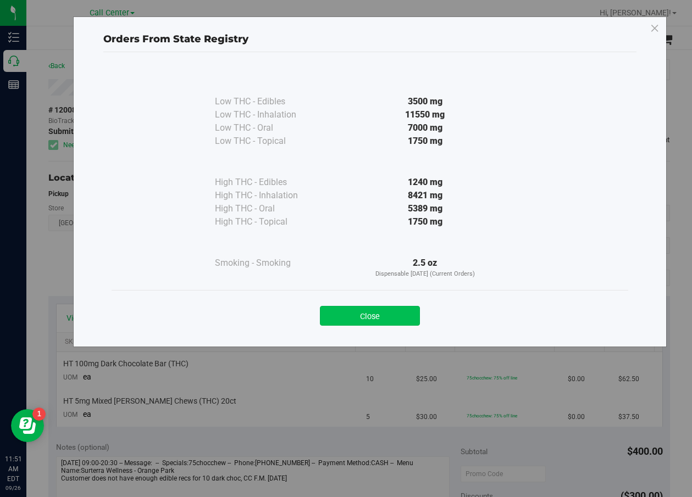
click at [354, 325] on button "Close" at bounding box center [370, 316] width 100 height 20
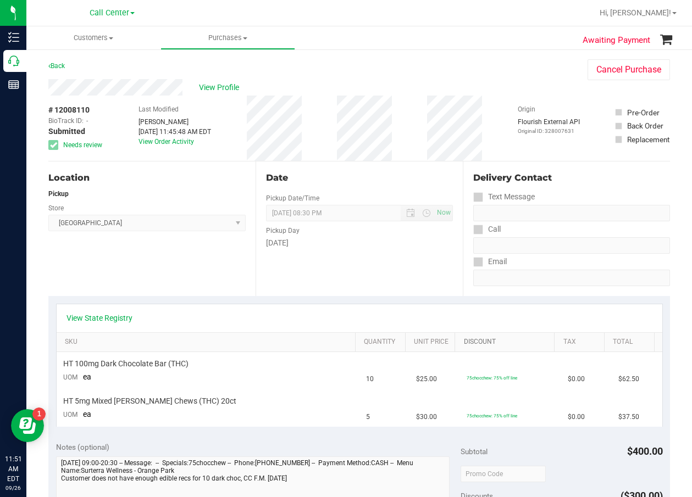
click at [480, 338] on link "Discount" at bounding box center [507, 342] width 87 height 9
click at [120, 321] on link "View State Registry" at bounding box center [99, 318] width 66 height 11
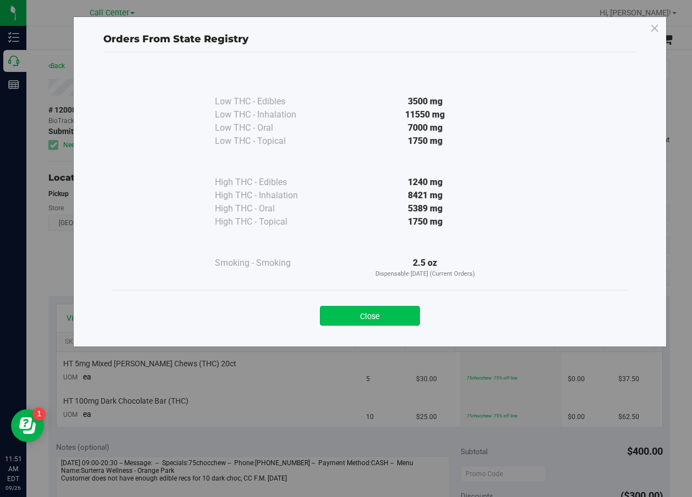
click at [389, 311] on button "Close" at bounding box center [370, 316] width 100 height 20
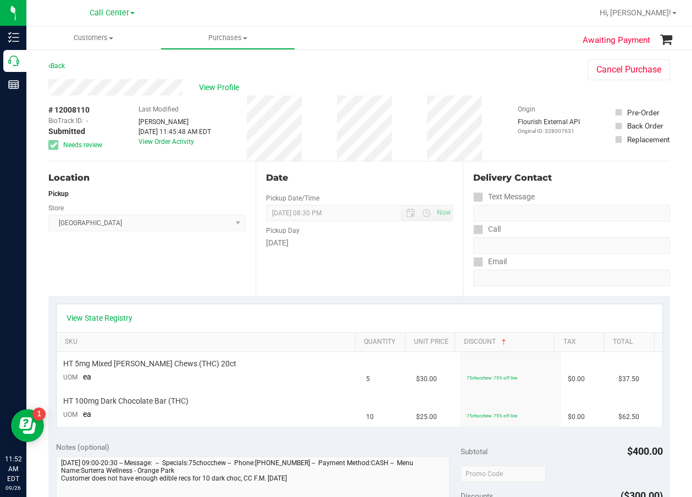
click at [393, 194] on div "Date Pickup Date/Time [DATE] Now [DATE] 08:30 PM Now Pickup Day [DATE]" at bounding box center [359, 229] width 207 height 135
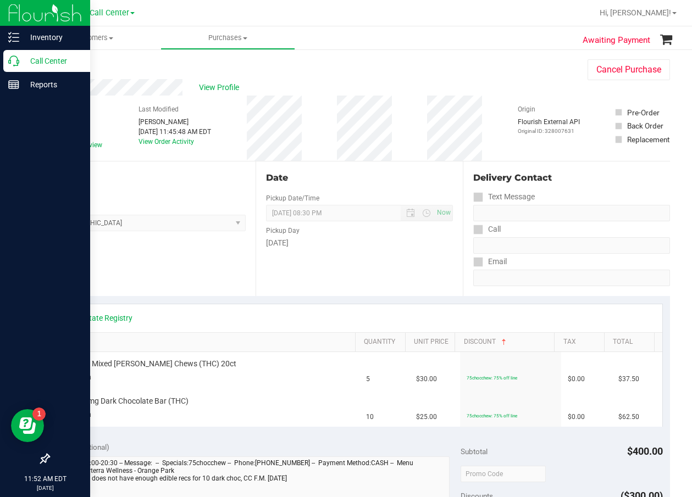
click at [10, 63] on icon at bounding box center [13, 61] width 11 height 11
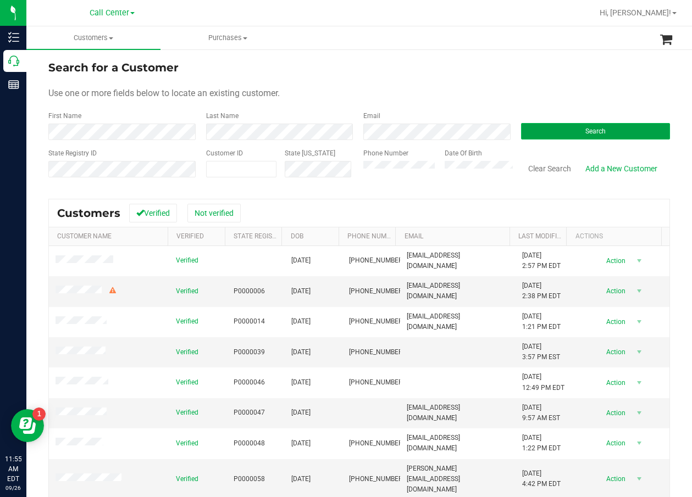
click at [596, 135] on button "Search" at bounding box center [595, 131] width 149 height 16
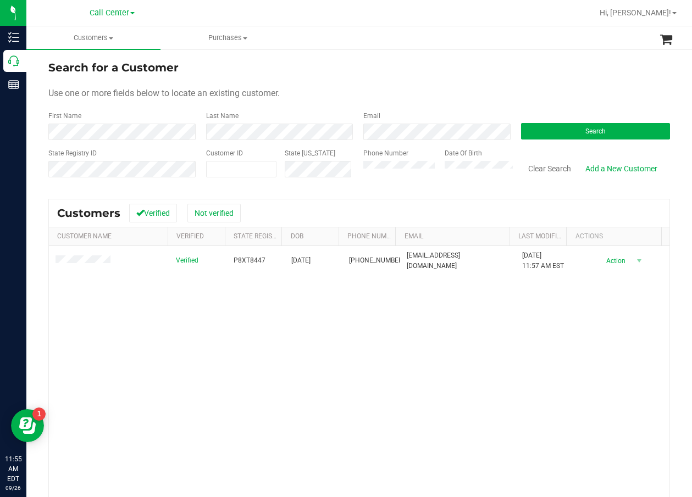
drag, startPoint x: 508, startPoint y: 383, endPoint x: 502, endPoint y: 378, distance: 7.8
click at [508, 382] on div "Verified P8XT8447 [DATE] (863) 800-4185 [EMAIL_ADDRESS][DOMAIN_NAME] [DATE] 11:…" at bounding box center [359, 402] width 620 height 313
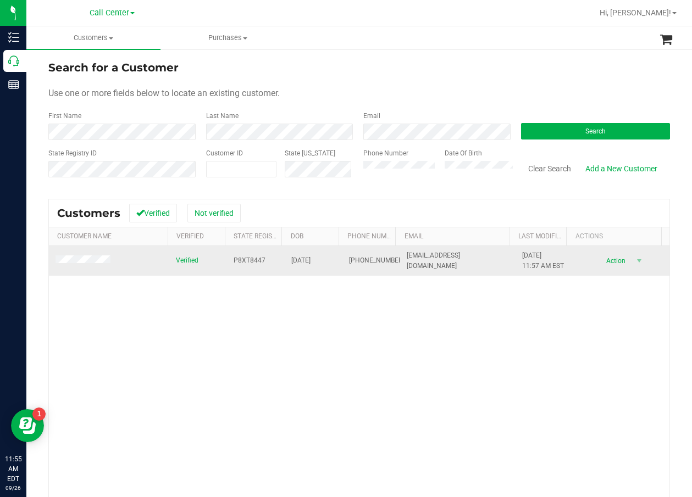
click at [241, 259] on span "P8XT8447" at bounding box center [250, 261] width 32 height 10
copy span "P8XT8447"
click at [302, 256] on span "[DATE]" at bounding box center [300, 261] width 19 height 10
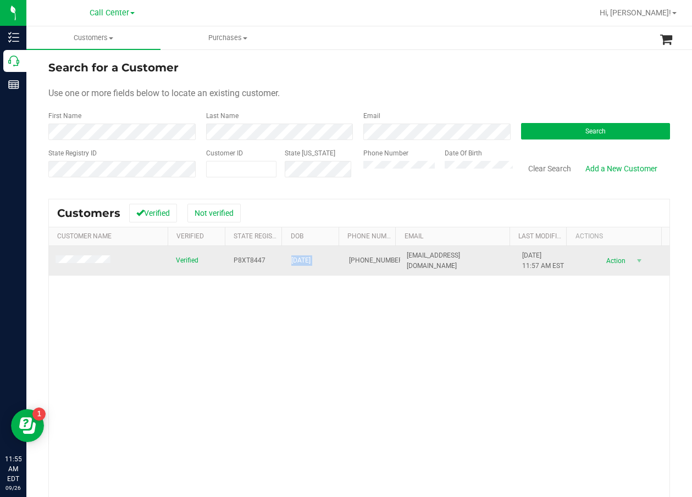
click at [302, 256] on span "[DATE]" at bounding box center [300, 261] width 19 height 10
copy span "[DATE]"
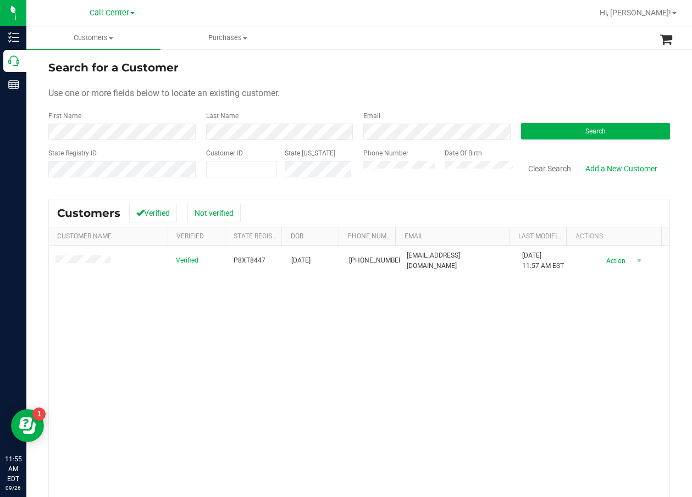
click at [179, 335] on div "Verified P8XT8447 [DATE] (863) 800-4185 [EMAIL_ADDRESS][DOMAIN_NAME] [DATE] 11:…" at bounding box center [359, 402] width 620 height 313
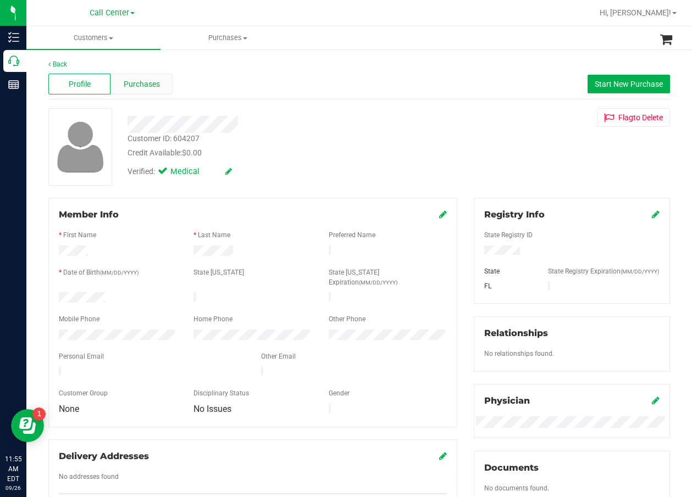
click at [135, 81] on span "Purchases" at bounding box center [142, 85] width 36 height 12
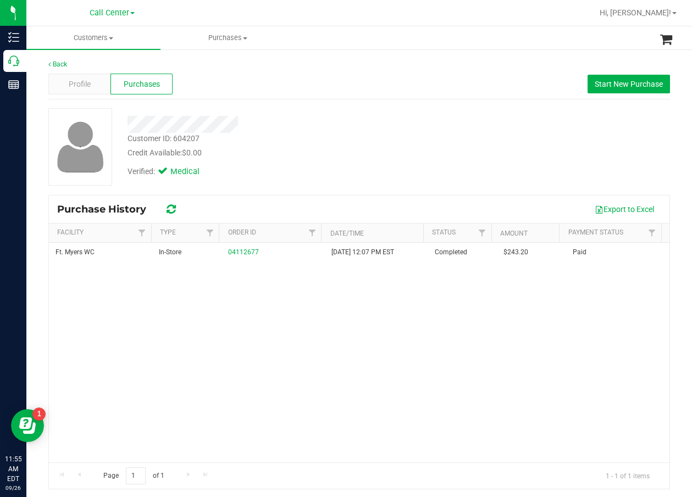
click at [292, 97] on div "Profile Purchases Start New Purchase" at bounding box center [358, 84] width 621 height 30
click at [212, 334] on div "Ft. [PERSON_NAME] In-Store 04112677 [DATE] 12:07 PM EST Completed $243.20 Paid" at bounding box center [359, 353] width 620 height 220
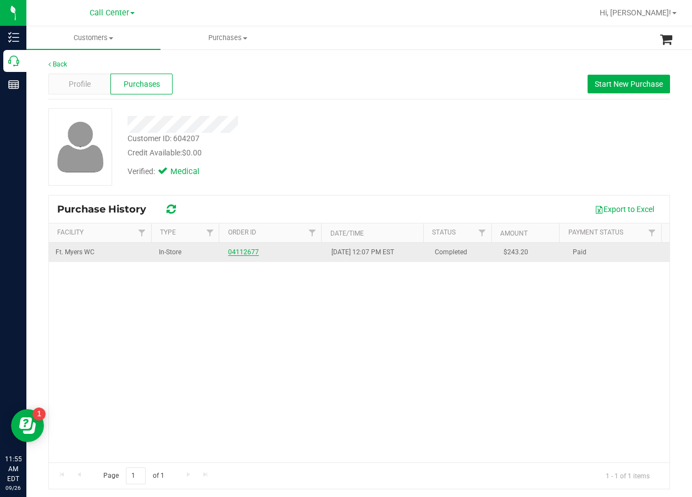
click at [245, 253] on link "04112677" at bounding box center [243, 252] width 31 height 8
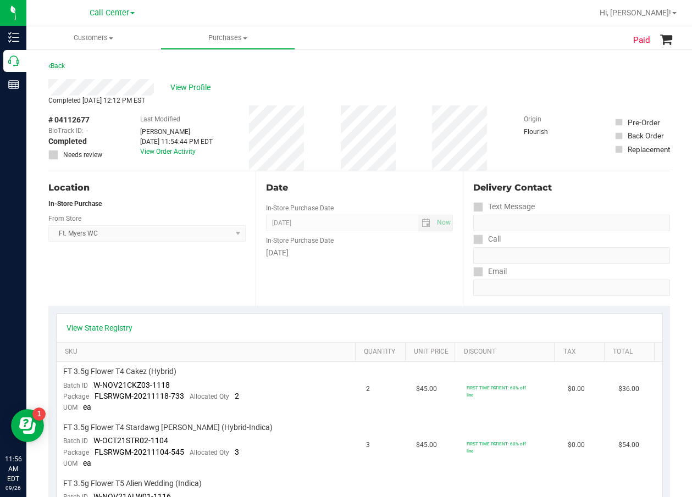
click at [468, 301] on div "Delivery Contact Text Message Call Email" at bounding box center [566, 238] width 207 height 135
click at [413, 256] on div "[DATE]" at bounding box center [359, 253] width 187 height 12
click at [385, 277] on div "Date In-Store Purchase Date [DATE] Now In-Store Purchase Date [DATE]" at bounding box center [359, 238] width 207 height 135
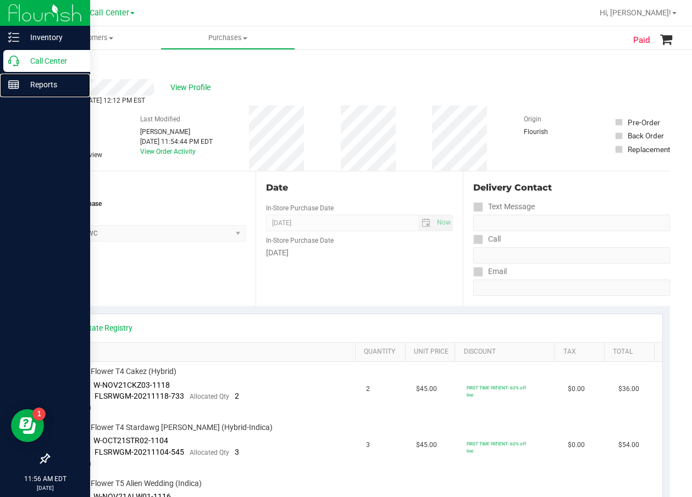
click at [20, 73] on nav "Inventory Call Center Reports 11:56 AM EDT [DATE] 09/26" at bounding box center [45, 248] width 90 height 497
click at [13, 65] on icon at bounding box center [13, 61] width 11 height 11
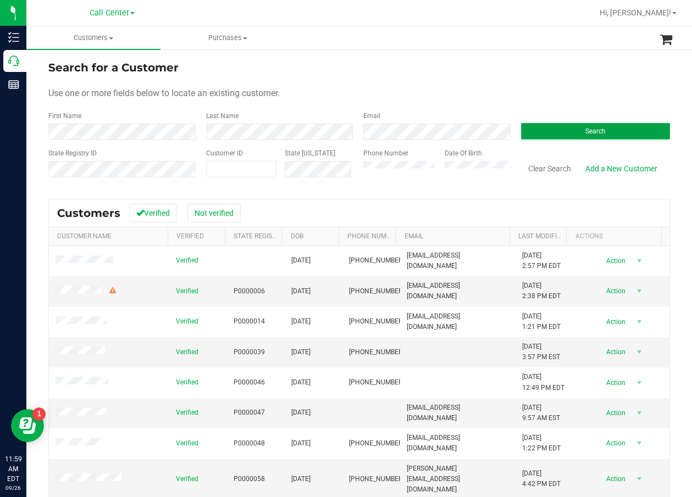
click at [580, 137] on button "Search" at bounding box center [595, 131] width 149 height 16
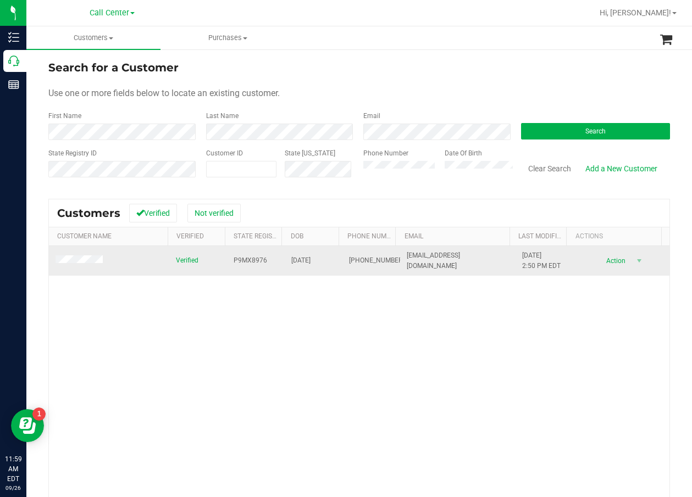
click at [249, 258] on span "P9MX8976" at bounding box center [251, 261] width 34 height 10
copy span "P9MX8976"
click at [303, 260] on span "[DATE]" at bounding box center [300, 261] width 19 height 10
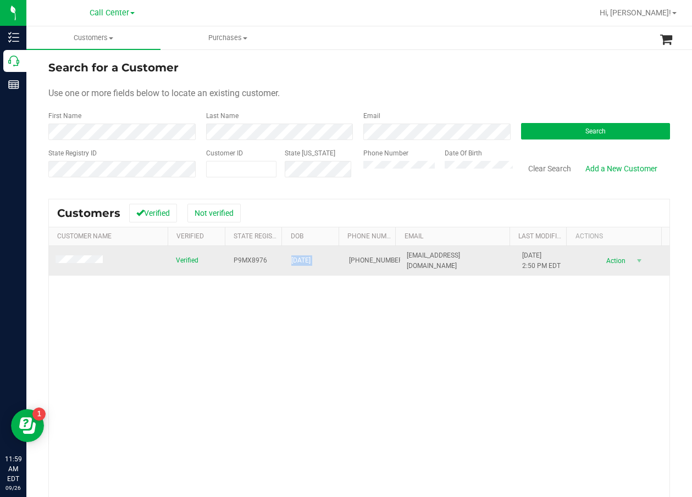
click at [303, 260] on span "[DATE]" at bounding box center [300, 261] width 19 height 10
copy span "[DATE]"
drag, startPoint x: 257, startPoint y: 352, endPoint x: 108, endPoint y: 270, distance: 169.7
click at [240, 351] on div "Verified P9MX8976 [DATE] (612) 803-9700 [EMAIL_ADDRESS][DOMAIN_NAME] [DATE] 2:5…" at bounding box center [359, 402] width 620 height 313
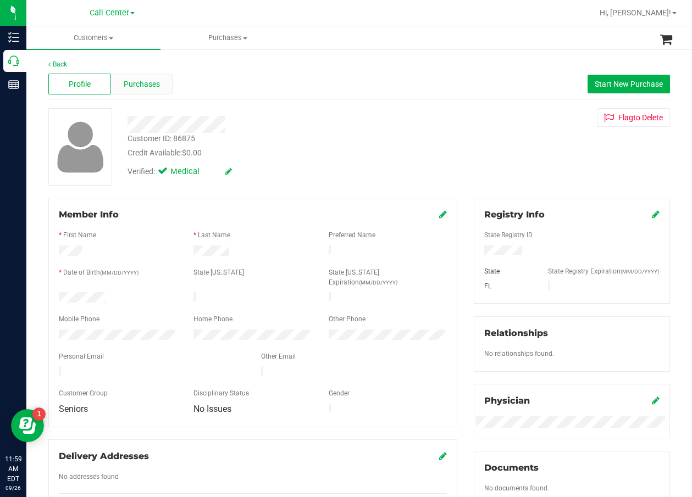
click at [148, 80] on span "Purchases" at bounding box center [142, 85] width 36 height 12
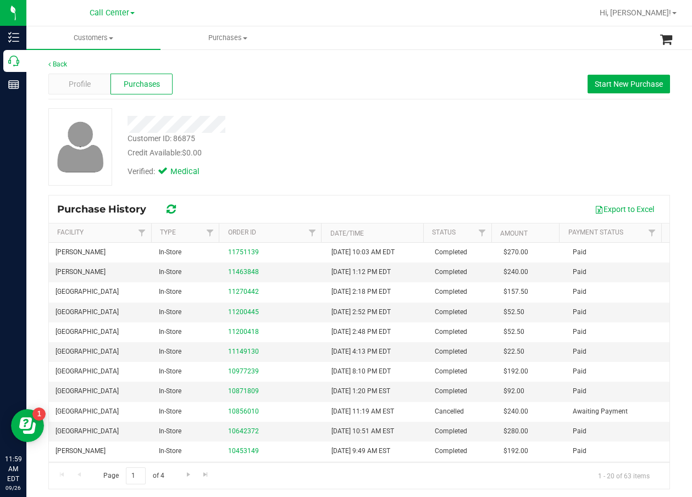
click at [338, 167] on div "Verified: Medical" at bounding box center [278, 171] width 319 height 24
click at [274, 125] on div at bounding box center [278, 124] width 319 height 17
click at [642, 86] on span "Start New Purchase" at bounding box center [629, 84] width 68 height 9
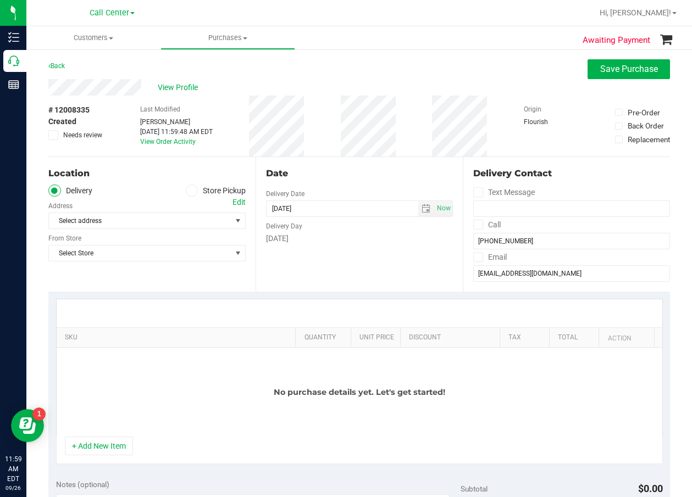
click at [186, 191] on span at bounding box center [192, 191] width 13 height 13
click at [0, 0] on input "Store Pickup" at bounding box center [0, 0] width 0 height 0
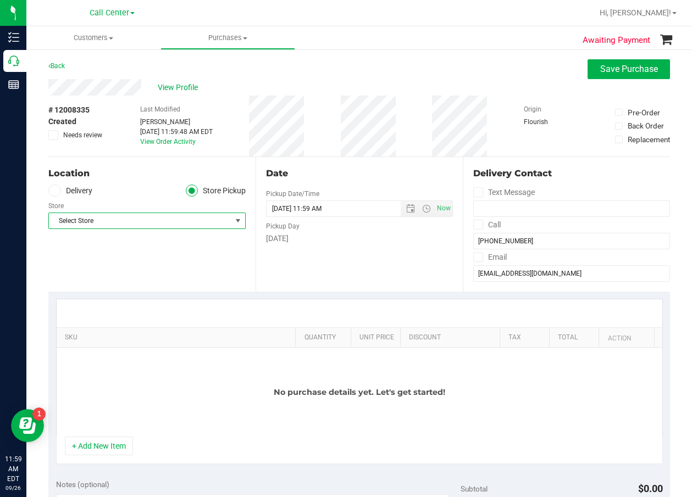
click at [172, 227] on span "Select Store" at bounding box center [140, 220] width 182 height 15
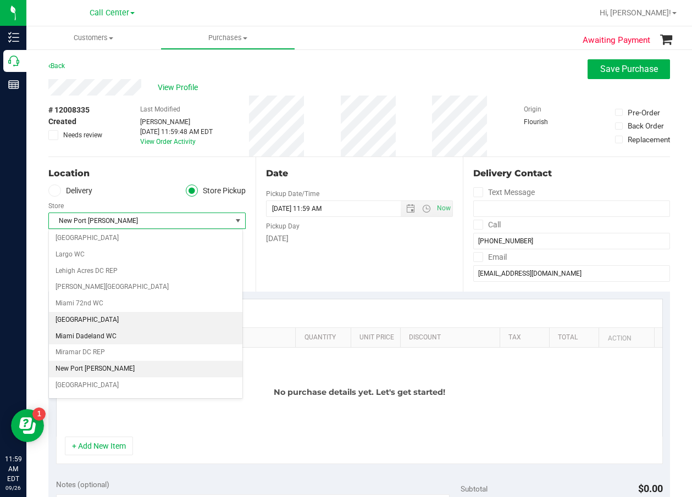
scroll to position [292, 0]
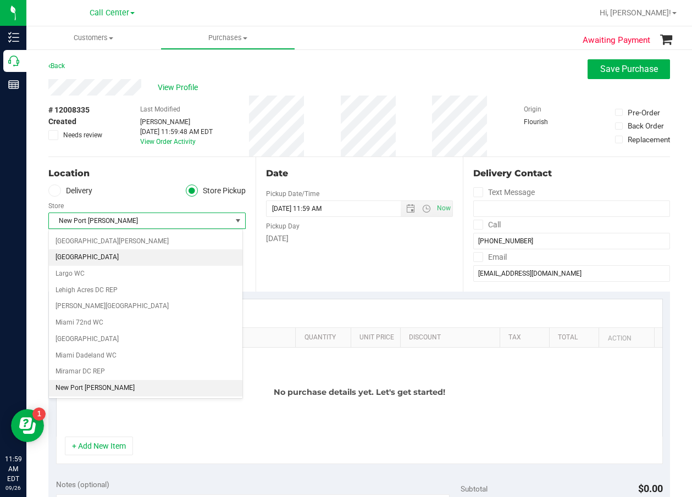
click at [142, 260] on li "[GEOGRAPHIC_DATA]" at bounding box center [145, 257] width 193 height 16
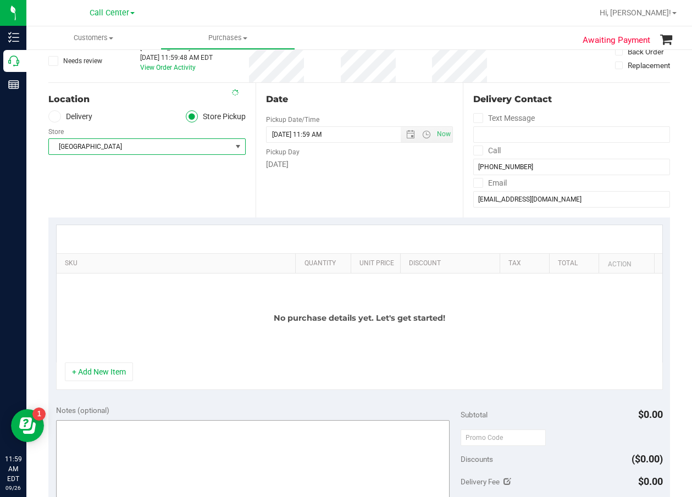
scroll to position [165, 0]
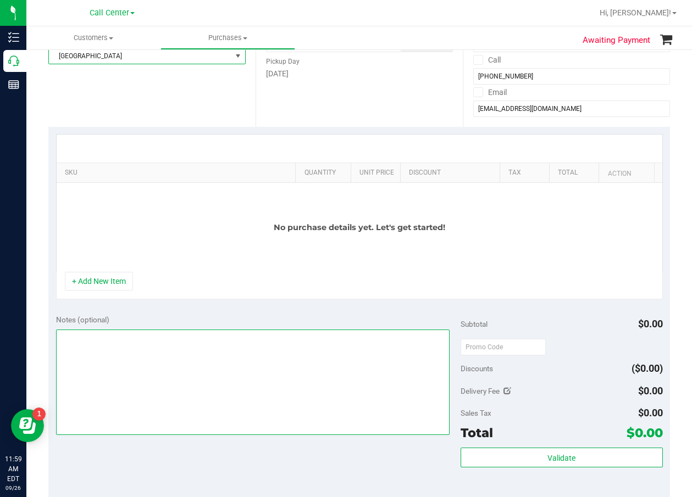
click at [156, 358] on textarea at bounding box center [252, 383] width 393 height 106
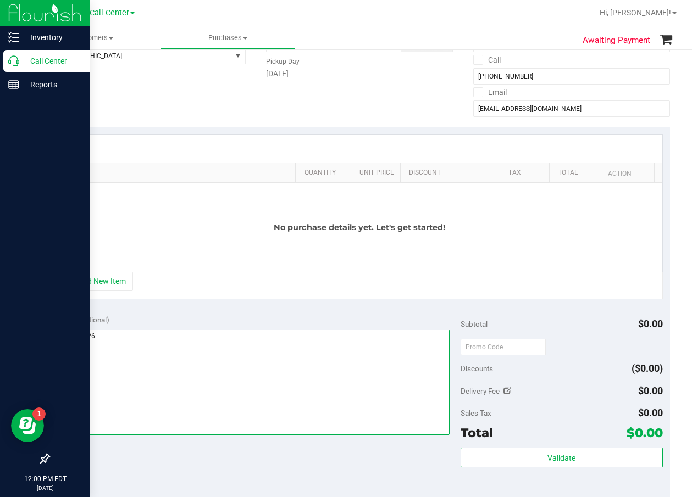
type textarea "cc dr 09/26"
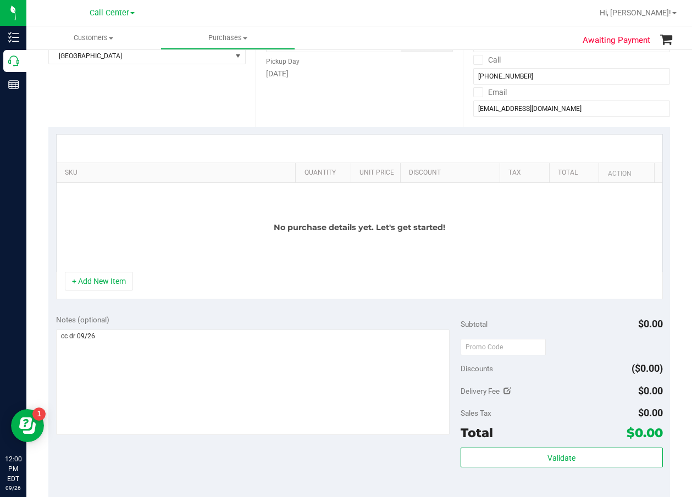
click at [110, 293] on div "+ Add New Item" at bounding box center [359, 285] width 607 height 27
click at [109, 272] on div "No purchase details yet. Let's get started!" at bounding box center [360, 227] width 606 height 89
drag, startPoint x: 109, startPoint y: 280, endPoint x: 113, endPoint y: 250, distance: 29.9
click at [109, 280] on button "+ Add New Item" at bounding box center [99, 281] width 68 height 19
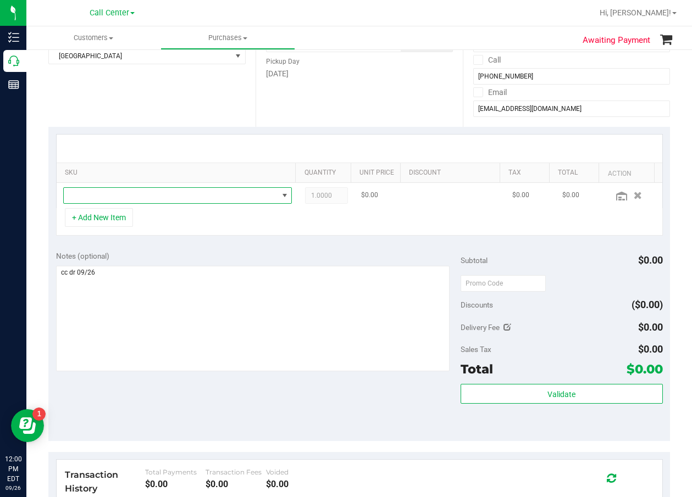
click at [129, 203] on span "NO DATA FOUND" at bounding box center [171, 195] width 214 height 15
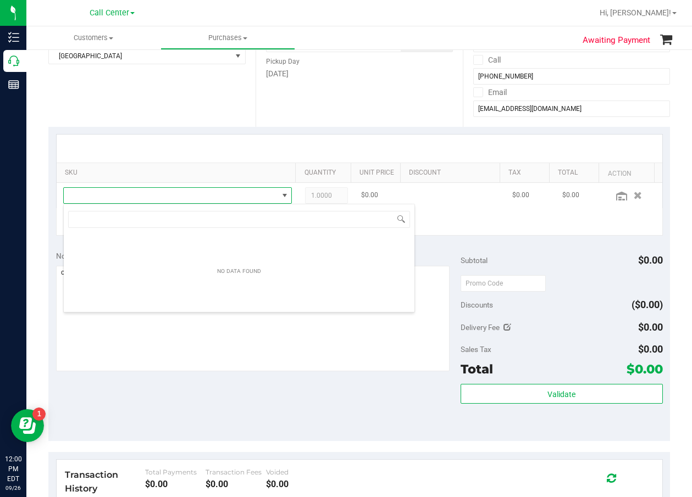
scroll to position [16, 219]
type input "[DEMOGRAPHIC_DATA]"
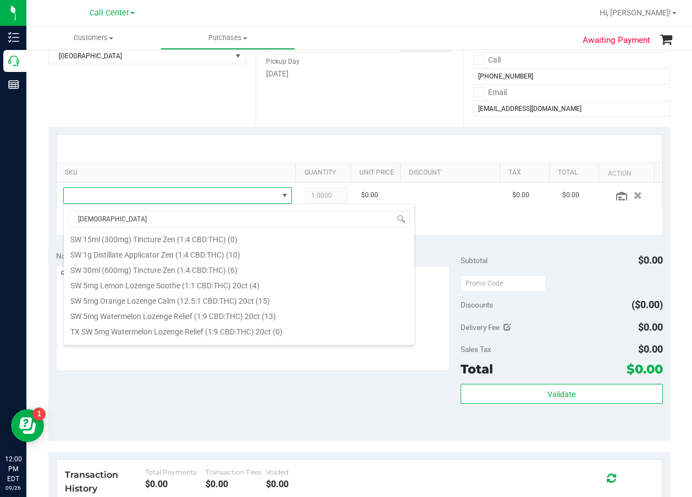
scroll to position [407, 0]
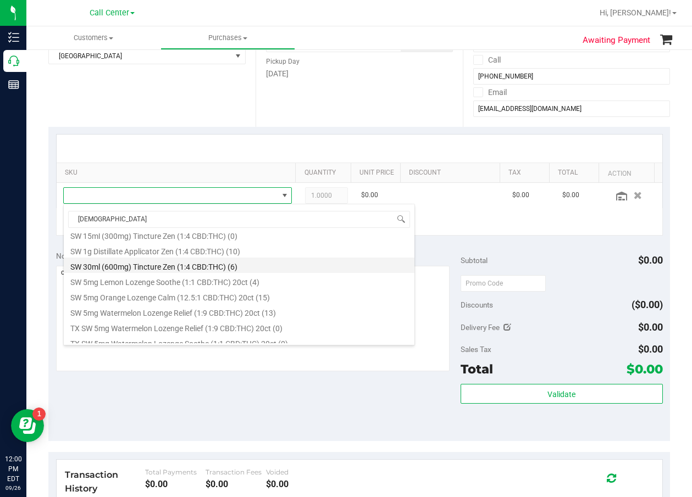
click at [207, 265] on li "SW 30ml (600mg) Tincture Zen (1:4 CBD:THC) (6)" at bounding box center [239, 265] width 351 height 15
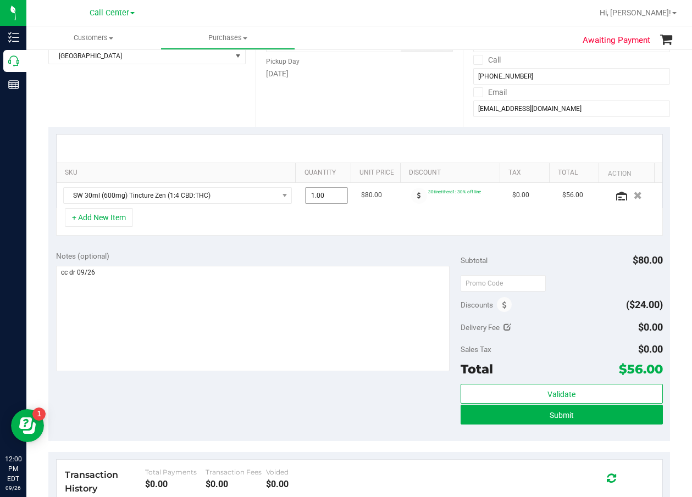
click at [308, 196] on span "1.00 1" at bounding box center [326, 195] width 43 height 16
type input "5"
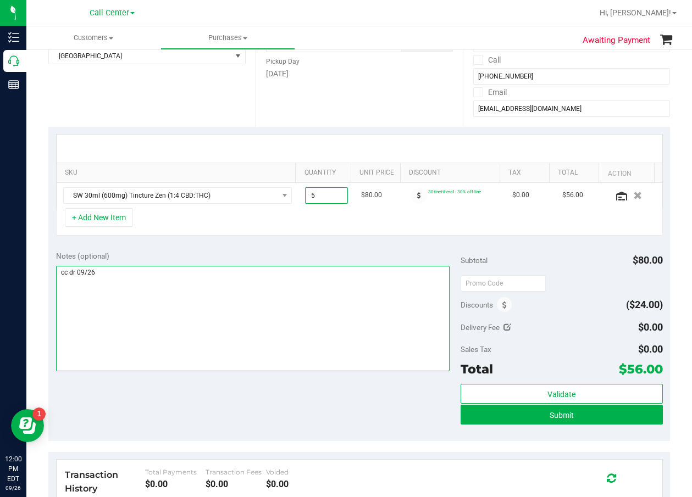
type input "5.00"
click at [331, 279] on textarea at bounding box center [252, 319] width 393 height 106
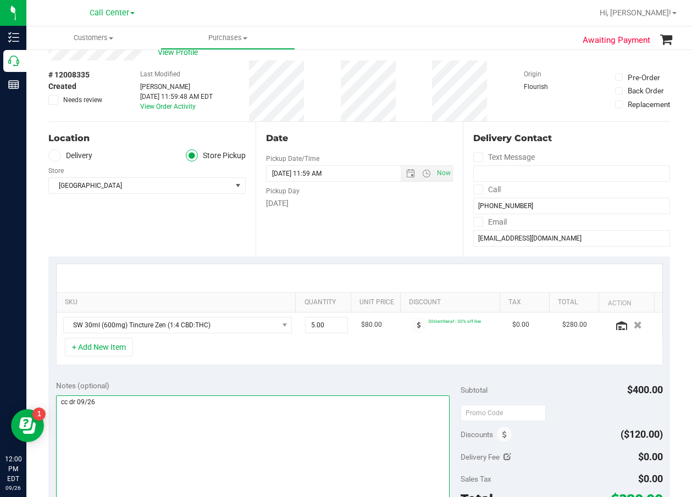
scroll to position [0, 0]
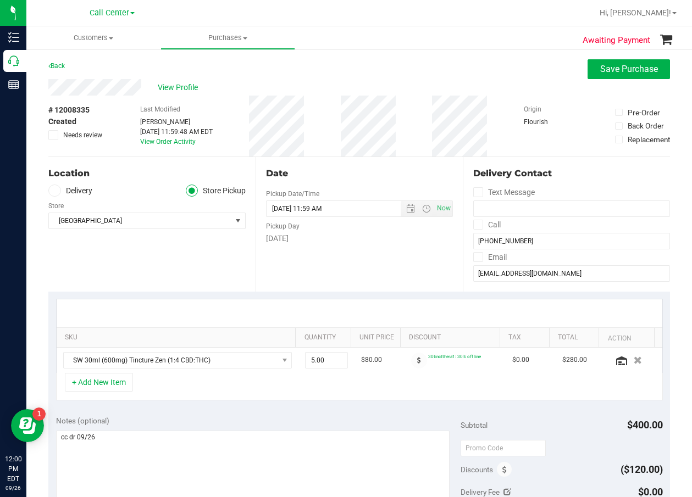
click at [345, 279] on div "Date Pickup Date/Time [DATE] Now [DATE] 11:59 AM Now Pickup Day [DATE]" at bounding box center [359, 224] width 207 height 135
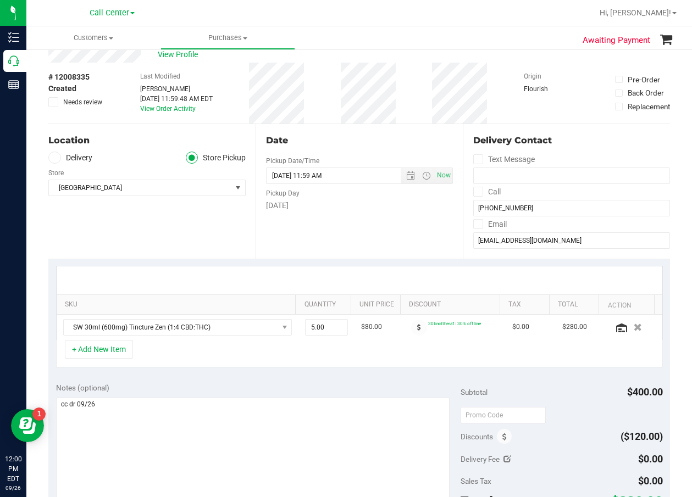
scroll to position [110, 0]
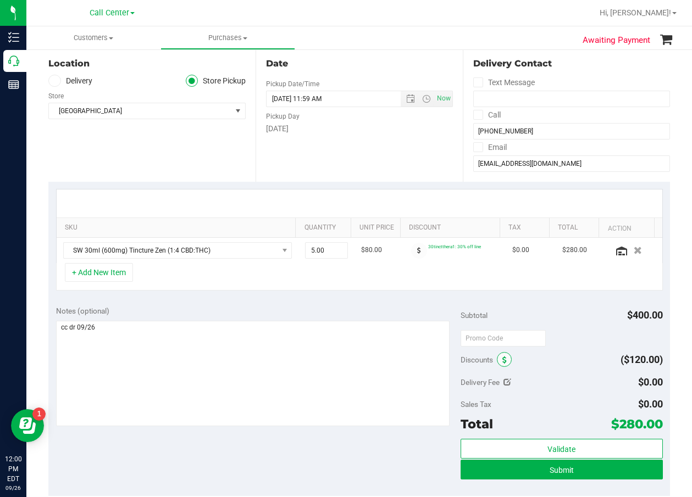
click at [497, 360] on span at bounding box center [504, 359] width 15 height 15
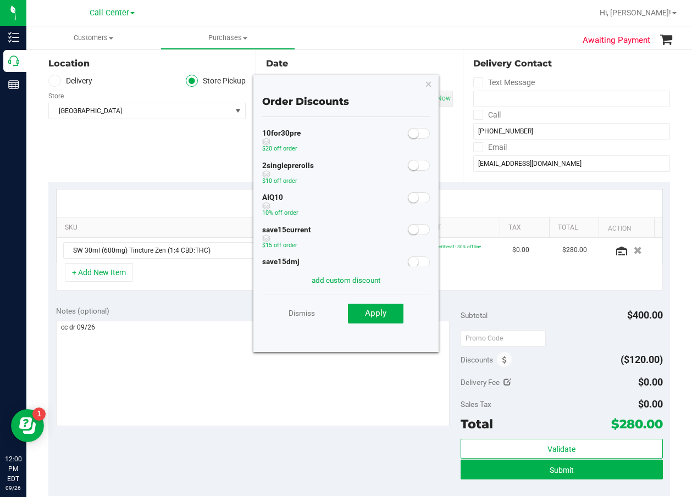
click at [408, 201] on small at bounding box center [413, 198] width 10 height 10
click at [379, 318] on span "Apply" at bounding box center [375, 313] width 21 height 10
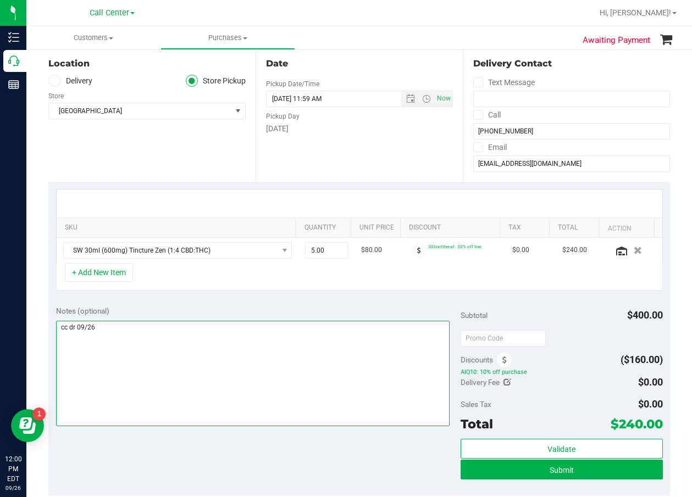
click at [302, 334] on textarea at bounding box center [252, 374] width 393 height 106
click at [235, 364] on textarea at bounding box center [252, 374] width 393 height 106
click at [373, 370] on textarea at bounding box center [252, 374] width 393 height 106
drag, startPoint x: 152, startPoint y: 346, endPoint x: 170, endPoint y: 348, distance: 17.7
click at [152, 346] on textarea at bounding box center [252, 374] width 393 height 106
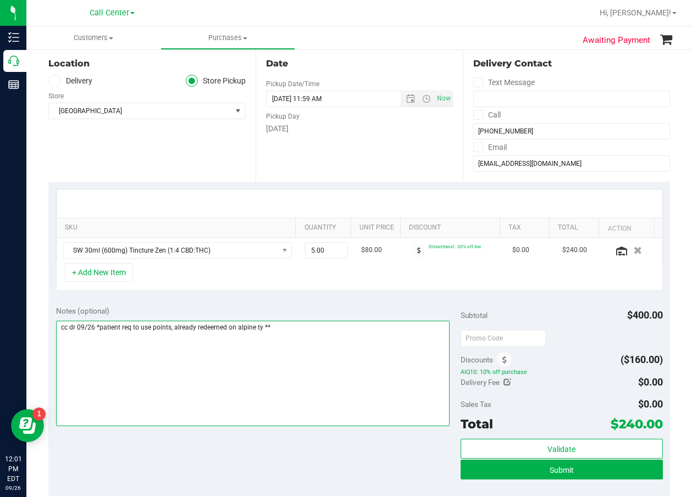
scroll to position [165, 0]
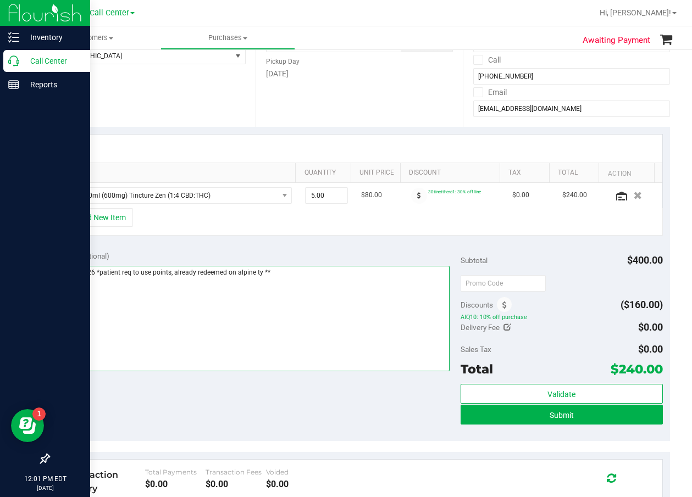
type textarea "cc dr 09/26 *patient req to use points, already redeemed on alpine ty **"
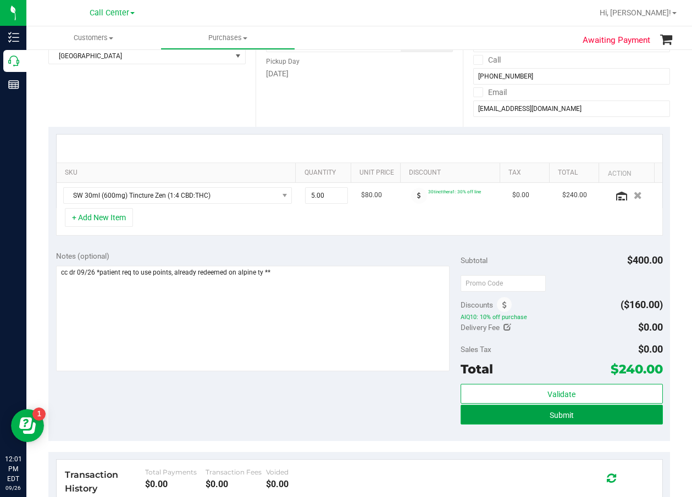
click at [550, 419] on span "Submit" at bounding box center [562, 415] width 24 height 9
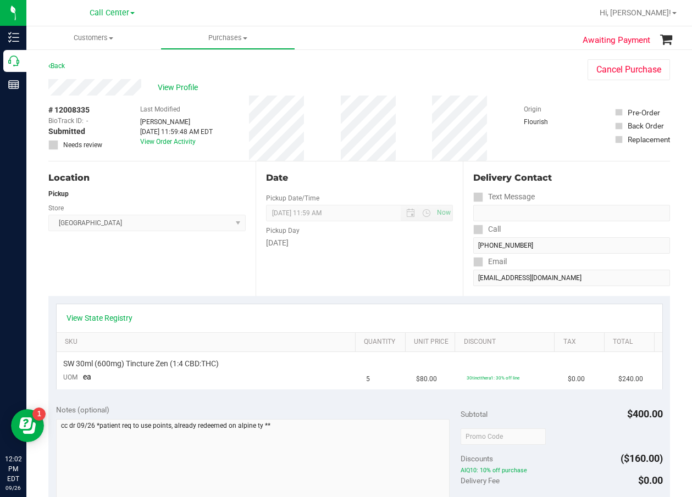
click at [319, 238] on div "[DATE]" at bounding box center [359, 243] width 187 height 12
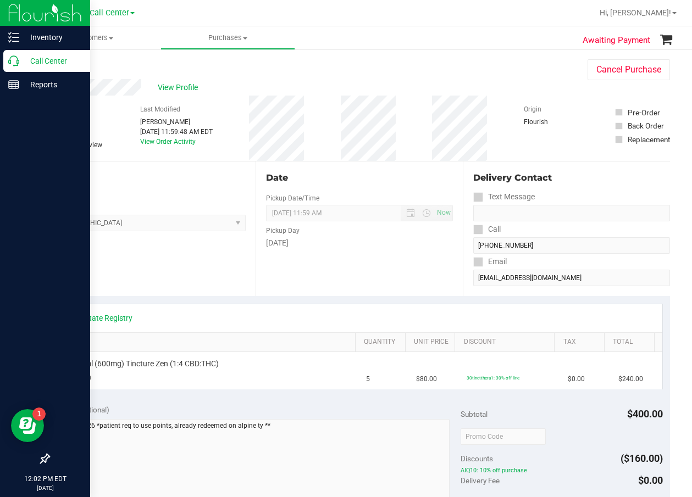
click at [26, 64] on p "Call Center" at bounding box center [52, 60] width 66 height 13
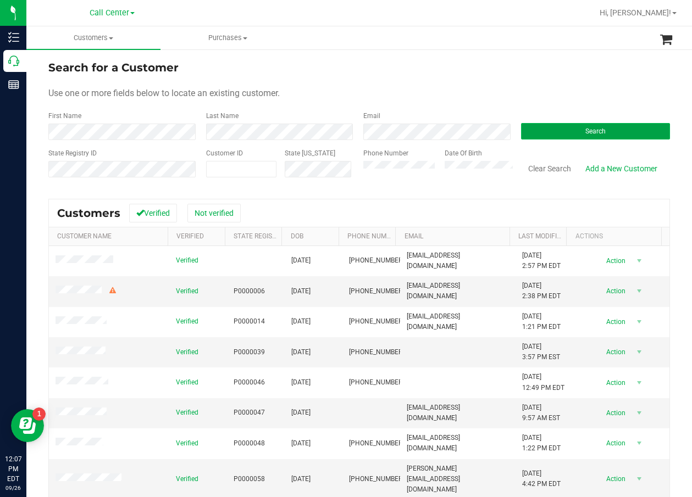
click at [611, 128] on button "Search" at bounding box center [595, 131] width 149 height 16
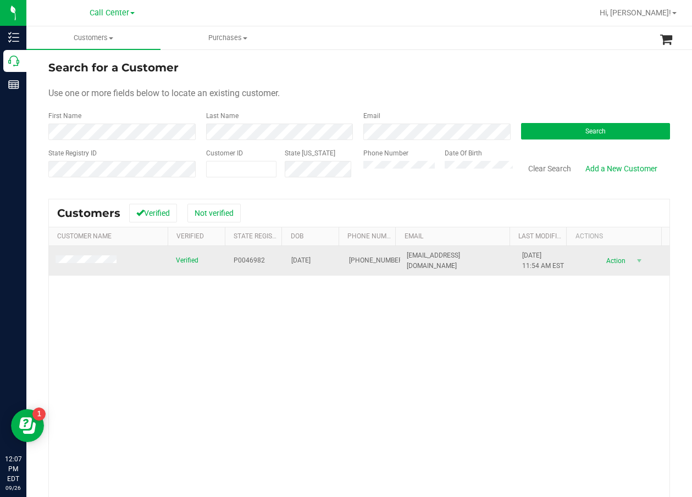
click at [249, 261] on span "P0046982" at bounding box center [249, 261] width 31 height 10
copy span "P0046982"
click at [310, 257] on span "[DATE]" at bounding box center [300, 261] width 19 height 10
click at [310, 258] on span "[DATE]" at bounding box center [300, 261] width 19 height 10
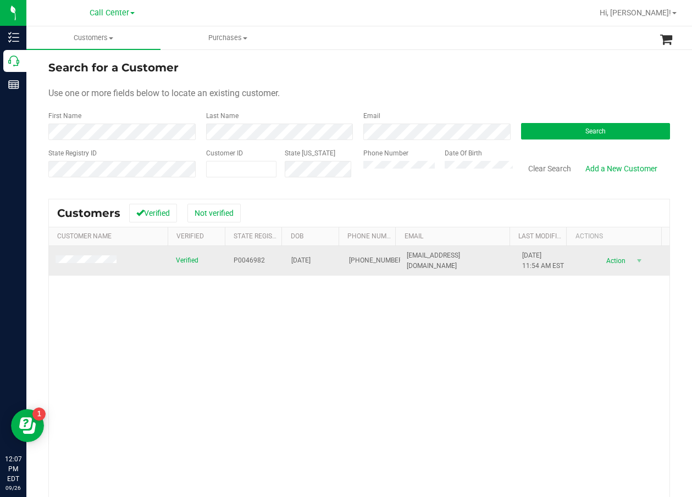
click at [310, 258] on span "[DATE]" at bounding box center [300, 261] width 19 height 10
copy span "[DATE]"
click at [247, 258] on span "P0046982" at bounding box center [249, 261] width 31 height 10
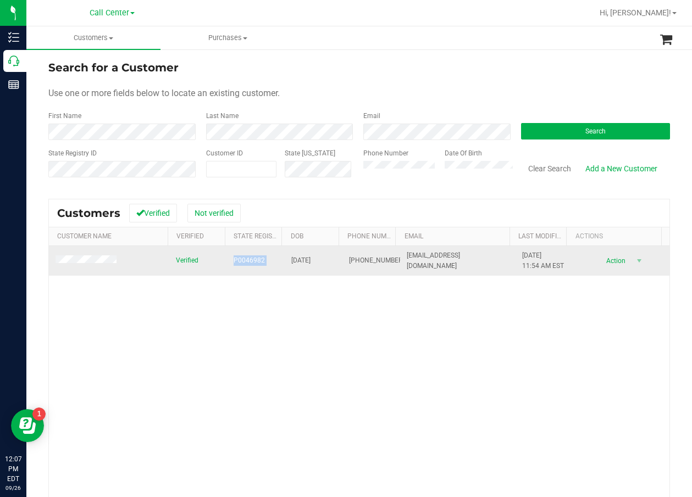
click at [247, 258] on span "P0046982" at bounding box center [249, 261] width 31 height 10
copy span "P0046982"
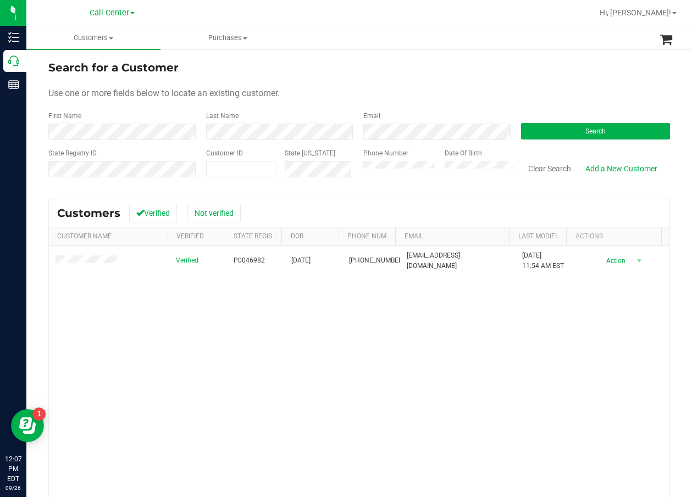
click at [460, 345] on div "Verified P0046982 [DATE] (407) 733-5425 [EMAIL_ADDRESS][DOMAIN_NAME] [DATE] 11:…" at bounding box center [359, 402] width 620 height 313
click at [106, 358] on div "Verified P0046982 [DATE] (407) 733-5425 [EMAIL_ADDRESS][DOMAIN_NAME] [DATE] 11:…" at bounding box center [359, 402] width 620 height 313
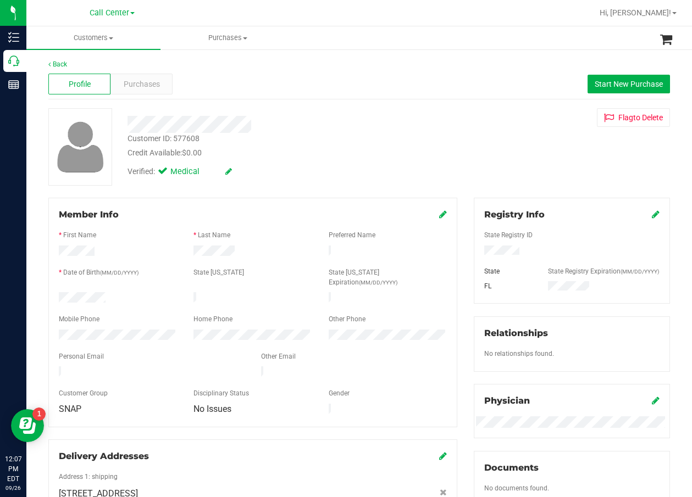
click at [378, 98] on div "Profile Purchases Start New Purchase" at bounding box center [358, 84] width 621 height 30
click at [148, 86] on span "Purchases" at bounding box center [142, 85] width 36 height 12
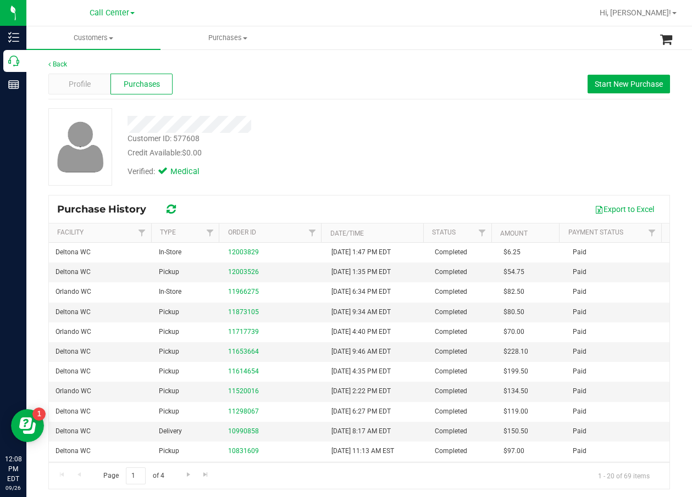
click at [308, 128] on div at bounding box center [278, 124] width 319 height 17
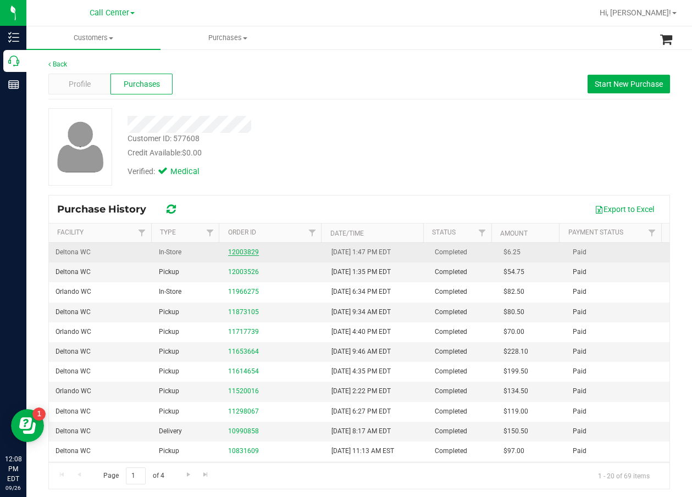
click at [248, 249] on link "12003829" at bounding box center [243, 252] width 31 height 8
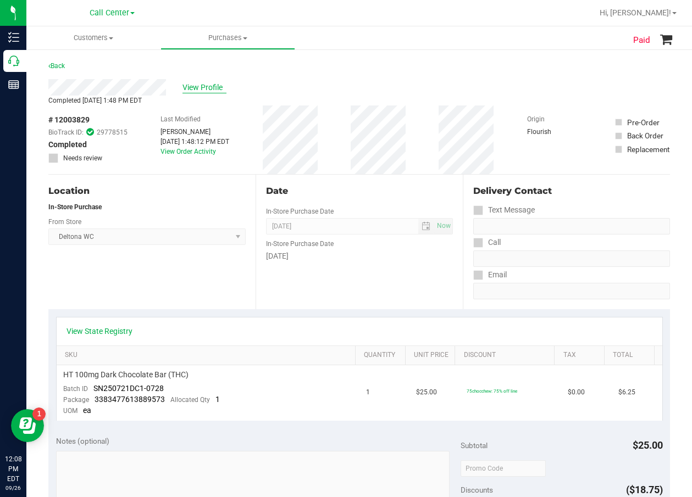
click at [203, 88] on span "View Profile" at bounding box center [204, 88] width 44 height 12
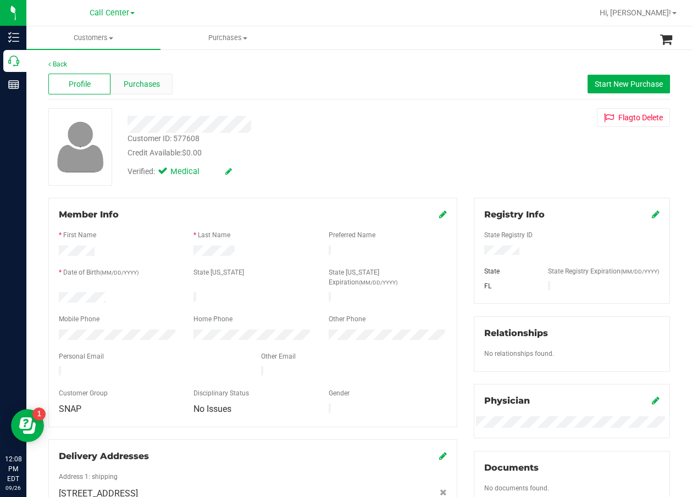
click at [158, 89] on span "Purchases" at bounding box center [142, 85] width 36 height 12
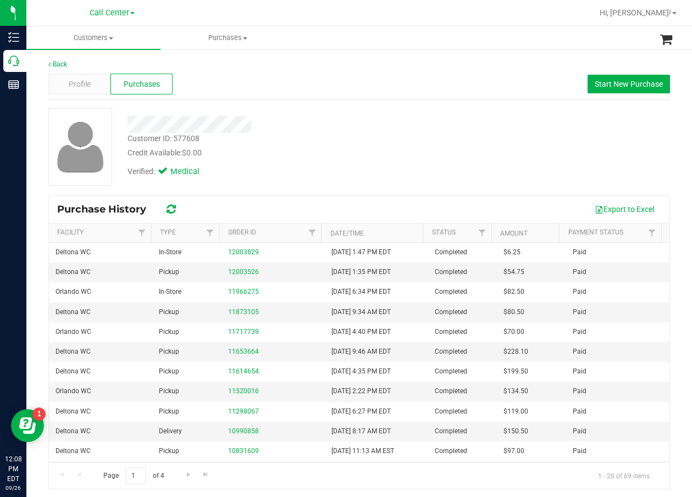
click at [429, 142] on div "Customer ID: 577608 Credit Available: $0.00" at bounding box center [278, 146] width 319 height 26
click at [404, 137] on div "Customer ID: 577608 Credit Available: $0.00" at bounding box center [278, 146] width 319 height 26
click at [340, 187] on div "Customer ID: 577608 Credit Available: $0.00 Verified: Medical" at bounding box center [358, 151] width 621 height 86
click at [461, 158] on div "Customer ID: 577608 Credit Available: $0.00 Verified: Medical" at bounding box center [359, 146] width 638 height 77
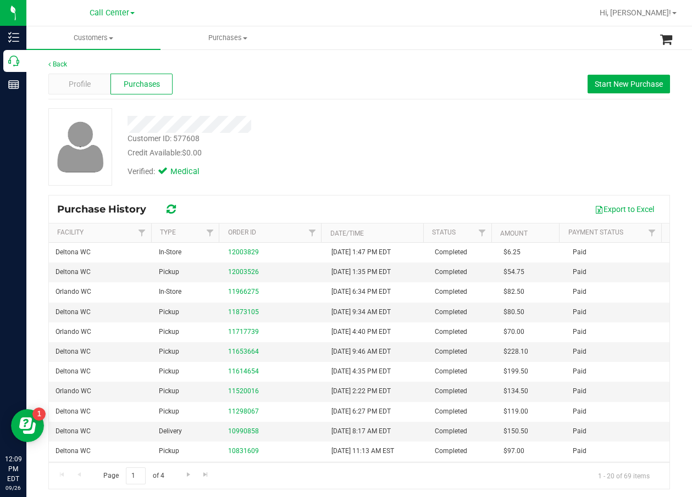
click at [474, 135] on div "Customer ID: 577608 Credit Available: $0.00 Verified: Medical" at bounding box center [359, 146] width 638 height 77
click at [341, 121] on div at bounding box center [278, 124] width 319 height 17
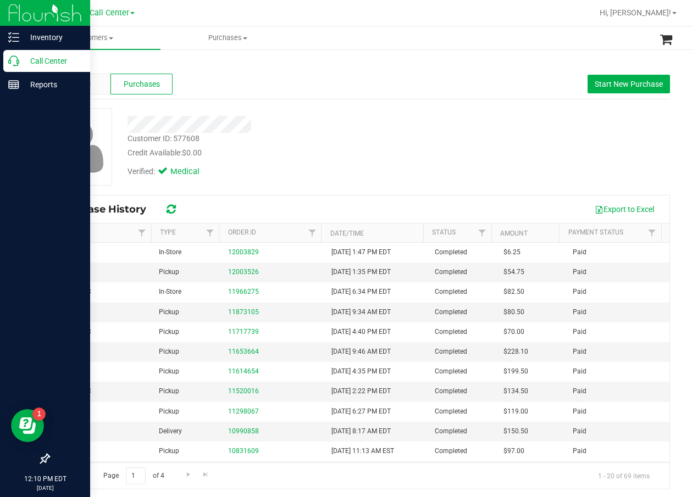
click at [24, 59] on p "Call Center" at bounding box center [52, 60] width 66 height 13
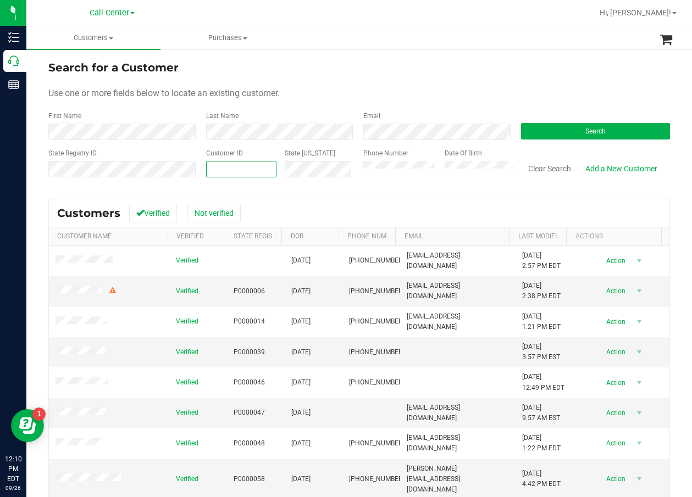
paste input "1610309"
type input "1610309"
click at [545, 128] on button "Search" at bounding box center [595, 131] width 149 height 16
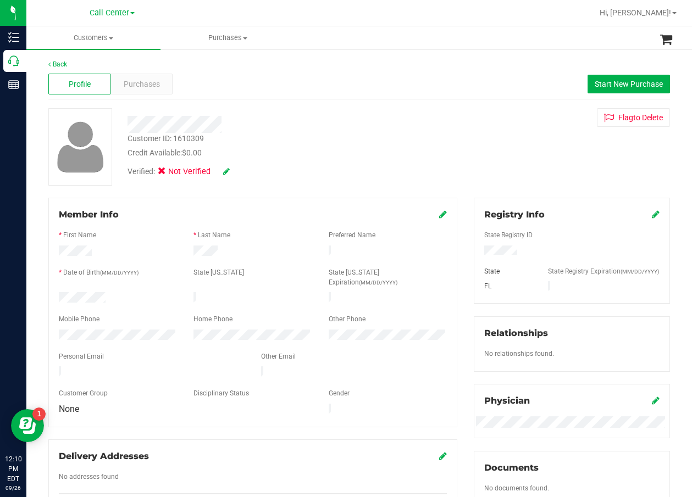
drag, startPoint x: 228, startPoint y: 178, endPoint x: 224, endPoint y: 173, distance: 7.0
click at [226, 177] on div "Verified: Not Verified" at bounding box center [278, 171] width 319 height 24
click at [224, 173] on icon at bounding box center [226, 172] width 7 height 8
click at [168, 178] on span at bounding box center [165, 173] width 10 height 10
click at [0, 0] on input "Medical" at bounding box center [0, 0] width 0 height 0
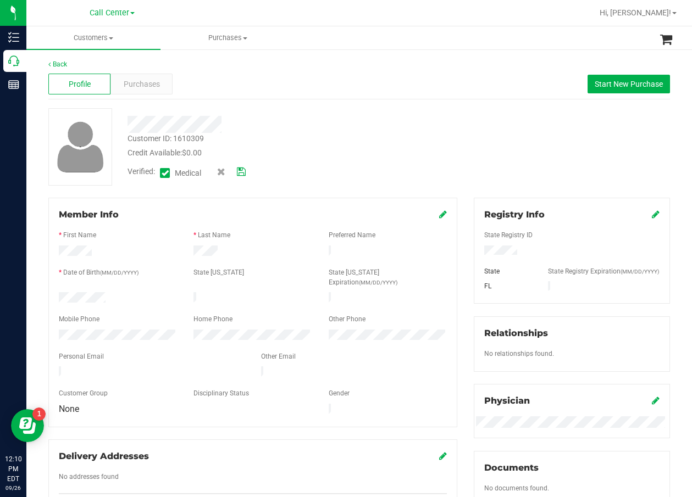
click at [240, 172] on icon at bounding box center [241, 172] width 9 height 8
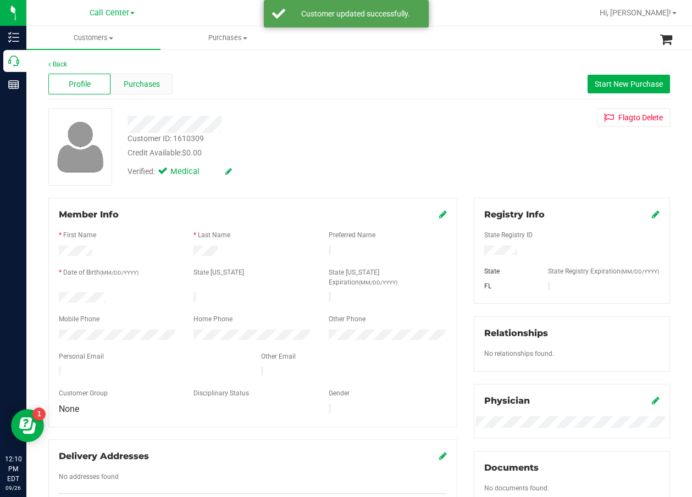
click at [148, 85] on span "Purchases" at bounding box center [142, 85] width 36 height 12
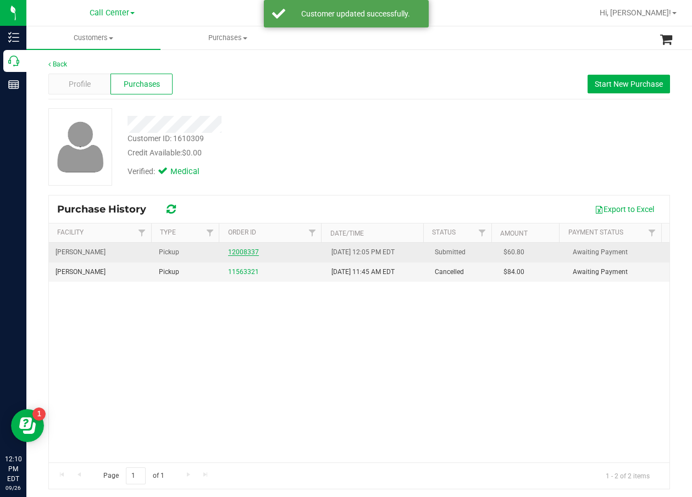
click at [245, 252] on link "12008337" at bounding box center [243, 252] width 31 height 8
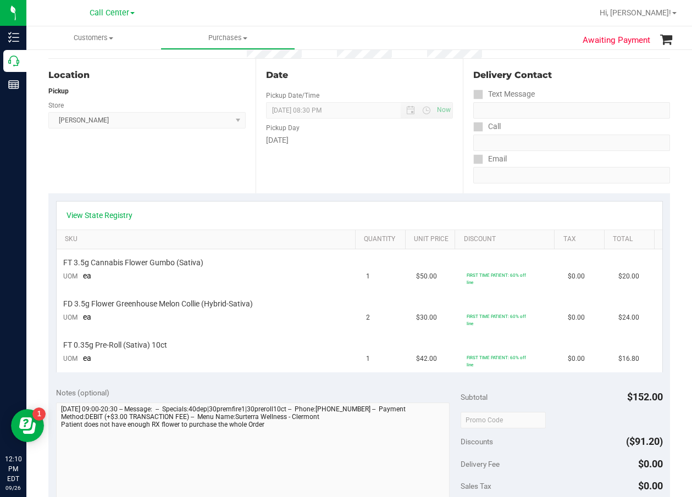
scroll to position [110, 0]
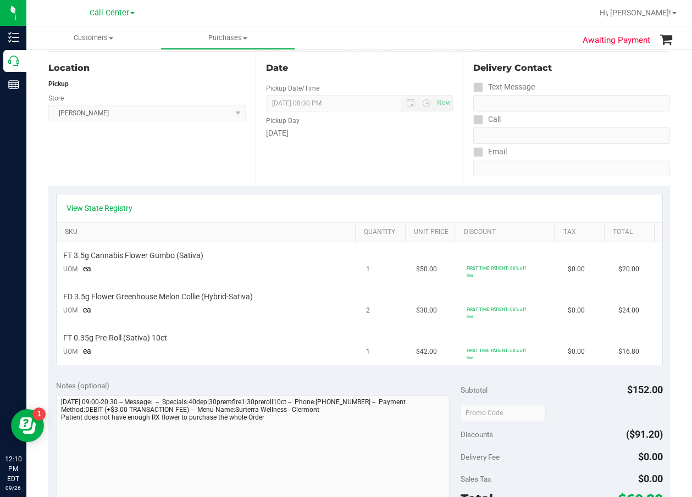
click at [113, 228] on link "SKU" at bounding box center [208, 232] width 286 height 9
click at [114, 217] on div "View State Registry" at bounding box center [360, 209] width 606 height 28
click at [119, 212] on link "View State Registry" at bounding box center [99, 208] width 66 height 11
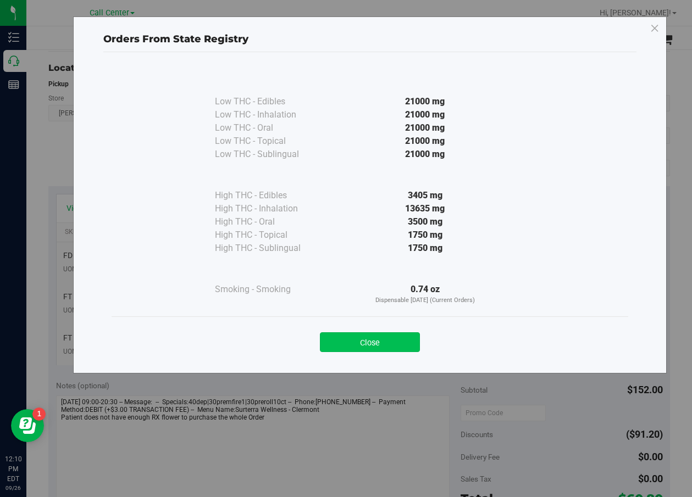
click at [350, 338] on button "Close" at bounding box center [370, 342] width 100 height 20
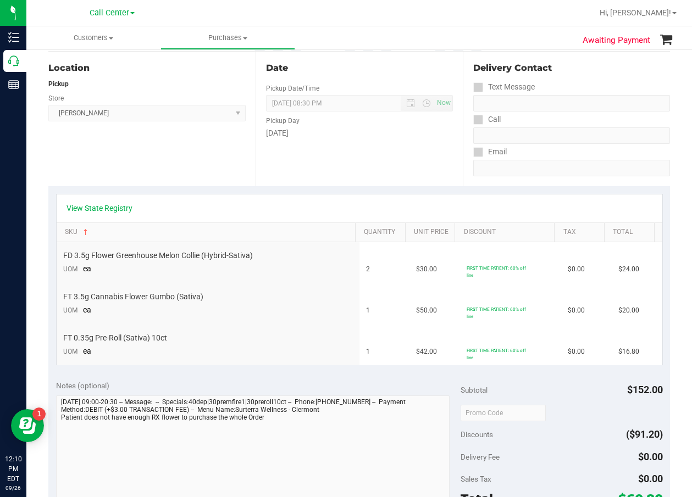
click at [410, 206] on div "View State Registry" at bounding box center [359, 208] width 586 height 11
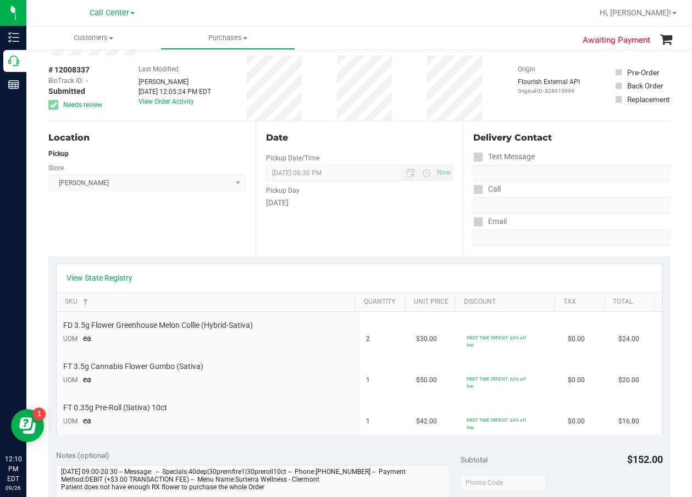
scroll to position [0, 0]
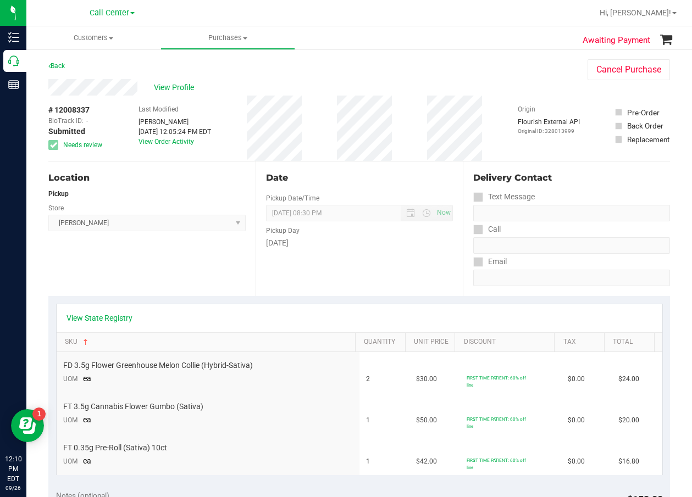
click at [184, 78] on div "Back Cancel Purchase" at bounding box center [358, 69] width 621 height 20
click at [187, 85] on span "View Profile" at bounding box center [176, 88] width 44 height 12
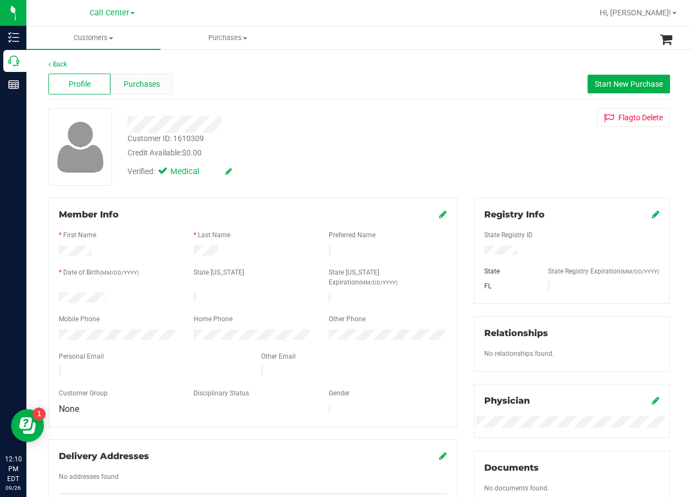
click at [124, 84] on span "Purchases" at bounding box center [142, 85] width 36 height 12
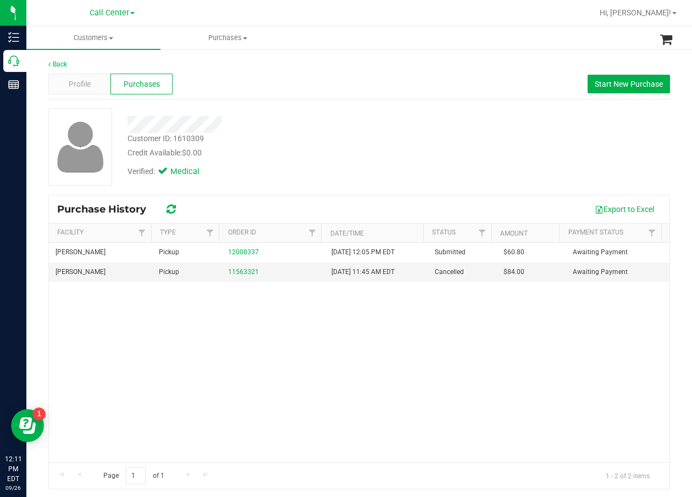
click at [300, 315] on div "[PERSON_NAME] Pickup 12008337 [DATE] 12:05 PM EDT Submitted $60.80 Awaiting Pay…" at bounding box center [359, 353] width 620 height 220
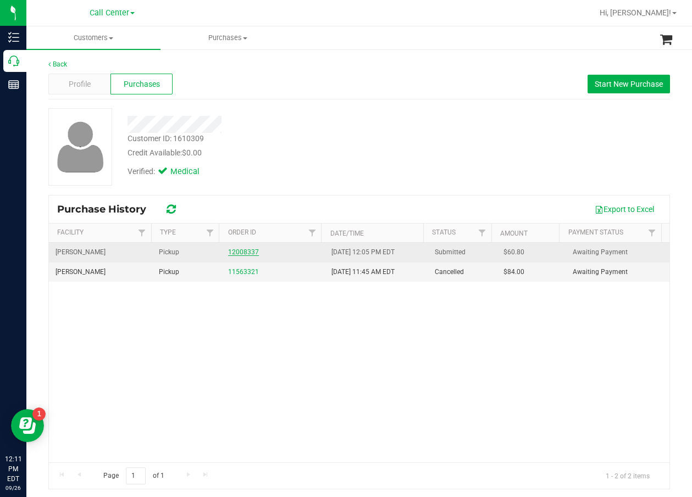
click at [241, 255] on link "12008337" at bounding box center [243, 252] width 31 height 8
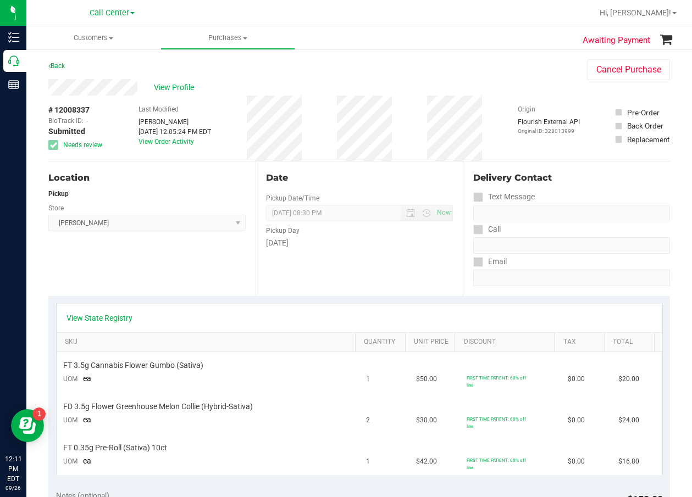
click at [212, 302] on div "View State Registry SKU Quantity Unit Price Discount Tax Total FT 3.5g Cannabis…" at bounding box center [358, 389] width 621 height 187
click at [177, 145] on link "View Order Activity" at bounding box center [166, 142] width 56 height 8
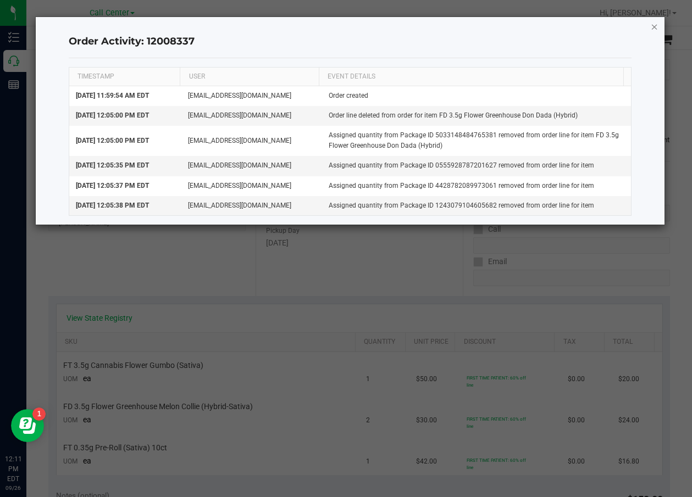
click at [654, 29] on icon "button" at bounding box center [655, 26] width 8 height 13
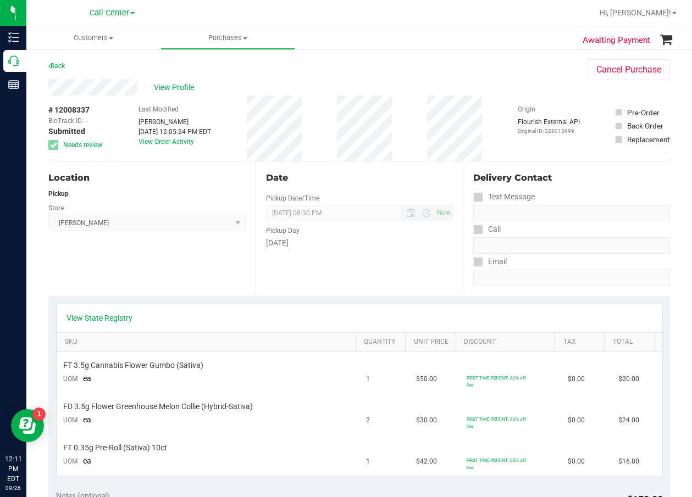
click at [268, 210] on span "[DATE] 08:30 PM Now" at bounding box center [359, 213] width 187 height 16
click at [182, 139] on link "View Order Activity" at bounding box center [166, 142] width 56 height 8
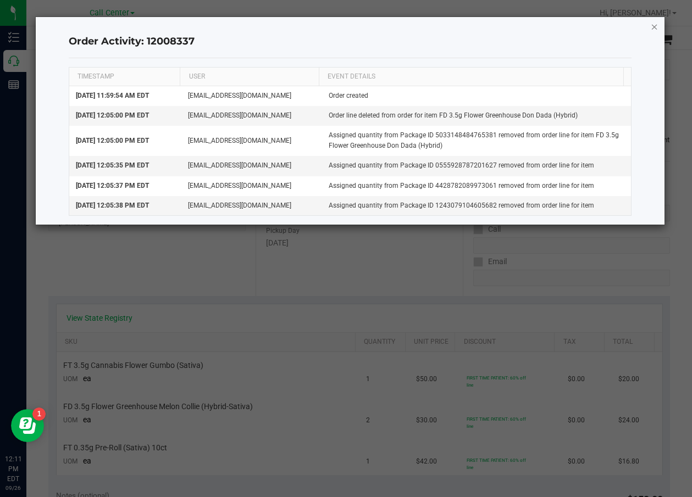
click at [651, 25] on icon "button" at bounding box center [655, 26] width 8 height 13
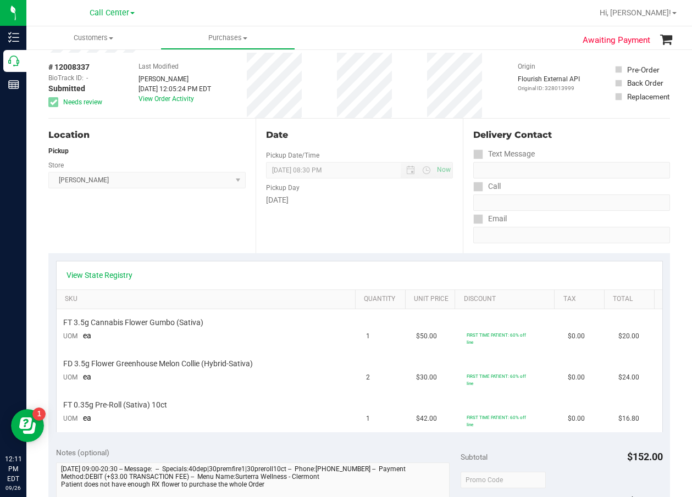
scroll to position [110, 0]
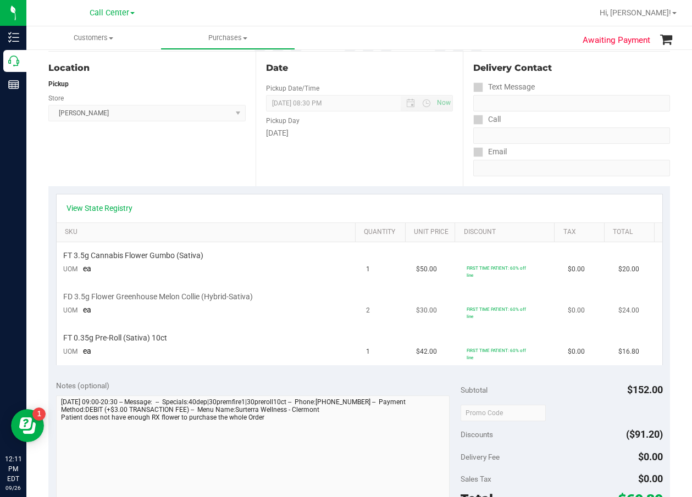
click at [277, 297] on div "FD 3.5g Flower Greenhouse Melon Collie (Hybrid-Sativa)" at bounding box center [208, 297] width 290 height 10
click at [272, 272] on td "FT 3.5g Cannabis Flower Gumbo (Sativa) UOM ea" at bounding box center [208, 262] width 303 height 41
click at [273, 352] on td "FT 0.35g Pre-Roll (Sativa) 10ct UOM ea" at bounding box center [208, 345] width 303 height 41
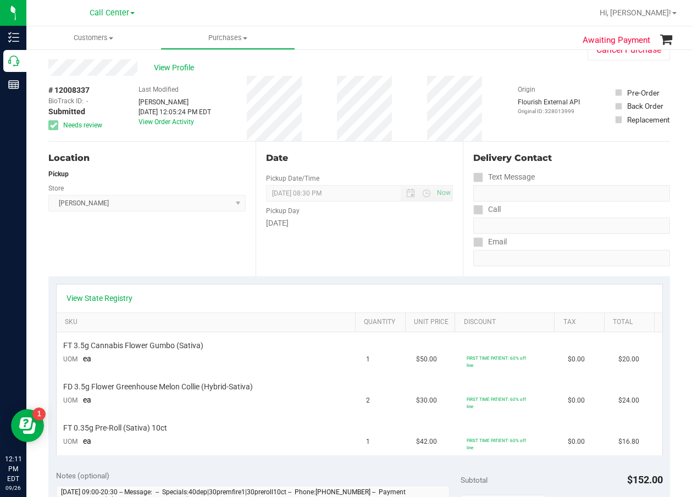
scroll to position [0, 0]
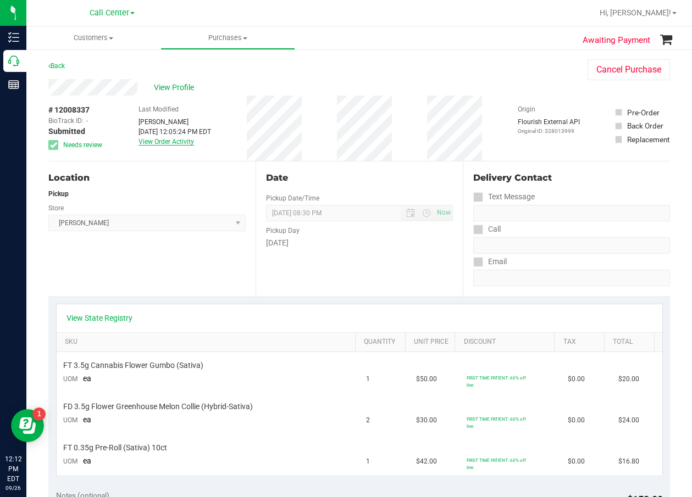
click at [183, 142] on link "View Order Activity" at bounding box center [166, 142] width 56 height 8
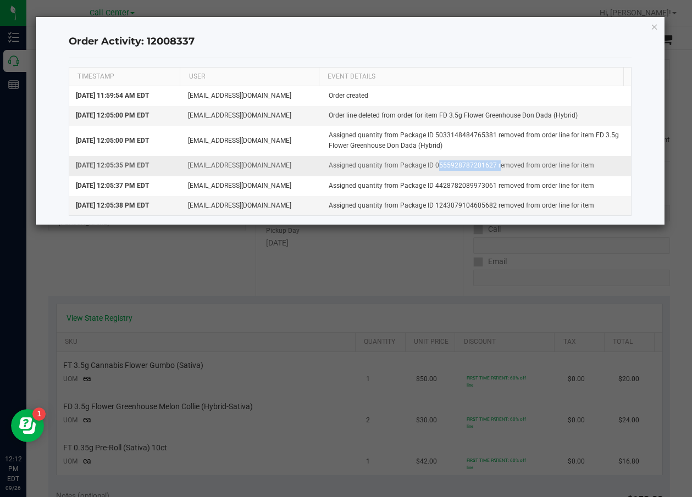
drag, startPoint x: 491, startPoint y: 164, endPoint x: 437, endPoint y: 163, distance: 53.9
click at [430, 165] on td "Assigned quantity from Package ID 0555928787201627 removed from order line for …" at bounding box center [476, 166] width 309 height 20
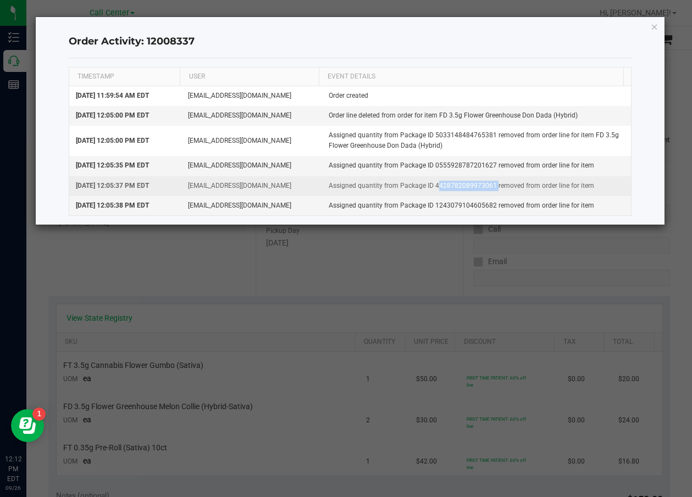
drag, startPoint x: 489, startPoint y: 185, endPoint x: 431, endPoint y: 186, distance: 57.7
click at [429, 186] on td "Assigned quantity from Package ID 4428782089973061 removed from order line for …" at bounding box center [476, 186] width 309 height 20
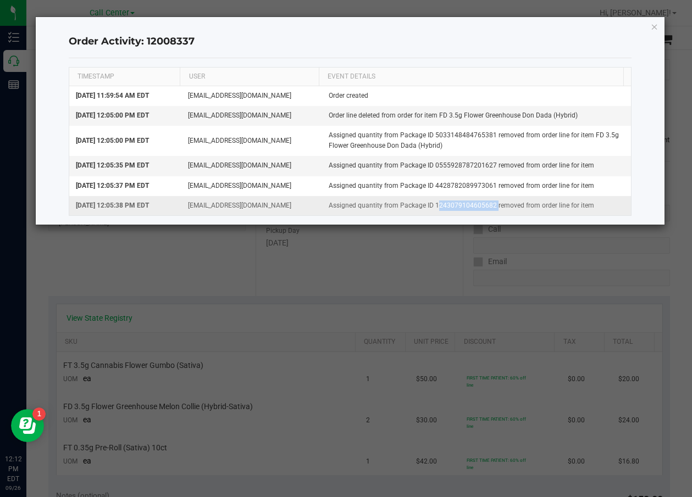
drag, startPoint x: 489, startPoint y: 203, endPoint x: 436, endPoint y: 208, distance: 52.9
click at [430, 209] on td "Assigned quantity from Package ID 1243079104605682 removed from order line for …" at bounding box center [476, 205] width 309 height 19
click at [654, 31] on icon "button" at bounding box center [655, 26] width 8 height 13
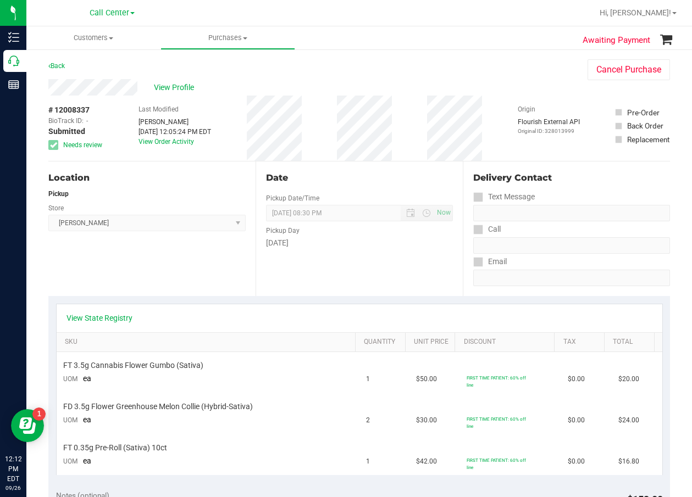
drag, startPoint x: 387, startPoint y: 190, endPoint x: 381, endPoint y: 184, distance: 8.9
click at [387, 190] on div "Date Pickup Date/Time [DATE] Now [DATE] 08:30 PM Now Pickup Day [DATE]" at bounding box center [359, 229] width 207 height 135
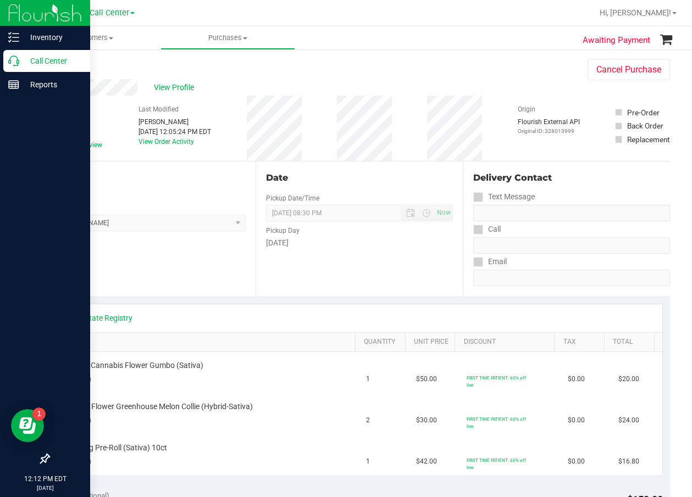
click at [15, 59] on icon at bounding box center [13, 61] width 11 height 11
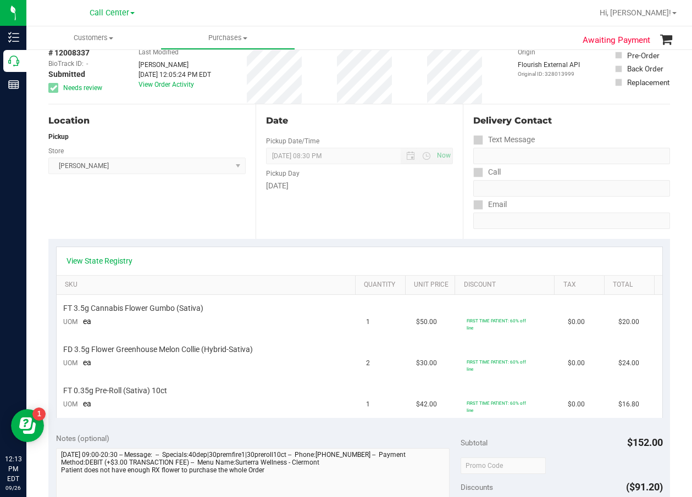
scroll to position [110, 0]
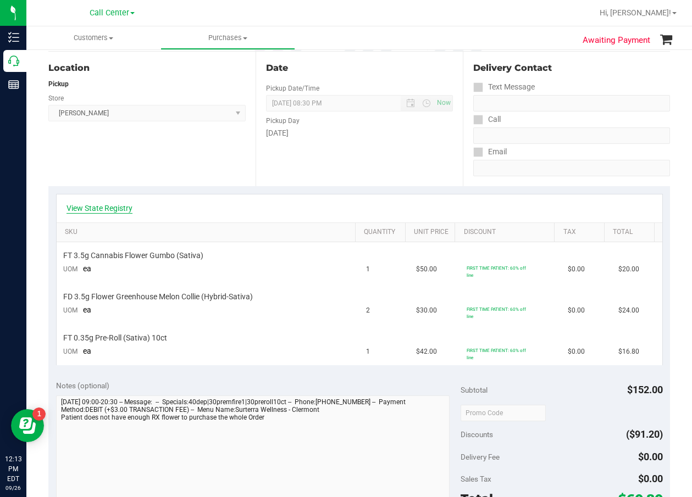
click at [130, 206] on link "View State Registry" at bounding box center [99, 208] width 66 height 11
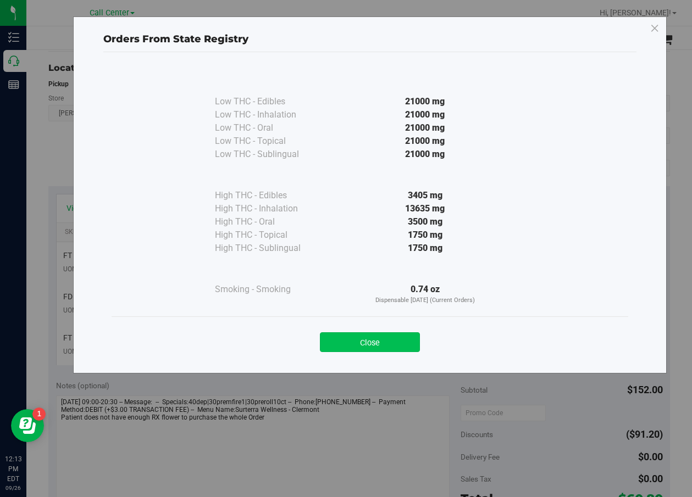
click at [390, 343] on button "Close" at bounding box center [370, 342] width 100 height 20
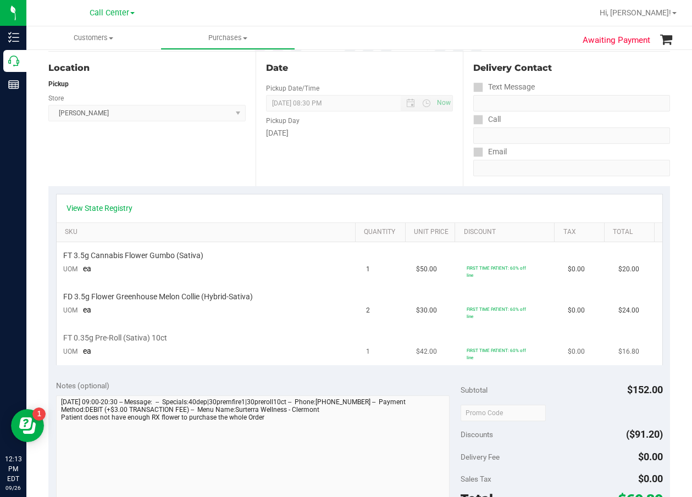
click at [152, 334] on span "FT 0.35g Pre-Roll (Sativa) 10ct" at bounding box center [115, 338] width 104 height 10
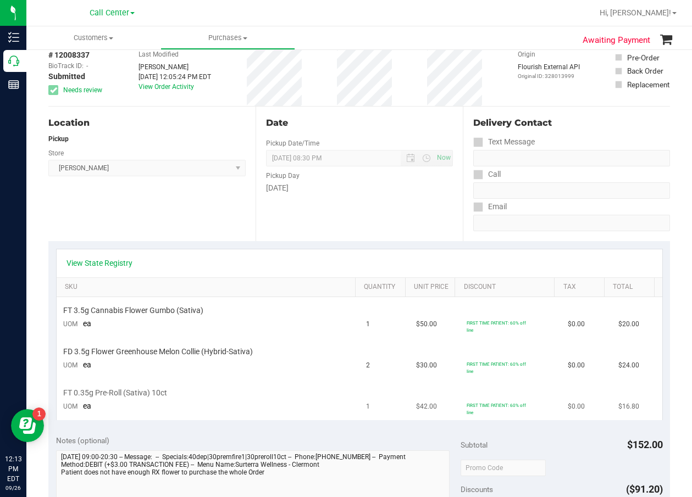
click at [152, 334] on td "FT 3.5g Cannabis Flower Gumbo (Sativa) UOM ea" at bounding box center [208, 317] width 303 height 41
click at [153, 401] on td "FT 0.35g Pre-Roll (Sativa) 10ct UOM ea" at bounding box center [208, 400] width 303 height 41
click at [180, 360] on td "FD 3.5g Flower Greenhouse Melon Collie (Hybrid-Sativa) UOM ea" at bounding box center [208, 358] width 303 height 41
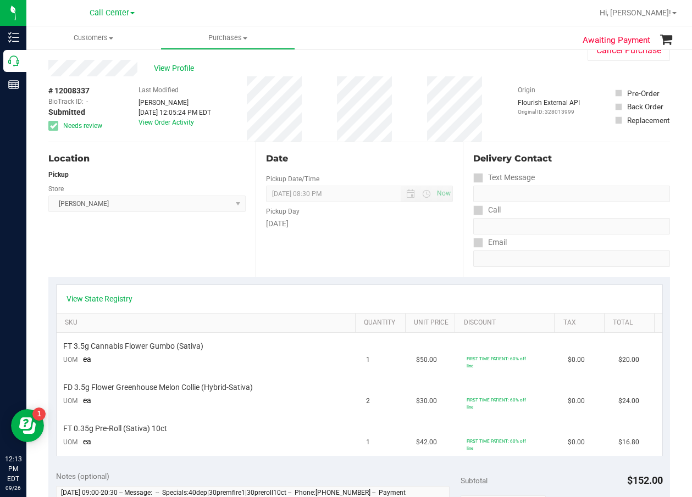
scroll to position [0, 0]
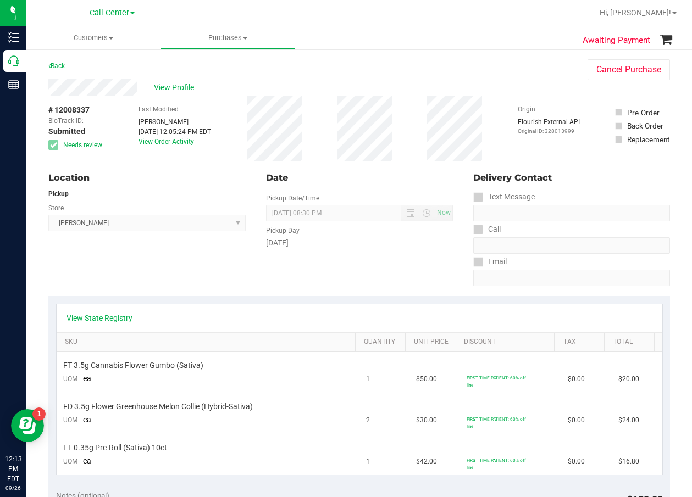
click at [123, 265] on div "Location Pickup Store [GEOGRAPHIC_DATA][PERSON_NAME] Select Store [PERSON_NAME]…" at bounding box center [151, 229] width 207 height 135
click at [119, 303] on div "View State Registry SKU Quantity Unit Price Discount Tax Total FT 3.5g Cannabis…" at bounding box center [358, 389] width 621 height 187
click at [118, 316] on link "View State Registry" at bounding box center [99, 318] width 66 height 11
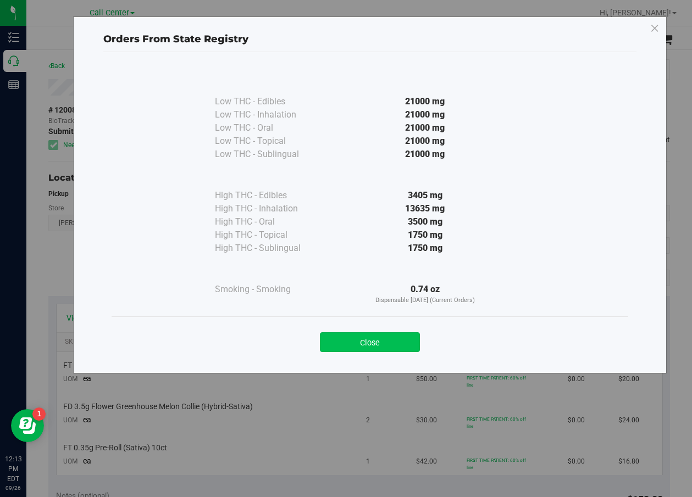
click at [372, 344] on button "Close" at bounding box center [370, 342] width 100 height 20
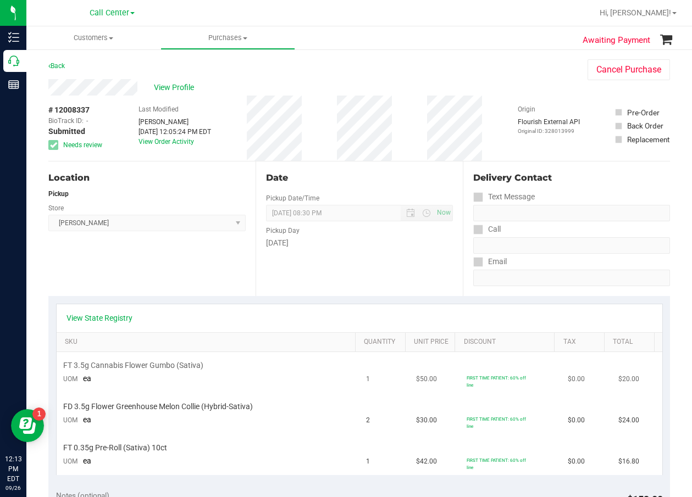
click at [315, 390] on td "FT 3.5g Cannabis Flower Gumbo (Sativa) UOM ea" at bounding box center [208, 372] width 303 height 41
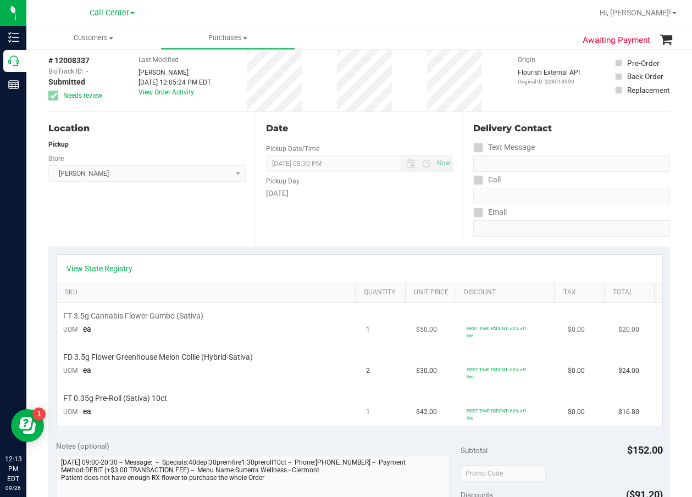
scroll to position [110, 0]
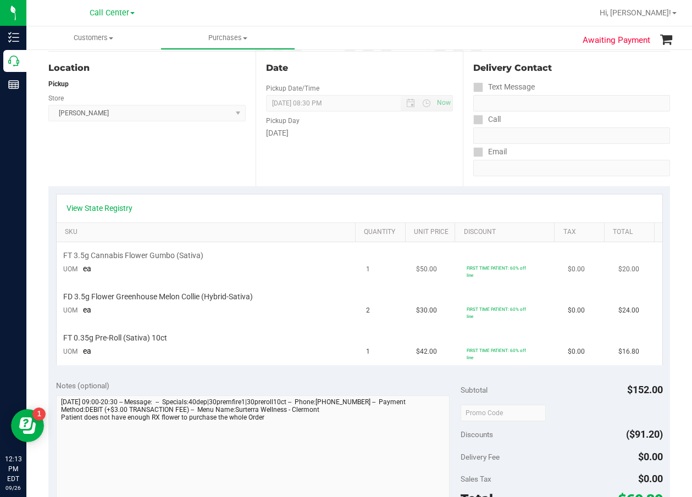
click at [267, 274] on td "FT 3.5g Cannabis Flower Gumbo (Sativa) UOM ea" at bounding box center [208, 262] width 303 height 41
click at [480, 332] on td "FIRST TIME PATIENT: 60% off line" at bounding box center [510, 345] width 101 height 41
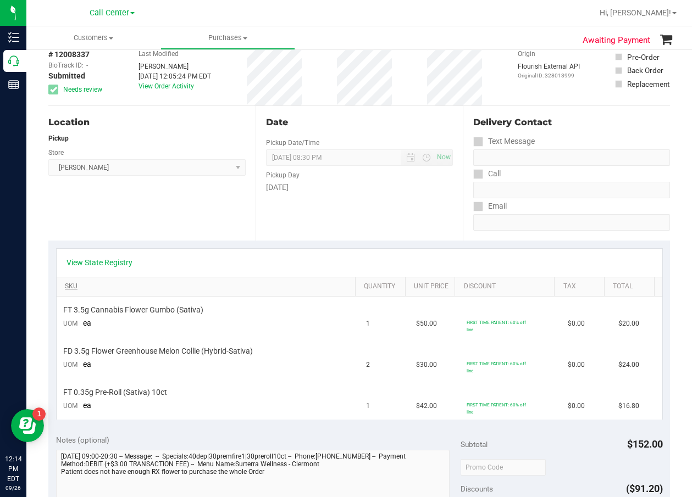
scroll to position [55, 0]
click at [131, 267] on link "View State Registry" at bounding box center [99, 263] width 66 height 11
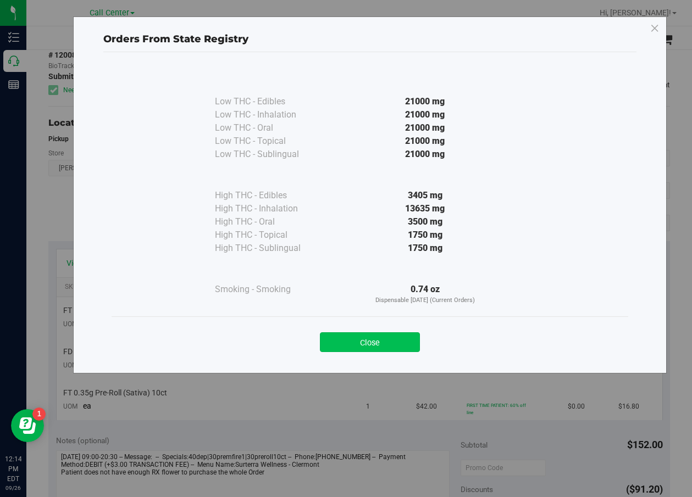
click at [398, 348] on button "Close" at bounding box center [370, 342] width 100 height 20
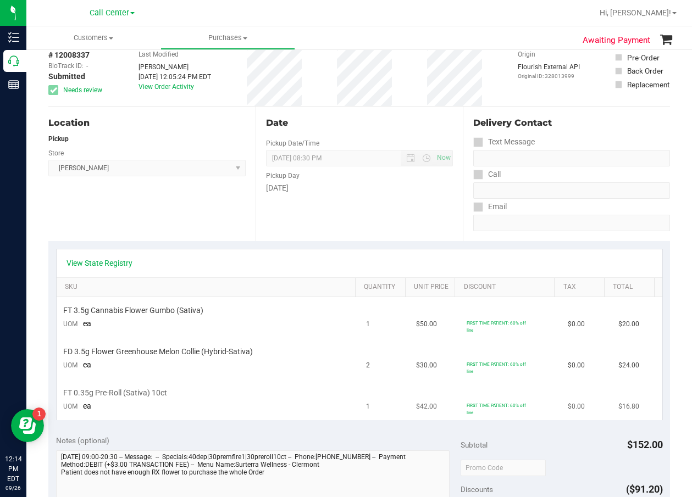
click at [320, 406] on td "FT 0.35g Pre-Roll (Sativa) 10ct UOM ea" at bounding box center [208, 400] width 303 height 41
click at [313, 331] on td "FT 3.5g Cannabis Flower Gumbo (Sativa) UOM ea" at bounding box center [208, 317] width 303 height 41
click at [184, 312] on span "FT 3.5g Cannabis Flower Gumbo (Sativa)" at bounding box center [133, 311] width 140 height 10
click at [185, 312] on span "FT 3.5g Cannabis Flower Gumbo (Sativa)" at bounding box center [133, 311] width 140 height 10
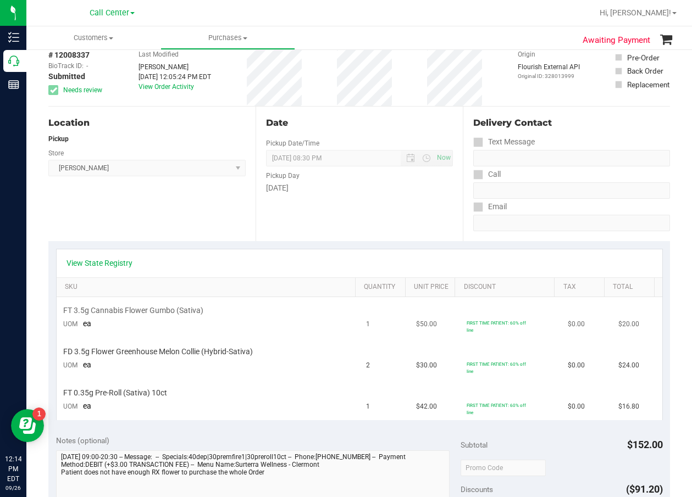
drag, startPoint x: 185, startPoint y: 312, endPoint x: 179, endPoint y: 336, distance: 24.9
click at [165, 341] on td "FD 3.5g Flower Greenhouse Melon Collie (Hybrid-Sativa) UOM ea" at bounding box center [208, 358] width 303 height 41
click at [170, 308] on span "FT 3.5g Cannabis Flower Gumbo (Sativa)" at bounding box center [133, 311] width 140 height 10
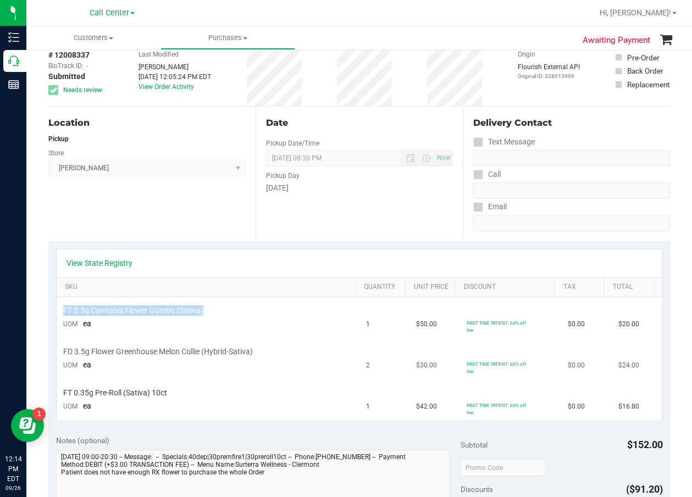
click at [226, 345] on td "FD 3.5g Flower Greenhouse Melon Collie (Hybrid-Sativa) UOM ea" at bounding box center [208, 358] width 303 height 41
click at [226, 347] on span "FD 3.5g Flower Greenhouse Melon Collie (Hybrid-Sativa)" at bounding box center [158, 352] width 190 height 10
click at [150, 398] on span "FT 0.35g Pre-Roll (Sativa) 10ct" at bounding box center [115, 393] width 104 height 10
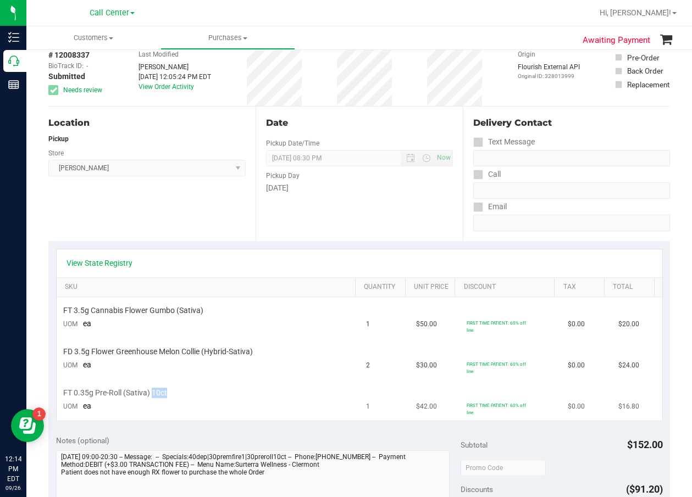
click at [151, 397] on span "FT 0.35g Pre-Roll (Sativa) 10ct" at bounding box center [115, 393] width 104 height 10
click at [453, 151] on div "Date Pickup Date/Time [DATE] Now [DATE] 08:30 PM Now Pickup Day [DATE]" at bounding box center [359, 174] width 207 height 135
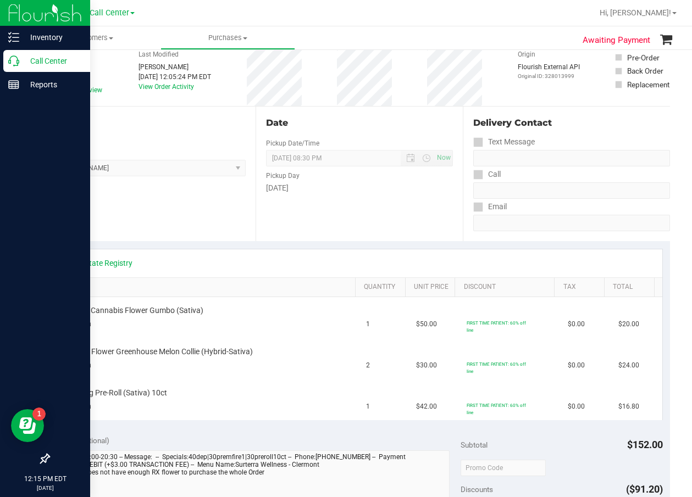
click at [20, 63] on p "Call Center" at bounding box center [52, 60] width 66 height 13
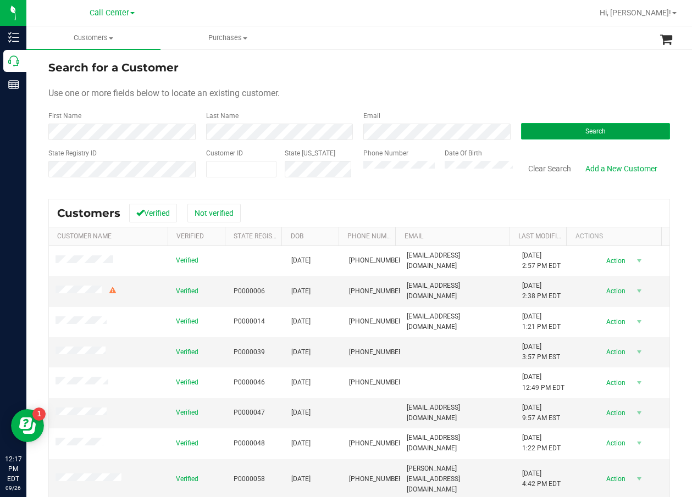
click at [579, 139] on button "Search" at bounding box center [595, 131] width 149 height 16
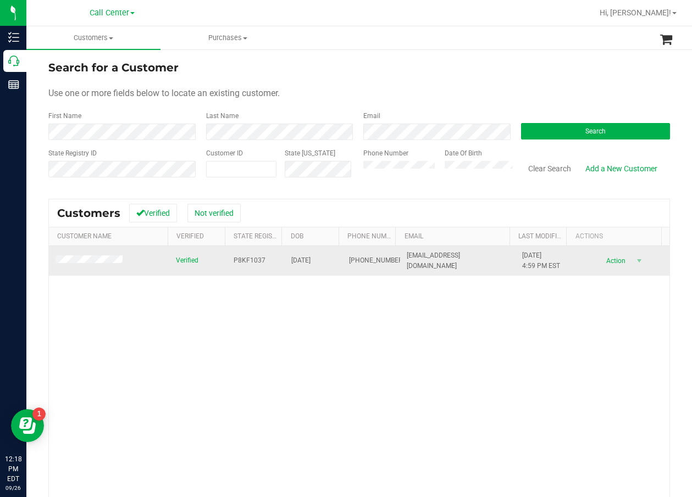
click at [234, 261] on span "P8KF1037" at bounding box center [250, 261] width 32 height 10
click at [310, 259] on span "[DATE]" at bounding box center [300, 261] width 19 height 10
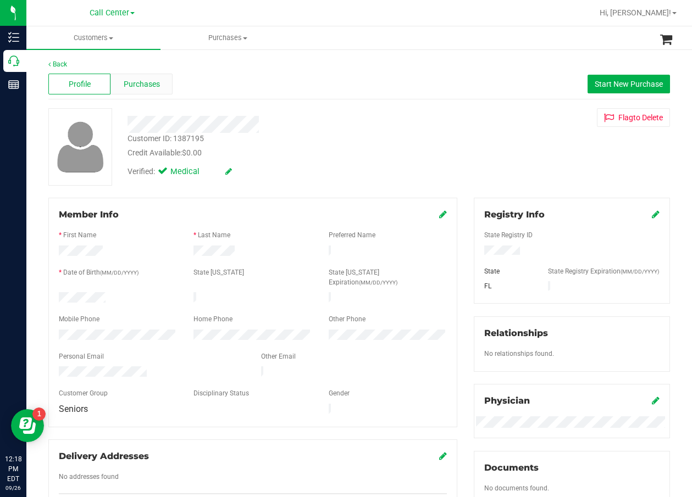
click at [125, 84] on span "Purchases" at bounding box center [142, 85] width 36 height 12
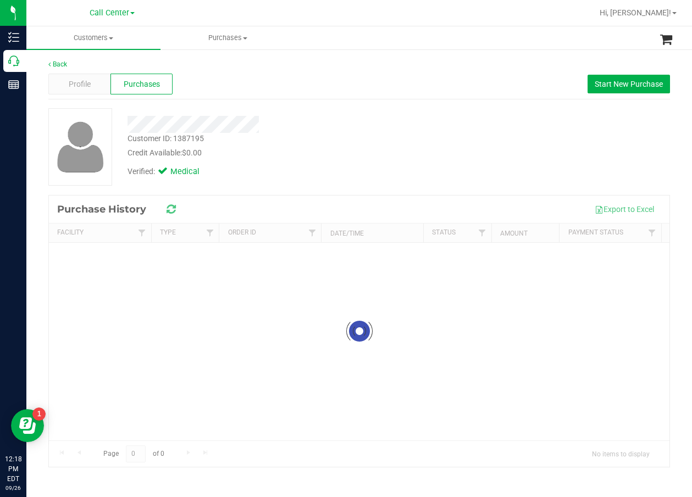
click at [299, 127] on div at bounding box center [278, 124] width 319 height 17
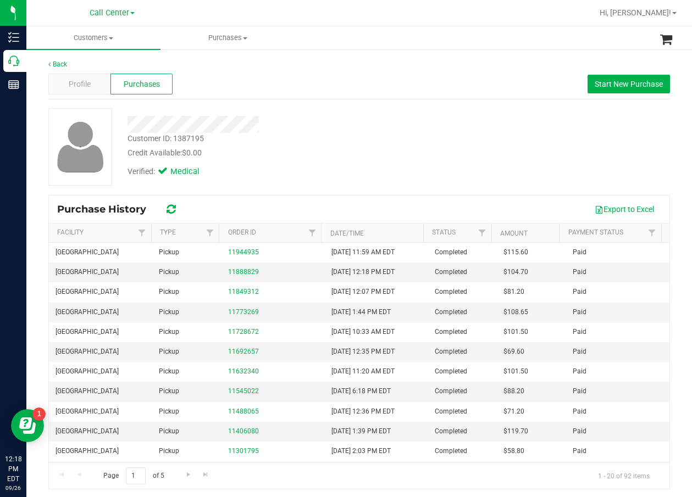
drag, startPoint x: 448, startPoint y: 125, endPoint x: 664, endPoint y: 93, distance: 218.9
click at [456, 125] on div "Customer ID: 1387195 Credit Available: $0.00 Verified: Medical" at bounding box center [359, 146] width 638 height 77
click at [648, 81] on span "Start New Purchase" at bounding box center [629, 84] width 68 height 9
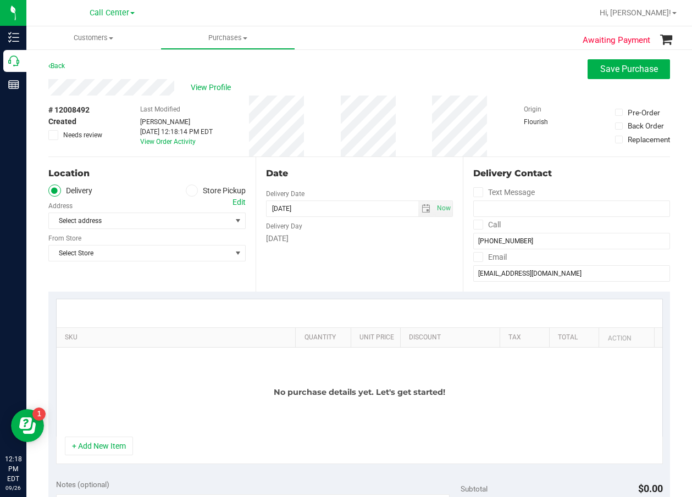
click at [234, 193] on label "Store Pickup" at bounding box center [216, 191] width 60 height 13
click at [0, 0] on input "Store Pickup" at bounding box center [0, 0] width 0 height 0
click at [185, 219] on span "Select Store" at bounding box center [140, 220] width 182 height 15
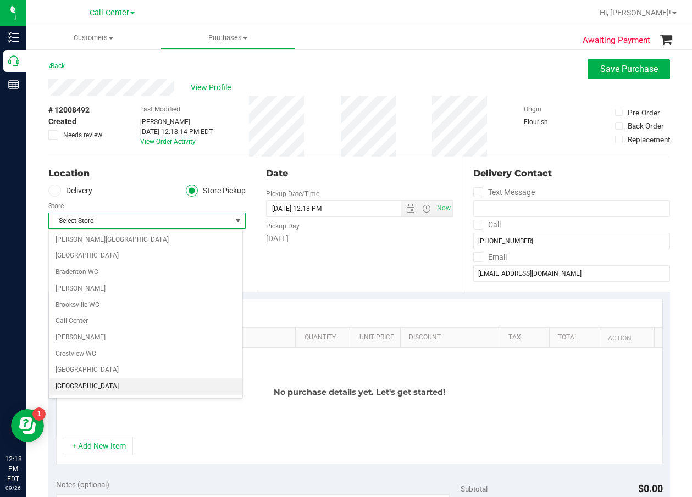
click at [84, 384] on li "[GEOGRAPHIC_DATA]" at bounding box center [145, 387] width 193 height 16
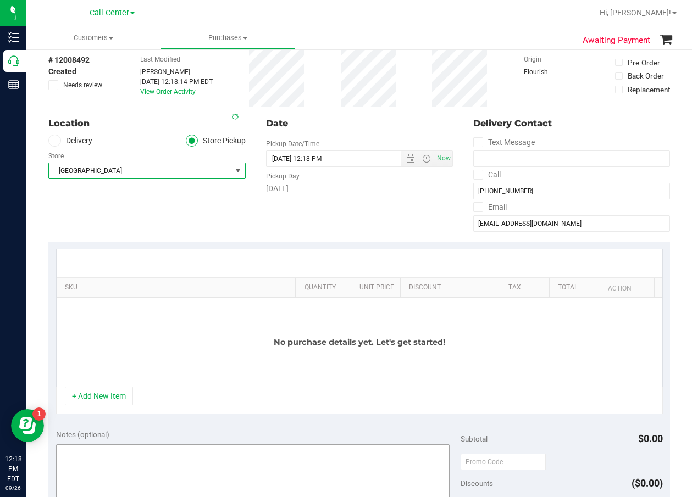
scroll to position [110, 0]
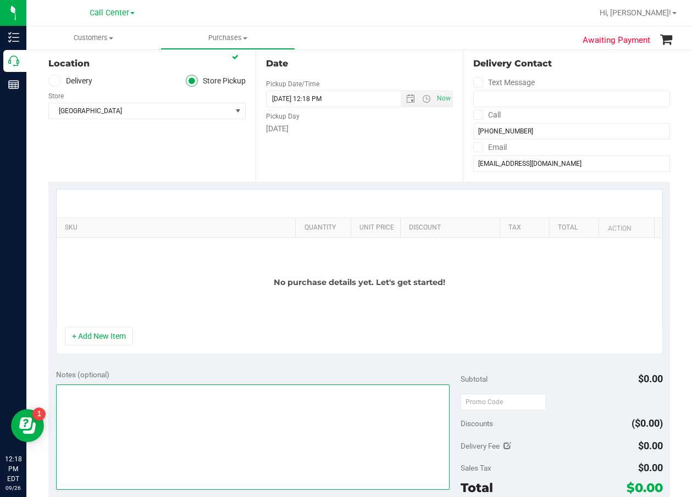
click at [142, 411] on textarea at bounding box center [252, 438] width 393 height 106
click at [180, 412] on textarea at bounding box center [252, 438] width 393 height 106
type textarea "cc dr 09/26"
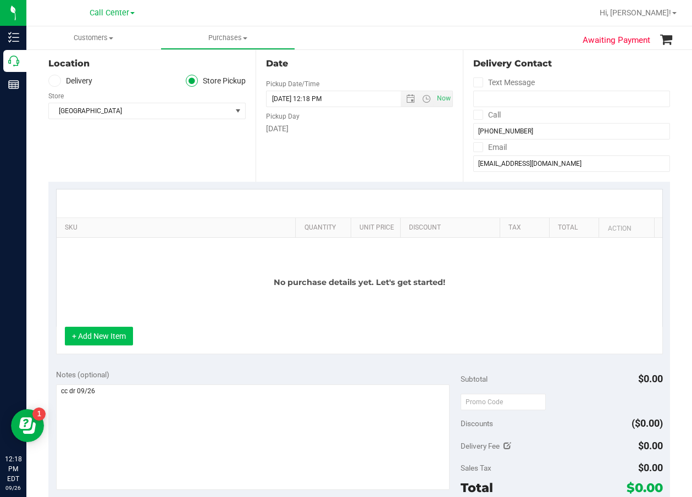
click at [127, 342] on button "+ Add New Item" at bounding box center [99, 336] width 68 height 19
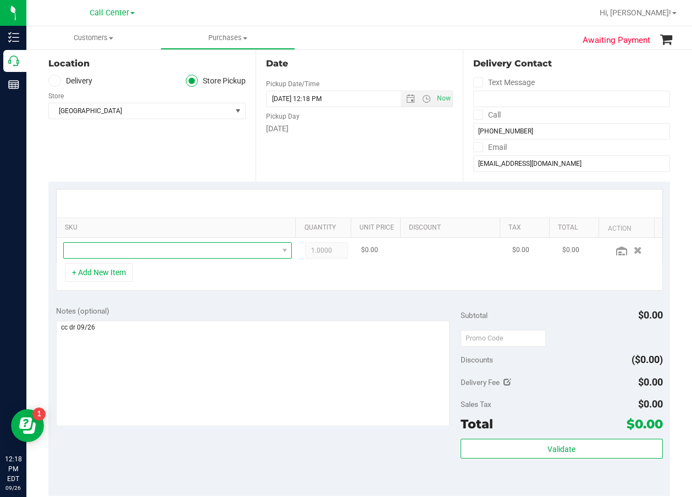
click at [165, 257] on span "NO DATA FOUND" at bounding box center [171, 250] width 214 height 15
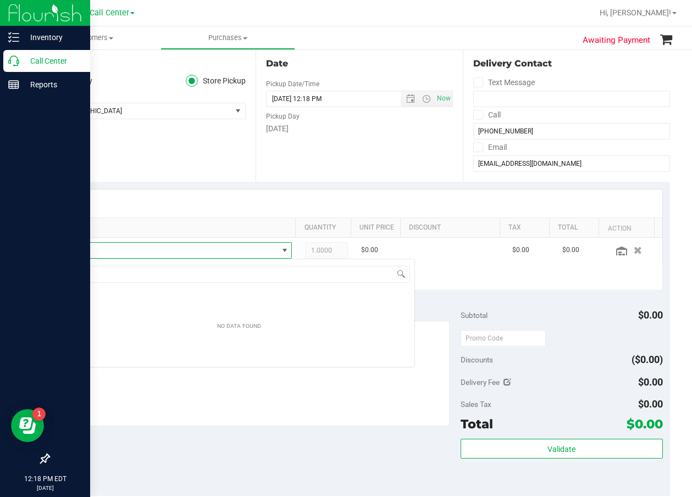
scroll to position [16, 219]
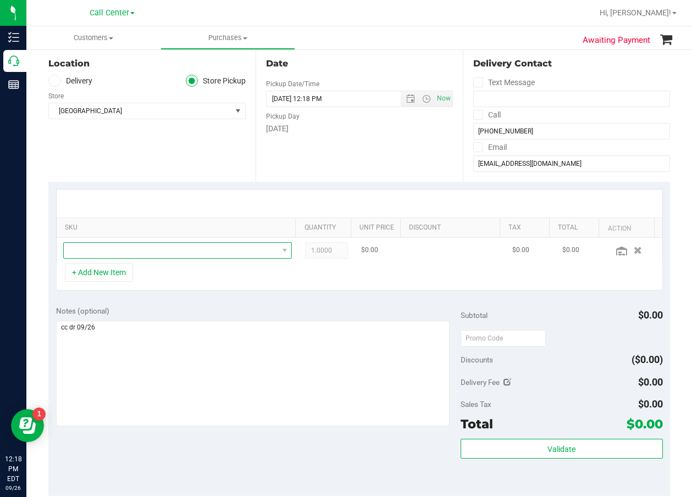
click at [189, 257] on span "NO DATA FOUND" at bounding box center [171, 250] width 214 height 15
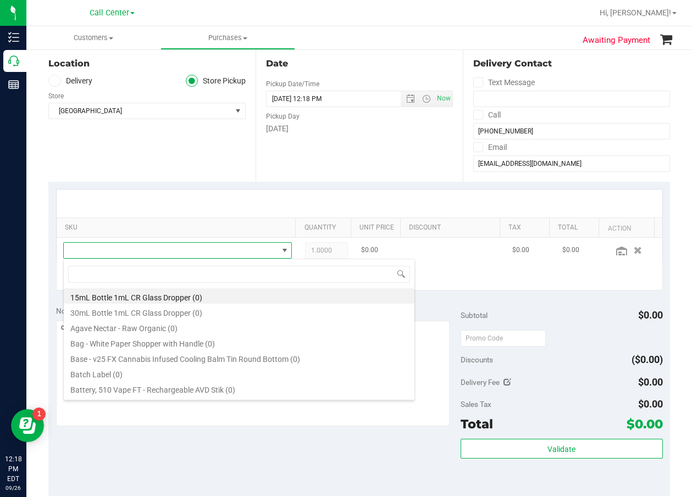
click at [190, 253] on span at bounding box center [171, 250] width 214 height 15
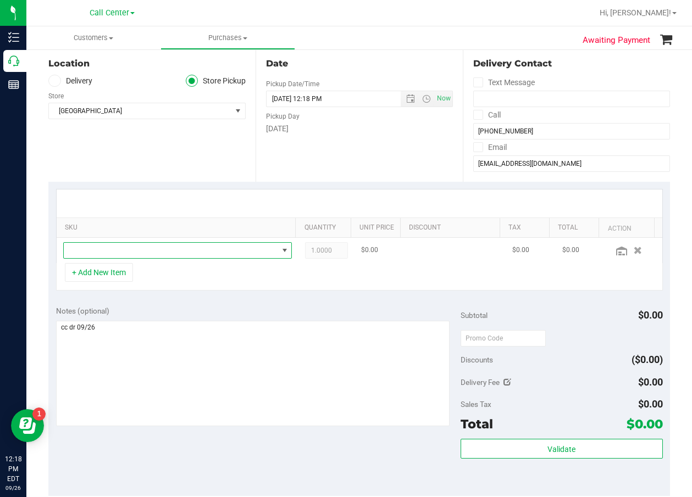
click at [190, 253] on span "NO DATA FOUND" at bounding box center [171, 250] width 214 height 15
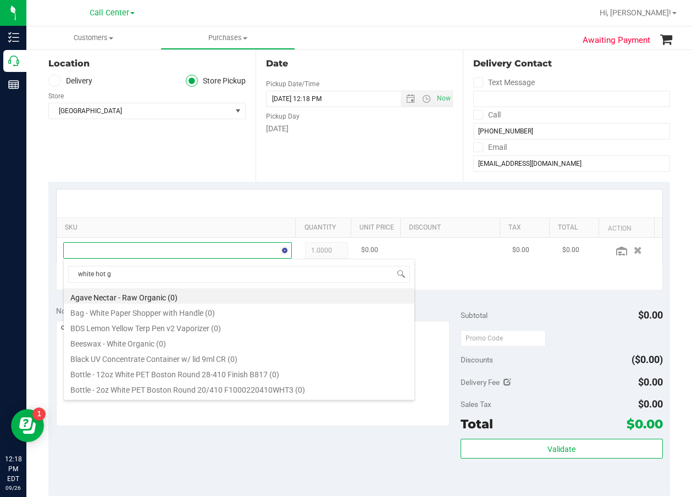
type input "white hot gu"
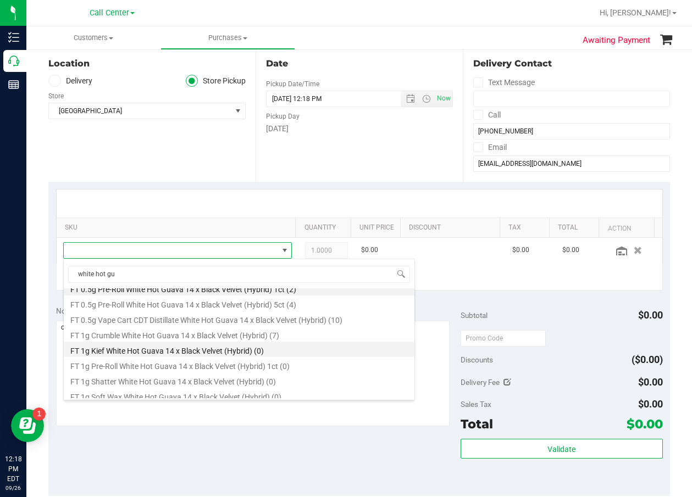
scroll to position [0, 0]
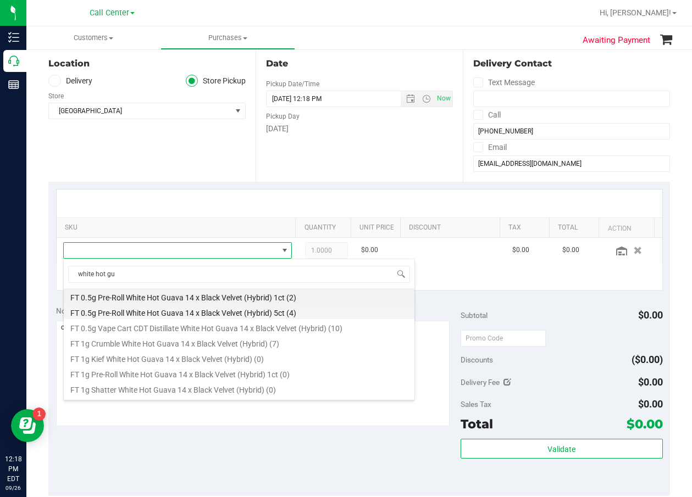
click at [255, 314] on li "FT 0.5g Pre-Roll White Hot Guava 14 x Black Velvet (Hybrid) 5ct (4)" at bounding box center [239, 311] width 351 height 15
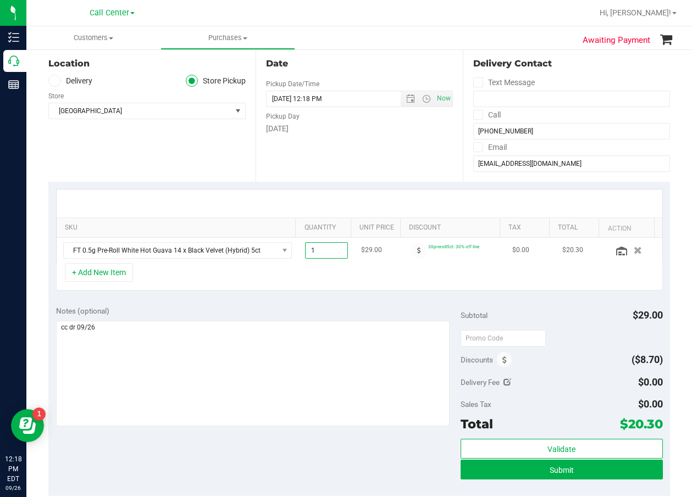
click at [330, 252] on span "1.00 1" at bounding box center [326, 250] width 43 height 16
type input "2"
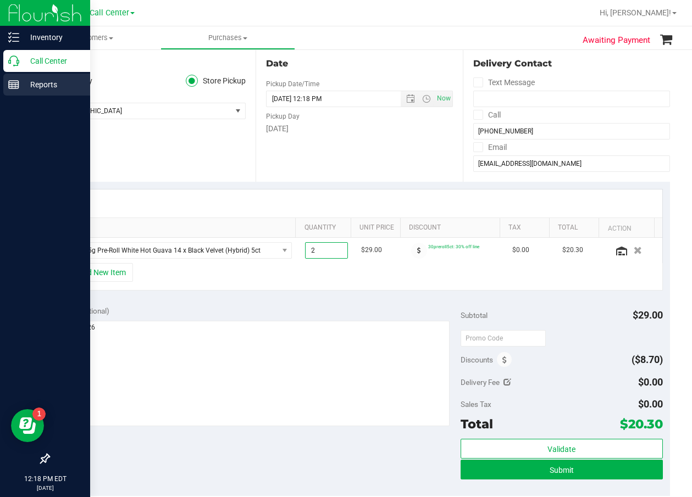
type input "2.00"
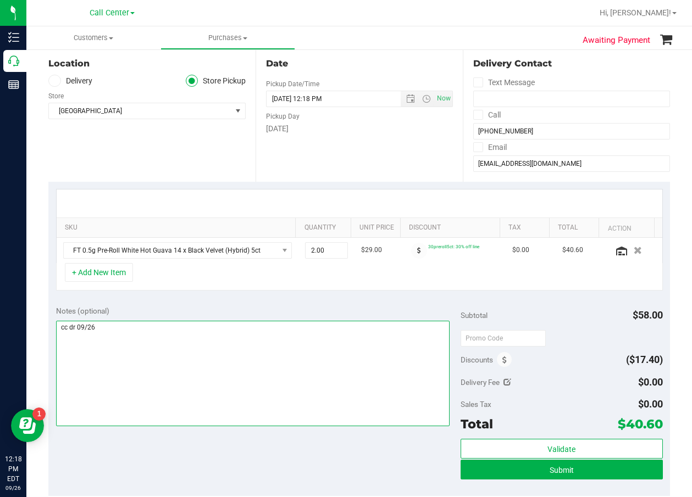
click at [230, 324] on textarea at bounding box center [252, 374] width 393 height 106
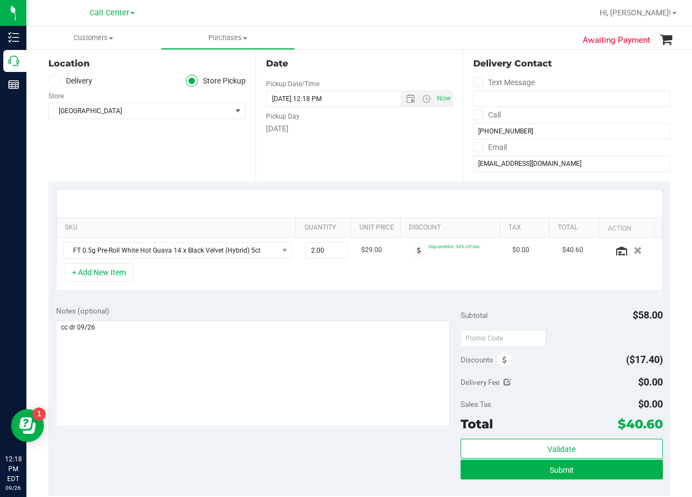
click at [188, 291] on div "+ Add New Item" at bounding box center [359, 276] width 607 height 27
click at [123, 267] on button "+ Add New Item" at bounding box center [99, 272] width 68 height 19
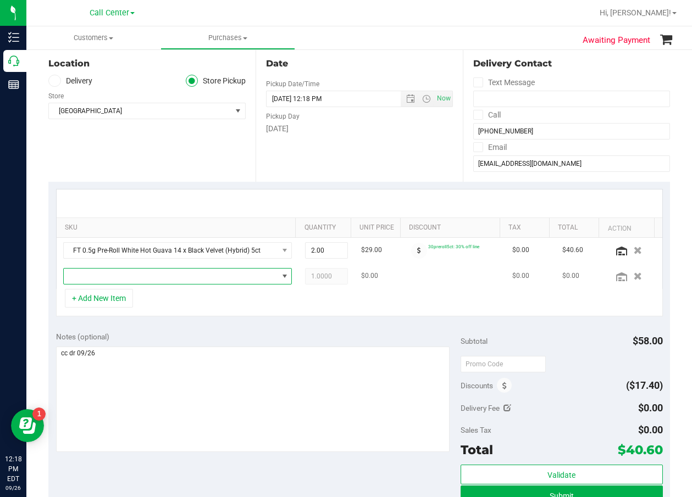
click at [139, 274] on span "NO DATA FOUND" at bounding box center [171, 276] width 214 height 15
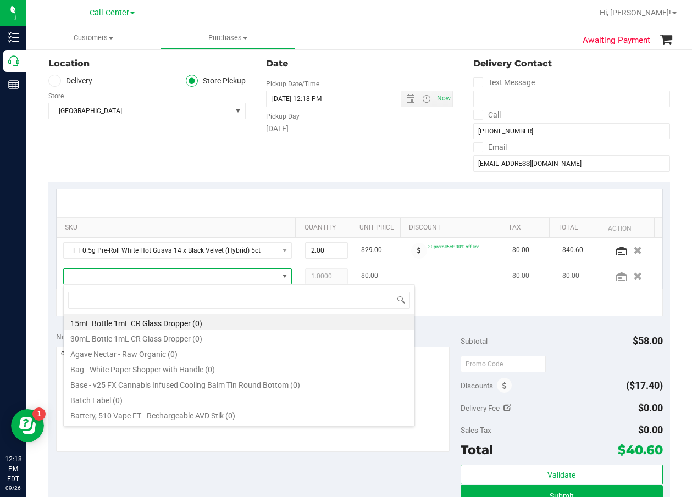
scroll to position [16, 210]
type input "10ct"
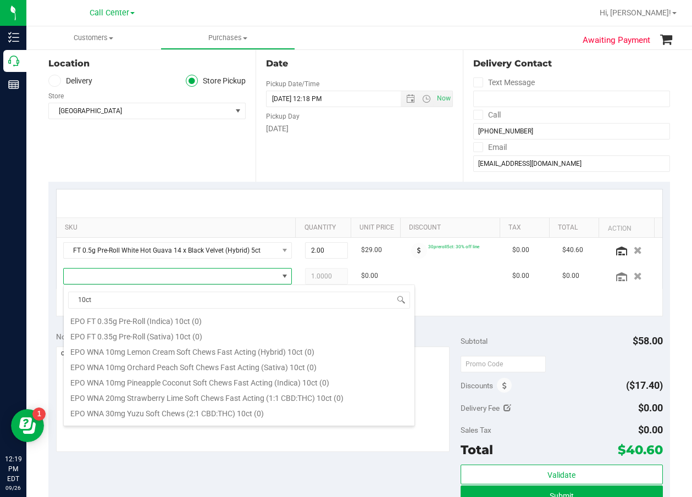
scroll to position [165, 0]
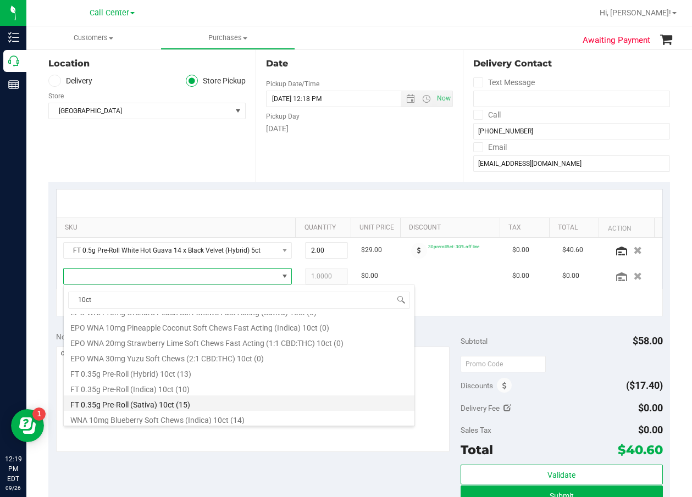
click at [215, 402] on li "FT 0.35g Pre-Roll (Sativa) 10ct (15)" at bounding box center [239, 403] width 351 height 15
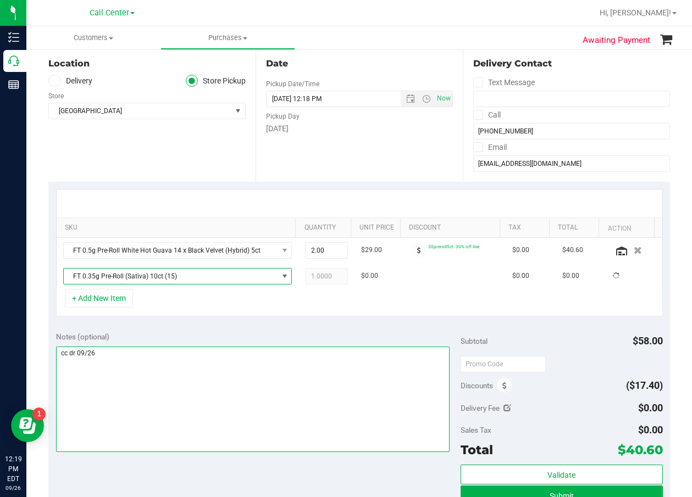
click at [243, 374] on textarea at bounding box center [252, 400] width 393 height 106
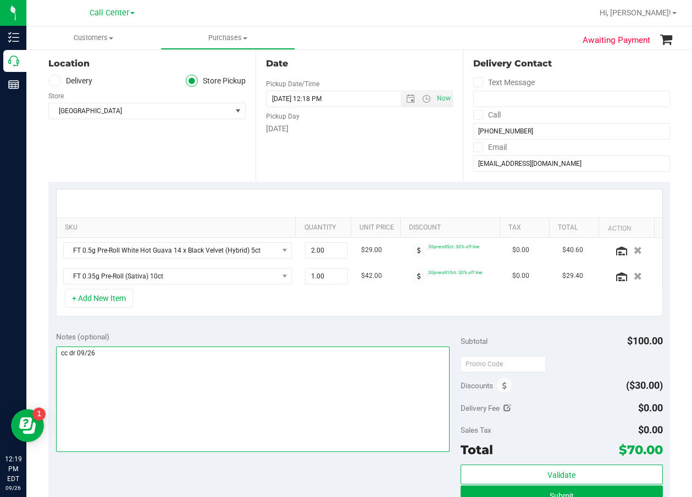
click at [260, 398] on textarea at bounding box center [252, 400] width 393 height 106
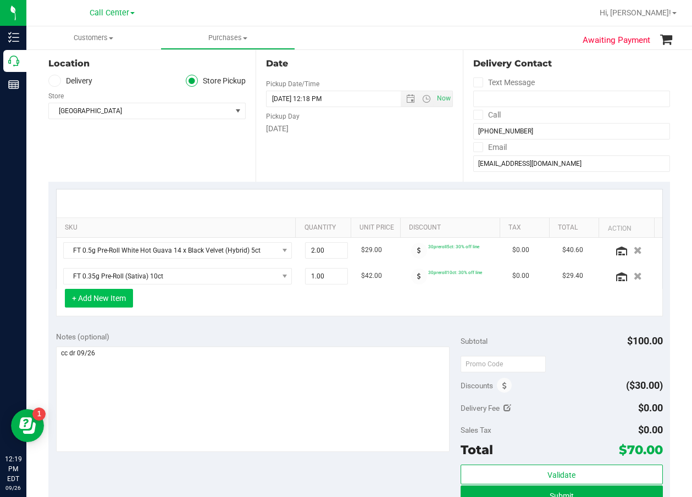
click at [127, 295] on button "+ Add New Item" at bounding box center [99, 298] width 68 height 19
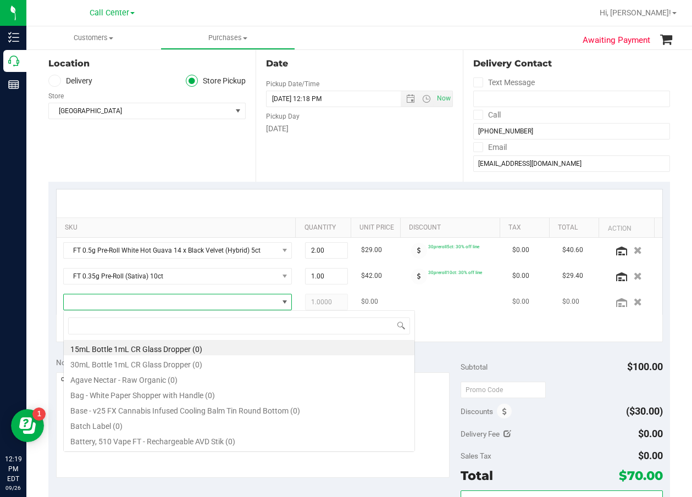
scroll to position [16, 210]
click at [133, 298] on span at bounding box center [171, 302] width 214 height 15
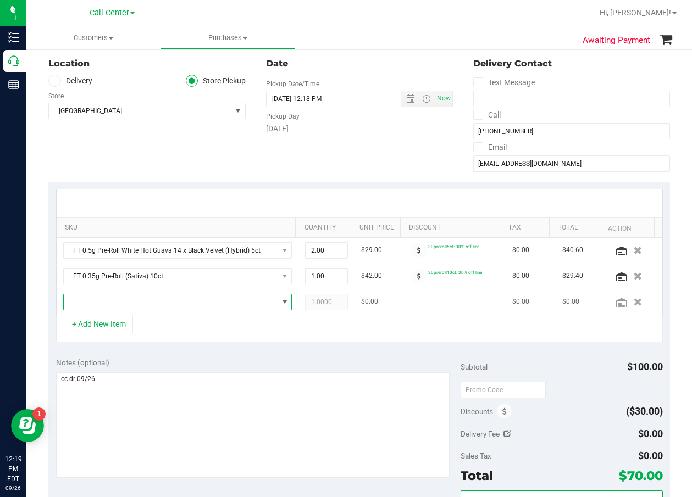
click at [135, 300] on span "NO DATA FOUND" at bounding box center [171, 302] width 214 height 15
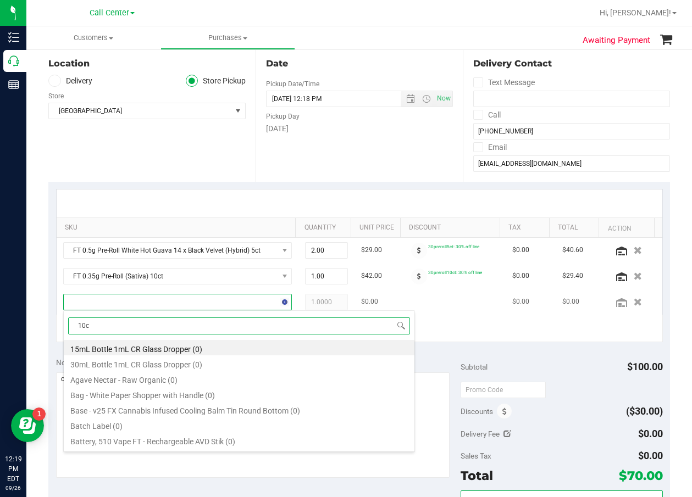
type input "10ct"
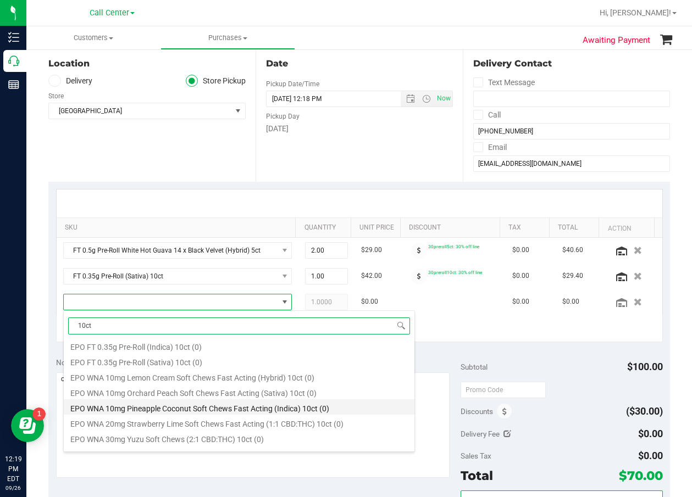
scroll to position [220, 0]
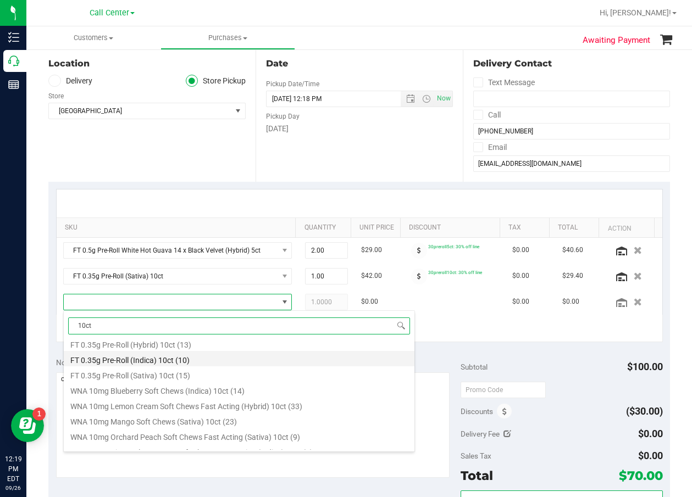
click at [232, 359] on li "FT 0.35g Pre-Roll (Indica) 10ct (10)" at bounding box center [239, 358] width 351 height 15
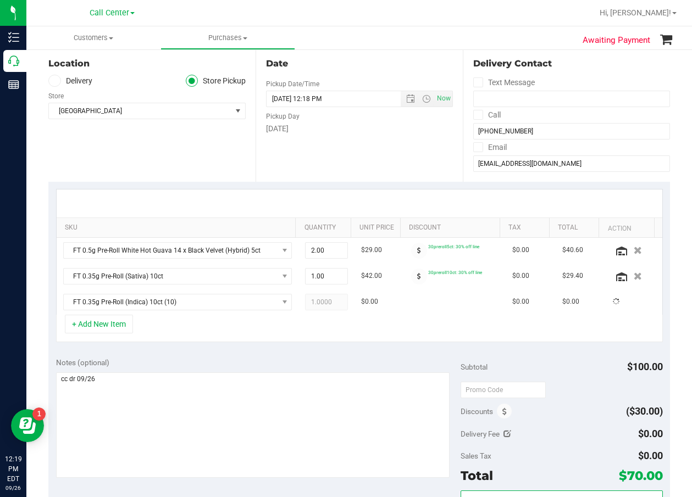
click at [232, 359] on div "Notes (optional)" at bounding box center [258, 362] width 404 height 11
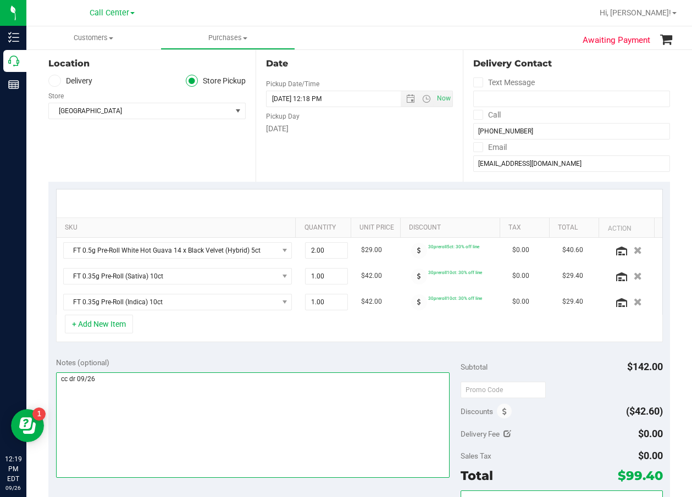
click at [171, 413] on textarea at bounding box center [252, 426] width 393 height 106
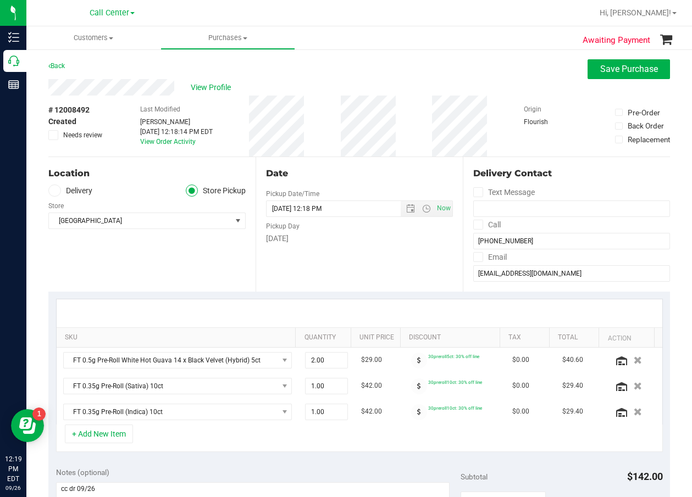
click at [334, 299] on div at bounding box center [360, 313] width 606 height 28
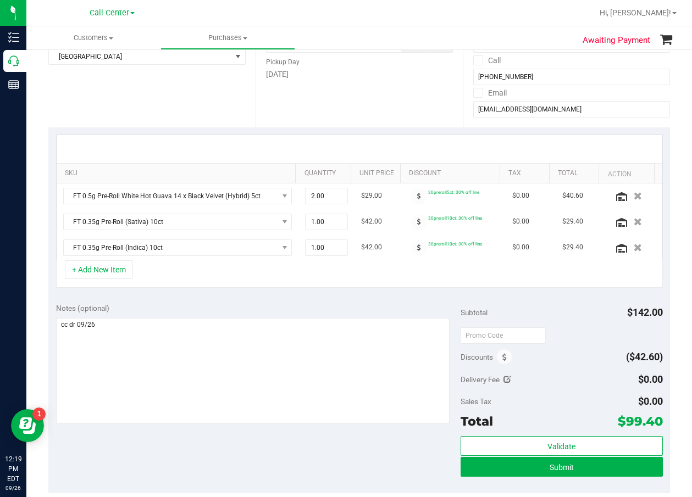
scroll to position [165, 0]
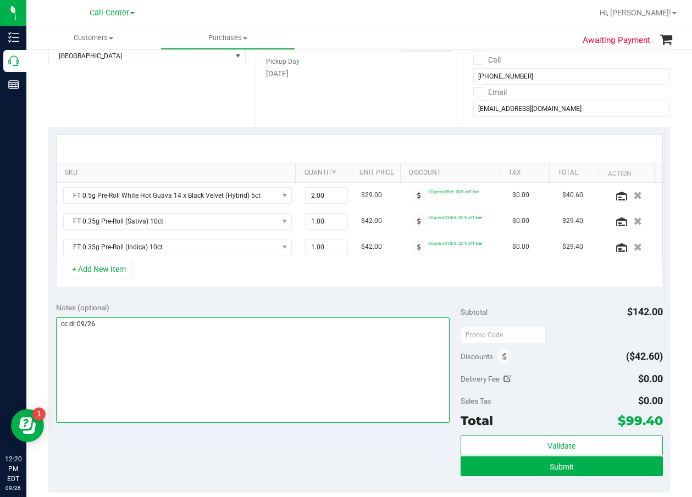
click at [313, 365] on textarea at bounding box center [252, 371] width 393 height 106
click at [384, 389] on textarea at bounding box center [252, 371] width 393 height 106
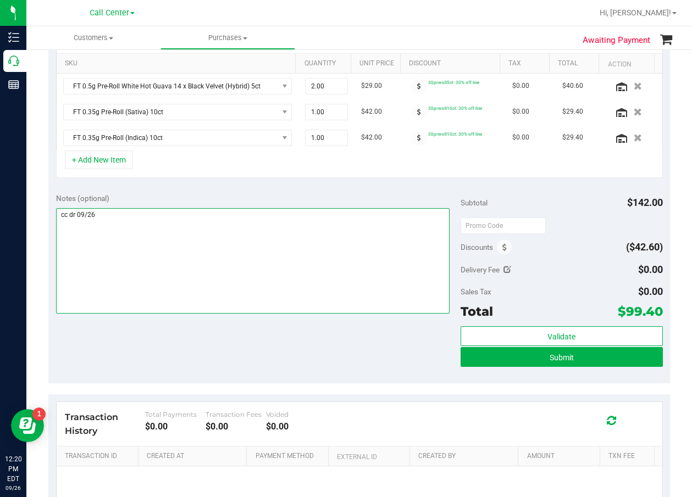
scroll to position [275, 0]
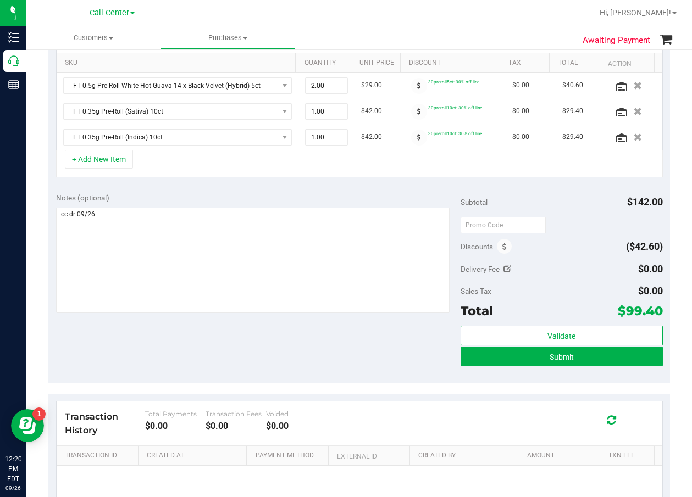
drag, startPoint x: 310, startPoint y: 362, endPoint x: 324, endPoint y: 360, distance: 13.8
click at [311, 362] on div "Notes (optional) Subtotal $142.00 Discounts ($42.60) Delivery Fee $0.00 Sales T…" at bounding box center [358, 284] width 621 height 198
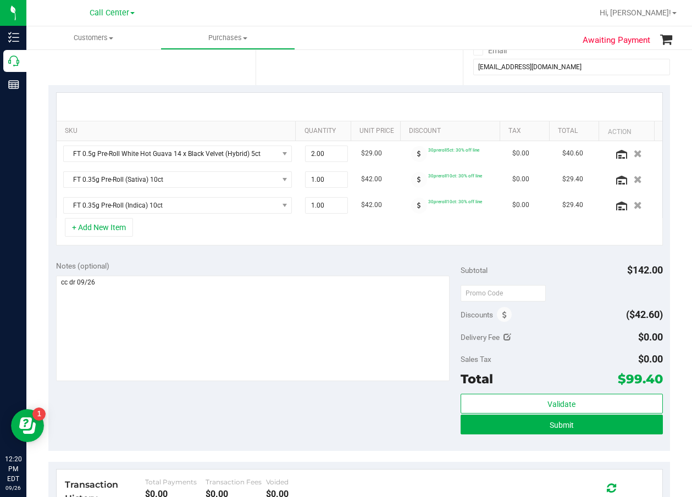
scroll to position [220, 0]
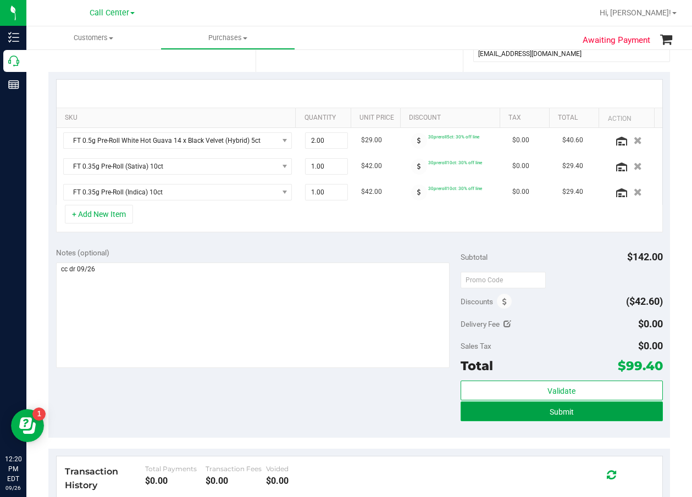
click at [516, 418] on button "Submit" at bounding box center [561, 412] width 202 height 20
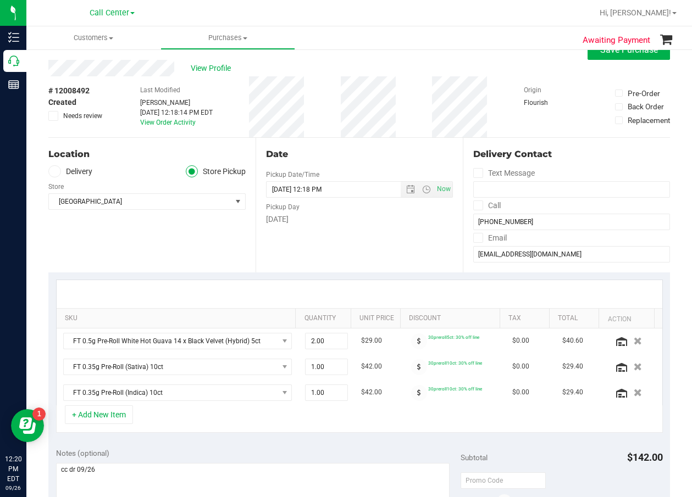
scroll to position [0, 0]
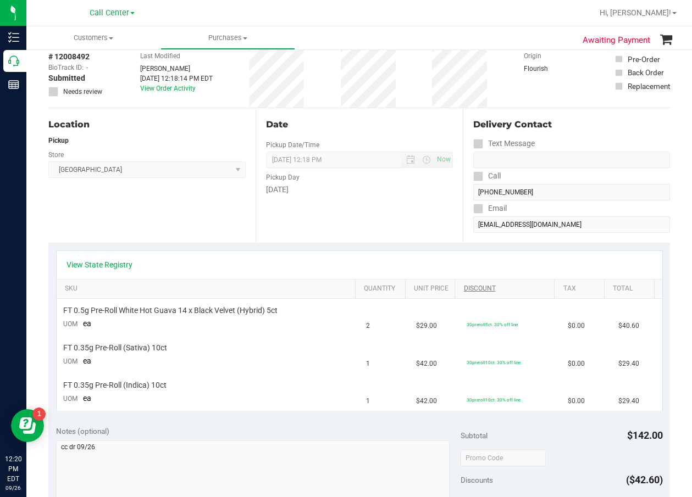
scroll to position [110, 0]
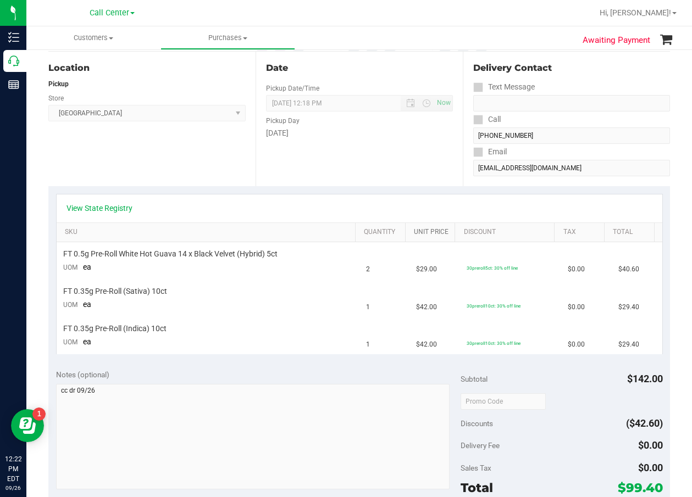
click at [432, 232] on link "Unit Price" at bounding box center [432, 232] width 37 height 9
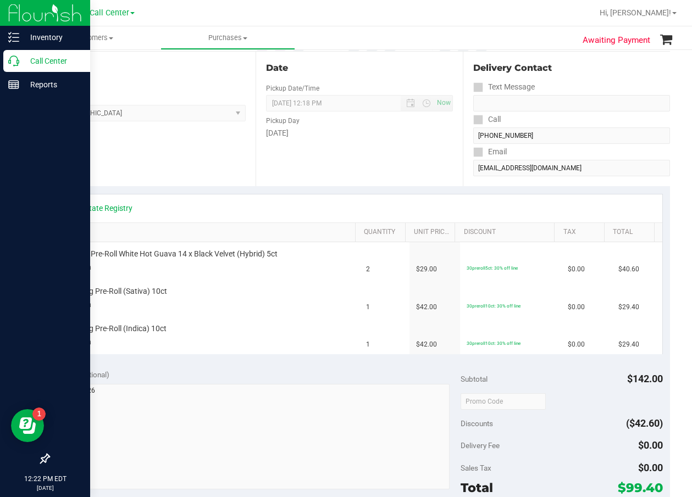
click at [21, 65] on p "Call Center" at bounding box center [52, 60] width 66 height 13
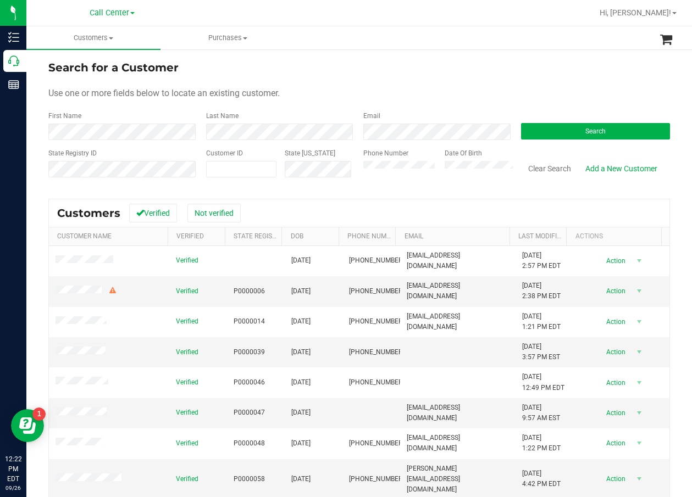
click at [376, 87] on div "Use one or more fields below to locate an existing customer." at bounding box center [358, 93] width 621 height 13
click at [565, 135] on button "Search" at bounding box center [595, 131] width 149 height 16
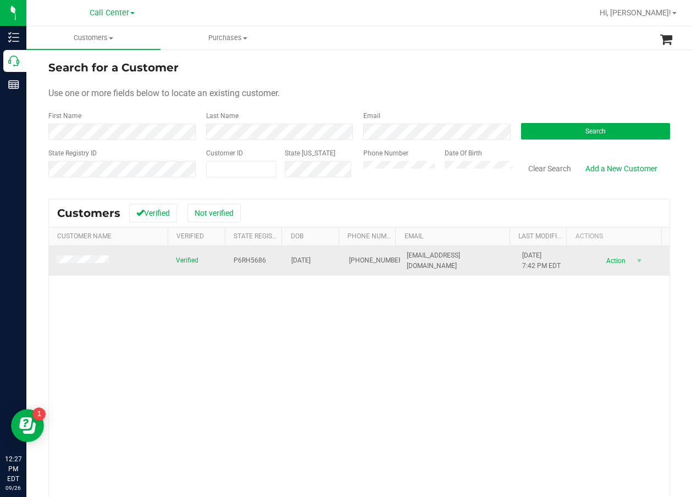
click at [254, 259] on span "P6RH5686" at bounding box center [250, 261] width 32 height 10
click at [292, 258] on span "[DATE]" at bounding box center [300, 261] width 19 height 10
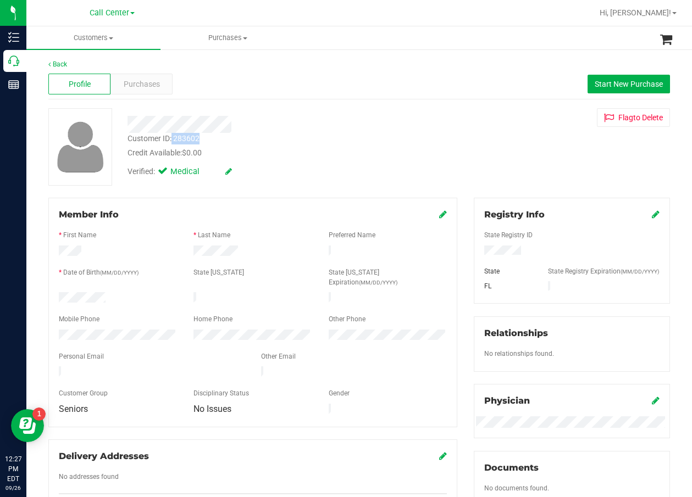
drag, startPoint x: 197, startPoint y: 138, endPoint x: 172, endPoint y: 140, distance: 24.8
click at [172, 140] on div "Customer ID: 283602 Credit Available: $0.00" at bounding box center [278, 146] width 319 height 26
click at [133, 89] on span "Purchases" at bounding box center [142, 85] width 36 height 12
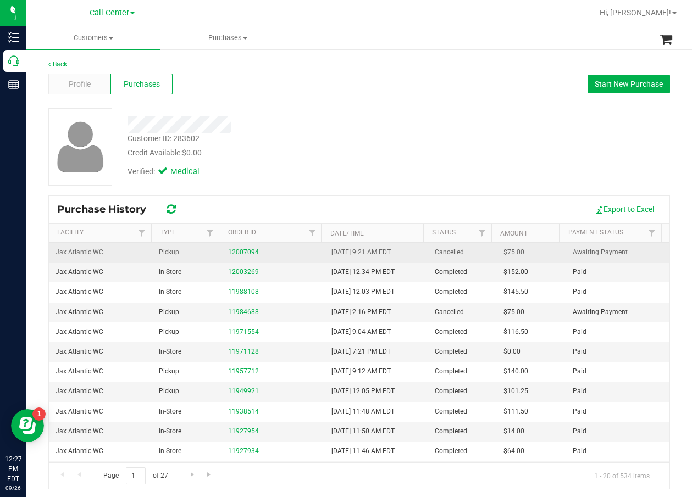
click at [252, 247] on div "12007094" at bounding box center [273, 252] width 90 height 10
click at [251, 251] on link "12007094" at bounding box center [243, 252] width 31 height 8
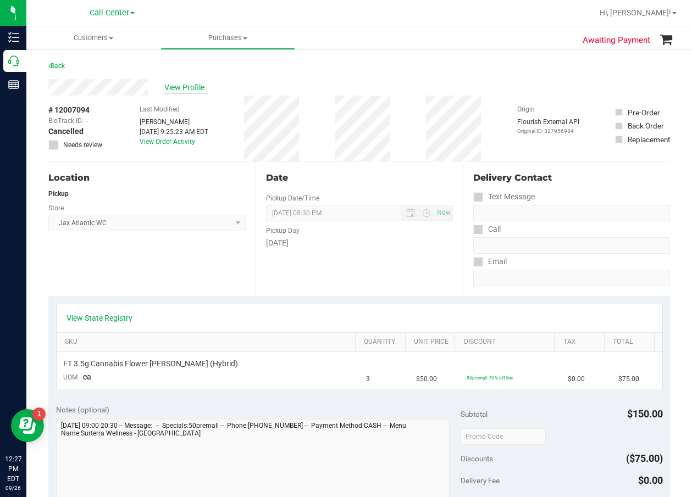
click at [192, 91] on span "View Profile" at bounding box center [186, 88] width 44 height 12
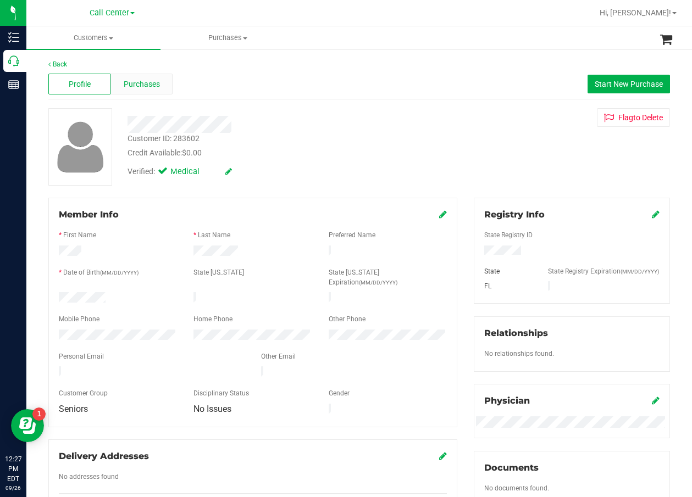
click at [160, 89] on div "Purchases" at bounding box center [141, 84] width 62 height 21
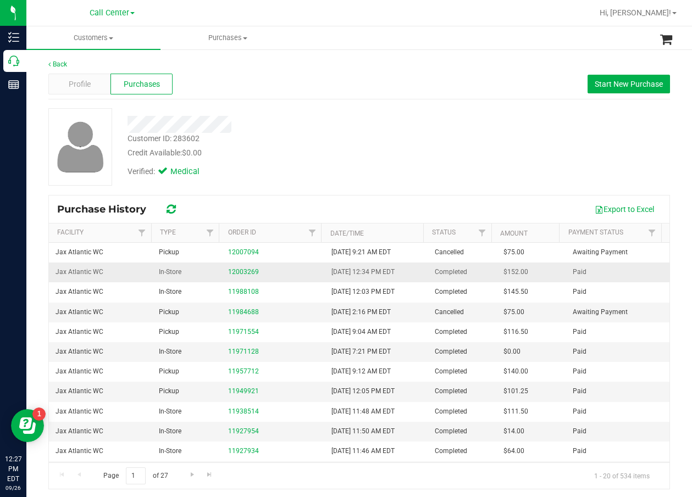
click at [248, 267] on div "12003269" at bounding box center [273, 272] width 90 height 10
click at [248, 274] on link "12003269" at bounding box center [243, 272] width 31 height 8
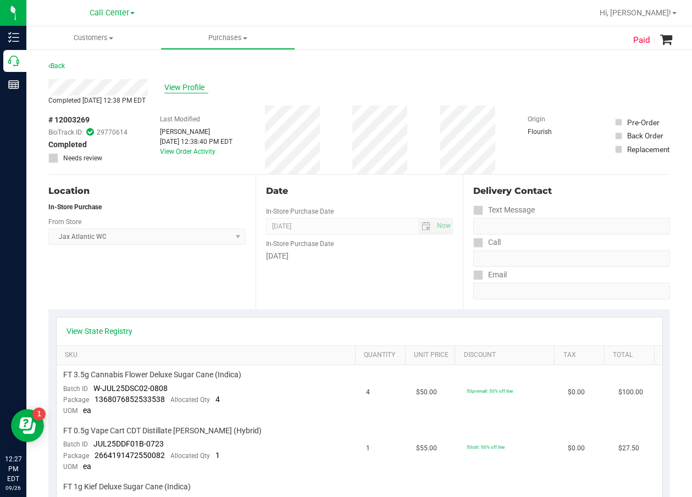
click at [196, 82] on span "View Profile" at bounding box center [186, 88] width 44 height 12
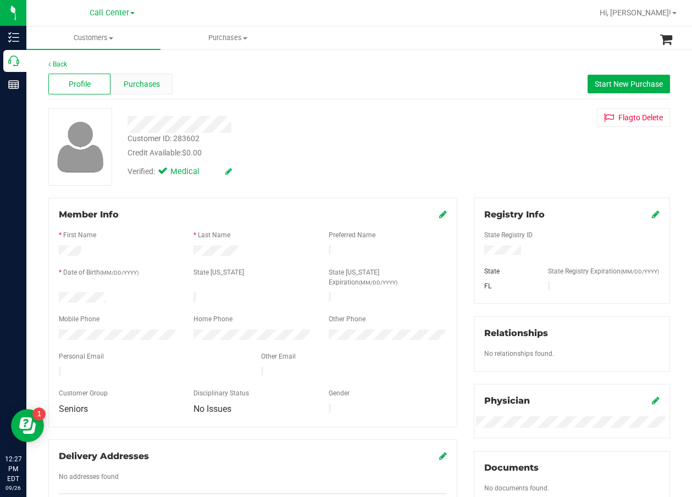
click at [159, 79] on div "Purchases" at bounding box center [141, 84] width 62 height 21
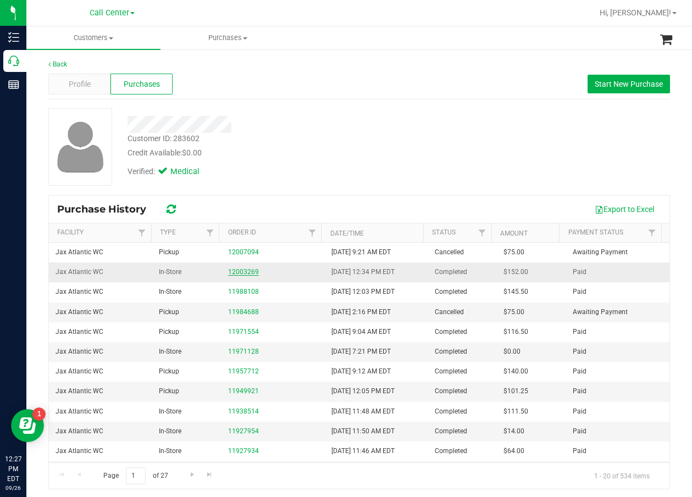
click at [234, 268] on link "12003269" at bounding box center [243, 272] width 31 height 8
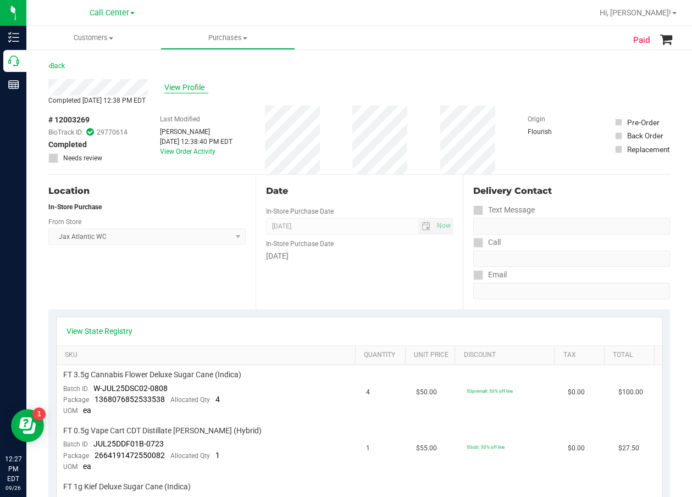
click at [191, 88] on span "View Profile" at bounding box center [186, 88] width 44 height 12
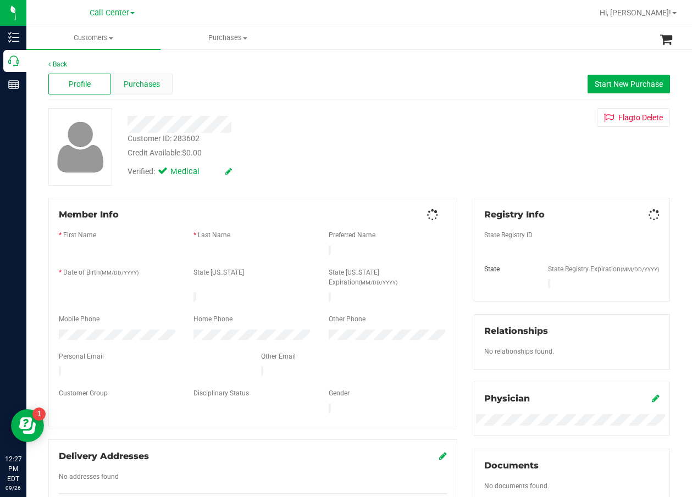
click at [159, 89] on div "Purchases" at bounding box center [141, 84] width 62 height 21
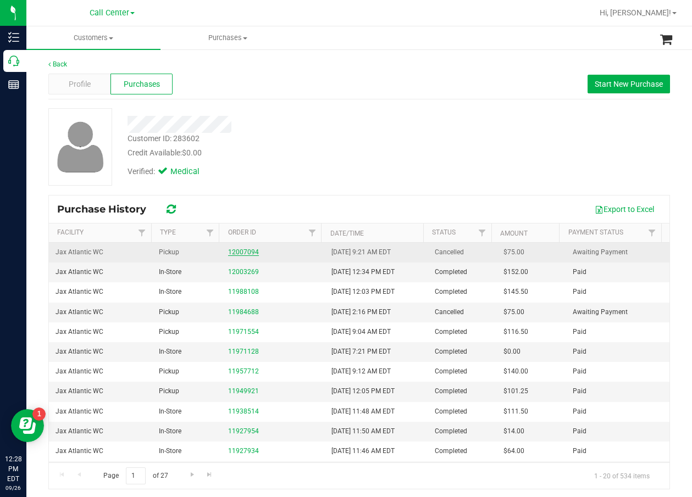
click at [242, 253] on link "12007094" at bounding box center [243, 252] width 31 height 8
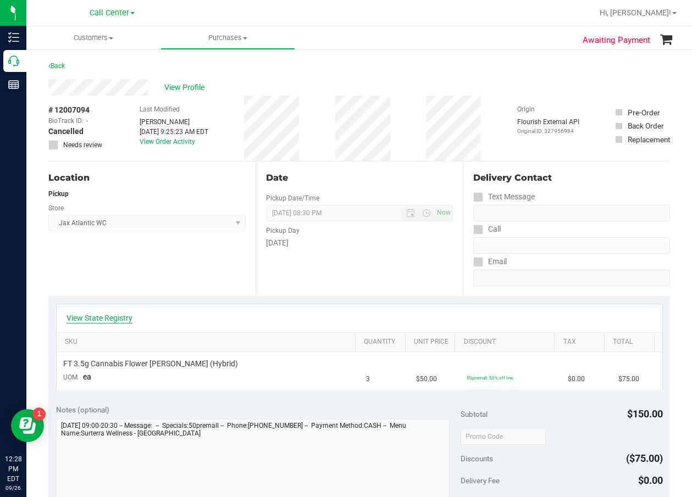
click at [117, 322] on link "View State Registry" at bounding box center [99, 318] width 66 height 11
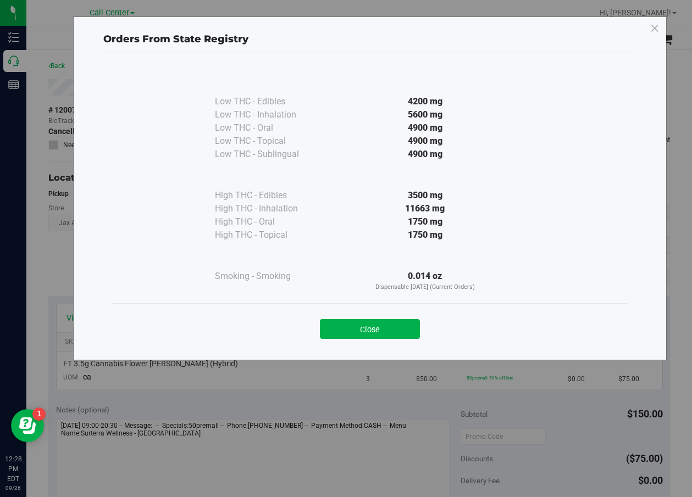
click at [365, 328] on button "Close" at bounding box center [370, 329] width 100 height 20
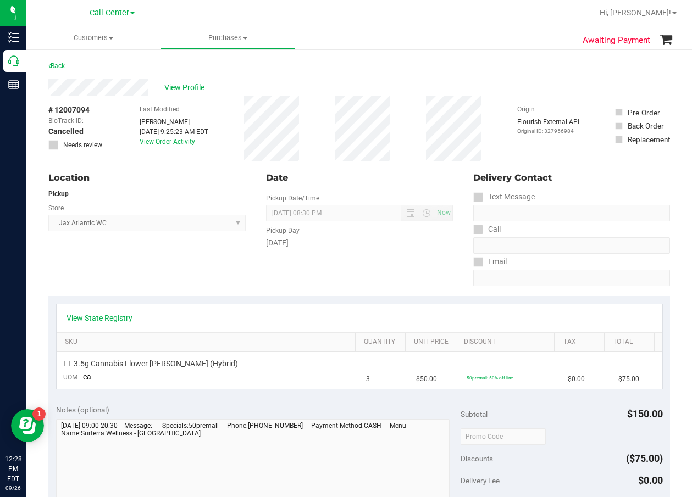
click at [379, 293] on div "Date Pickup Date/Time [DATE] Now [DATE] 08:30 PM Now Pickup Day [DATE]" at bounding box center [359, 229] width 207 height 135
click at [397, 132] on div "# 12007094 BioTrack ID: - Cancelled Needs review Last Modified [PERSON_NAME] [D…" at bounding box center [358, 128] width 621 height 65
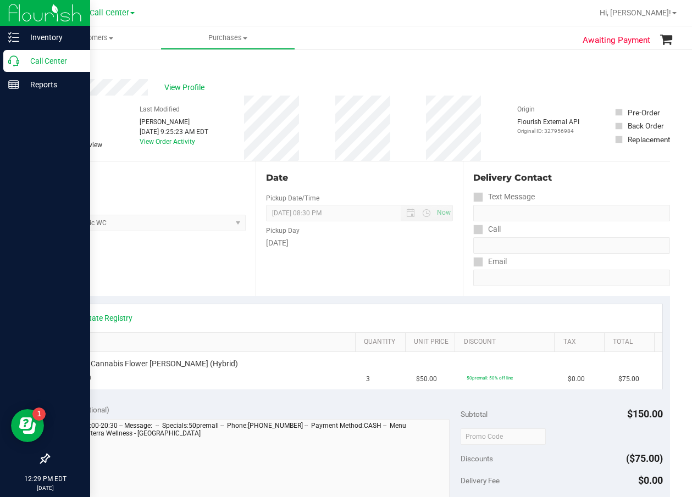
click at [21, 70] on div "Call Center" at bounding box center [46, 61] width 87 height 22
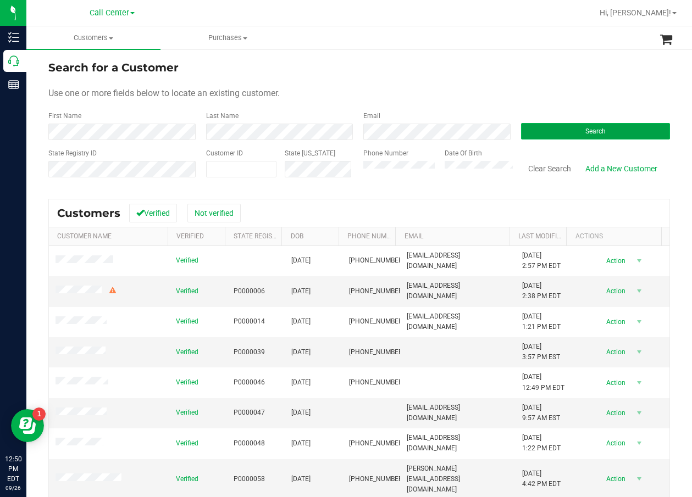
click at [585, 134] on span "Search" at bounding box center [595, 131] width 20 height 8
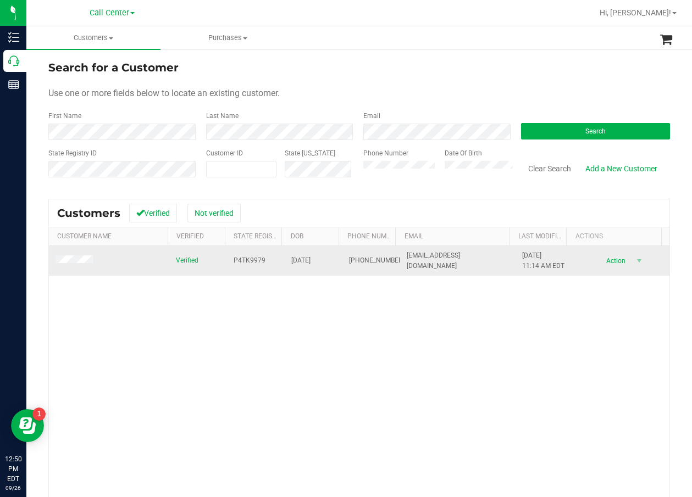
click at [243, 260] on span "P4TK9979" at bounding box center [250, 261] width 32 height 10
click at [307, 256] on td "[DATE]" at bounding box center [314, 261] width 58 height 30
click at [307, 257] on span "[DATE]" at bounding box center [300, 261] width 19 height 10
click at [307, 257] on span "02/10/1997" at bounding box center [300, 261] width 19 height 10
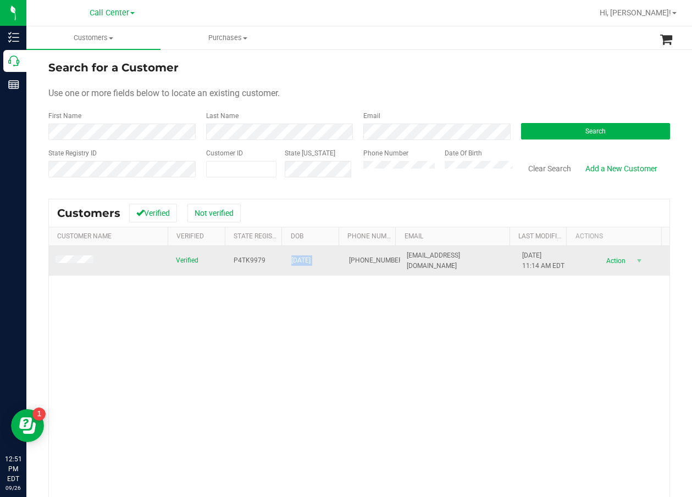
click at [307, 257] on span "02/10/1997" at bounding box center [300, 261] width 19 height 10
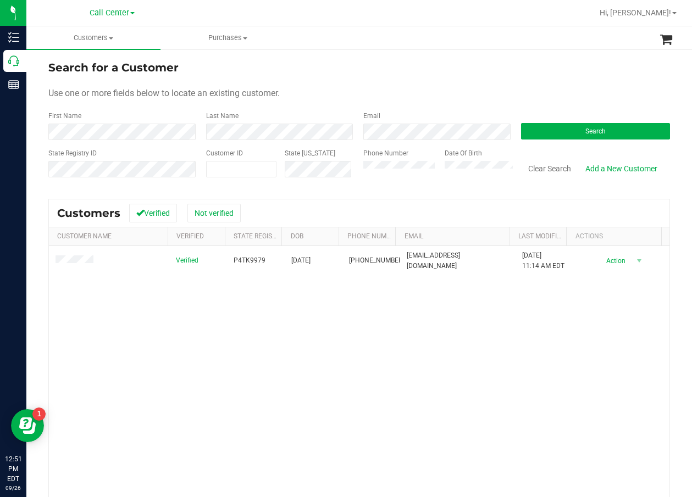
click at [367, 397] on div "Verified P4TK9979 02/10/1997 (916) 225-4301 darcelbray@yahoo.com 6/20/2024 11:1…" at bounding box center [359, 402] width 620 height 313
click at [563, 131] on button "Search" at bounding box center [595, 131] width 149 height 16
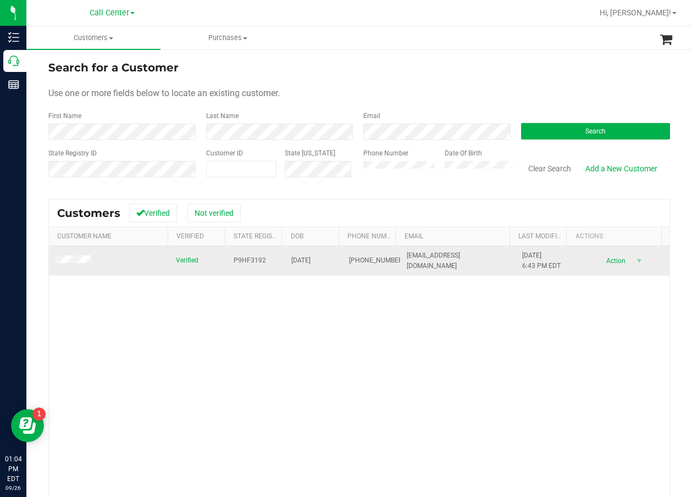
click at [256, 262] on span "P9HF3192" at bounding box center [250, 261] width 32 height 10
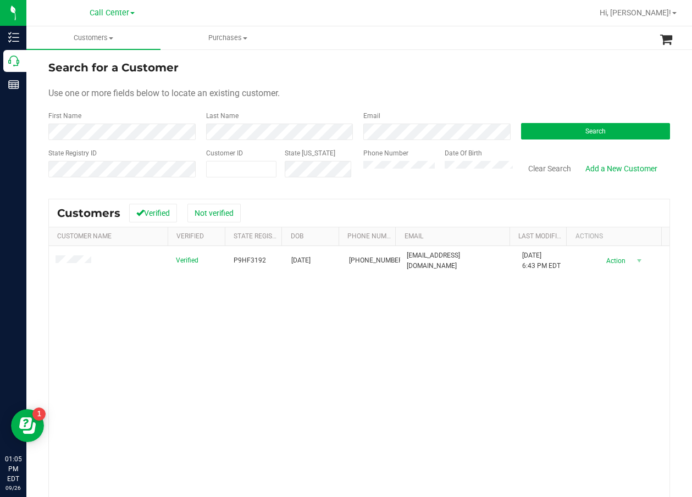
click at [411, 350] on div "Verified P9HF3192 06/22/2006 (904) 502-1121 noahossi@gmail.com 7/19/2025 6:43 P…" at bounding box center [359, 402] width 620 height 313
click at [585, 130] on span "Search" at bounding box center [595, 131] width 20 height 8
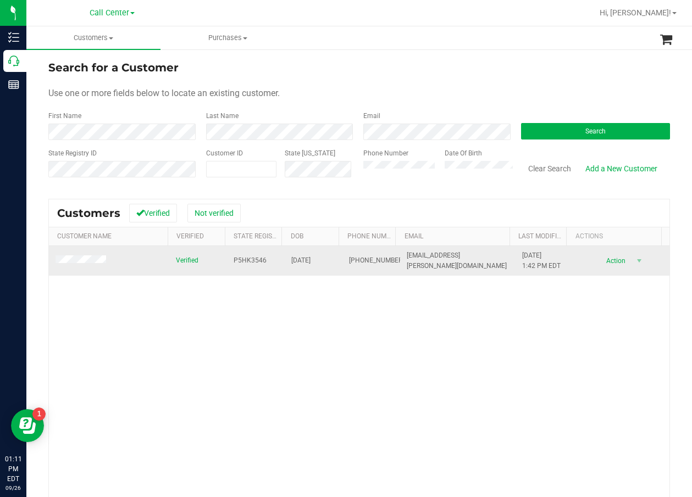
click at [252, 262] on span "P5HK3546" at bounding box center [250, 261] width 33 height 10
click at [310, 266] on span "07/22/1980" at bounding box center [300, 261] width 19 height 10
click at [310, 265] on span "07/22/1980" at bounding box center [300, 261] width 19 height 10
click at [310, 264] on span "07/22/1980" at bounding box center [300, 261] width 19 height 10
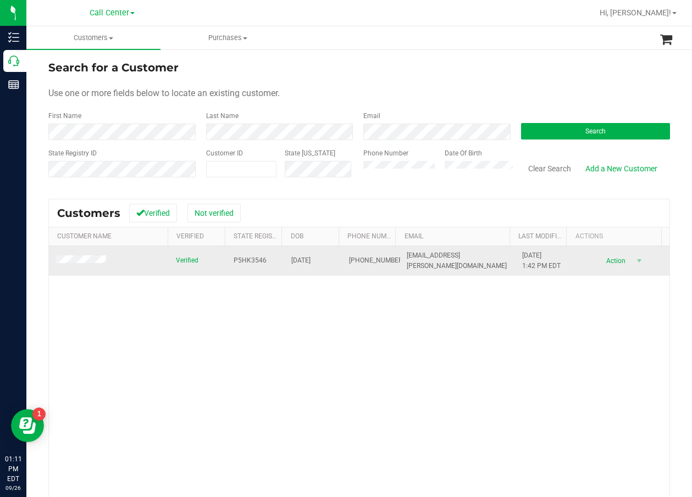
click at [310, 263] on span "07/22/1980" at bounding box center [300, 261] width 19 height 10
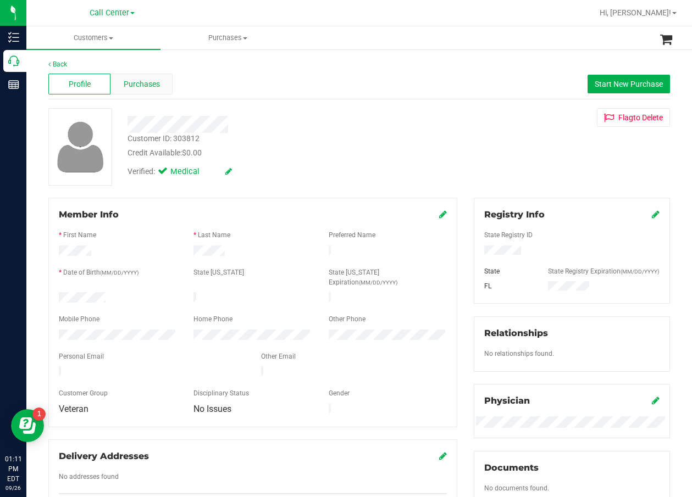
click at [148, 85] on span "Purchases" at bounding box center [142, 85] width 36 height 12
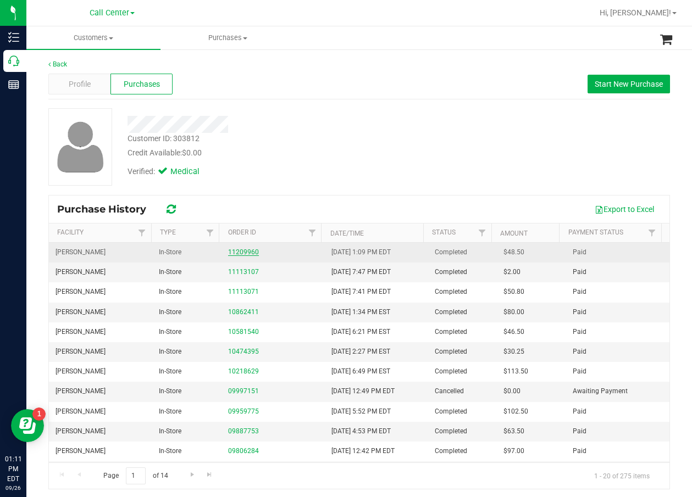
click at [236, 254] on link "11209960" at bounding box center [243, 252] width 31 height 8
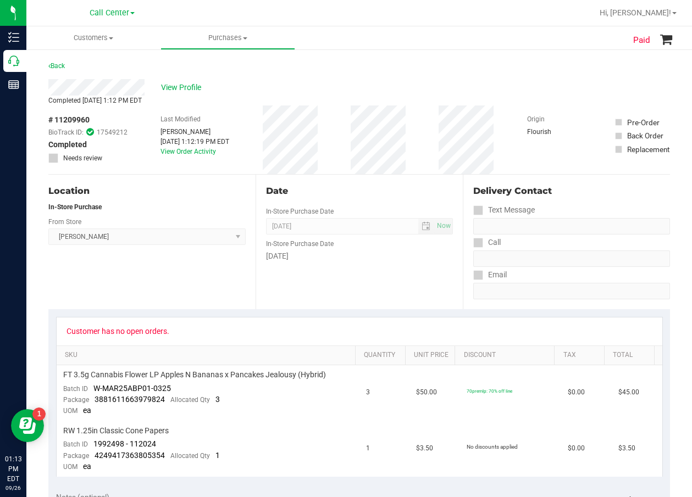
click at [116, 149] on div "# 11209960 BioTrack ID: 17549212 Completed Needs review" at bounding box center [87, 138] width 79 height 49
click at [245, 193] on div "Location In-Store Purchase From Store Oviedo WC Select Store Bonita Springs WC …" at bounding box center [151, 242] width 207 height 135
click at [246, 186] on div "Location In-Store Purchase From Store Oviedo WC Select Store Bonita Springs WC …" at bounding box center [151, 242] width 207 height 135
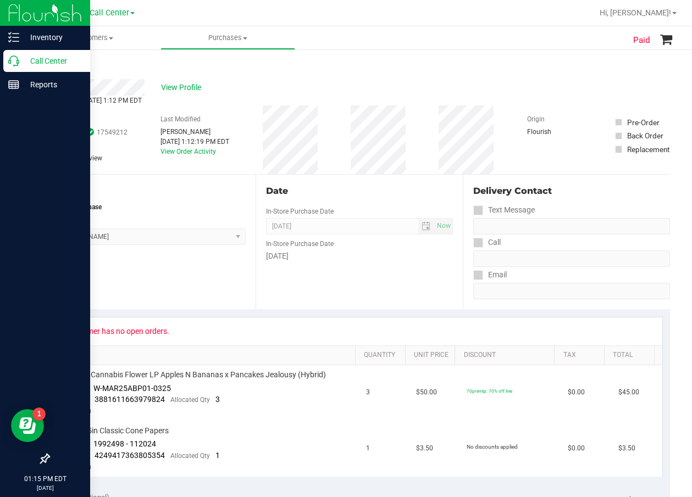
click at [18, 64] on icon at bounding box center [13, 61] width 11 height 11
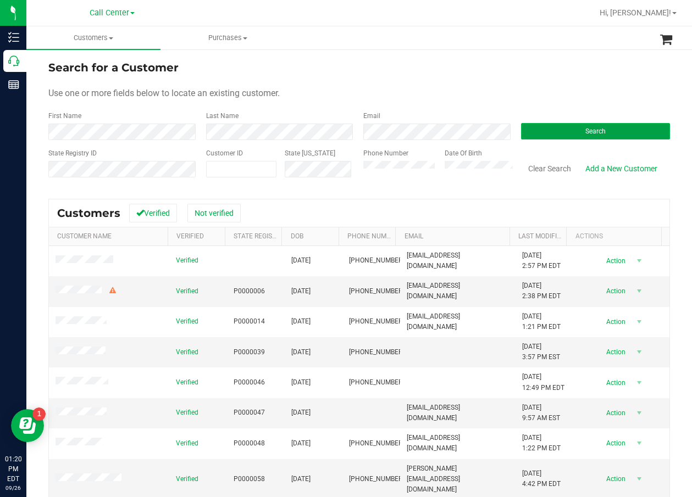
click at [584, 136] on button "Search" at bounding box center [595, 131] width 149 height 16
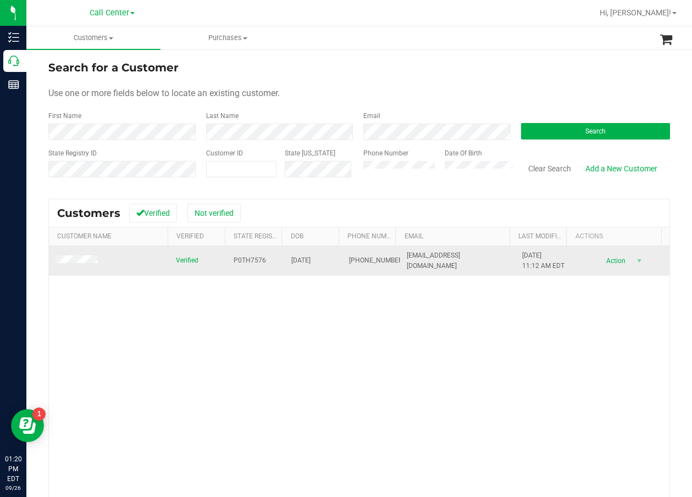
click at [237, 262] on span "P0TH7576" at bounding box center [250, 261] width 32 height 10
click at [291, 264] on span "12/01/1951" at bounding box center [300, 261] width 19 height 10
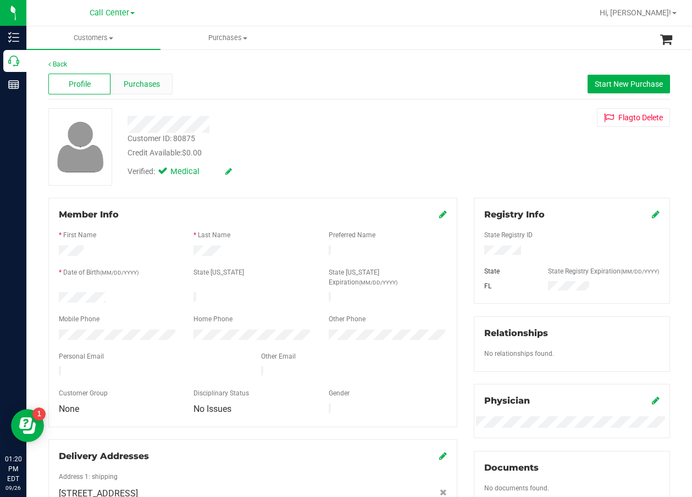
click at [165, 90] on div "Purchases" at bounding box center [141, 84] width 62 height 21
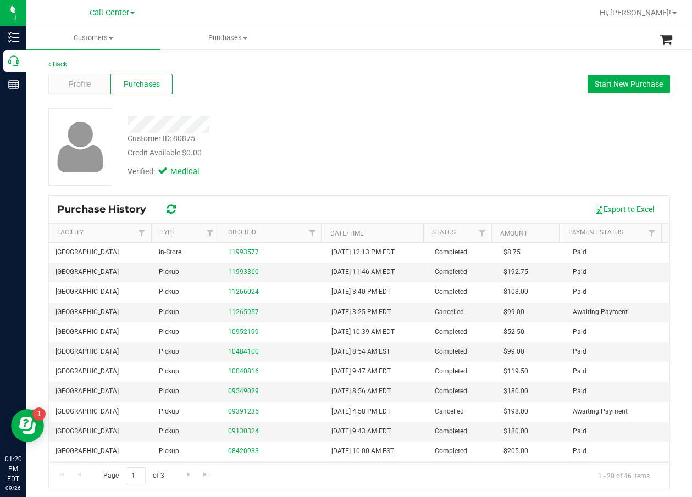
click at [304, 126] on div at bounding box center [278, 124] width 319 height 17
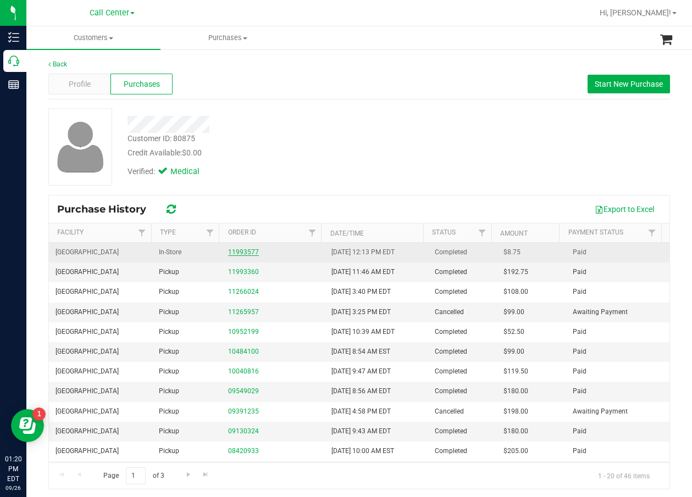
click at [251, 252] on link "11993577" at bounding box center [243, 252] width 31 height 8
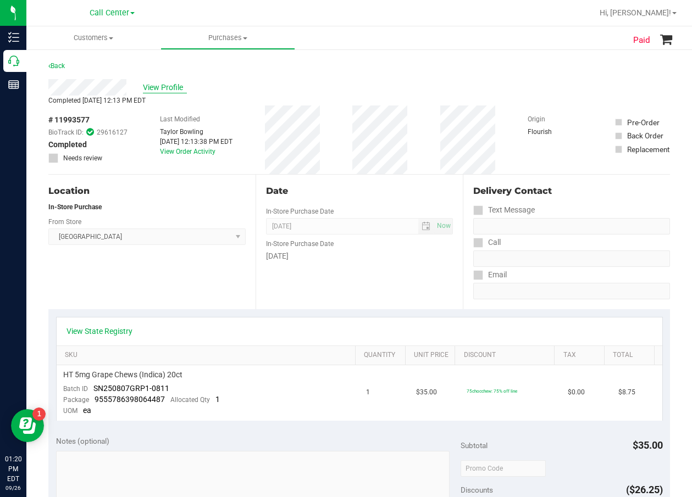
click at [176, 86] on span "View Profile" at bounding box center [165, 88] width 44 height 12
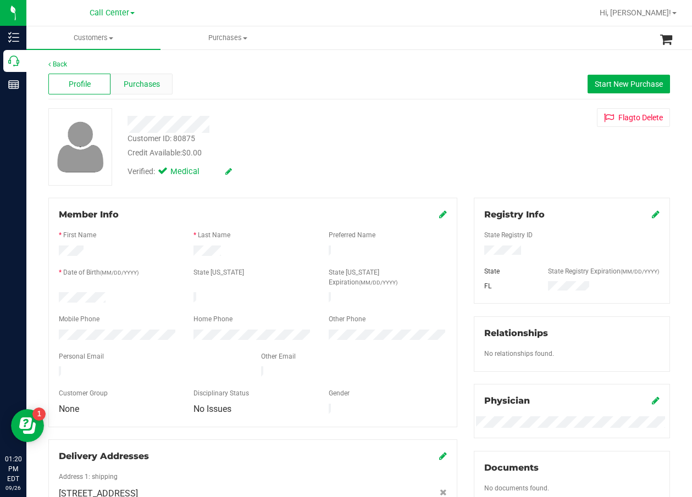
click at [146, 86] on span "Purchases" at bounding box center [142, 85] width 36 height 12
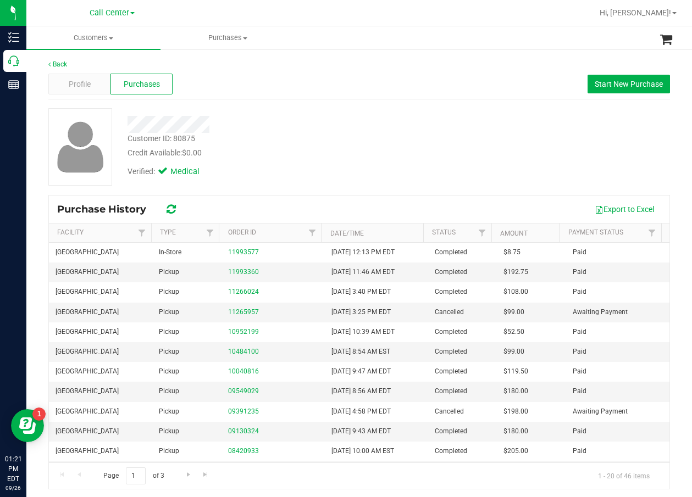
click at [295, 123] on div at bounding box center [278, 124] width 319 height 17
click at [235, 276] on div "11993360" at bounding box center [273, 272] width 90 height 10
click at [238, 274] on link "11993360" at bounding box center [243, 272] width 31 height 8
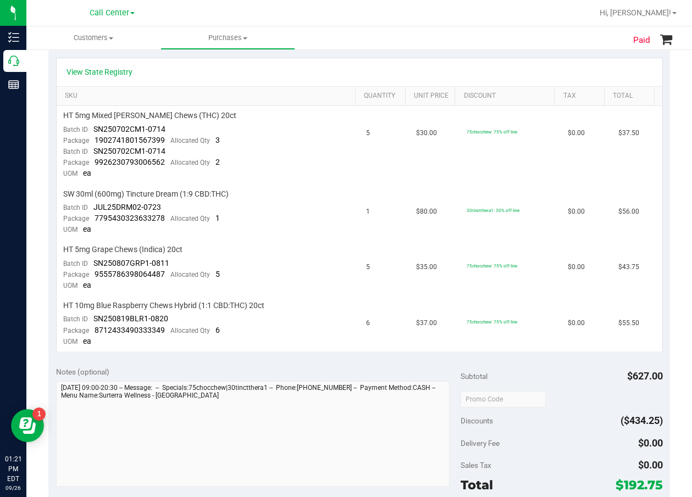
scroll to position [275, 0]
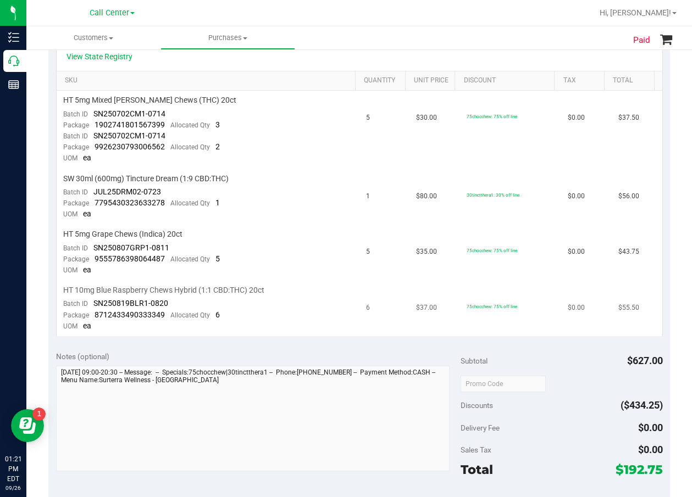
click at [231, 291] on span "HT 10mg Blue Raspberry Chews Hybrid (1:1 CBD:THC) 20ct" at bounding box center [163, 290] width 201 height 10
click at [153, 292] on span "HT 10mg Blue Raspberry Chews Hybrid (1:1 CBD:THC) 20ct" at bounding box center [163, 290] width 201 height 10
click at [151, 230] on span "HT 5mg Grape Chews (Indica) 20ct" at bounding box center [122, 234] width 119 height 10
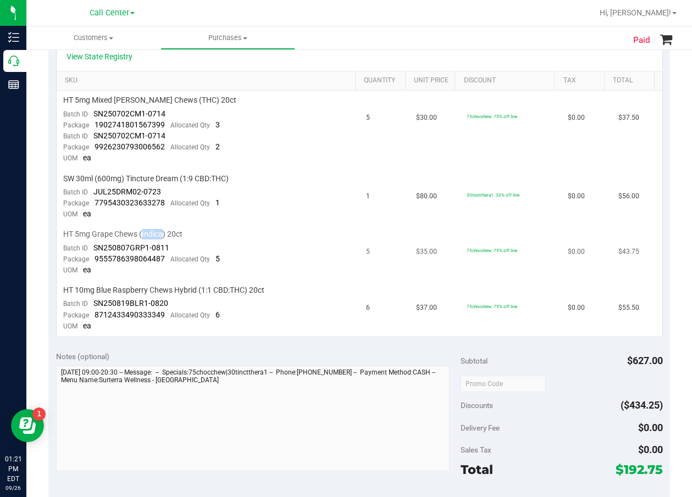
click at [151, 230] on span "HT 5mg Grape Chews (Indica) 20ct" at bounding box center [122, 234] width 119 height 10
click at [147, 238] on span "HT 5mg Grape Chews (Indica) 20ct" at bounding box center [122, 234] width 119 height 10
click at [409, 205] on td "$80.00" at bounding box center [434, 197] width 51 height 56
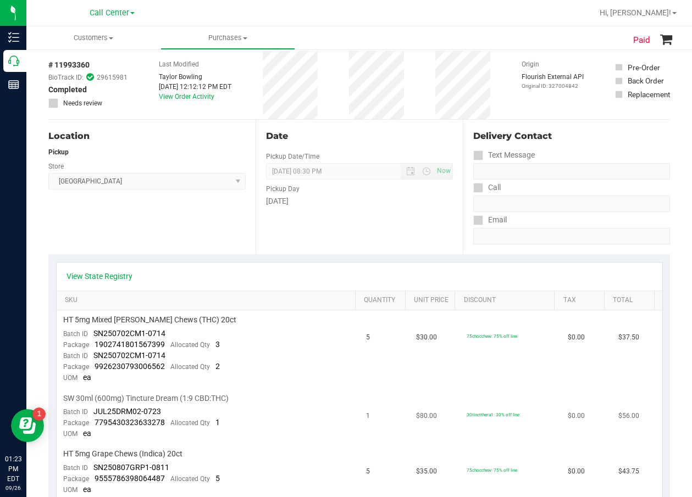
scroll to position [0, 0]
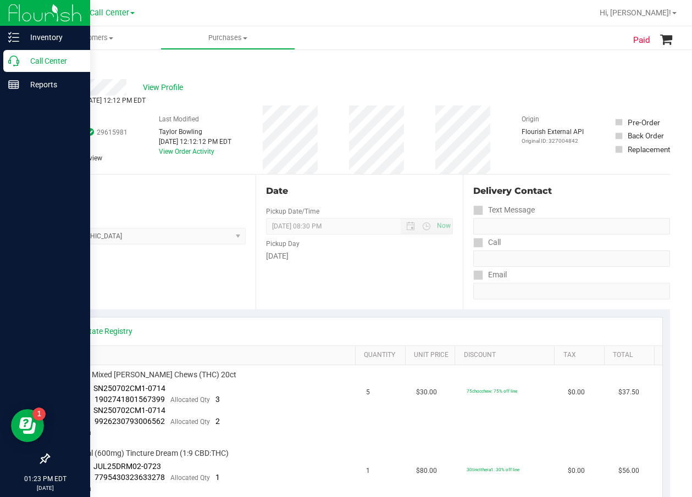
click at [23, 63] on p "Call Center" at bounding box center [52, 60] width 66 height 13
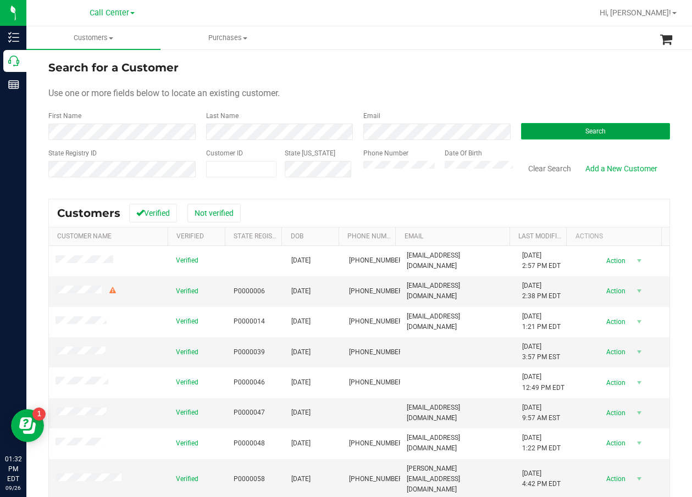
click at [588, 137] on button "Search" at bounding box center [595, 131] width 149 height 16
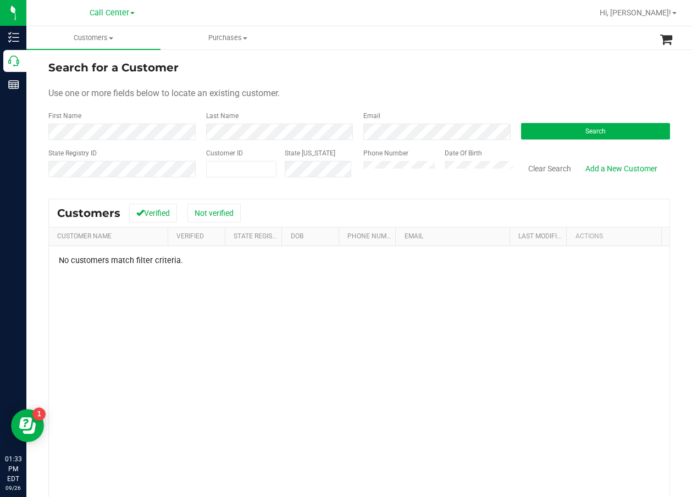
click at [443, 317] on div "No customers match filter criteria." at bounding box center [359, 407] width 620 height 323
click at [603, 114] on div "Search" at bounding box center [592, 125] width 158 height 29
click at [604, 125] on button "Search" at bounding box center [595, 131] width 149 height 16
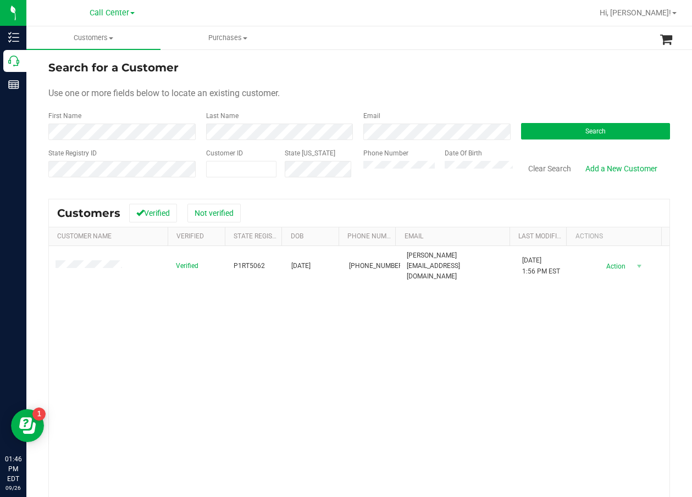
click at [305, 348] on div "Verified P1RT5062 03/25/1958 (931) 237-3476 highsmith.h@gmail.com 1/25/2025 1:5…" at bounding box center [359, 402] width 620 height 313
click at [359, 78] on form "Search for a Customer Use one or more fields below to locate an existing custom…" at bounding box center [358, 123] width 621 height 128
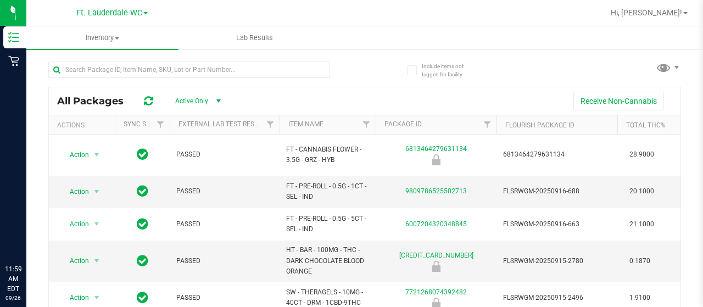
click at [110, 3] on div "Ft. Lauderdale WC [PERSON_NAME][GEOGRAPHIC_DATA] [PERSON_NAME][GEOGRAPHIC_DATA]…" at bounding box center [114, 12] width 165 height 21
click at [112, 10] on span "Ft. Lauderdale WC" at bounding box center [109, 13] width 66 height 10
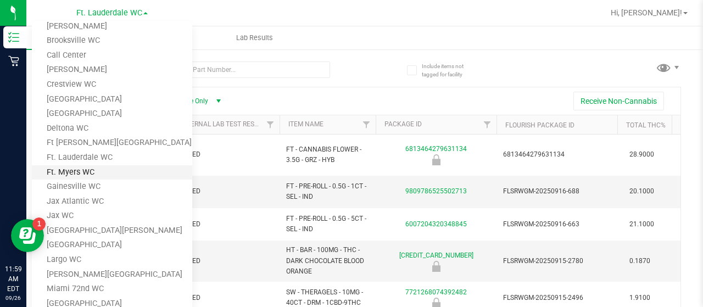
scroll to position [134, 0]
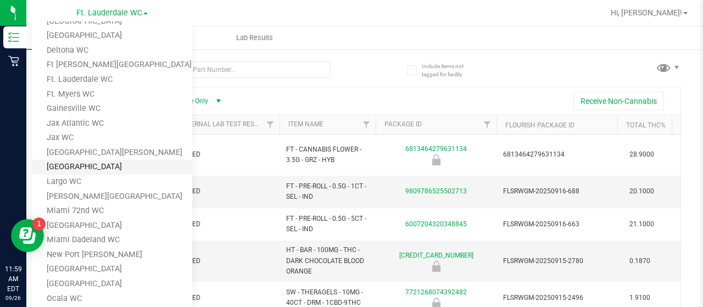
click at [86, 167] on link "[GEOGRAPHIC_DATA]" at bounding box center [112, 167] width 160 height 15
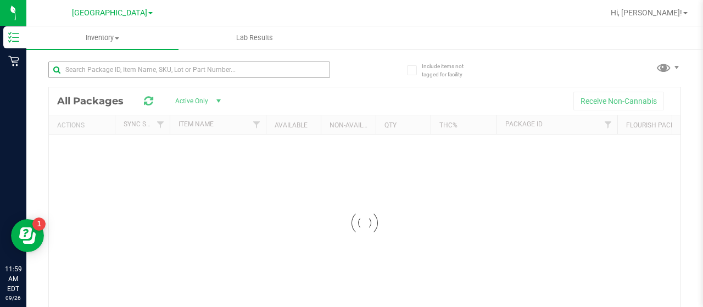
click at [146, 79] on div at bounding box center [189, 74] width 282 height 25
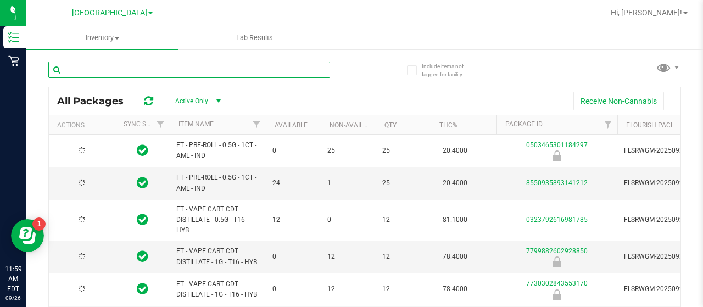
click at [149, 71] on input "text" at bounding box center [189, 70] width 282 height 16
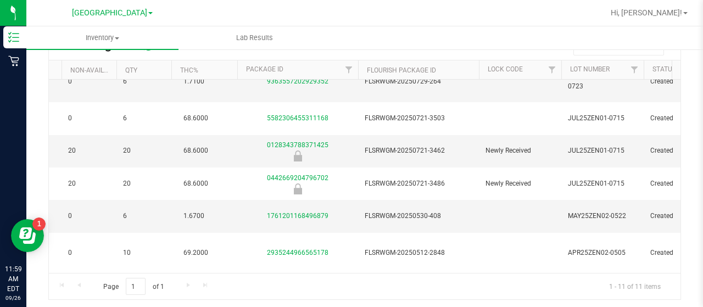
scroll to position [221, 182]
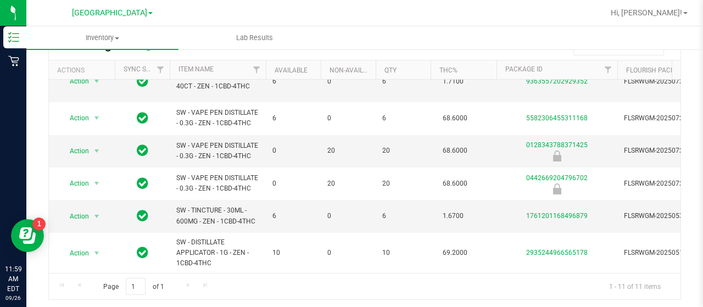
type input "[DEMOGRAPHIC_DATA]"
click at [88, 13] on span "[GEOGRAPHIC_DATA]" at bounding box center [109, 13] width 75 height 10
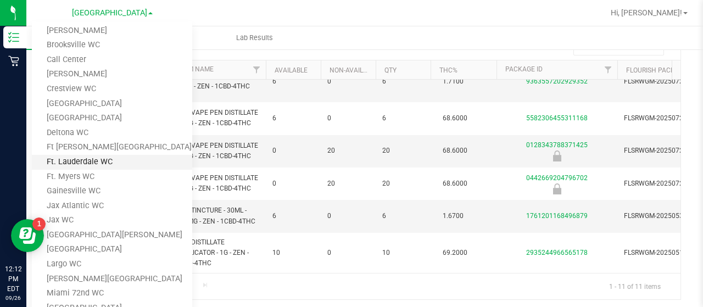
scroll to position [0, 0]
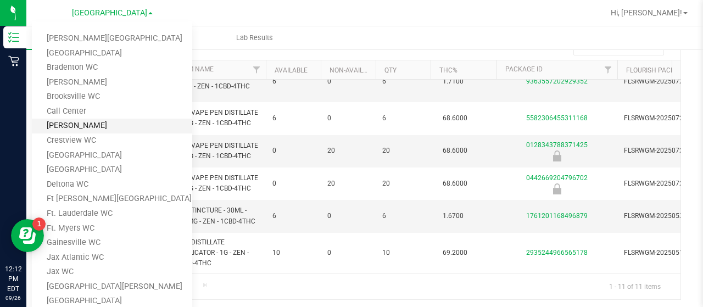
click at [100, 132] on link "[PERSON_NAME]" at bounding box center [112, 126] width 160 height 15
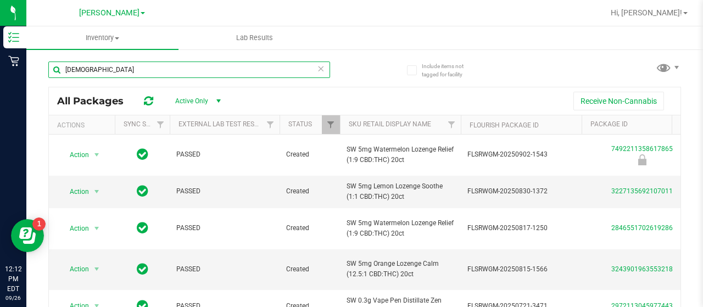
click at [119, 66] on input "[DEMOGRAPHIC_DATA]" at bounding box center [189, 70] width 282 height 16
type input "z"
paste input "0555928787201627"
type input "0555928787201627"
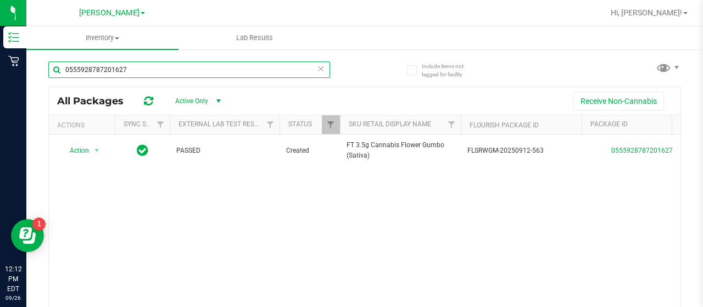
click at [243, 75] on input "0555928787201627" at bounding box center [189, 70] width 282 height 16
paste input "4428782089973061"
type input "4428782089973061"
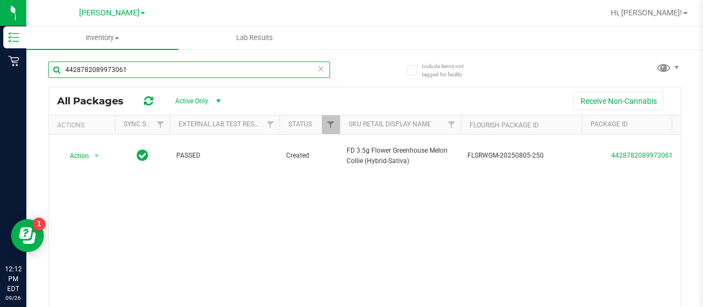
click at [164, 71] on input "4428782089973061" at bounding box center [189, 70] width 282 height 16
paste input "1243079104605682"
type input "1243079104605682"
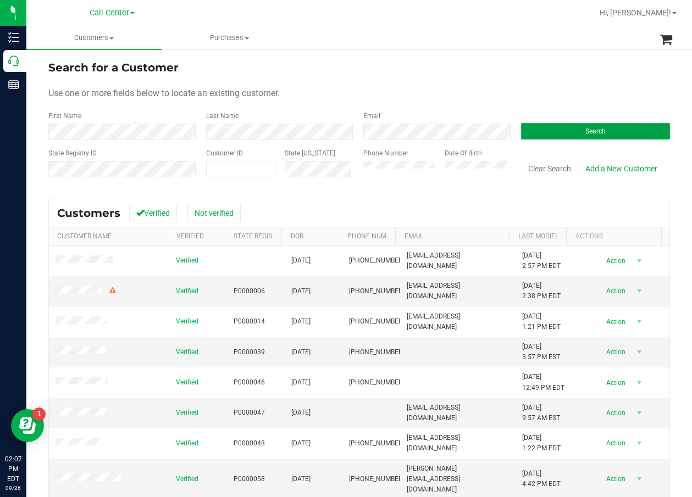
click at [565, 133] on button "Search" at bounding box center [595, 131] width 149 height 16
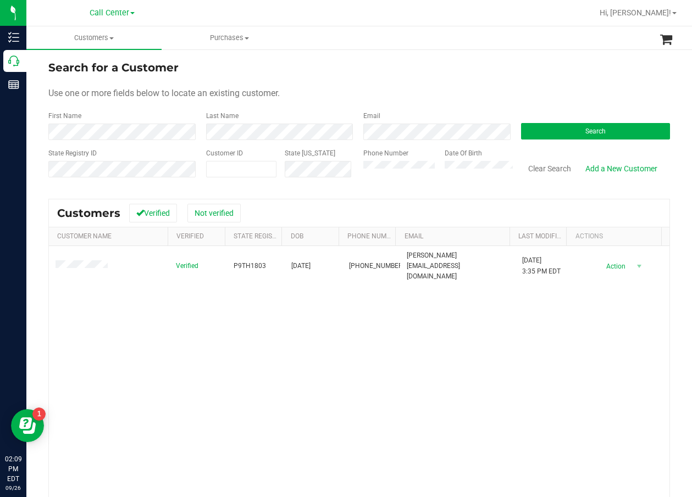
click at [402, 179] on div "Phone Number" at bounding box center [399, 167] width 73 height 39
click at [402, 178] on div "Phone Number" at bounding box center [399, 167] width 73 height 39
click at [569, 142] on form "Search for a Customer Use one or more fields below to locate an existing custom…" at bounding box center [358, 123] width 621 height 128
click at [575, 131] on button "Search" at bounding box center [595, 131] width 149 height 16
drag, startPoint x: 399, startPoint y: 196, endPoint x: 380, endPoint y: 198, distance: 19.4
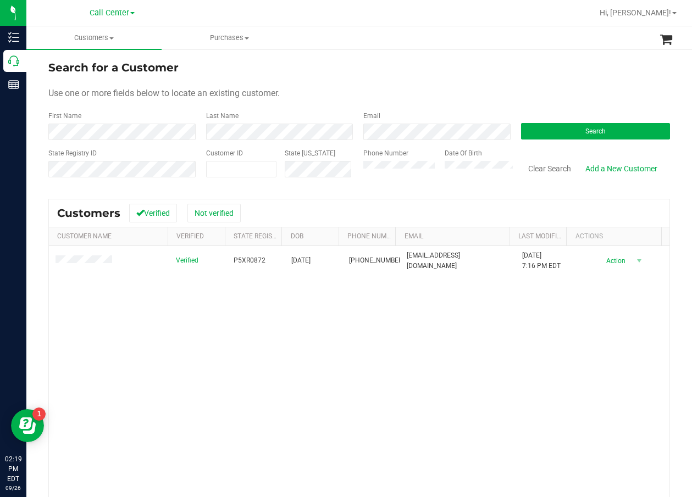
click at [399, 196] on div "Search for a Customer Use one or more fields below to locate an existing custom…" at bounding box center [358, 322] width 621 height 527
click at [558, 131] on button "Search" at bounding box center [595, 131] width 149 height 16
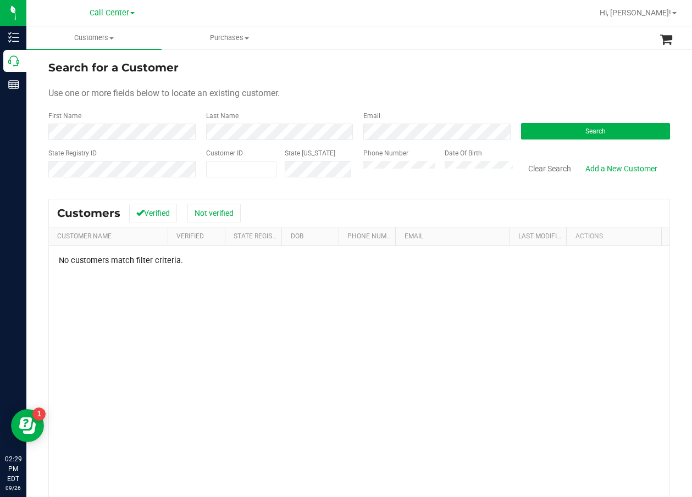
click at [520, 62] on div "Search for a Customer" at bounding box center [358, 67] width 621 height 16
